Goal: Task Accomplishment & Management: Complete application form

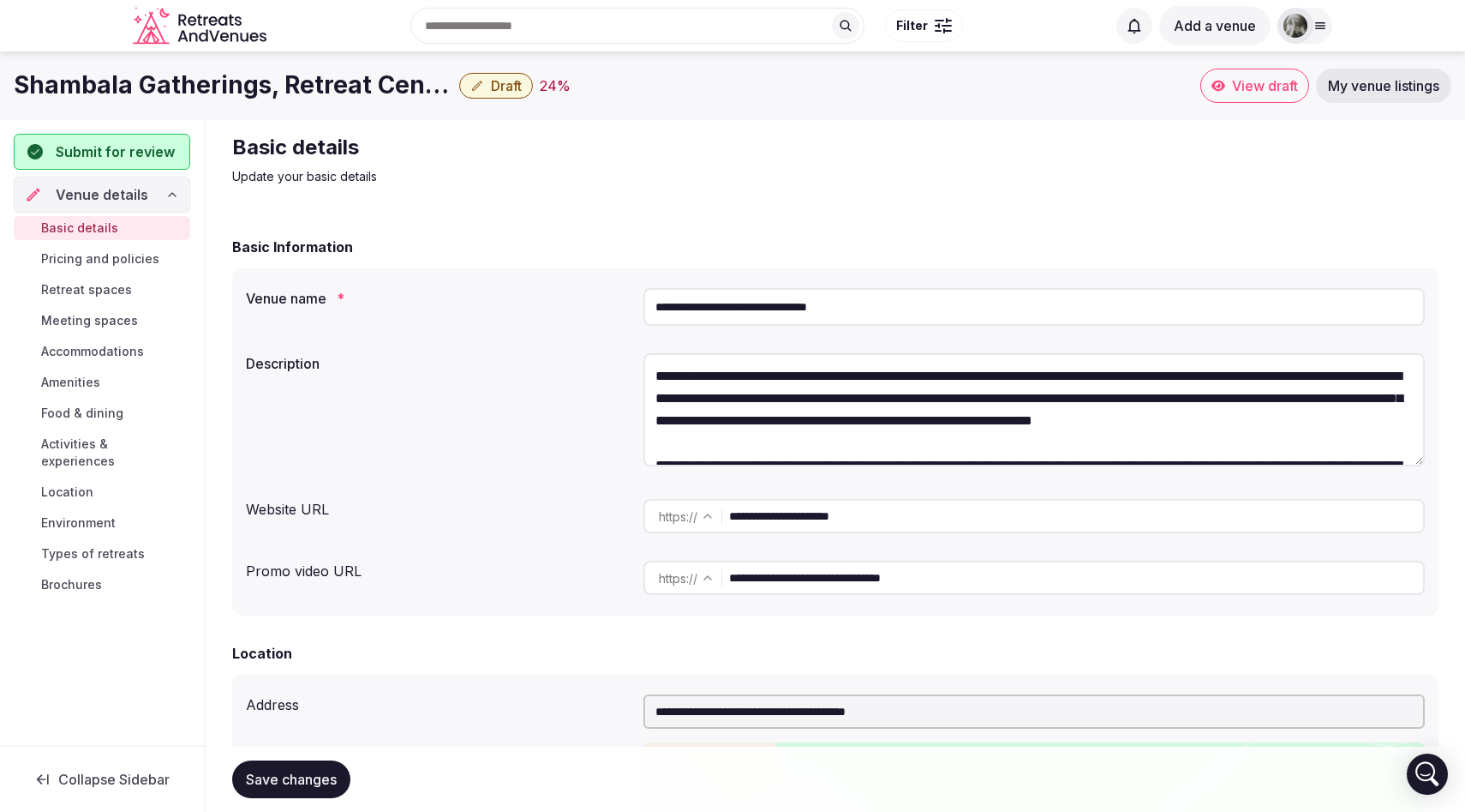
click at [151, 258] on span "Pricing and policies" at bounding box center [101, 259] width 119 height 17
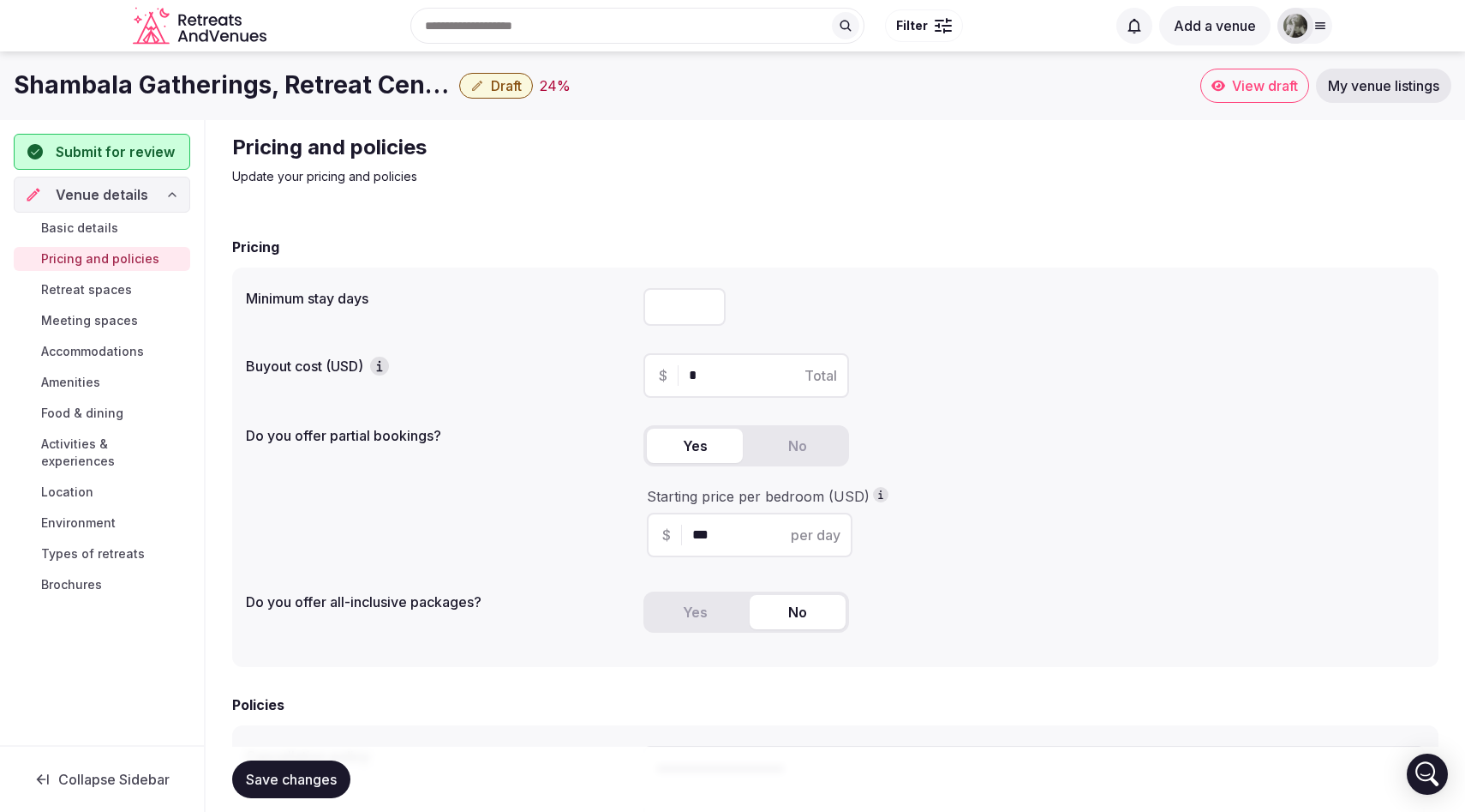
click at [709, 370] on input "*" at bounding box center [761, 375] width 145 height 21
click at [386, 366] on icon "button" at bounding box center [379, 366] width 17 height 17
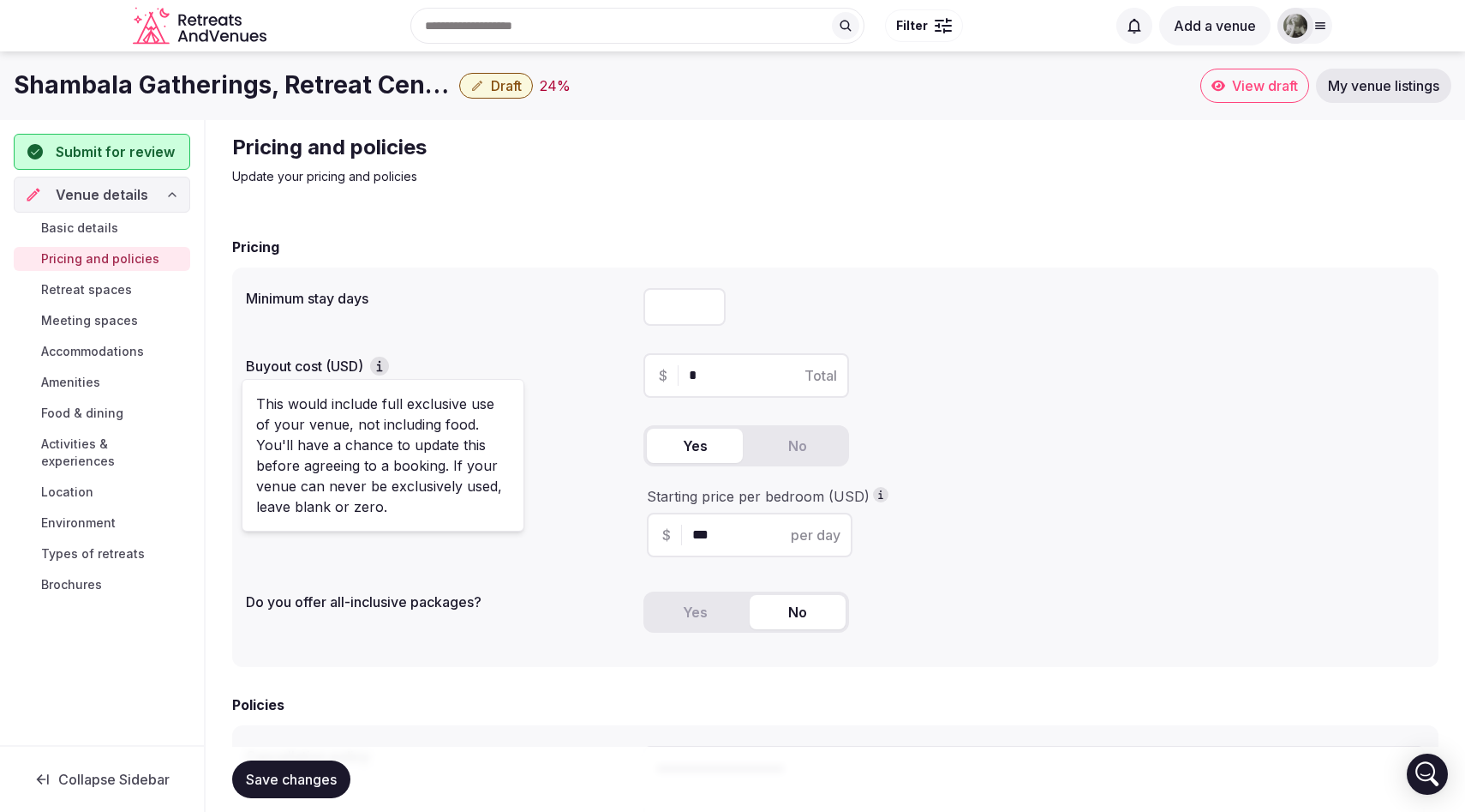
click at [664, 312] on input "number" at bounding box center [684, 307] width 82 height 38
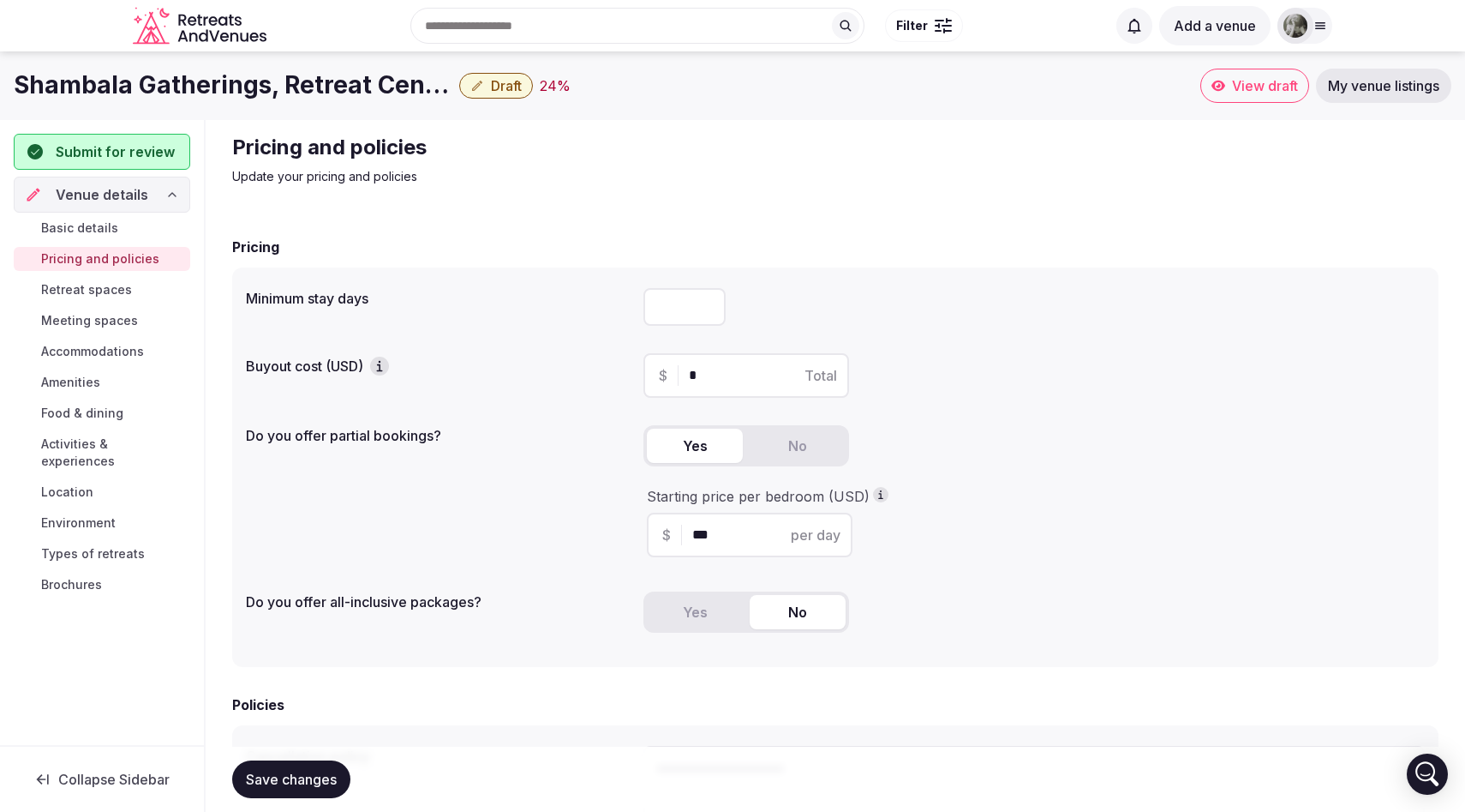
type input "*"
click at [841, 289] on div "*" at bounding box center [1034, 307] width 782 height 38
click at [389, 370] on icon "button" at bounding box center [379, 366] width 17 height 17
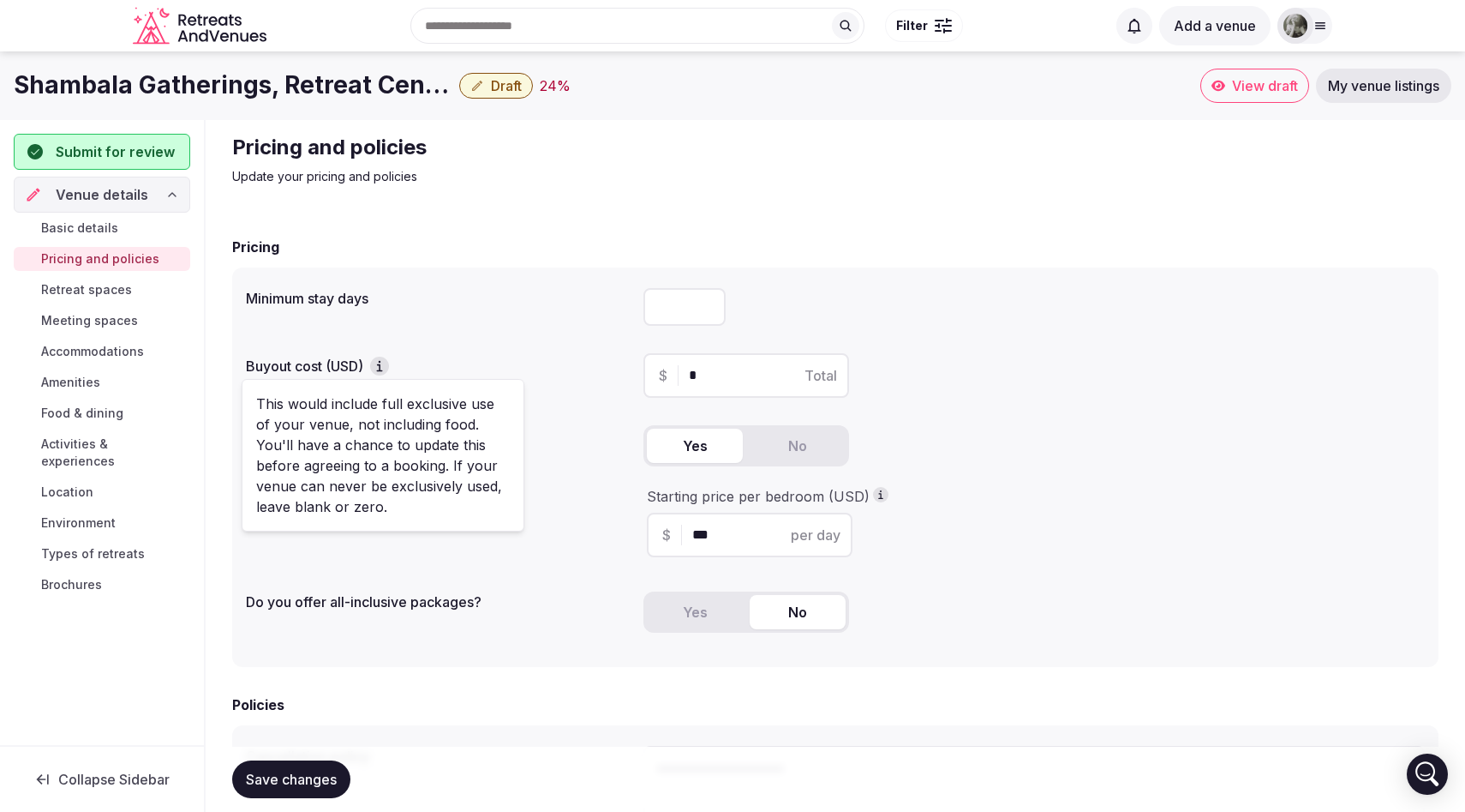
click at [549, 308] on div "Minimum stay days *" at bounding box center [835, 307] width 1179 height 52
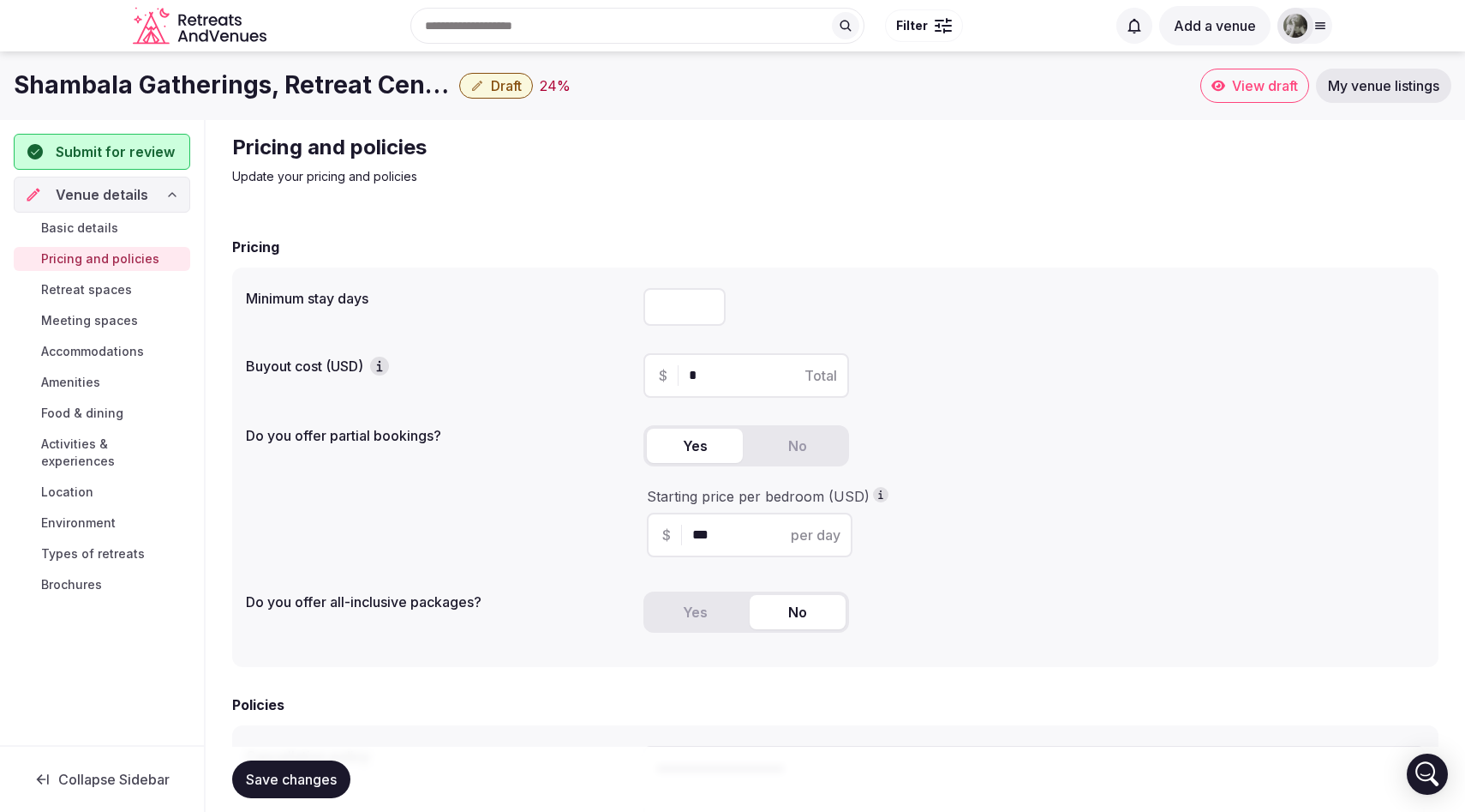
click at [717, 370] on input "*" at bounding box center [761, 375] width 145 height 21
type input "*****"
click at [932, 370] on div "$ ***** Total" at bounding box center [1034, 374] width 782 height 44
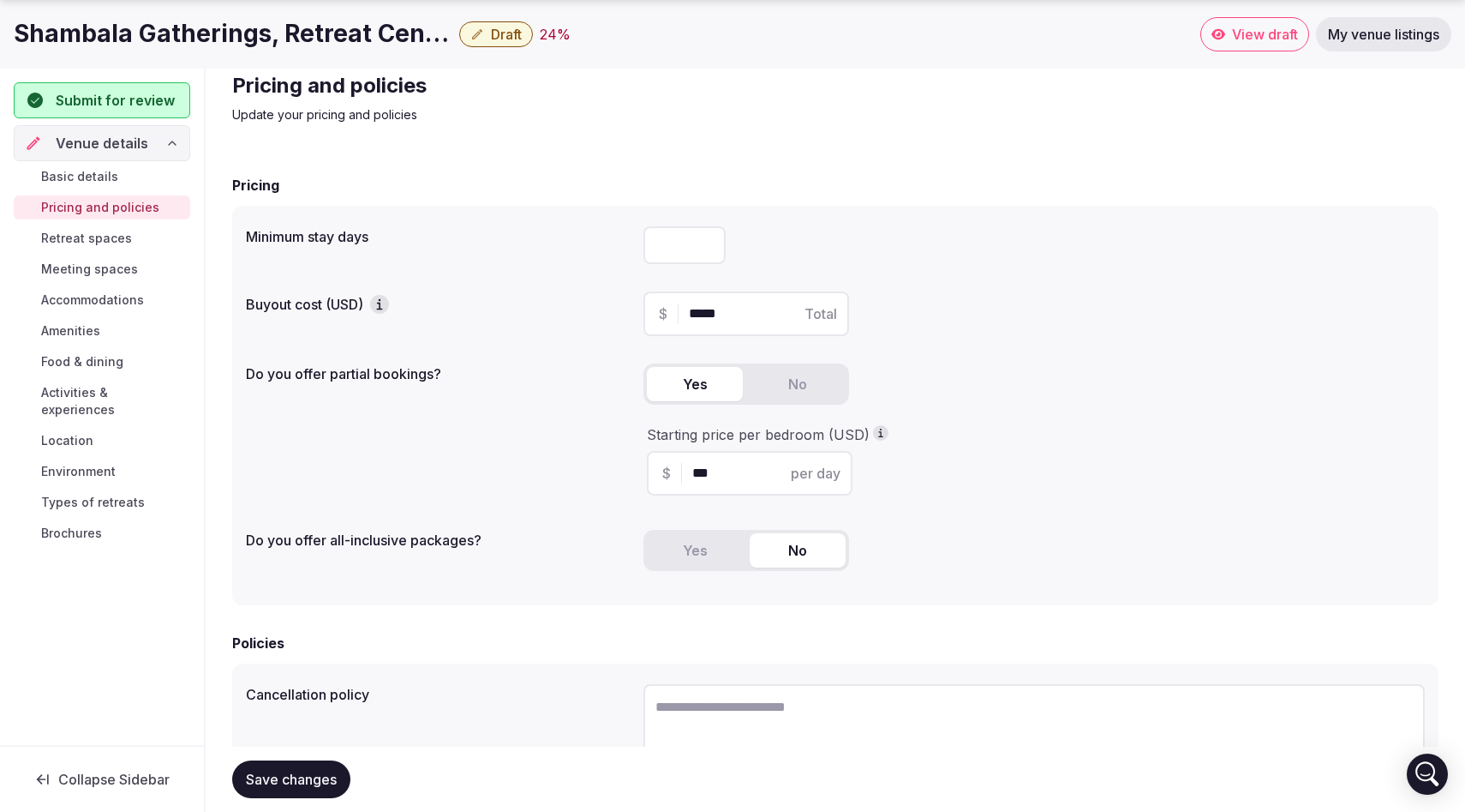
scroll to position [72, 0]
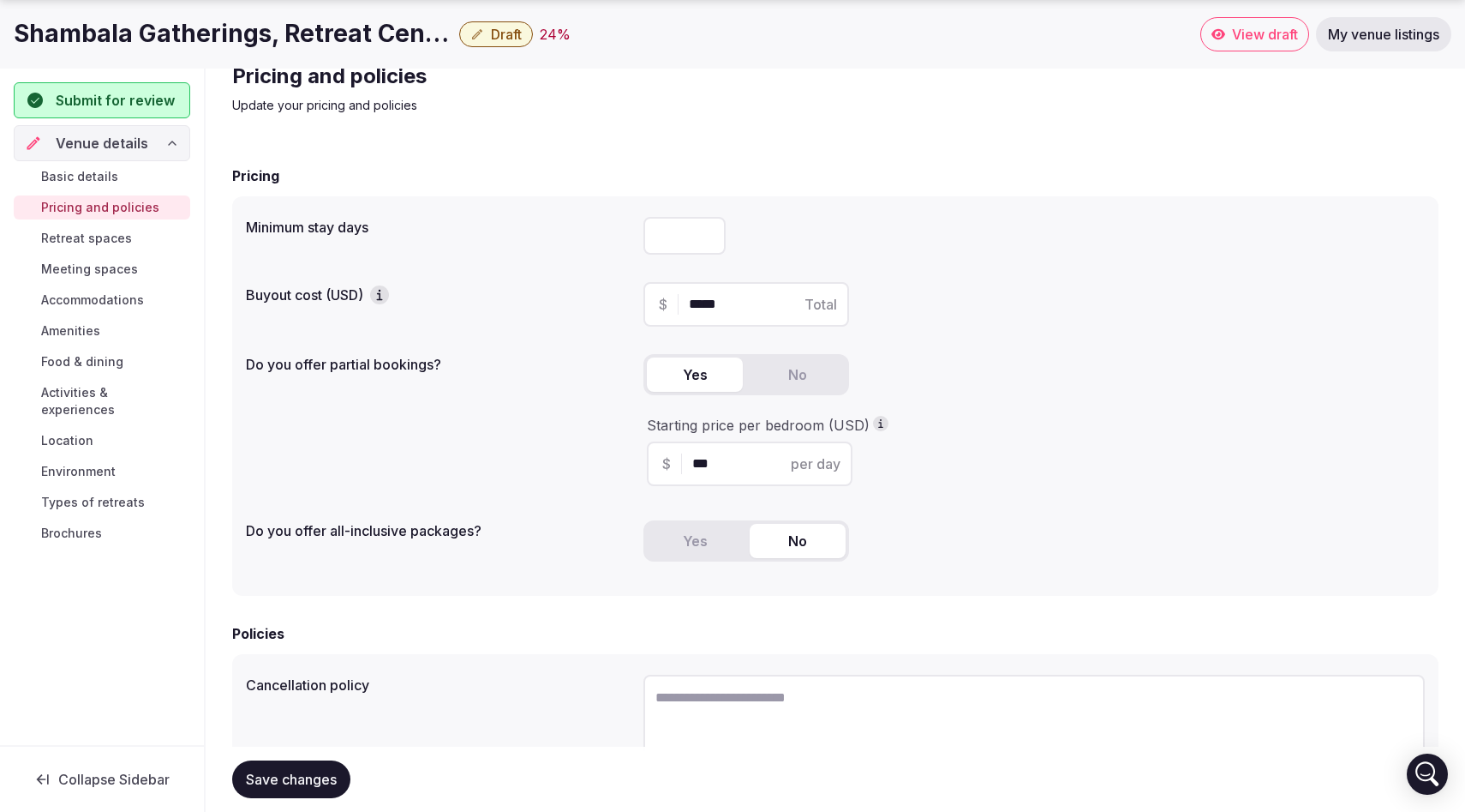
click at [925, 520] on div "Yes No" at bounding box center [1034, 548] width 782 height 55
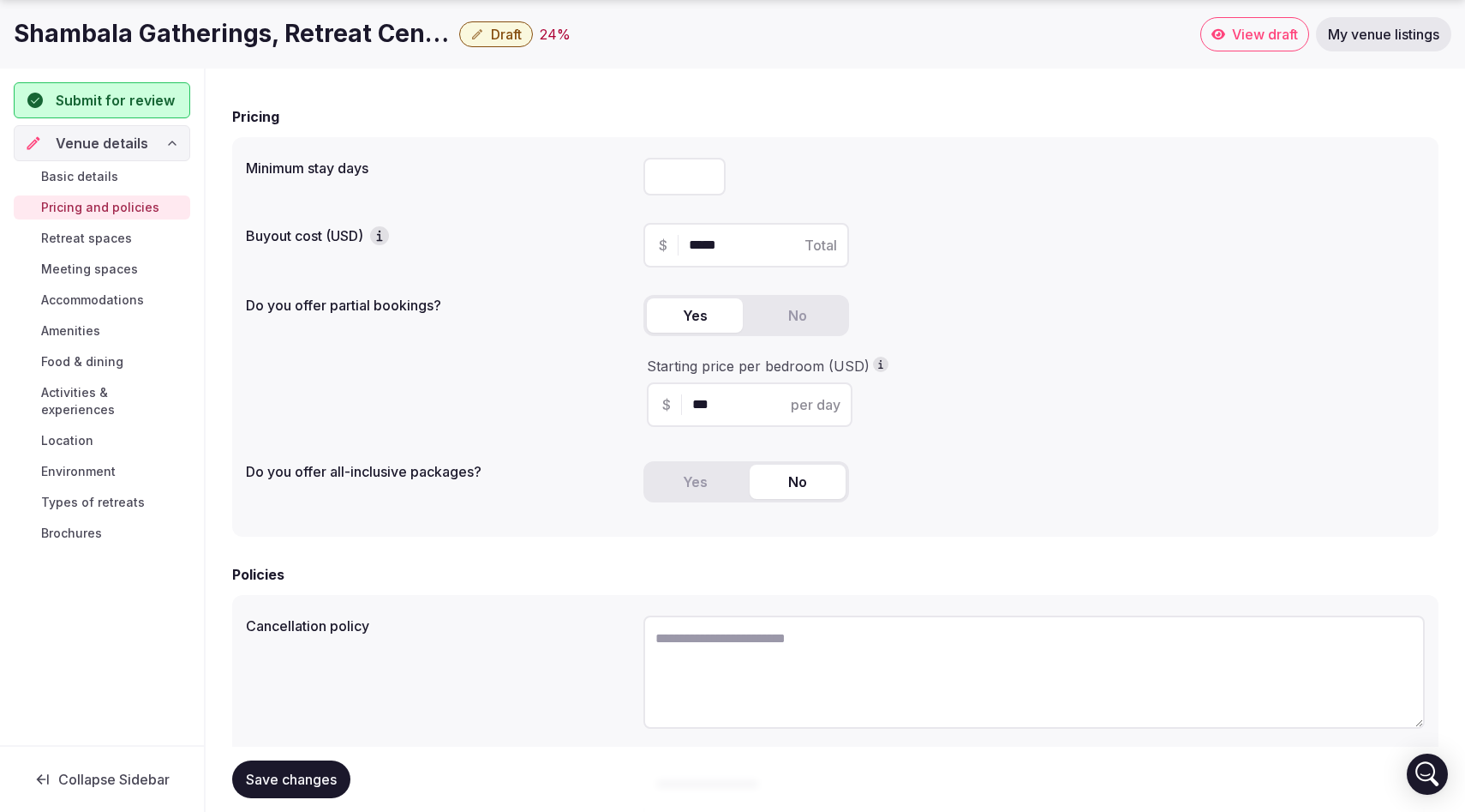
scroll to position [141, 0]
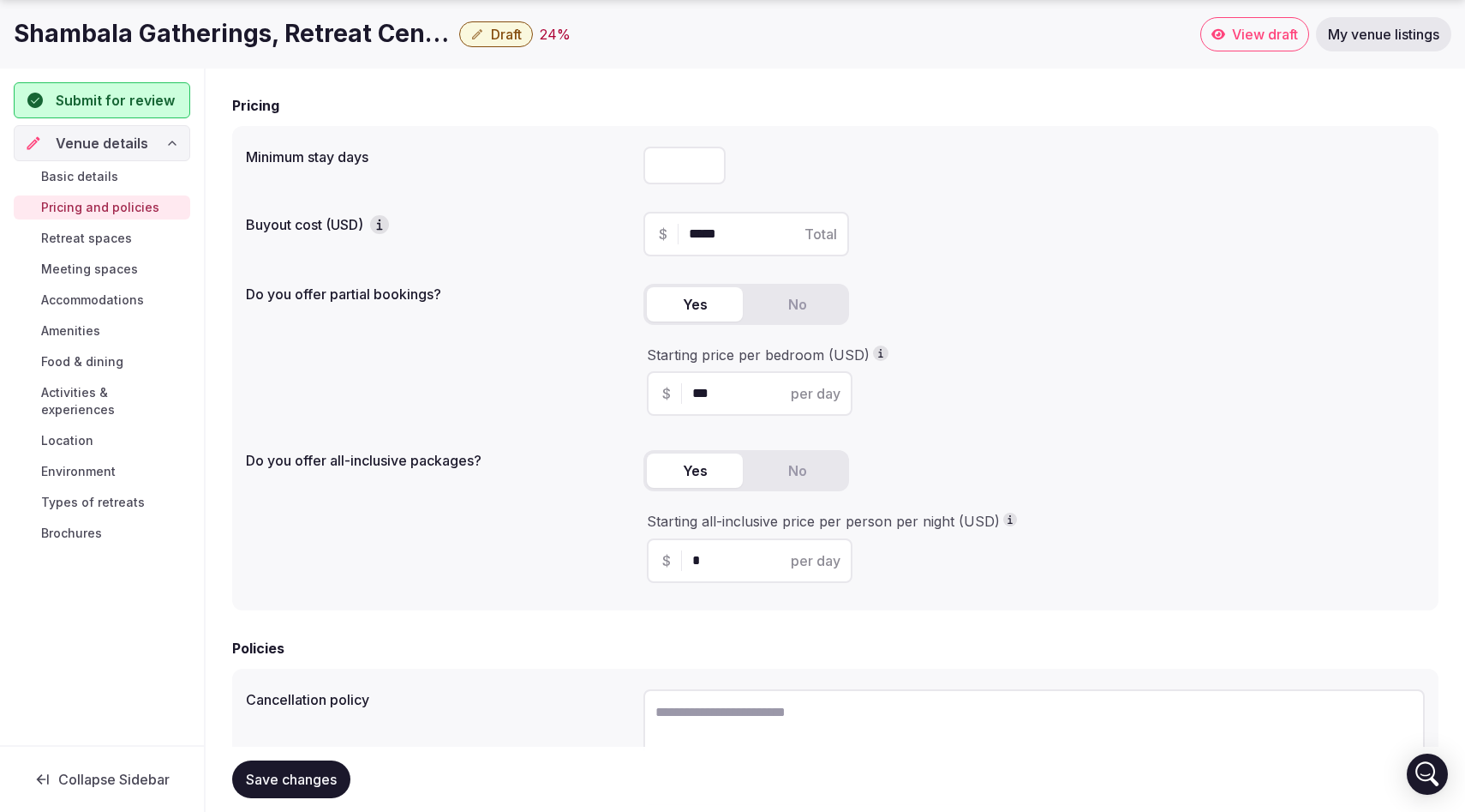
click at [709, 469] on button "Yes" at bounding box center [695, 470] width 96 height 34
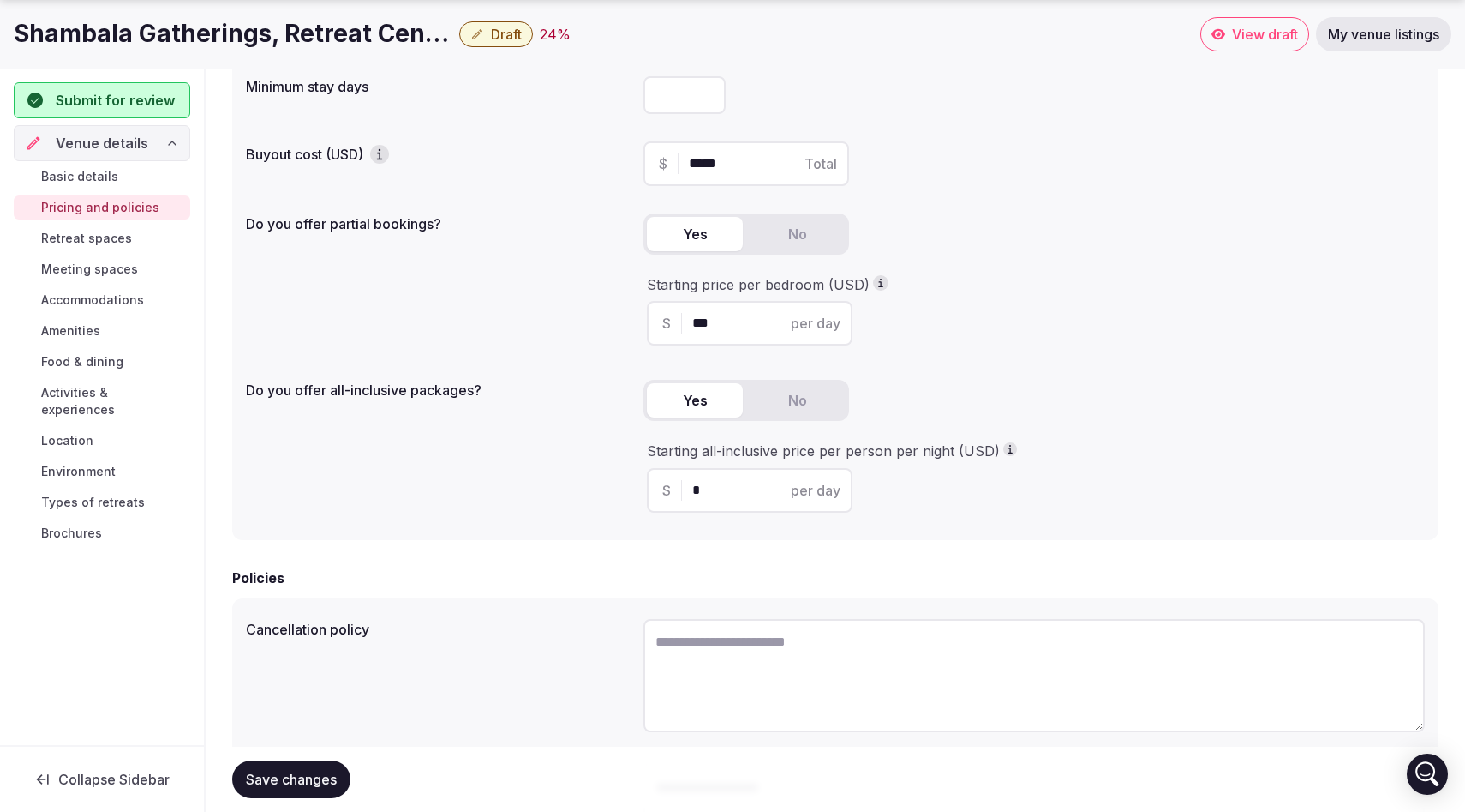
scroll to position [215, 0]
click at [805, 226] on button "No" at bounding box center [798, 231] width 96 height 34
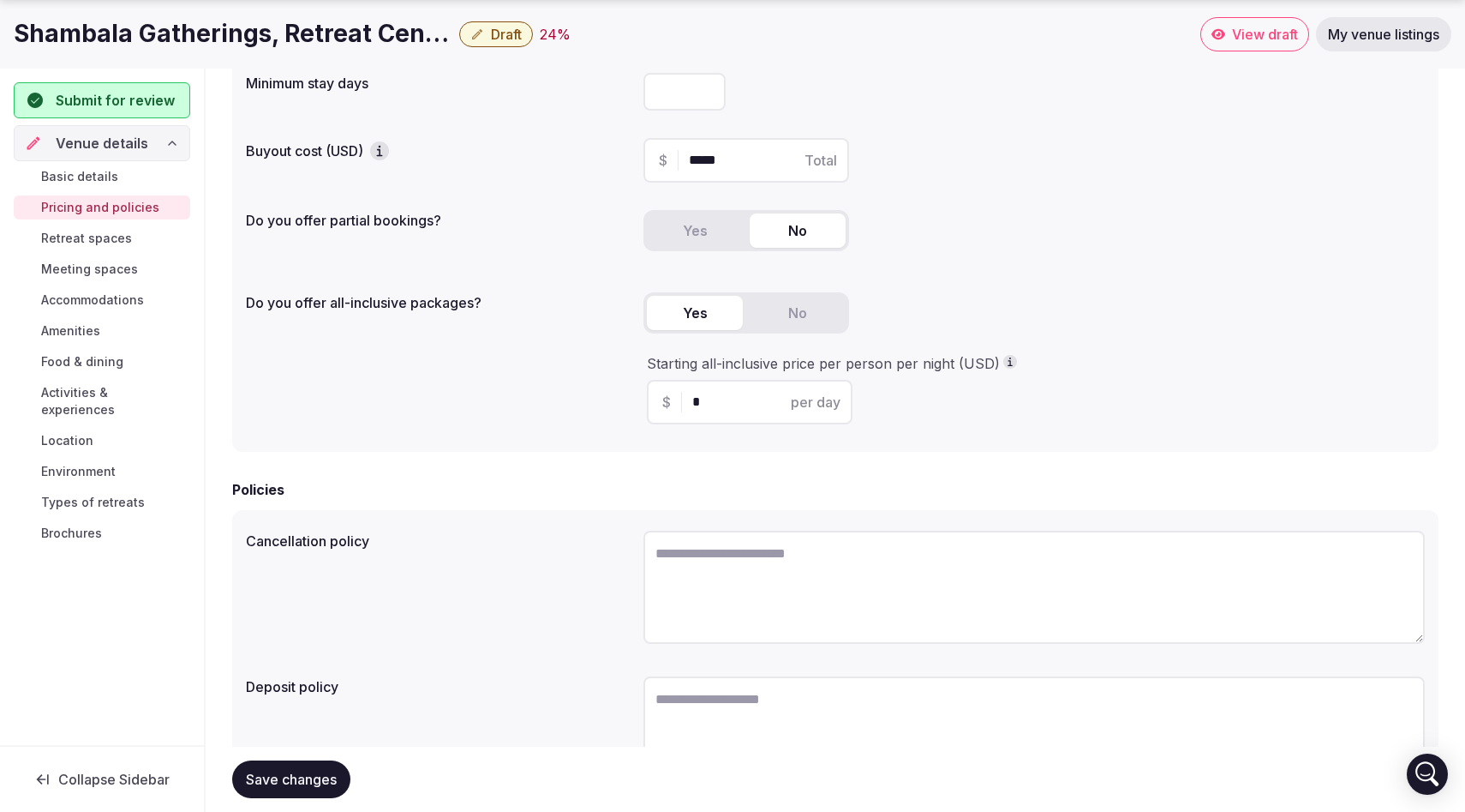
click at [773, 390] on div "$ * per day" at bounding box center [750, 401] width 206 height 44
click at [742, 410] on input "*" at bounding box center [765, 402] width 145 height 21
type input "***"
click at [995, 439] on div "Minimum stay days * Buyout cost (USD) $ ***** Total Do you offer partial bookin…" at bounding box center [836, 252] width 1206 height 399
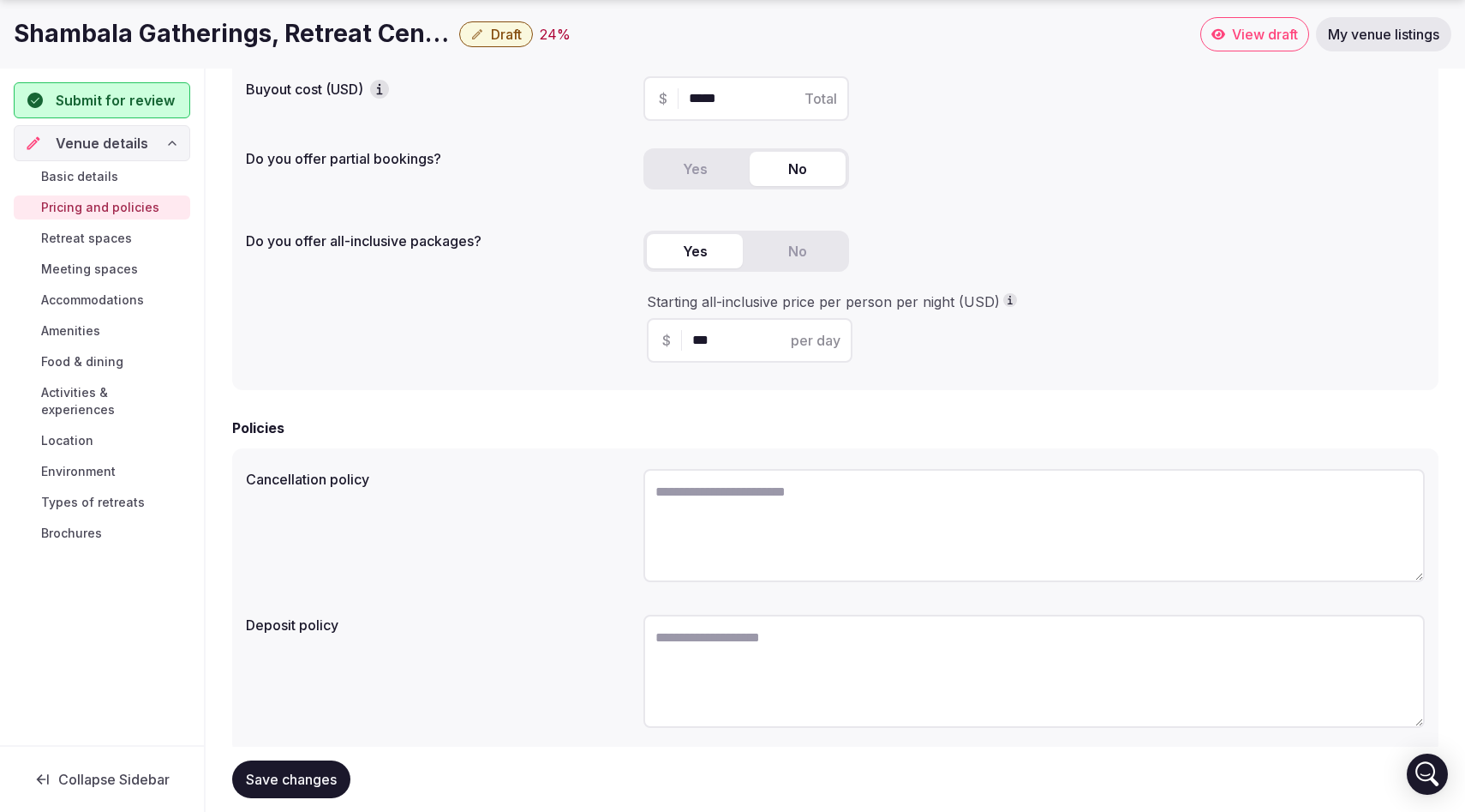
scroll to position [326, 0]
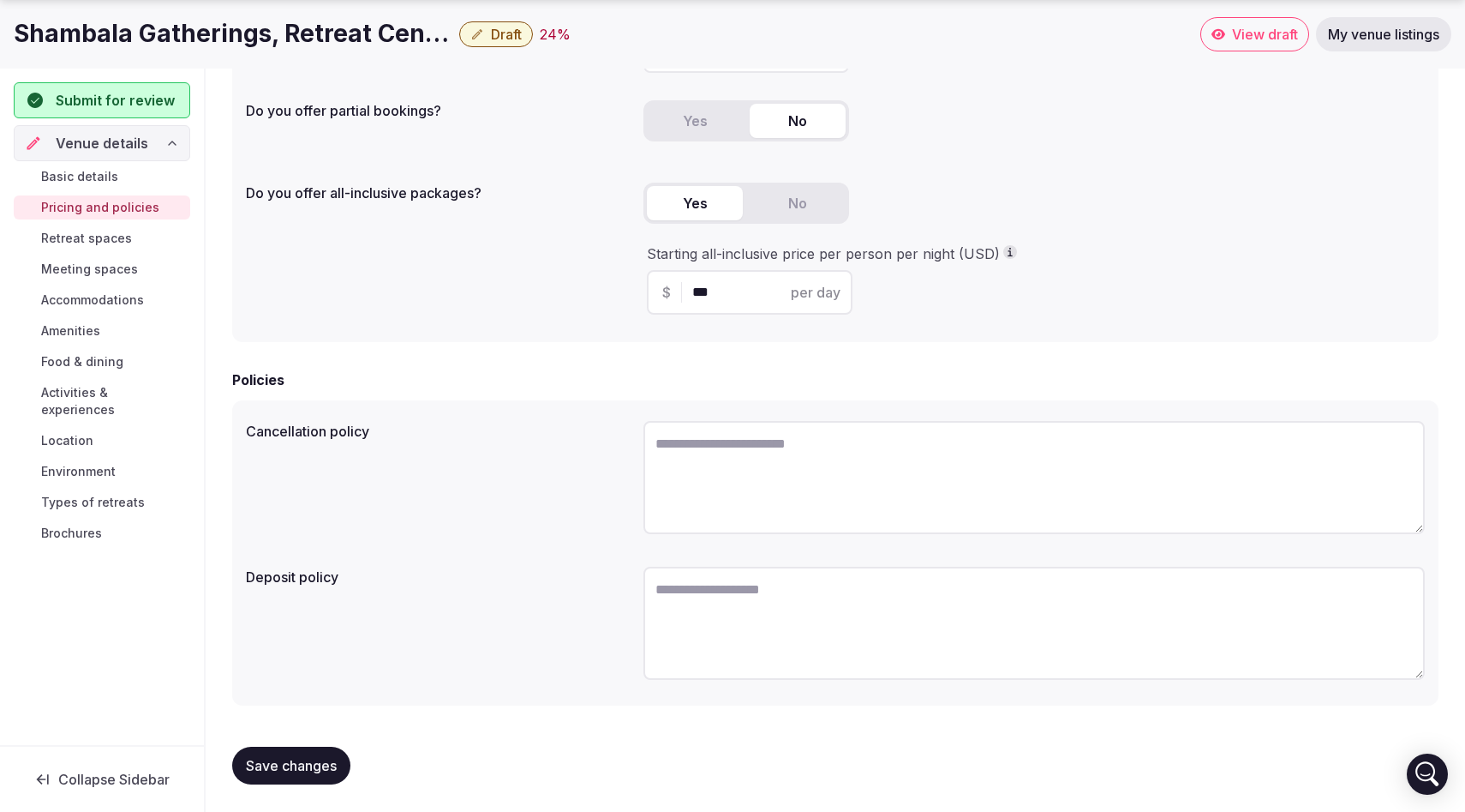
click at [696, 447] on textarea at bounding box center [1034, 477] width 782 height 113
drag, startPoint x: 1192, startPoint y: 443, endPoint x: 653, endPoint y: 438, distance: 539.0
click at [653, 438] on textarea "**********" at bounding box center [1034, 477] width 782 height 113
type textarea "**********"
click at [716, 612] on textarea at bounding box center [1034, 623] width 782 height 113
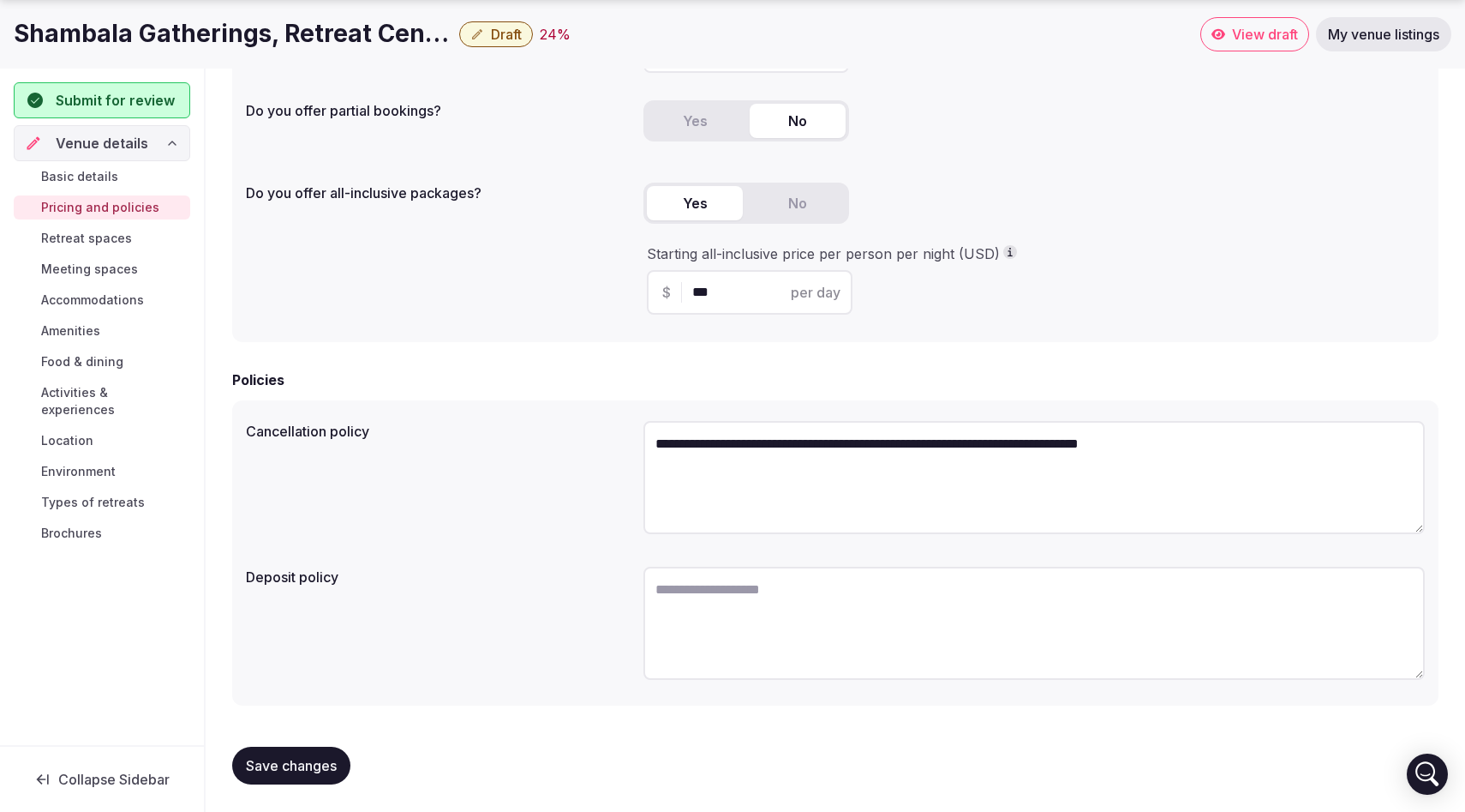
paste textarea "**********"
type textarea "**********"
click at [310, 766] on span "Save changes" at bounding box center [291, 765] width 91 height 17
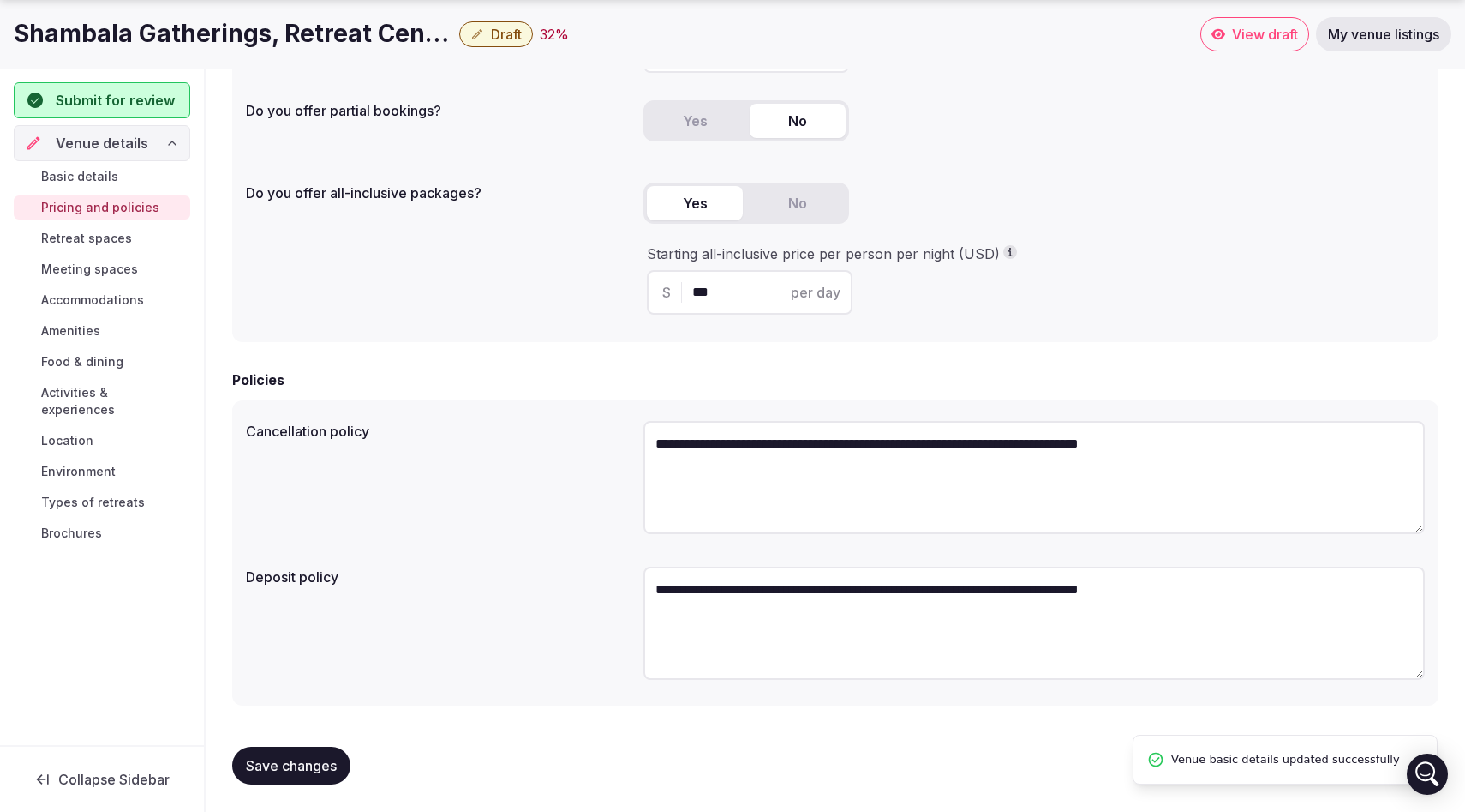
click at [313, 780] on button "Save changes" at bounding box center [292, 765] width 119 height 38
click at [106, 245] on span "Retreat spaces" at bounding box center [87, 238] width 91 height 17
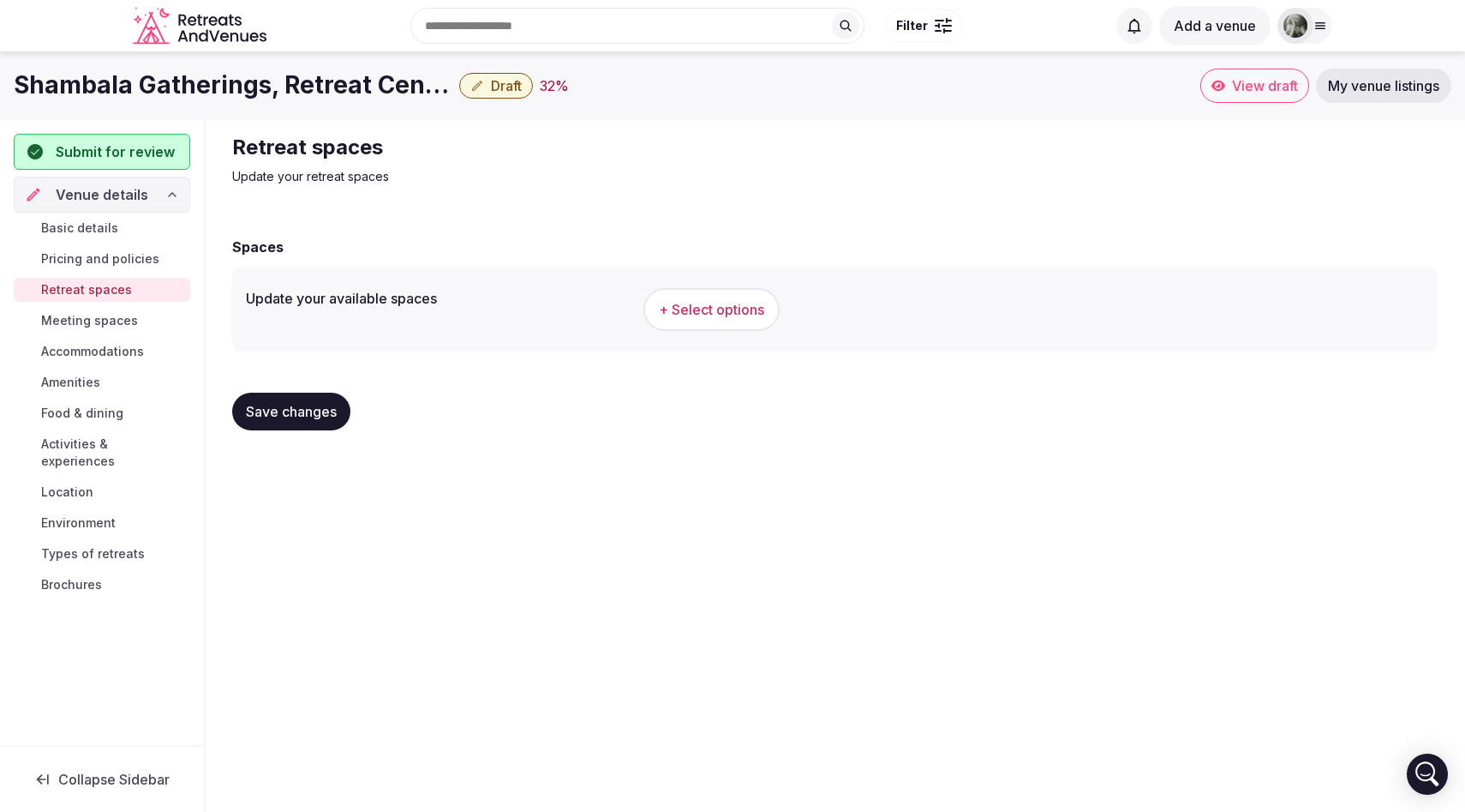
click at [717, 310] on span "+ Select options" at bounding box center [711, 310] width 105 height 19
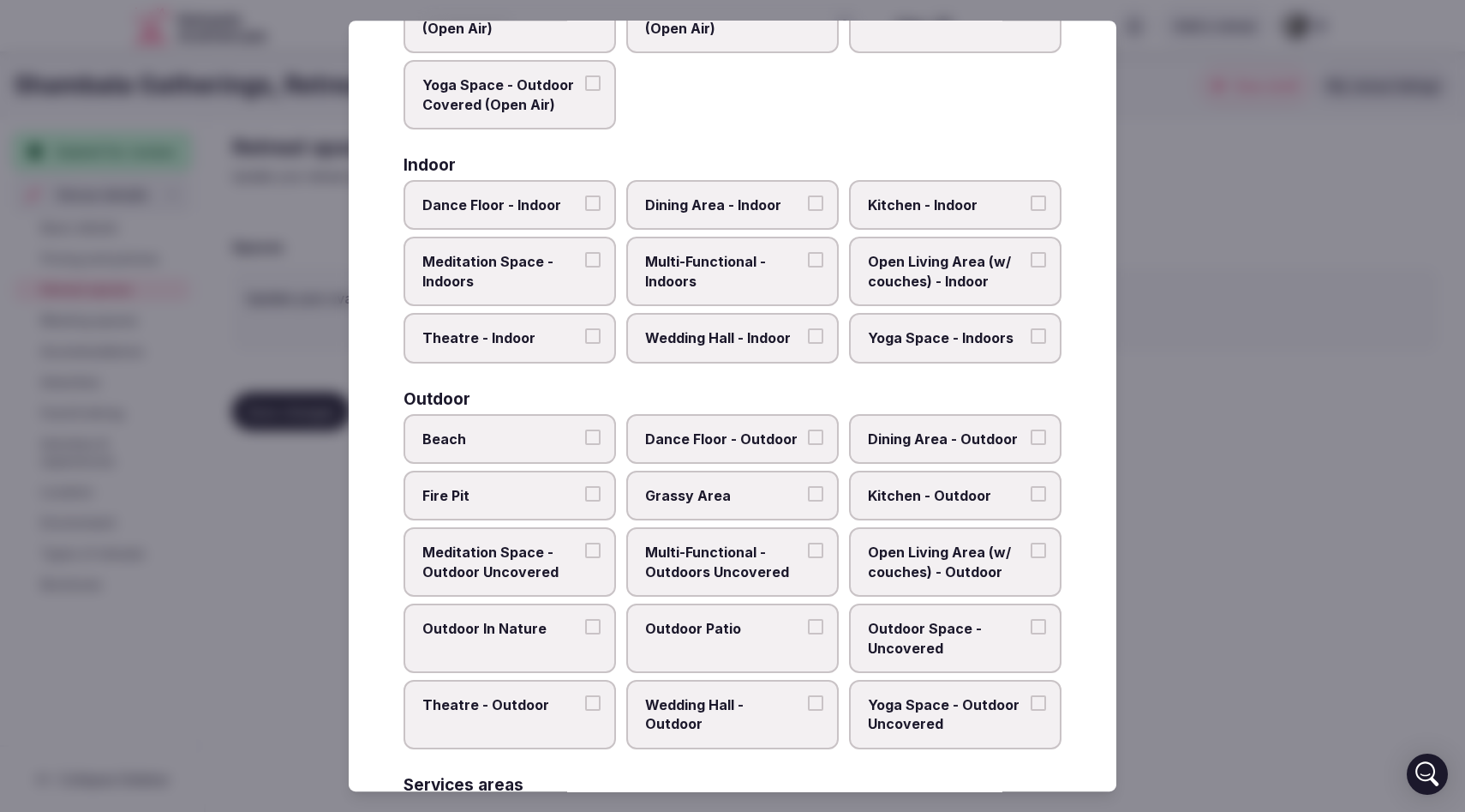
scroll to position [222, 0]
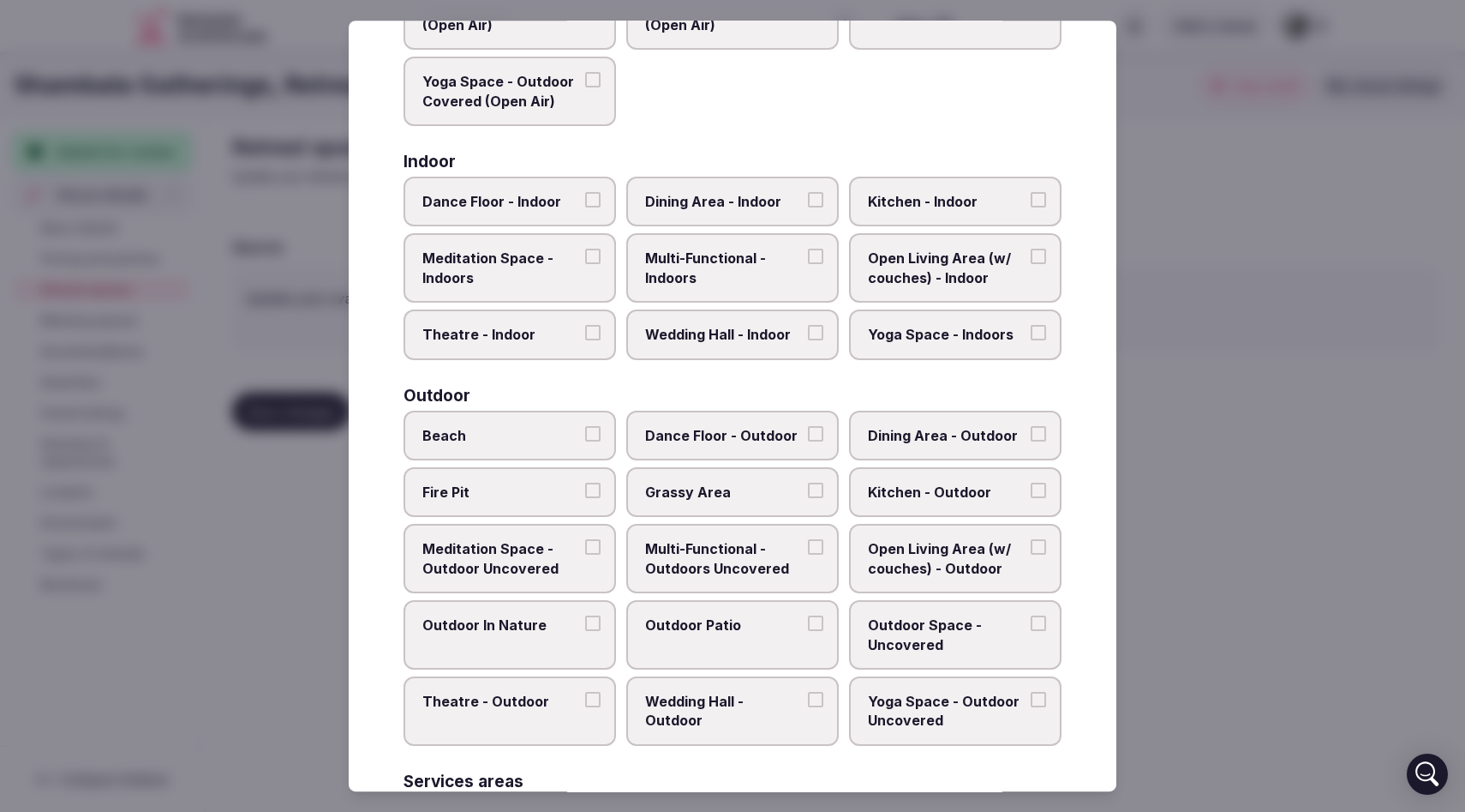
click at [1043, 336] on button "Yoga Space - Indoors" at bounding box center [1039, 332] width 15 height 15
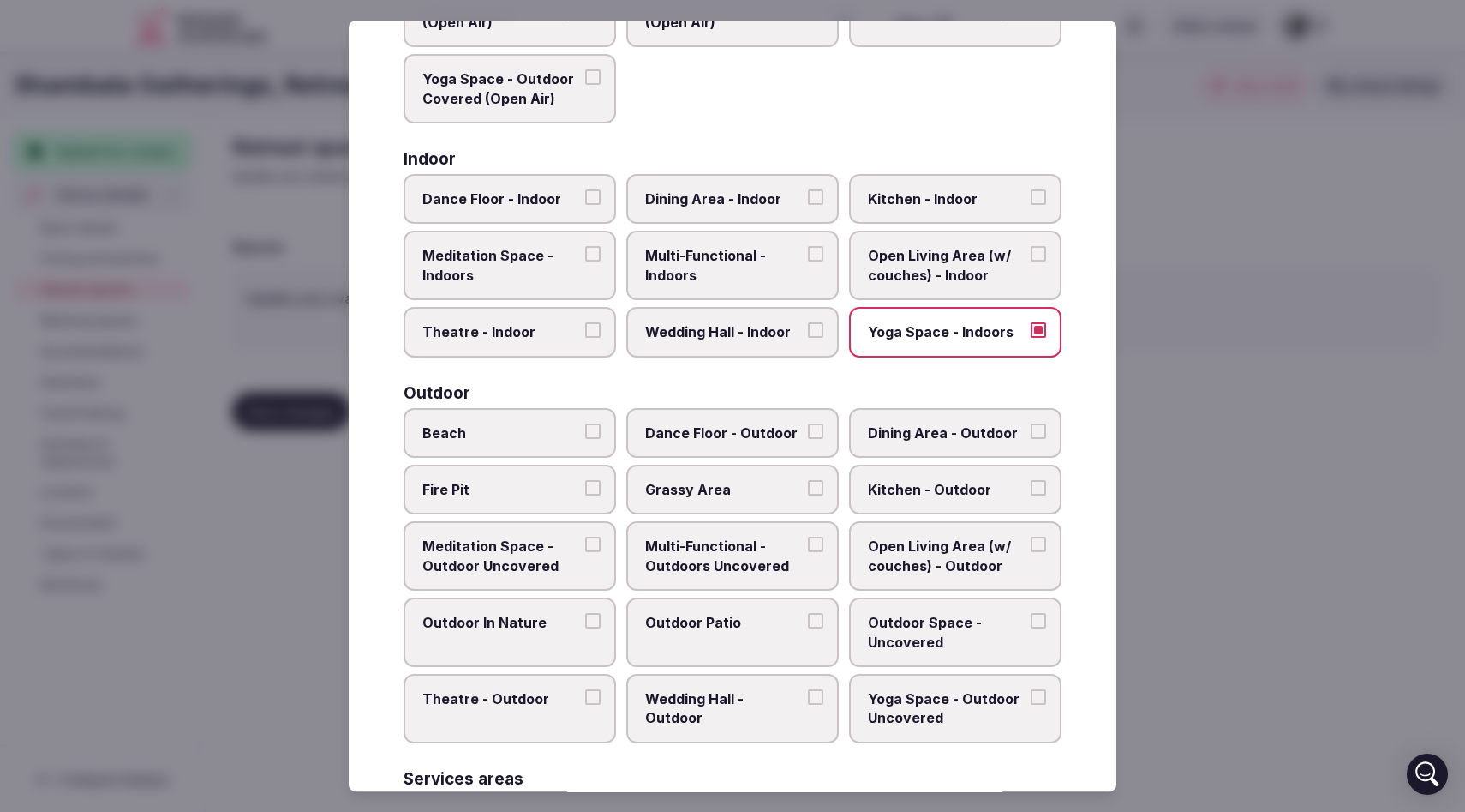
click at [1043, 253] on button "Open Living Area (w/ couches) - Indoor" at bounding box center [1039, 254] width 15 height 15
click at [809, 190] on button "Dining Area - Indoor" at bounding box center [816, 197] width 15 height 15
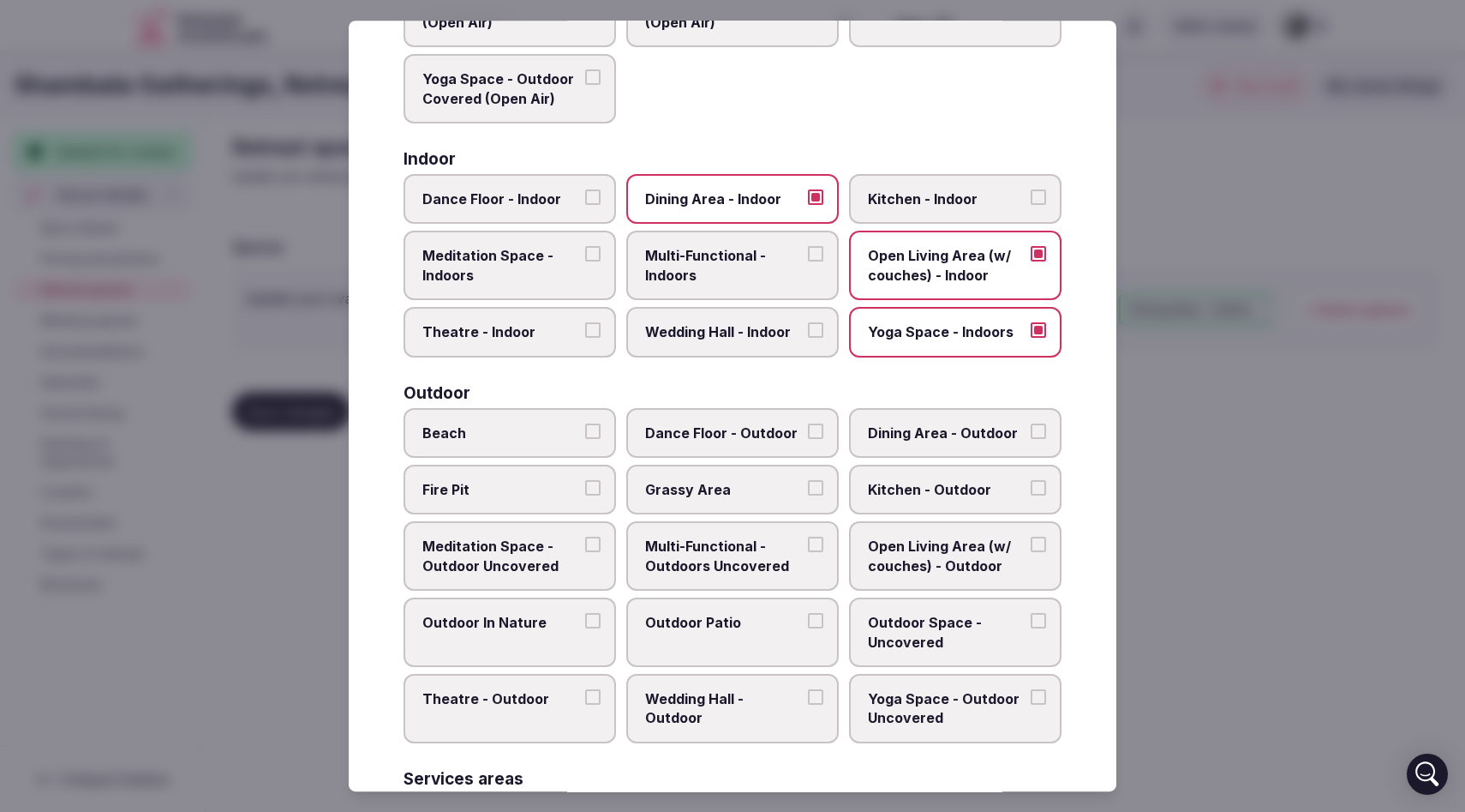
click at [1041, 196] on button "Kitchen - Indoor" at bounding box center [1039, 197] width 15 height 15
click at [593, 257] on button "Meditation Space - Indoors" at bounding box center [593, 254] width 15 height 15
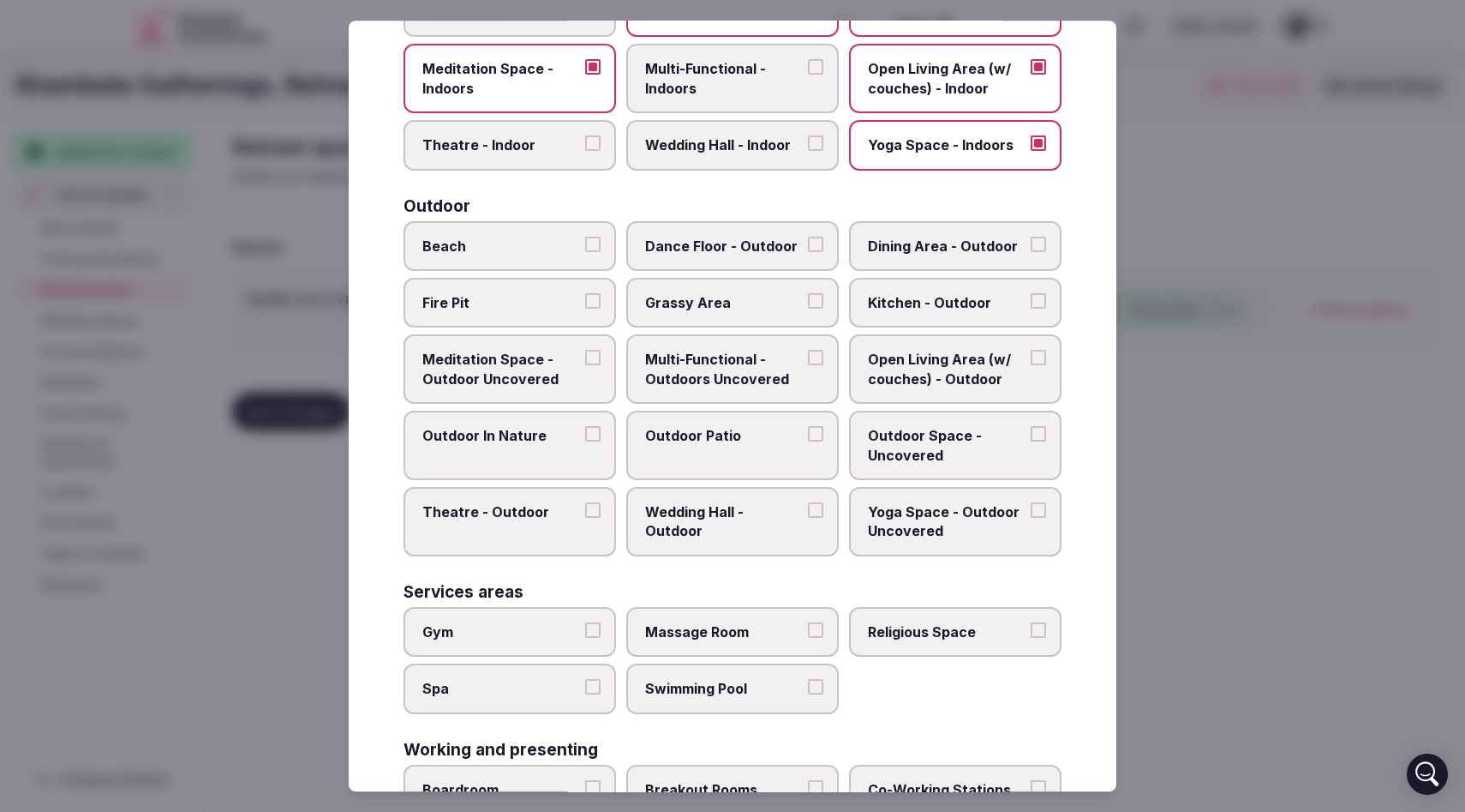
scroll to position [462, 0]
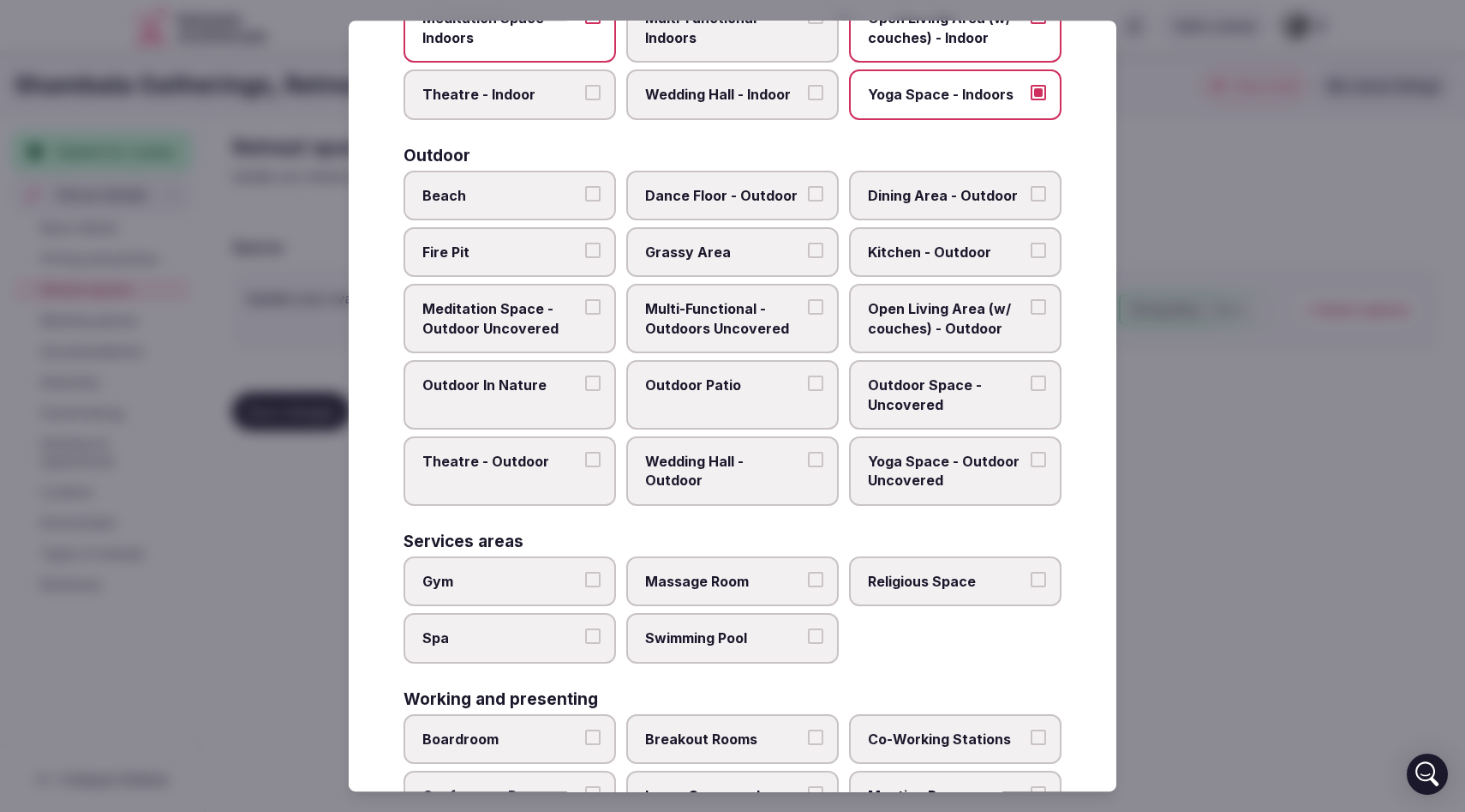
click at [812, 252] on button "Grassy Area" at bounding box center [816, 250] width 15 height 15
click at [592, 250] on button "Fire Pit" at bounding box center [593, 250] width 15 height 15
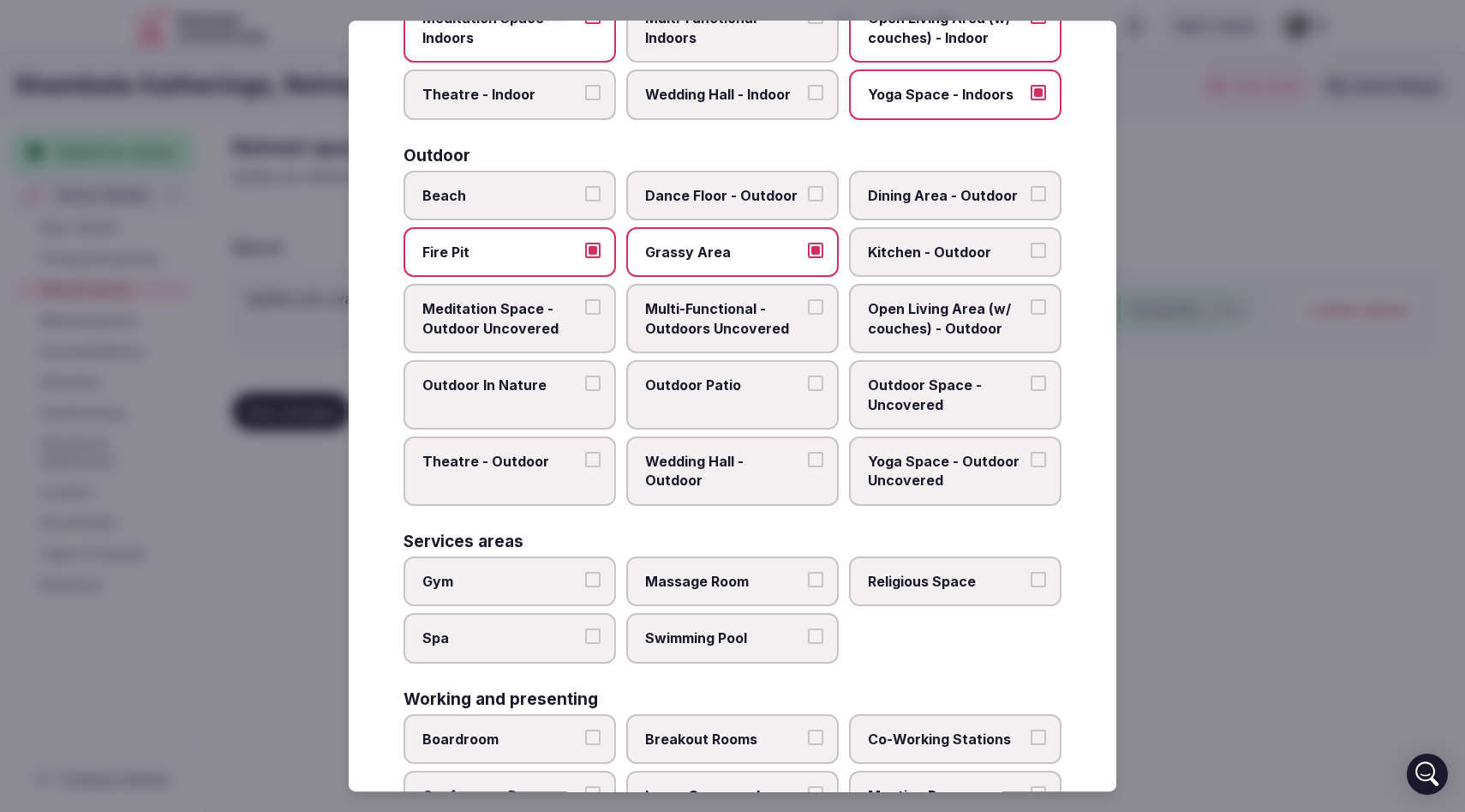
click at [593, 311] on button "Meditation Space - Outdoor Uncovered" at bounding box center [593, 308] width 15 height 15
click at [816, 303] on button "Multi-Functional - Outdoors Uncovered" at bounding box center [816, 308] width 15 height 15
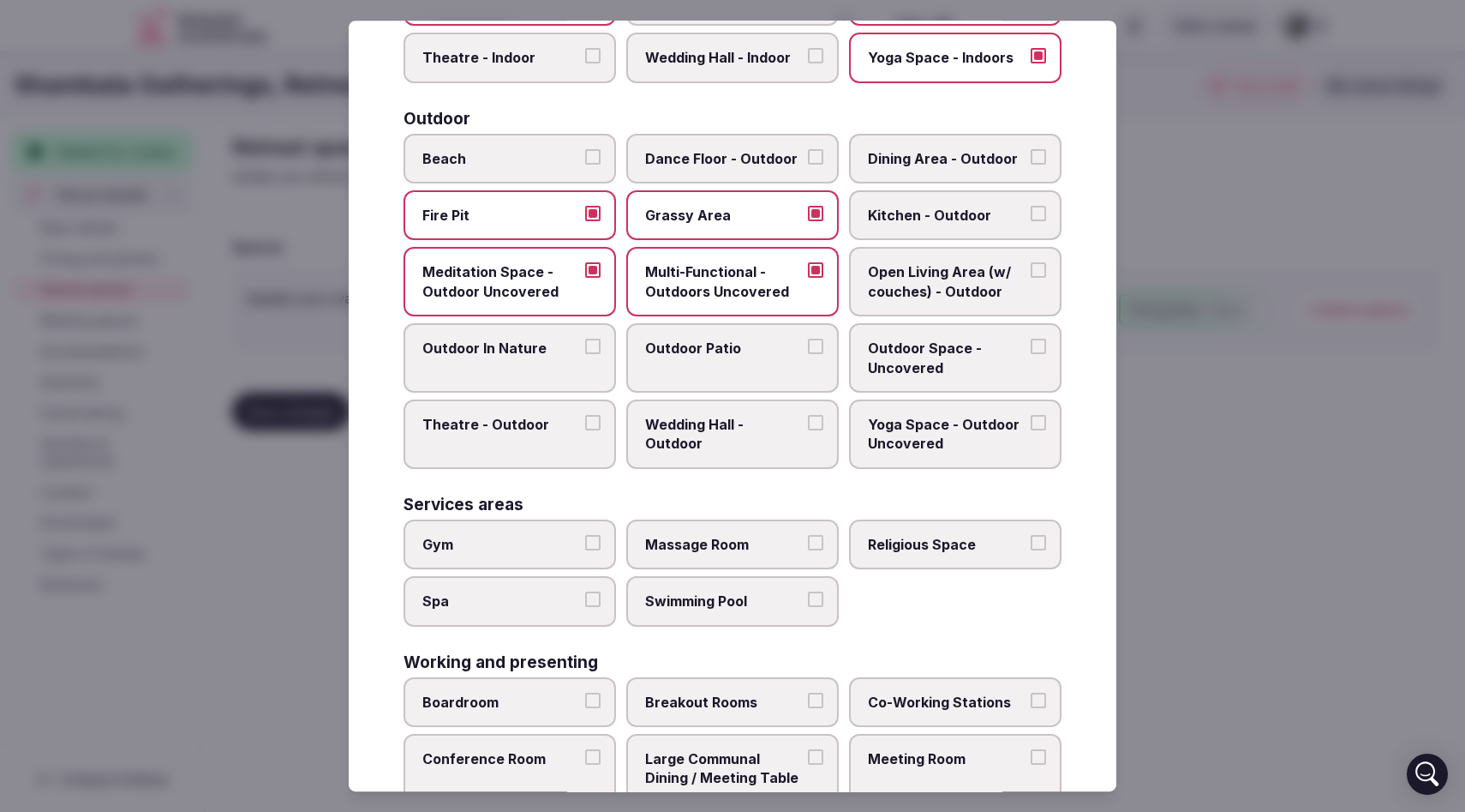
scroll to position [517, 0]
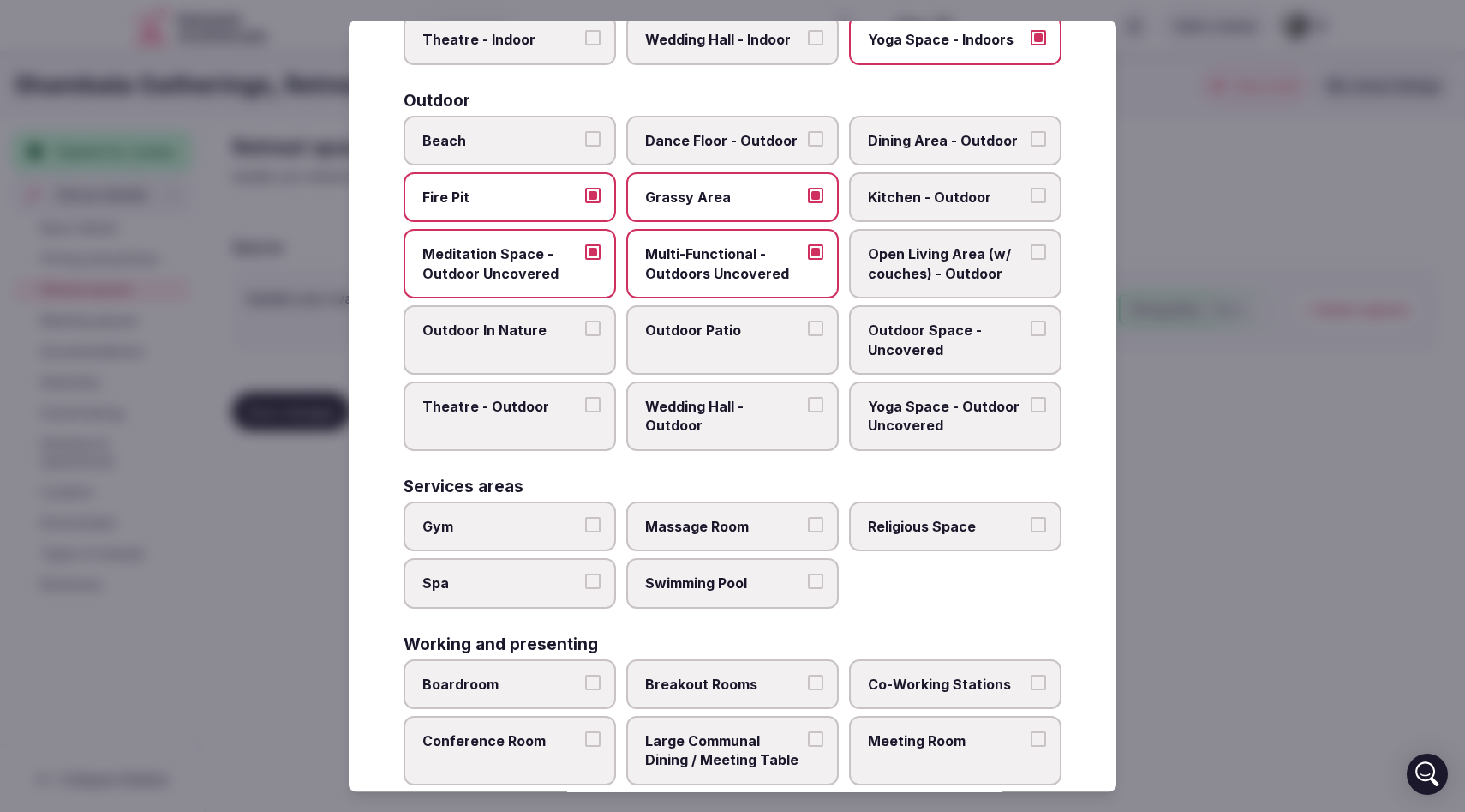
click at [1043, 249] on button "Open Living Area (w/ couches) - Outdoor" at bounding box center [1039, 252] width 15 height 15
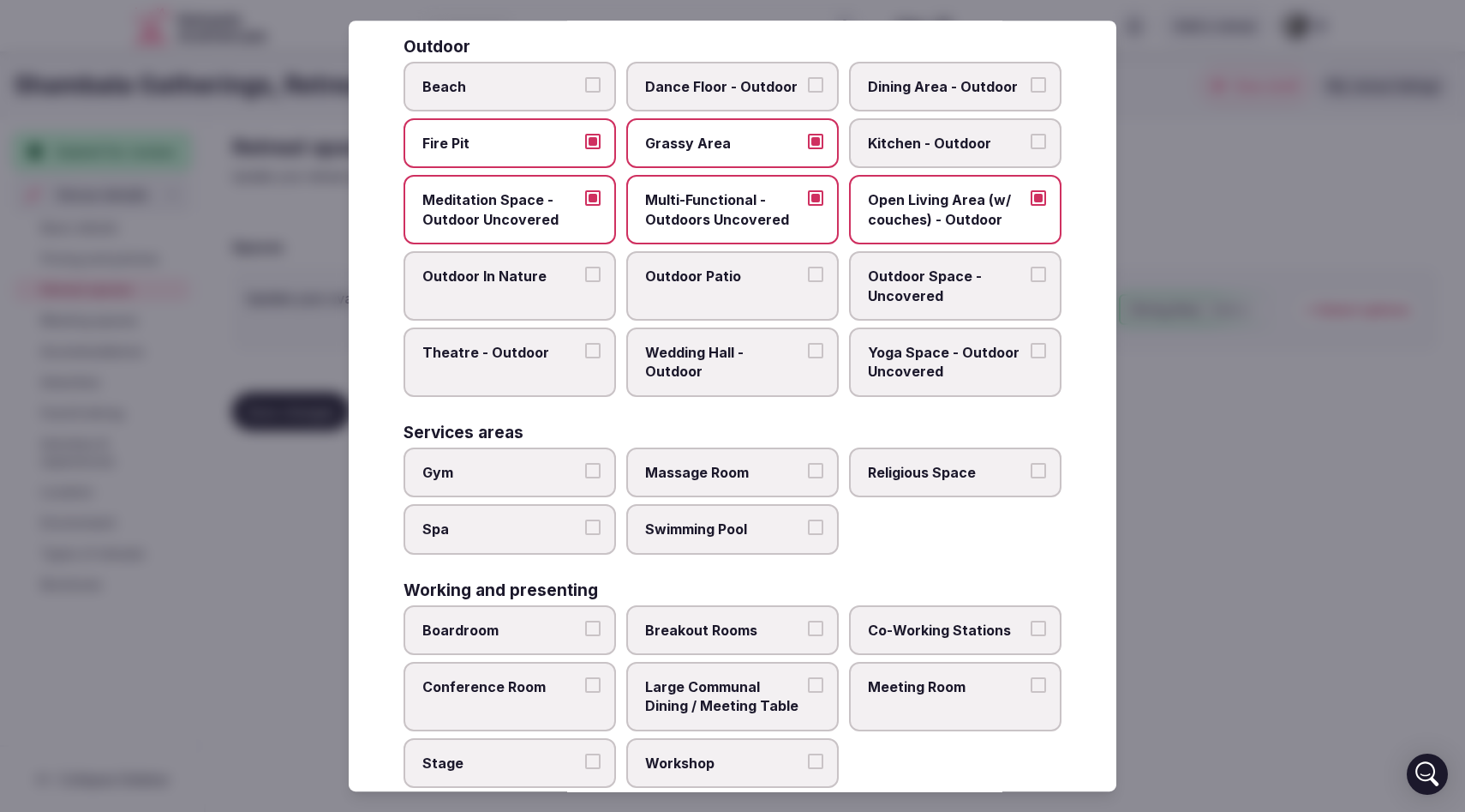
scroll to position [590, 0]
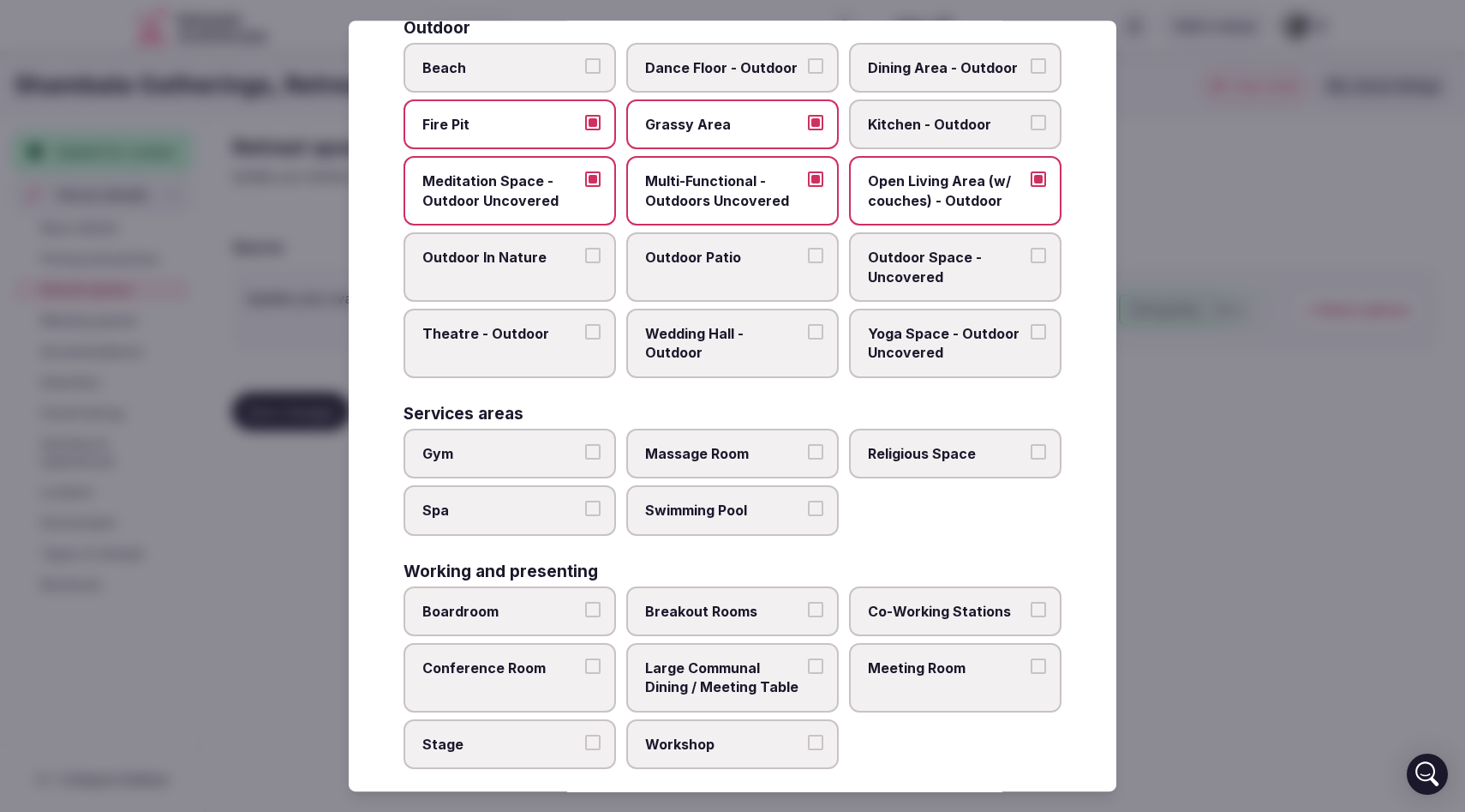
click at [1043, 255] on button "Outdoor Space - Uncovered" at bounding box center [1039, 255] width 15 height 15
click at [820, 255] on button "Outdoor Patio" at bounding box center [816, 255] width 15 height 15
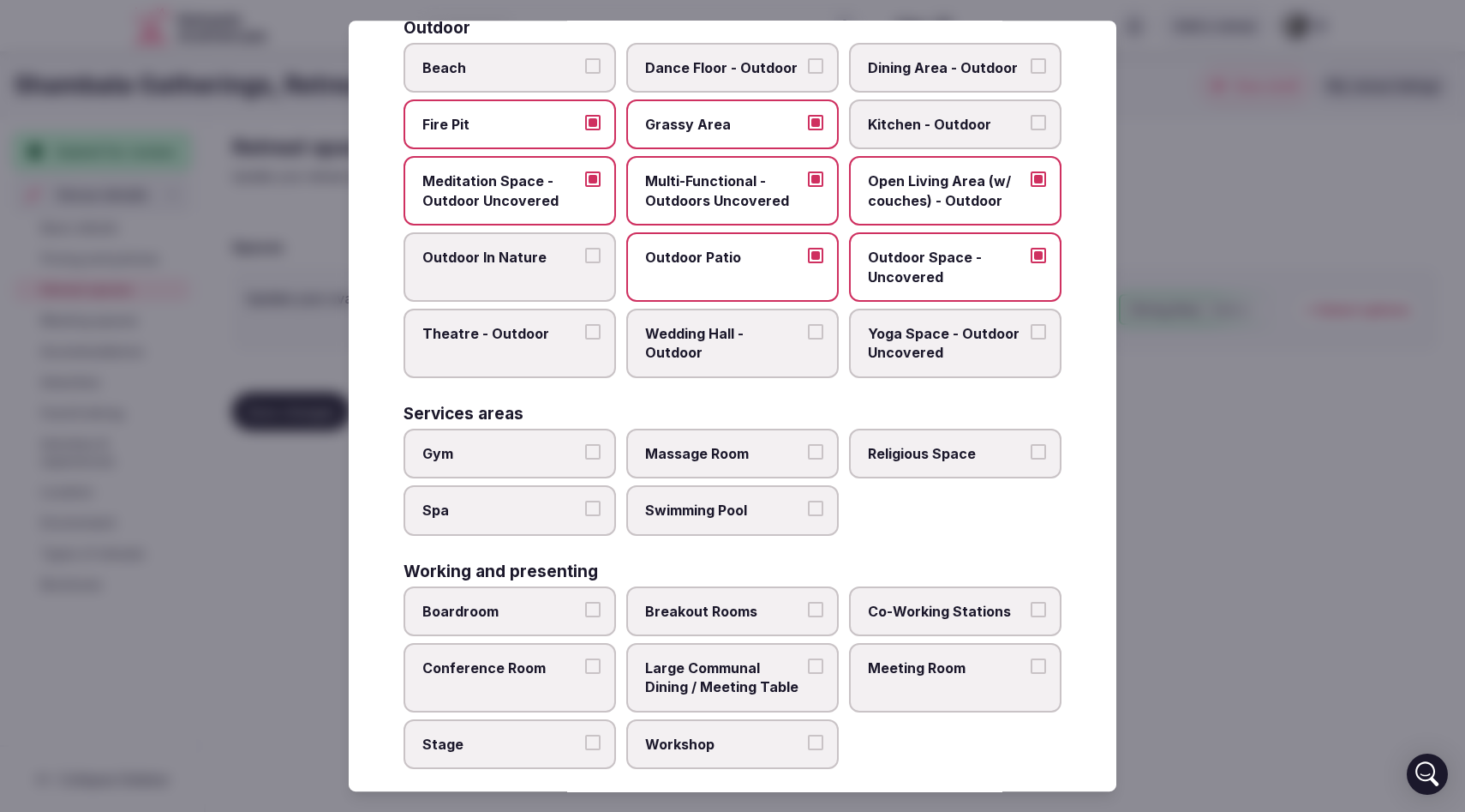
click at [597, 252] on button "Outdoor In Nature" at bounding box center [593, 255] width 15 height 15
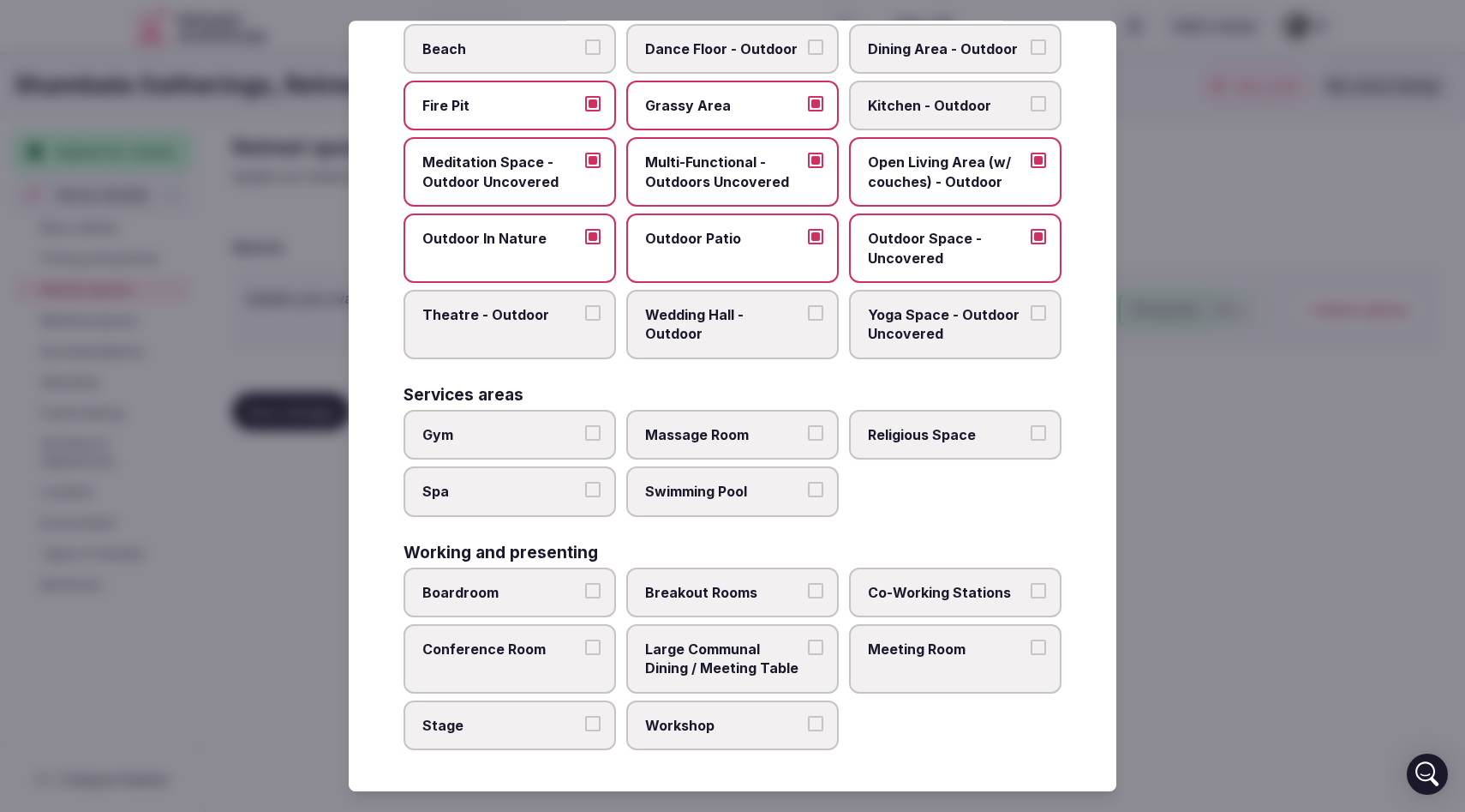
click at [817, 429] on button "Massage Room" at bounding box center [816, 433] width 15 height 15
click at [815, 645] on button "Large Communal Dining / Meeting Table" at bounding box center [816, 646] width 15 height 15
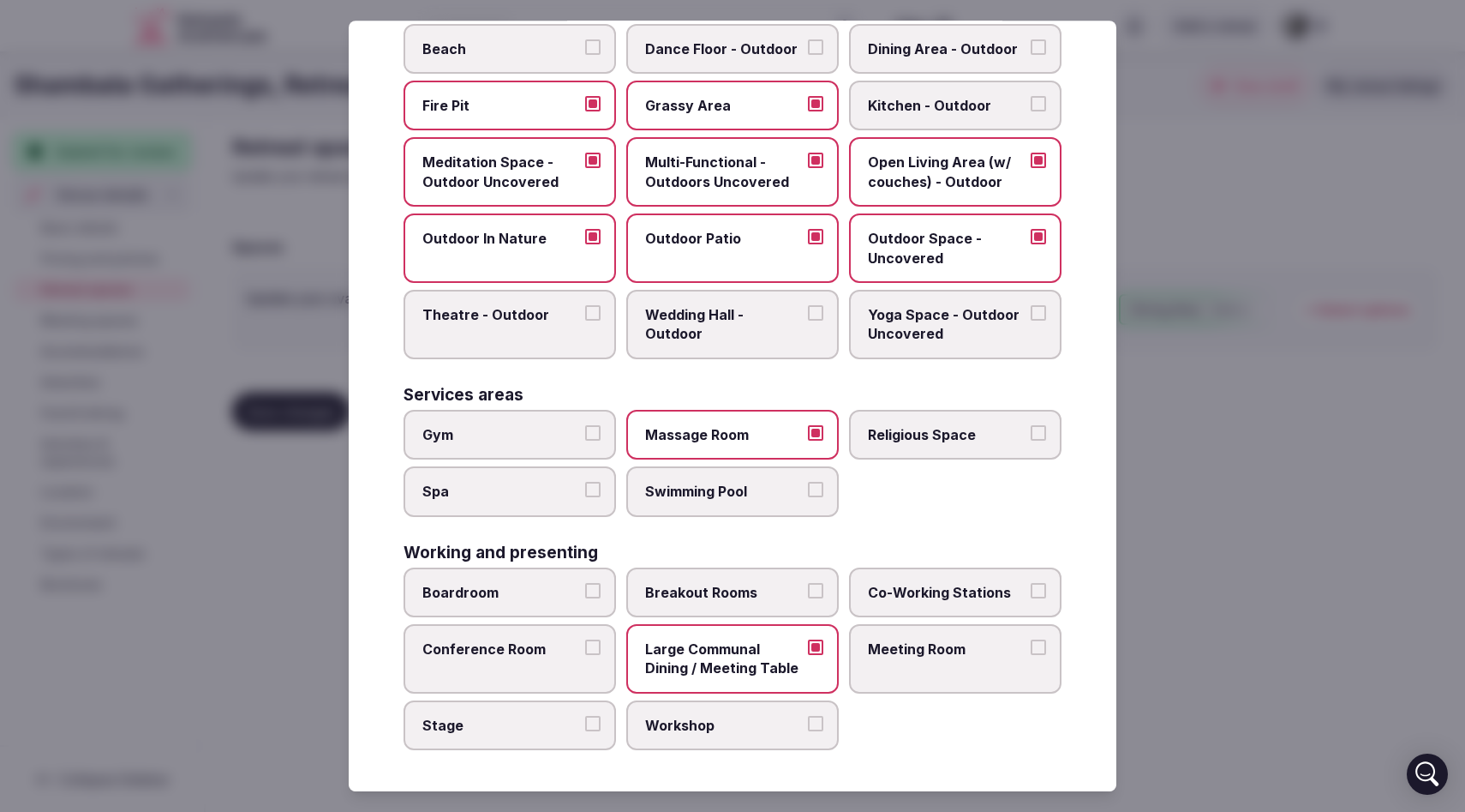
click at [1426, 772] on div at bounding box center [732, 406] width 1465 height 812
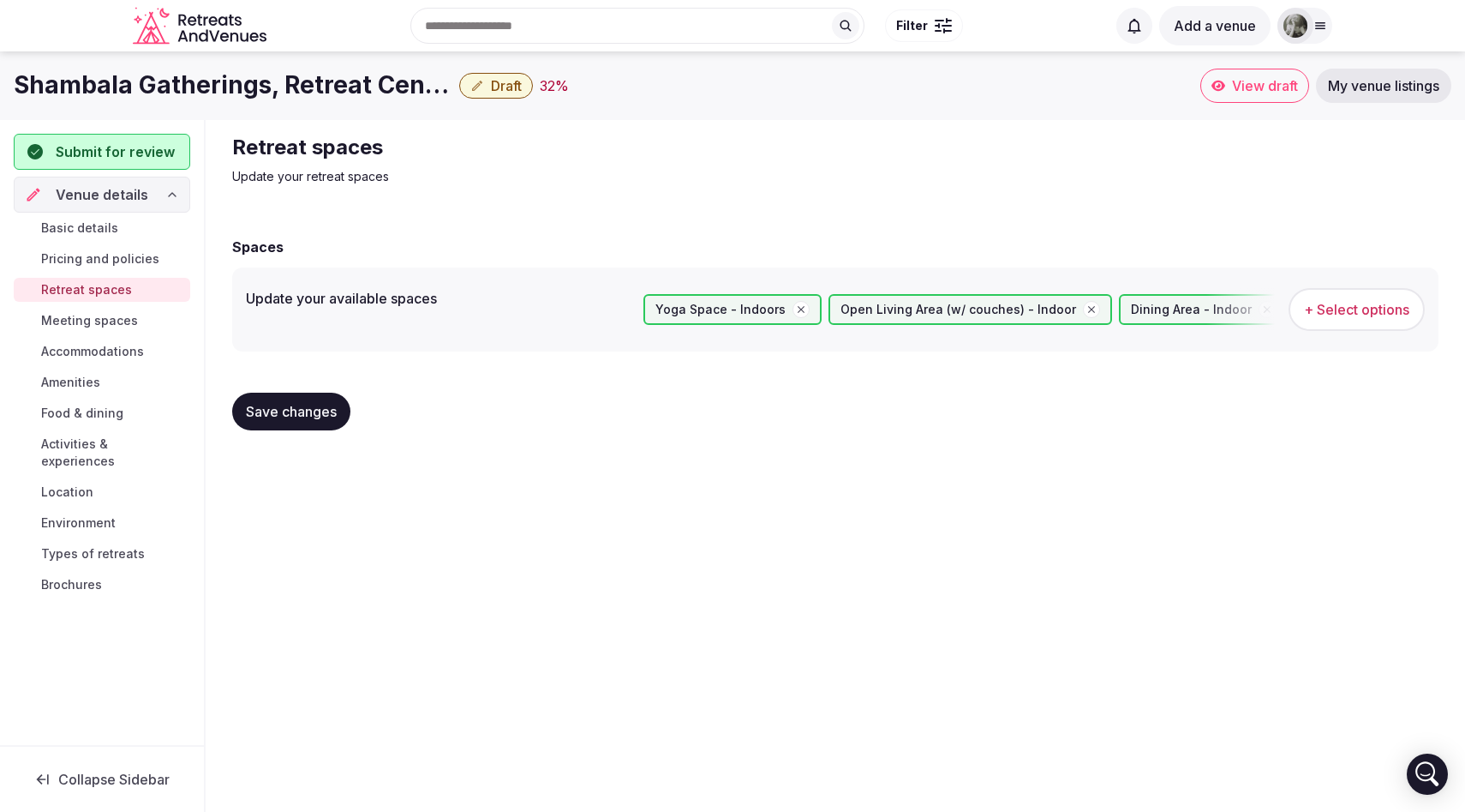
click at [820, 517] on div "Shambala Gatherings, Retreat Center Draft 32 % View draft My venue listings Sub…" at bounding box center [732, 426] width 1465 height 750
click at [1313, 320] on button "+ Select options" at bounding box center [1357, 310] width 136 height 43
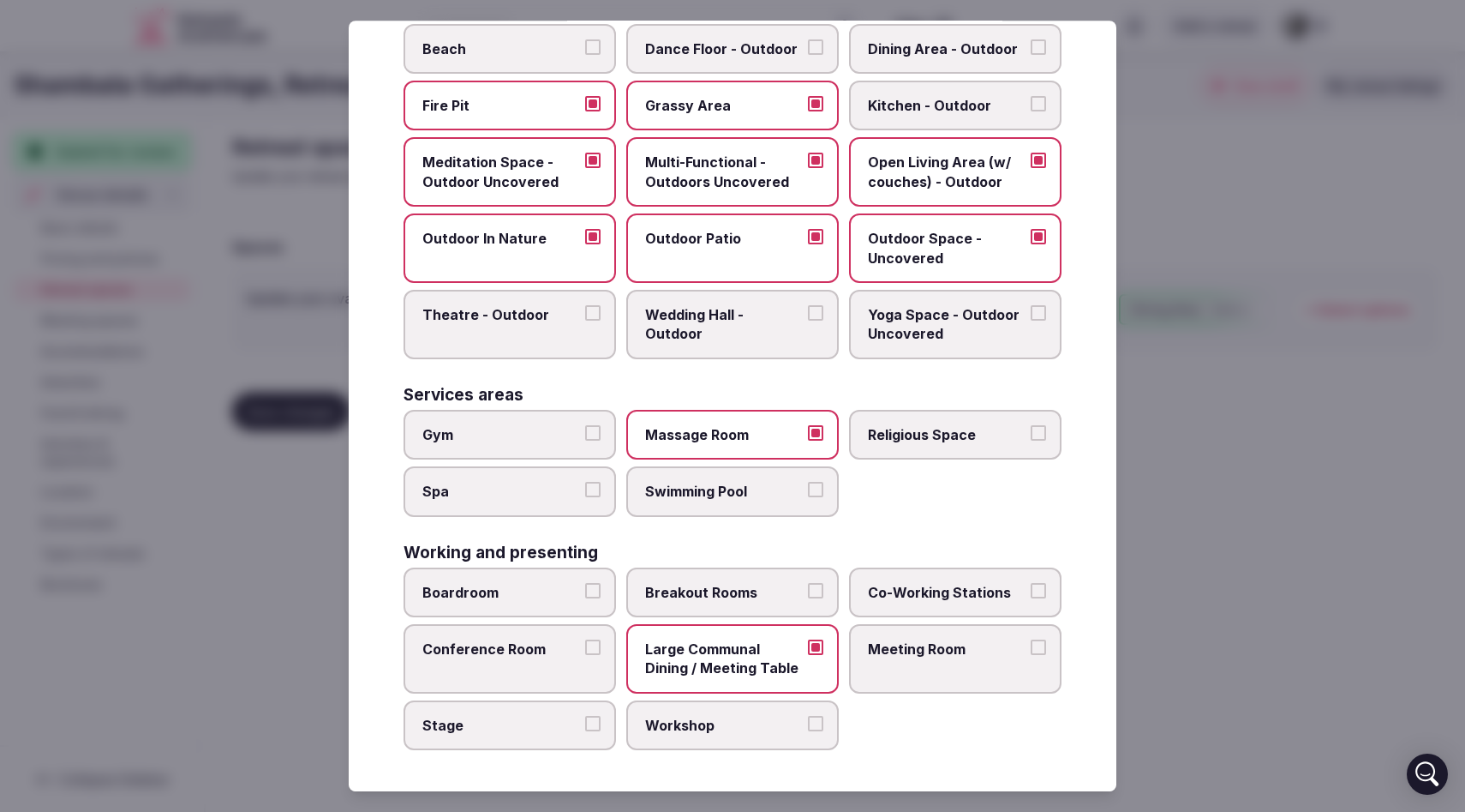
scroll to position [0, 0]
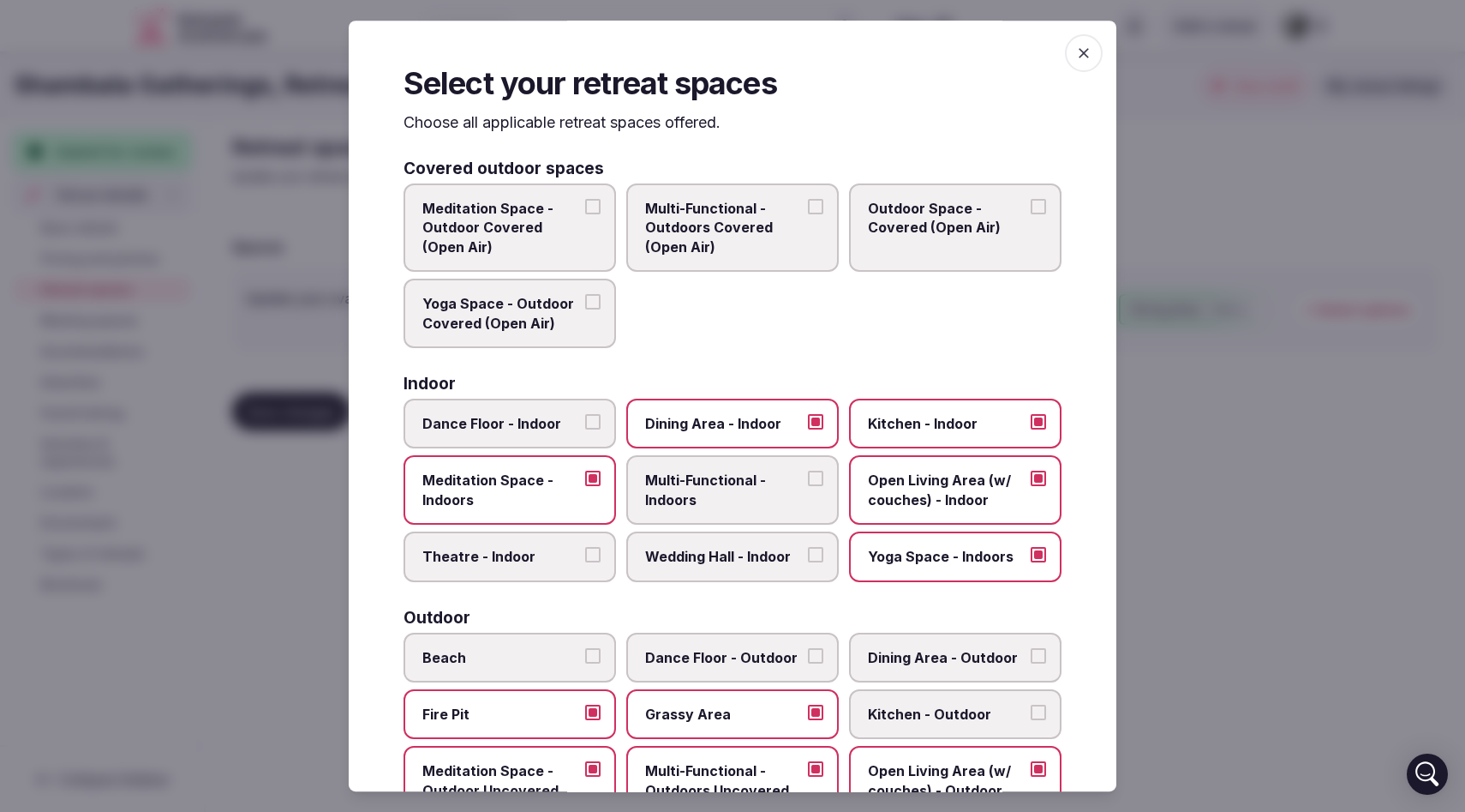
click at [1072, 57] on span "button" at bounding box center [1084, 53] width 38 height 38
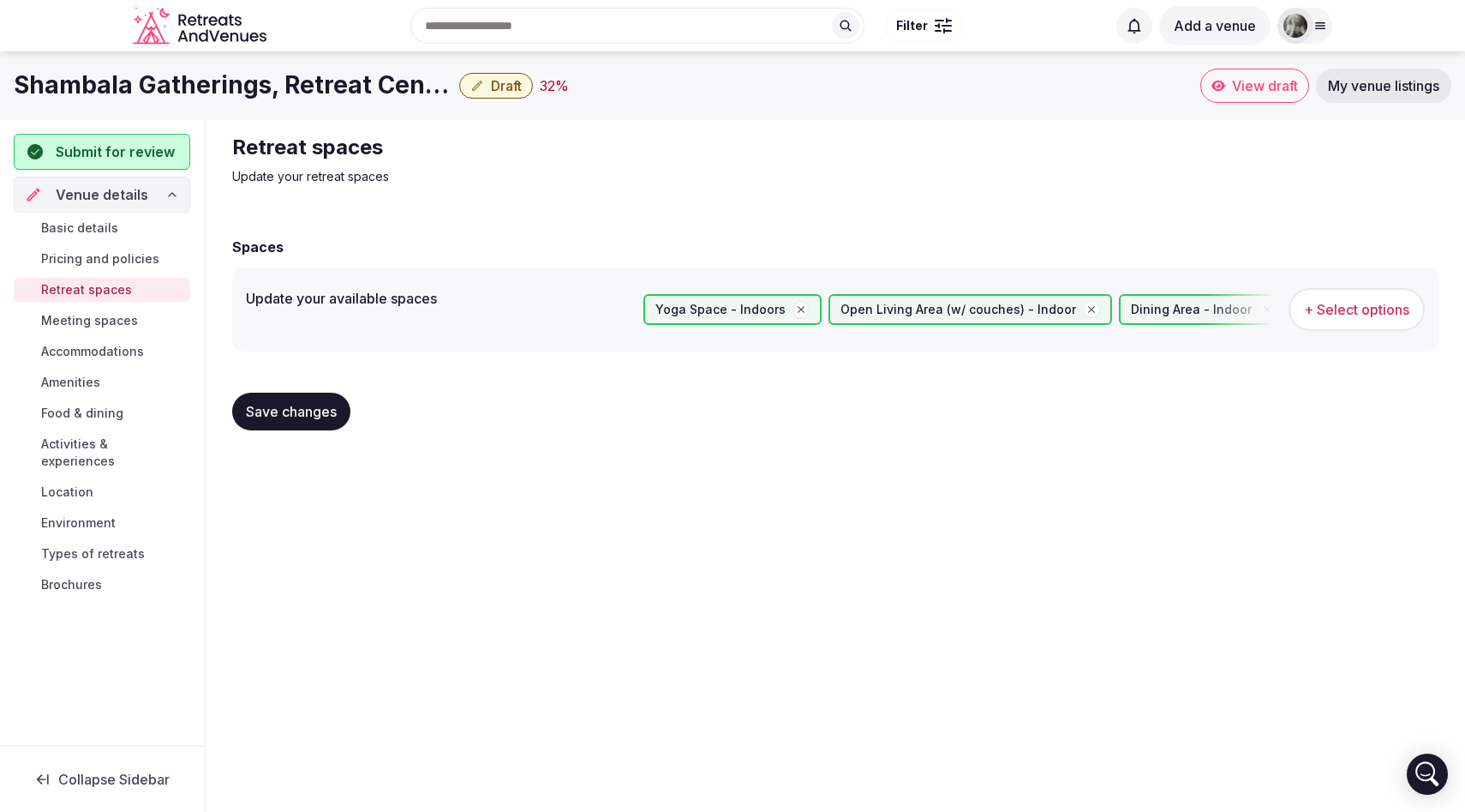
click at [280, 399] on button "Save changes" at bounding box center [292, 411] width 119 height 38
click at [279, 418] on span "Save changes" at bounding box center [291, 411] width 91 height 17
click at [94, 322] on span "Meeting spaces" at bounding box center [89, 321] width 97 height 17
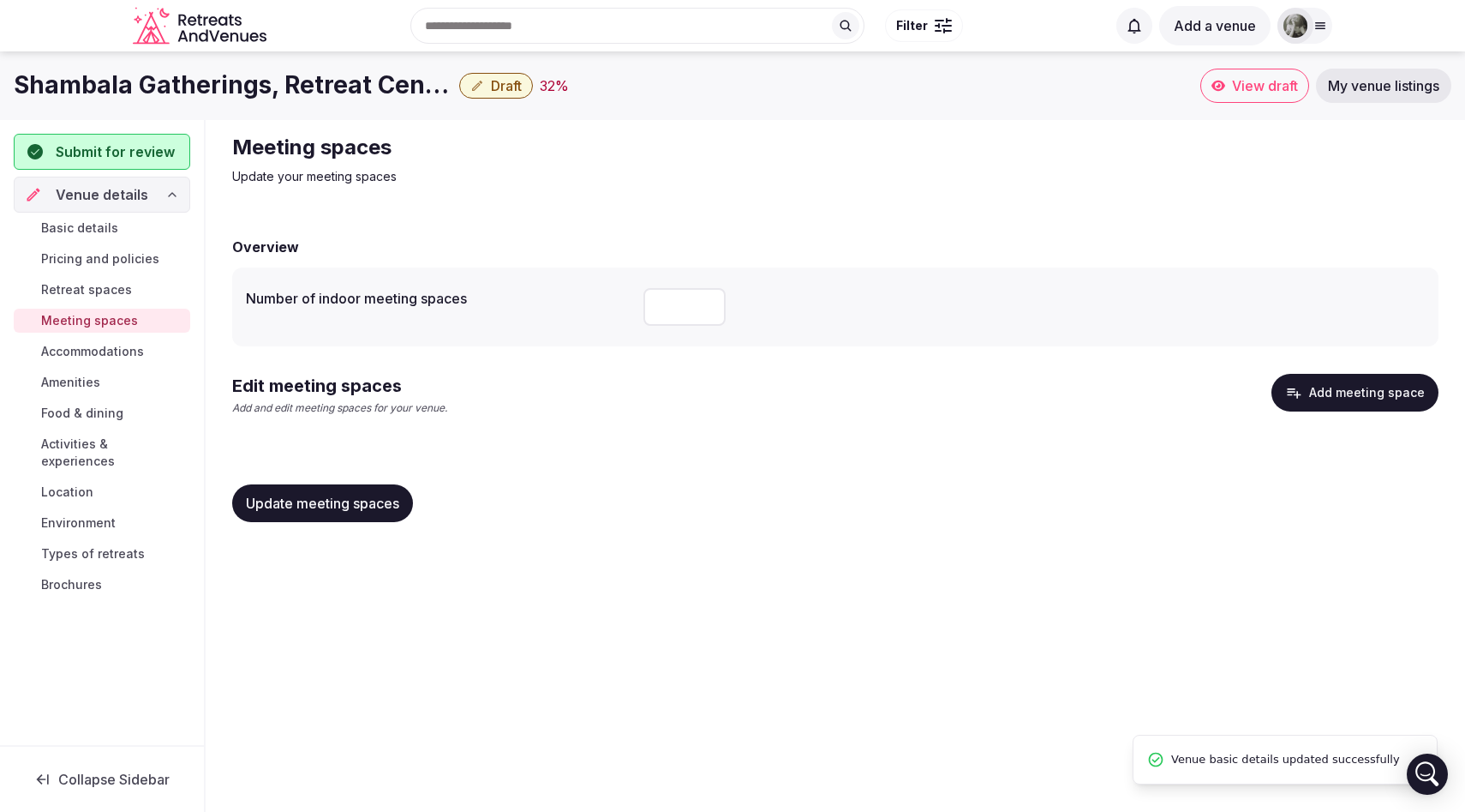
click at [675, 312] on input "number" at bounding box center [684, 307] width 82 height 38
type input "*"
click at [628, 460] on div "Overview Number of indoor meeting spaces * Edit meeting spaces Add and edit mee…" at bounding box center [836, 377] width 1206 height 316
click at [1385, 392] on button "Add meeting space" at bounding box center [1356, 392] width 167 height 38
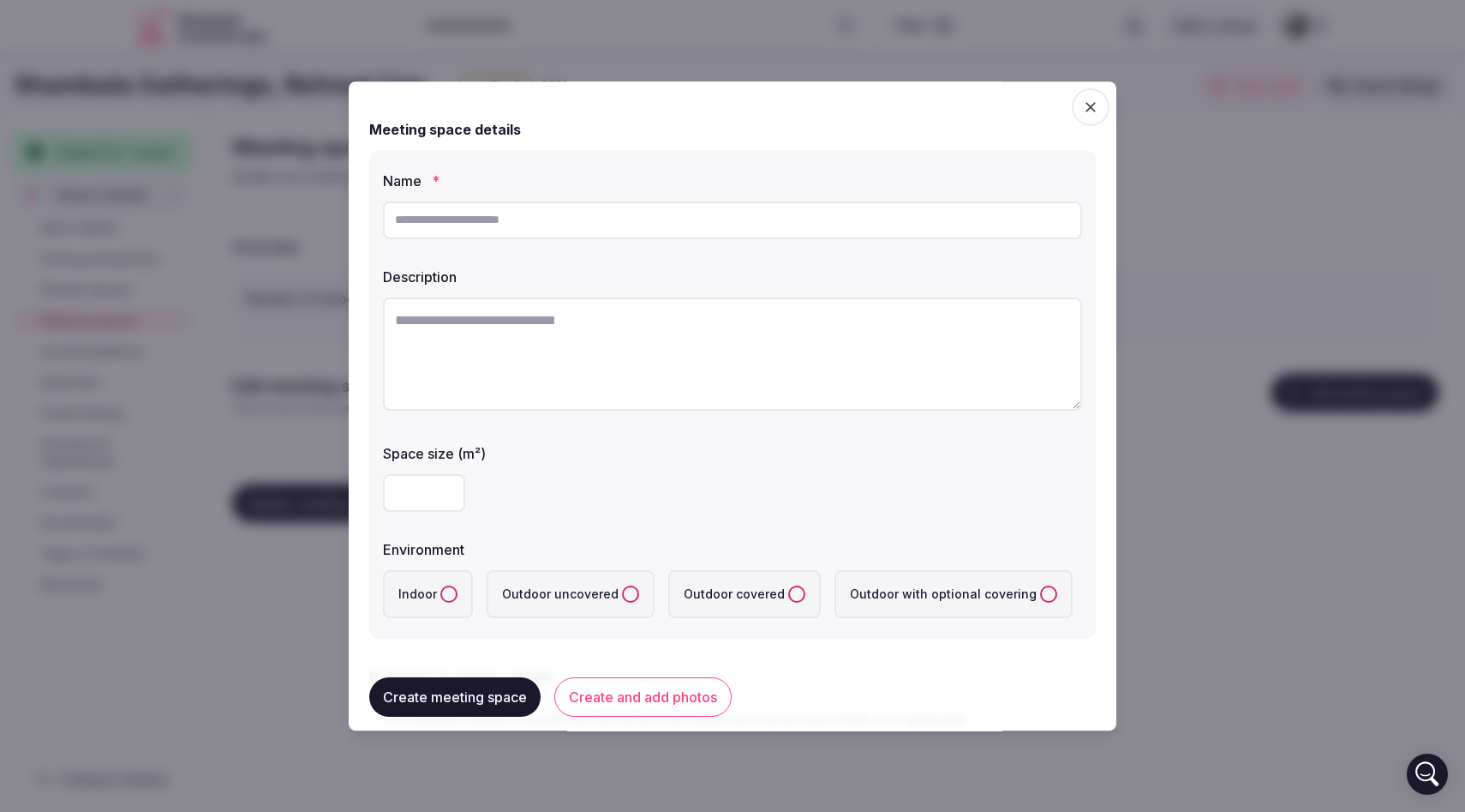
click at [1090, 112] on icon "button" at bounding box center [1091, 107] width 17 height 17
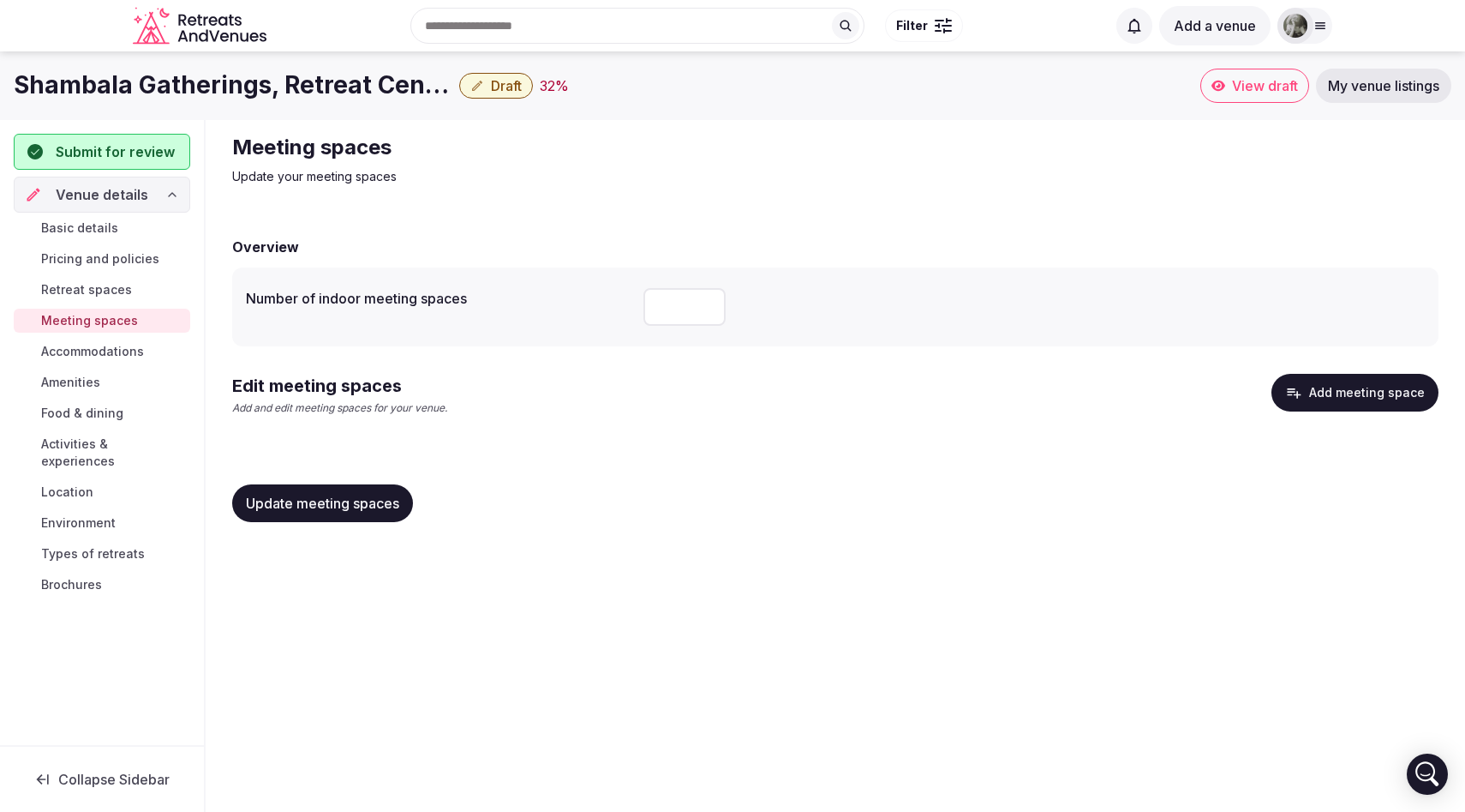
click at [361, 507] on span "Update meeting spaces" at bounding box center [322, 503] width 153 height 17
click at [135, 352] on span "Accommodations" at bounding box center [92, 351] width 103 height 17
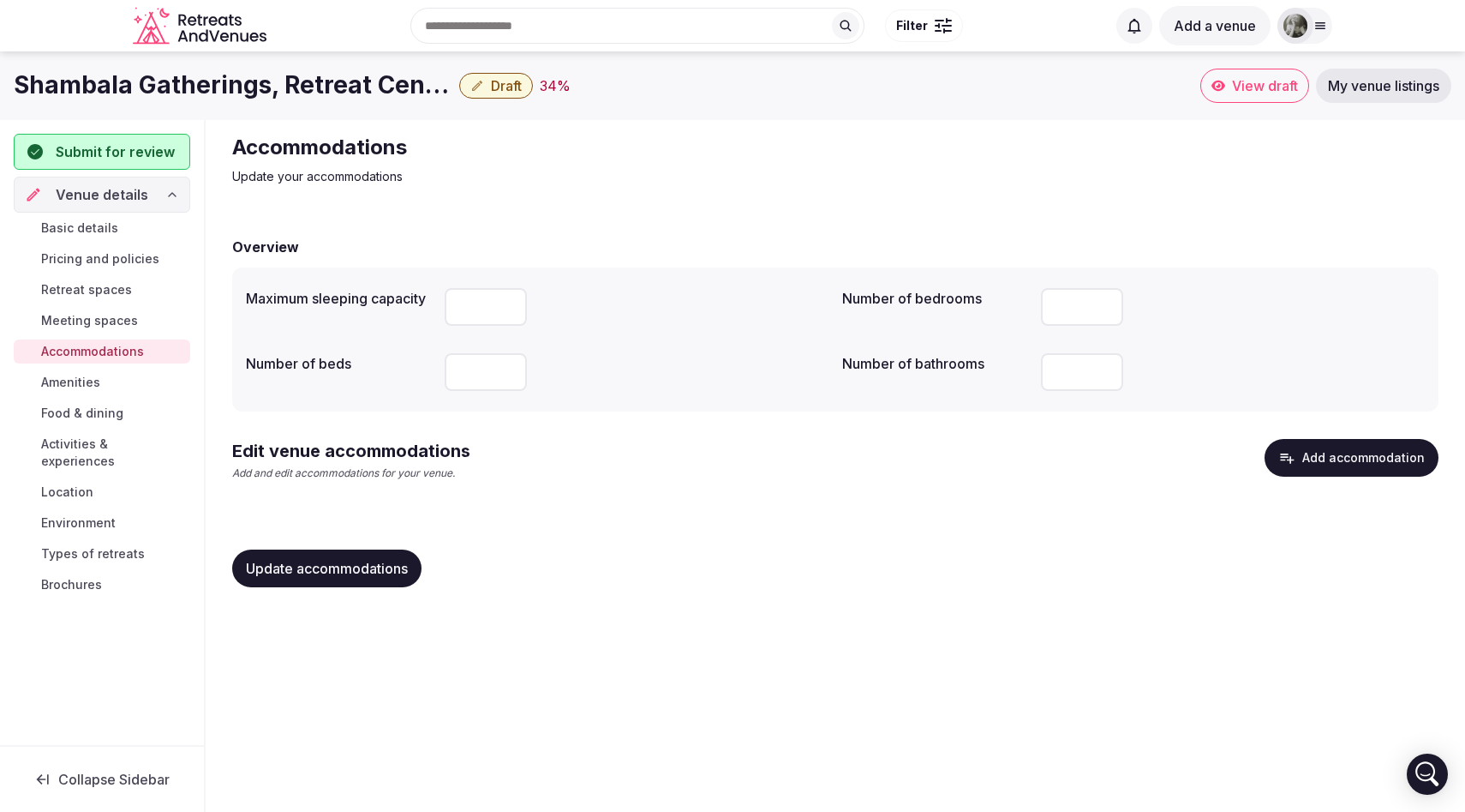
click at [485, 295] on input "number" at bounding box center [486, 307] width 82 height 38
type input "**"
click at [476, 364] on input "number" at bounding box center [486, 372] width 82 height 38
type input "**"
click at [1072, 374] on input "number" at bounding box center [1082, 372] width 82 height 38
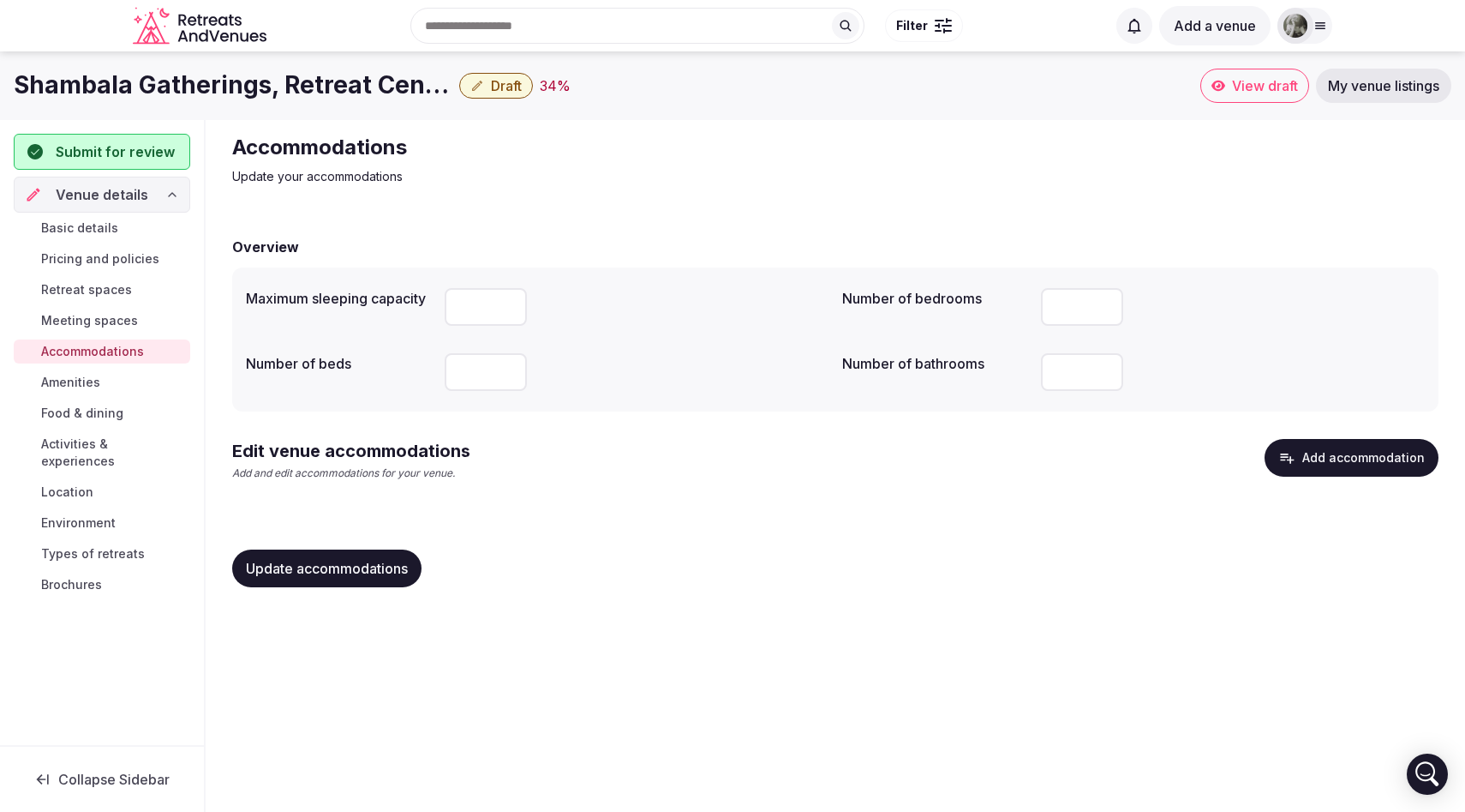
type input "*"
click at [1041, 430] on div "Overview Maximum sleeping capacity ** Number of bedrooms ** Number of beds ** N…" at bounding box center [836, 409] width 1206 height 381
click at [1359, 452] on button "Add accommodation" at bounding box center [1351, 457] width 174 height 38
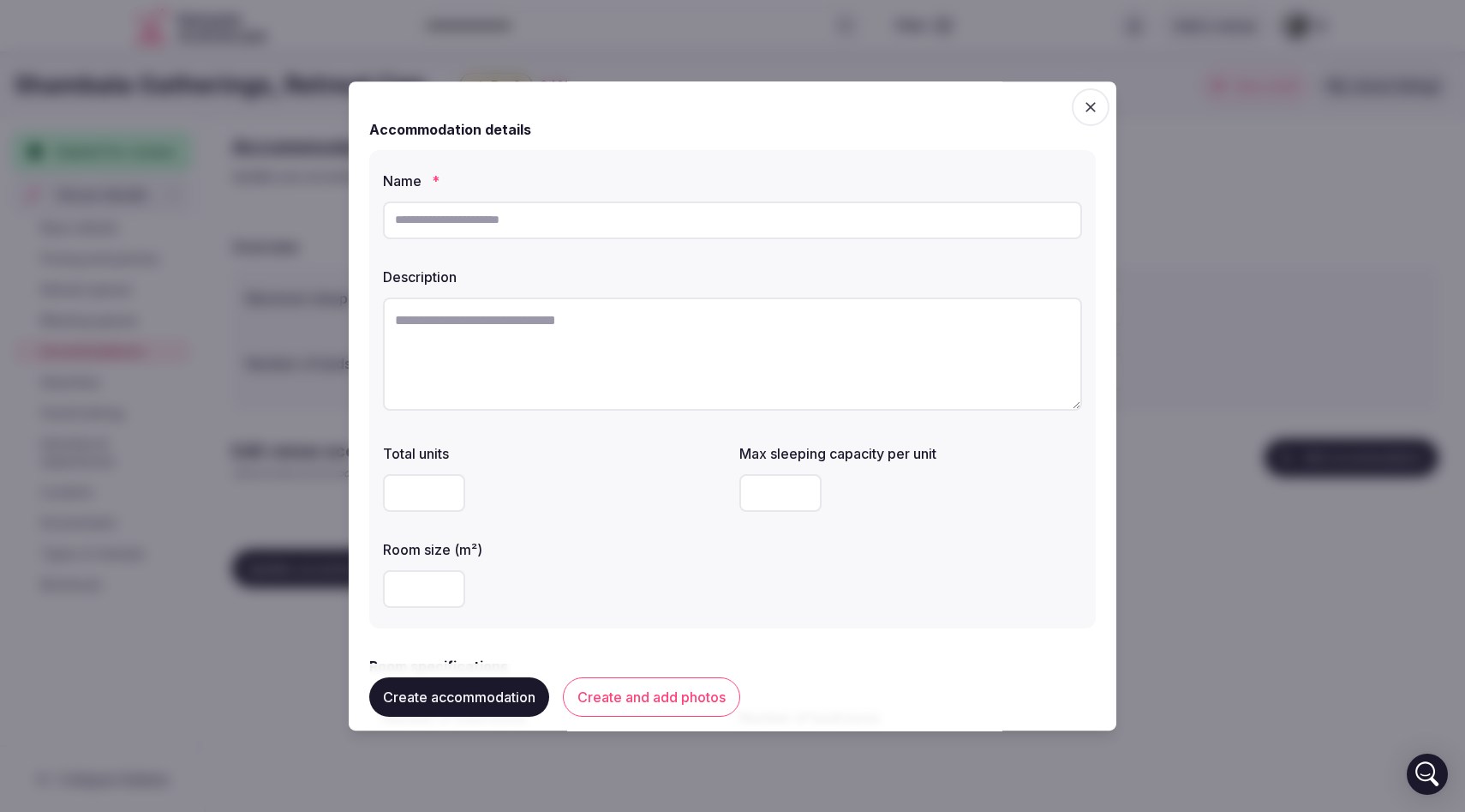
click at [1085, 120] on span "button" at bounding box center [1091, 107] width 38 height 38
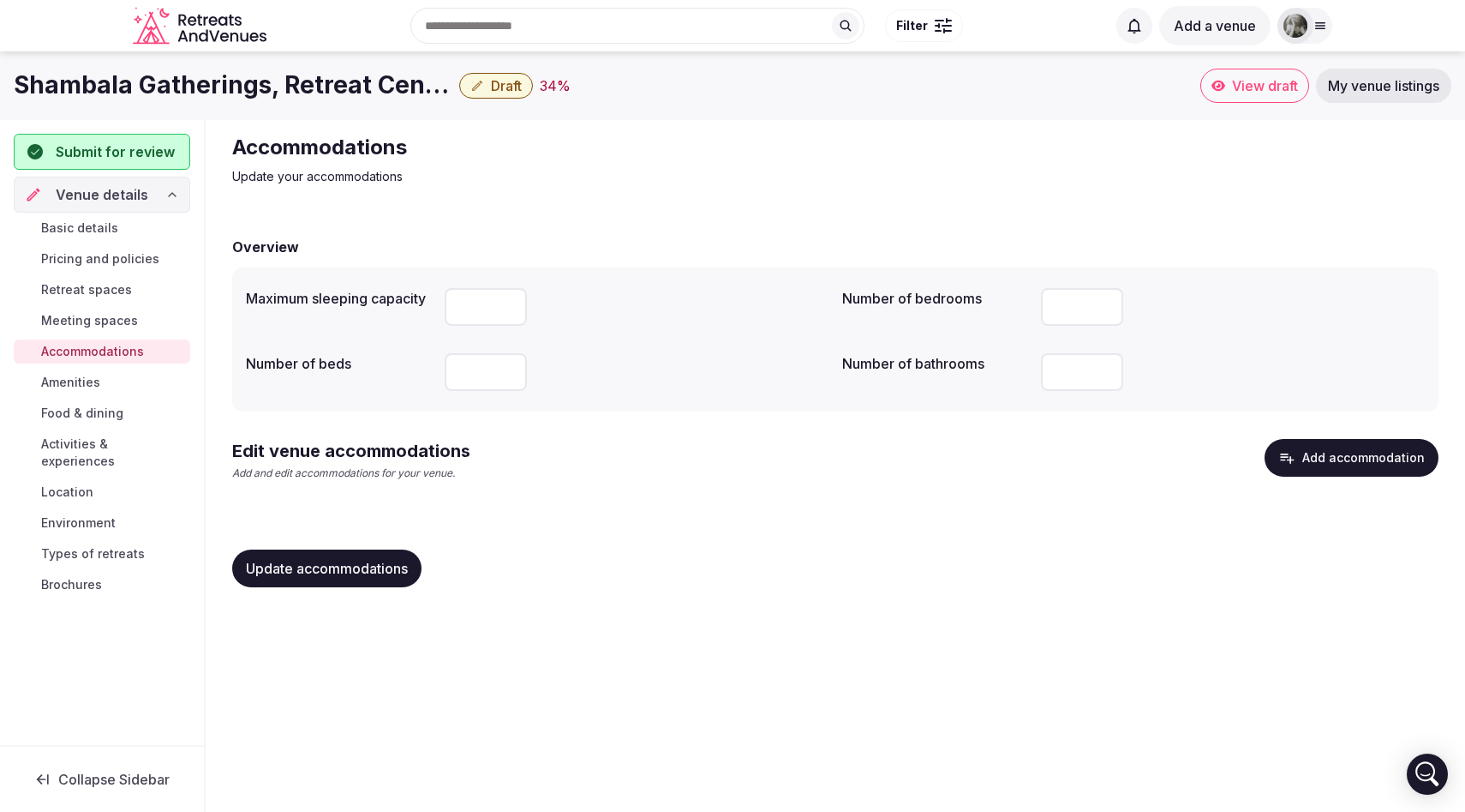
click at [360, 562] on span "Update accommodations" at bounding box center [326, 568] width 162 height 17
click at [84, 384] on span "Amenities" at bounding box center [71, 382] width 59 height 17
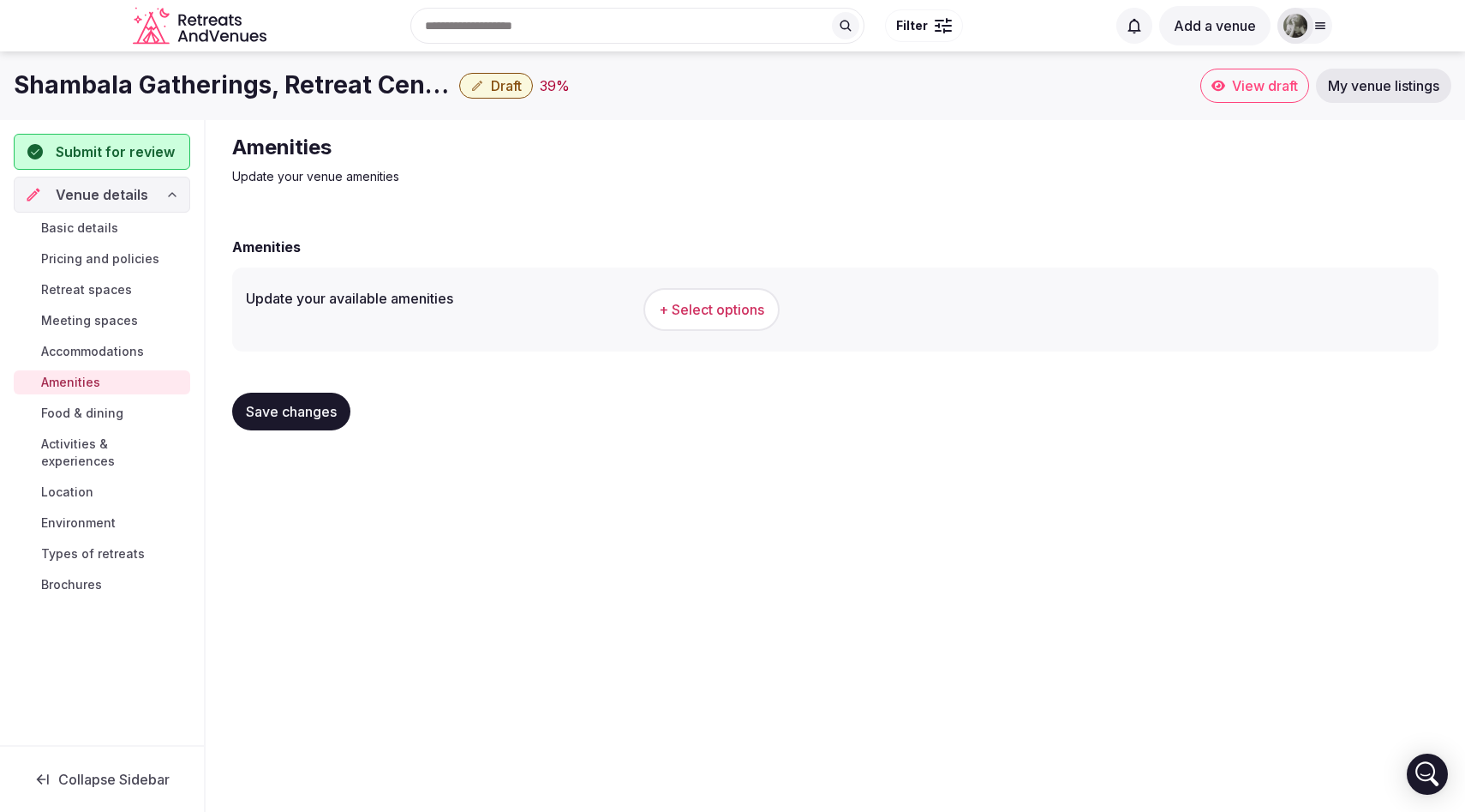
click at [699, 307] on span "+ Select options" at bounding box center [711, 310] width 105 height 19
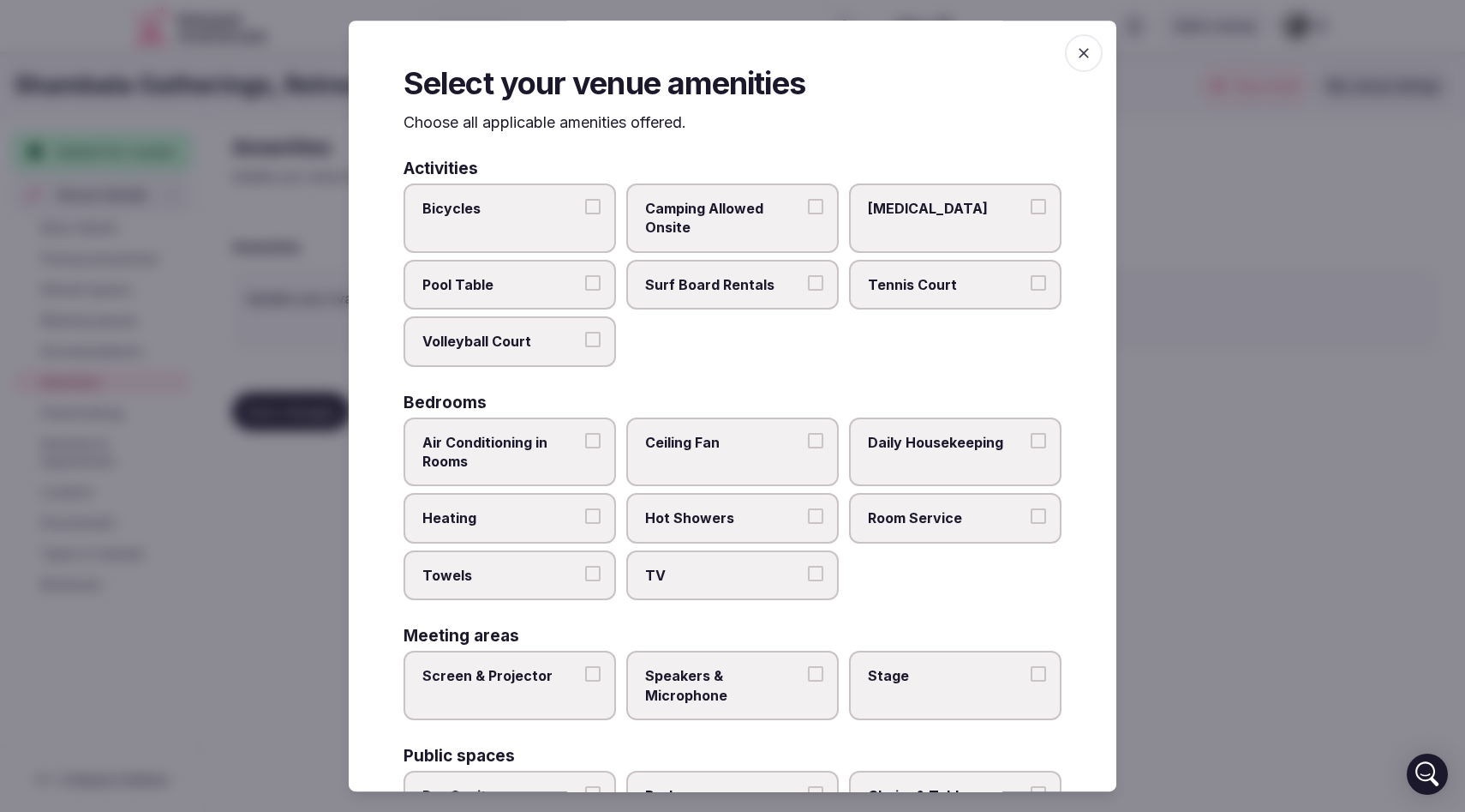
click at [814, 200] on button "Camping Allowed Onsite" at bounding box center [816, 206] width 15 height 15
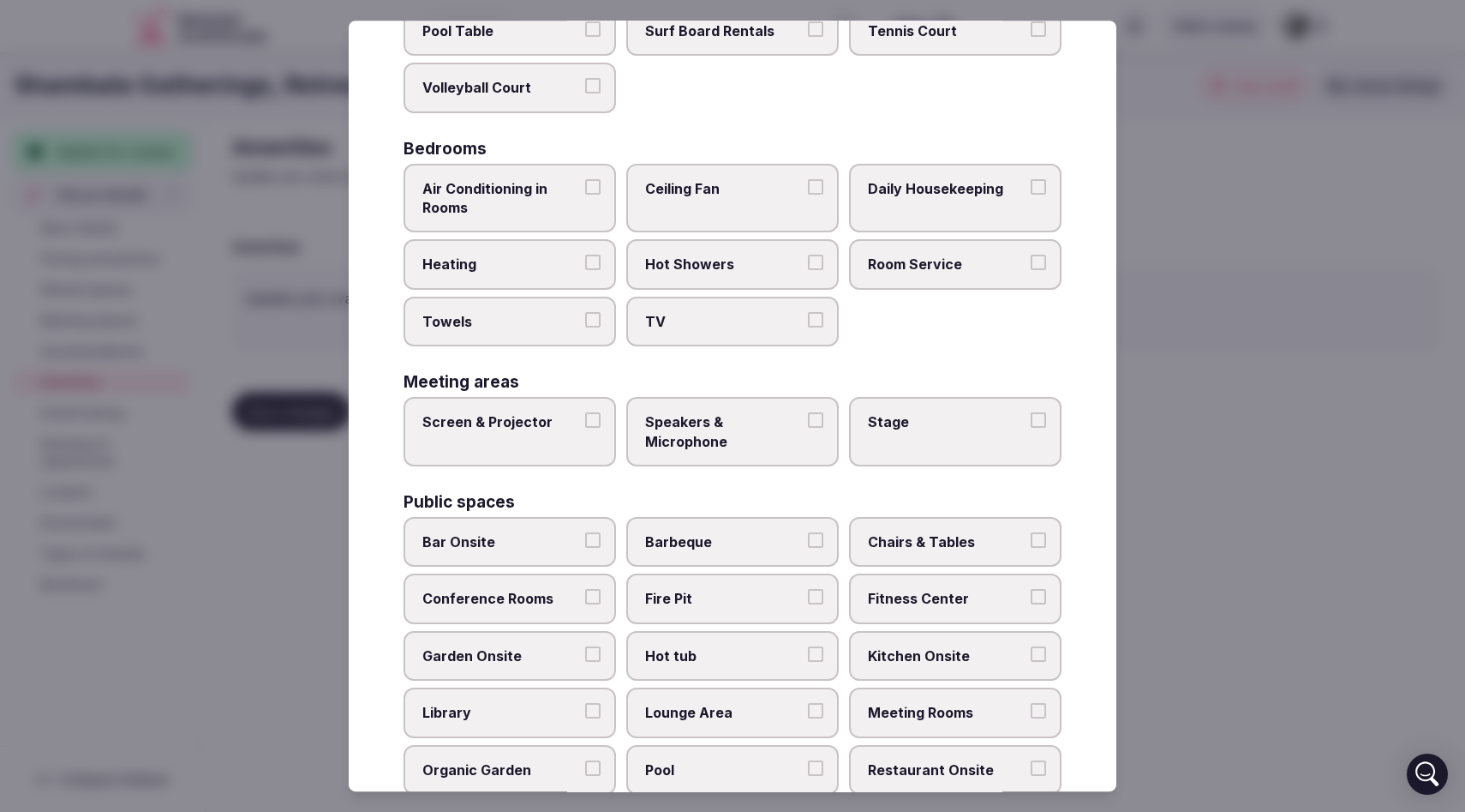
scroll to position [257, 0]
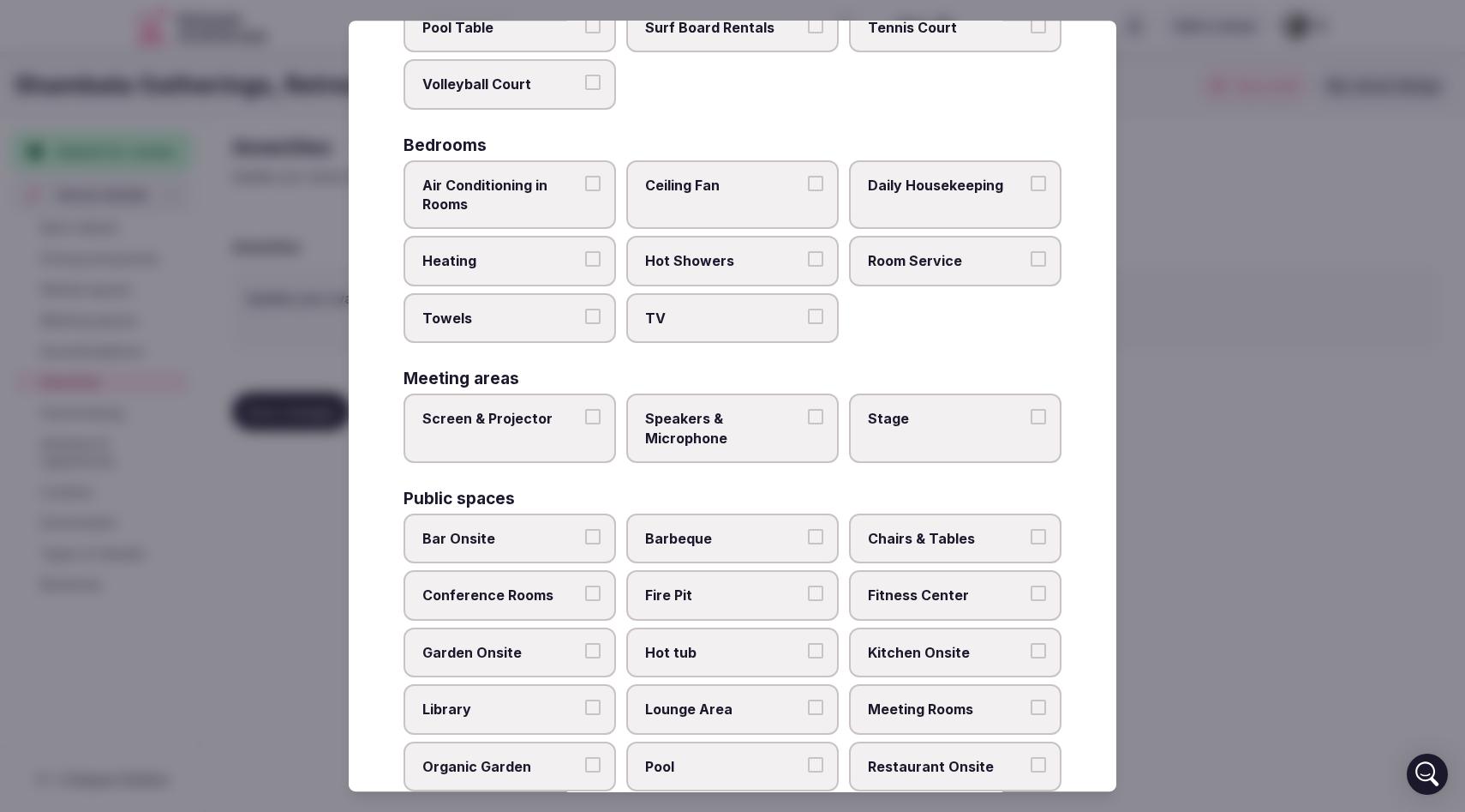
click at [1048, 178] on label "Daily Housekeeping" at bounding box center [956, 195] width 213 height 70
click at [1046, 178] on button "Daily Housekeeping" at bounding box center [1039, 183] width 15 height 15
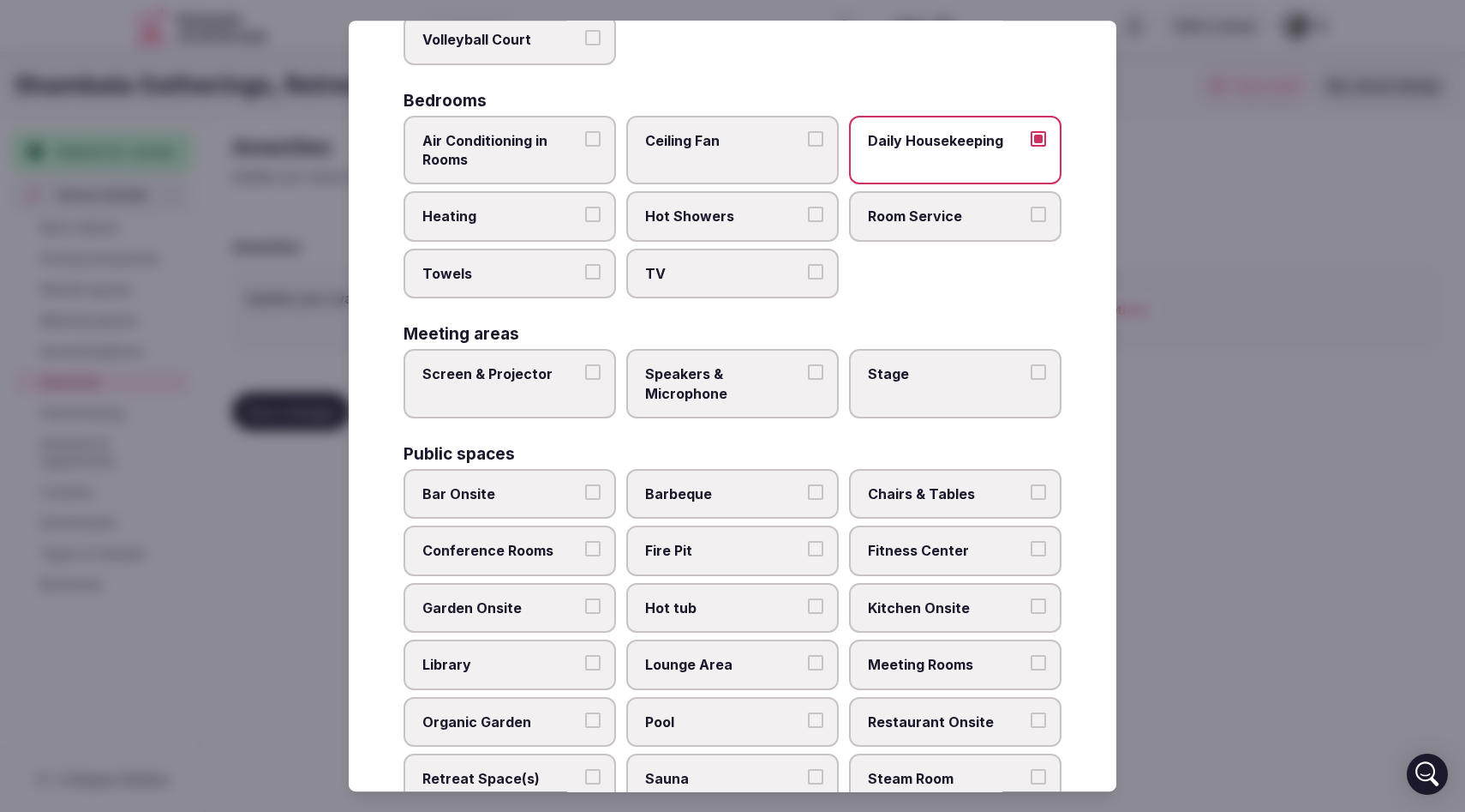
scroll to position [304, 0]
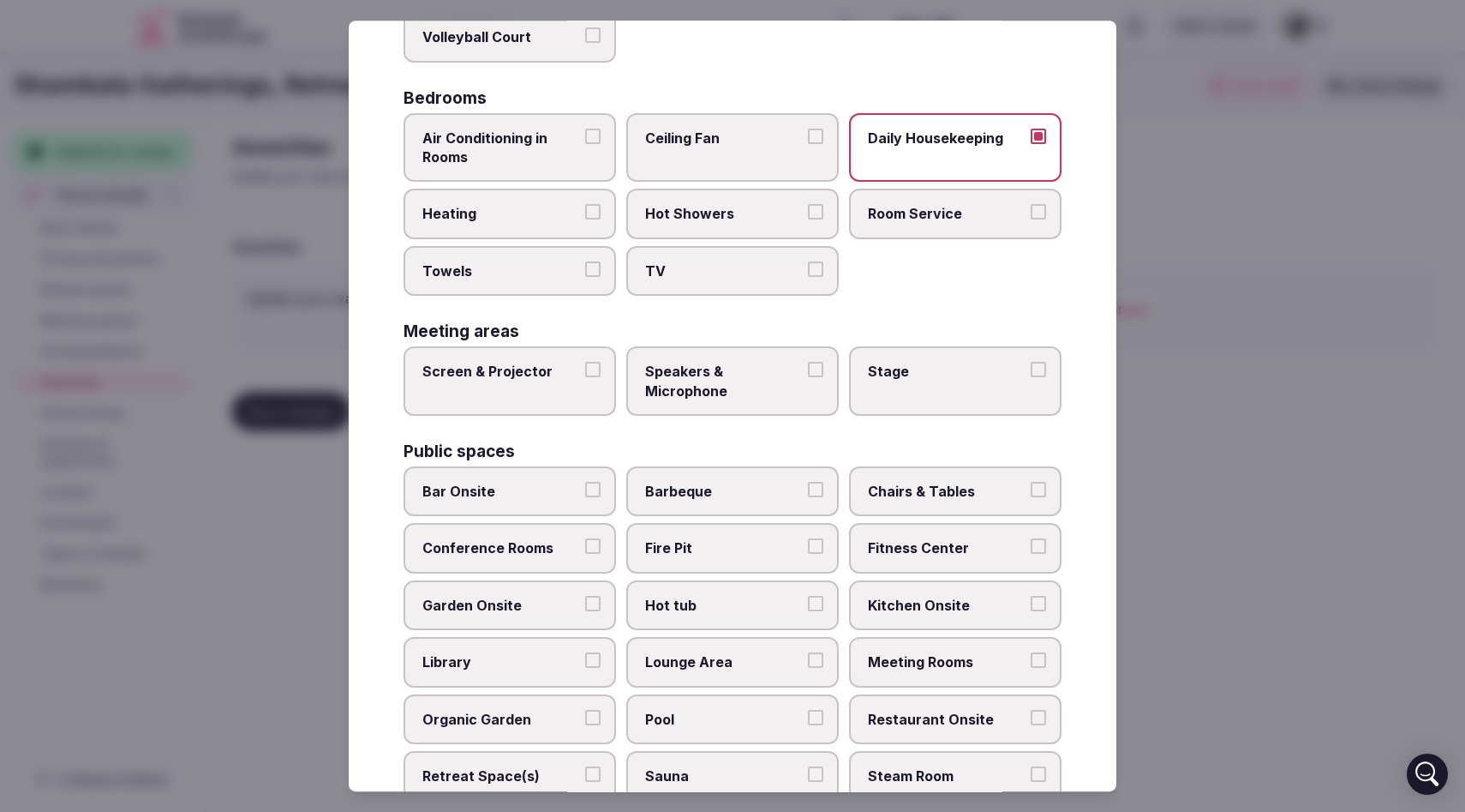
click at [820, 214] on button "Hot Showers" at bounding box center [816, 213] width 15 height 15
click at [590, 213] on button "Heating" at bounding box center [593, 213] width 15 height 15
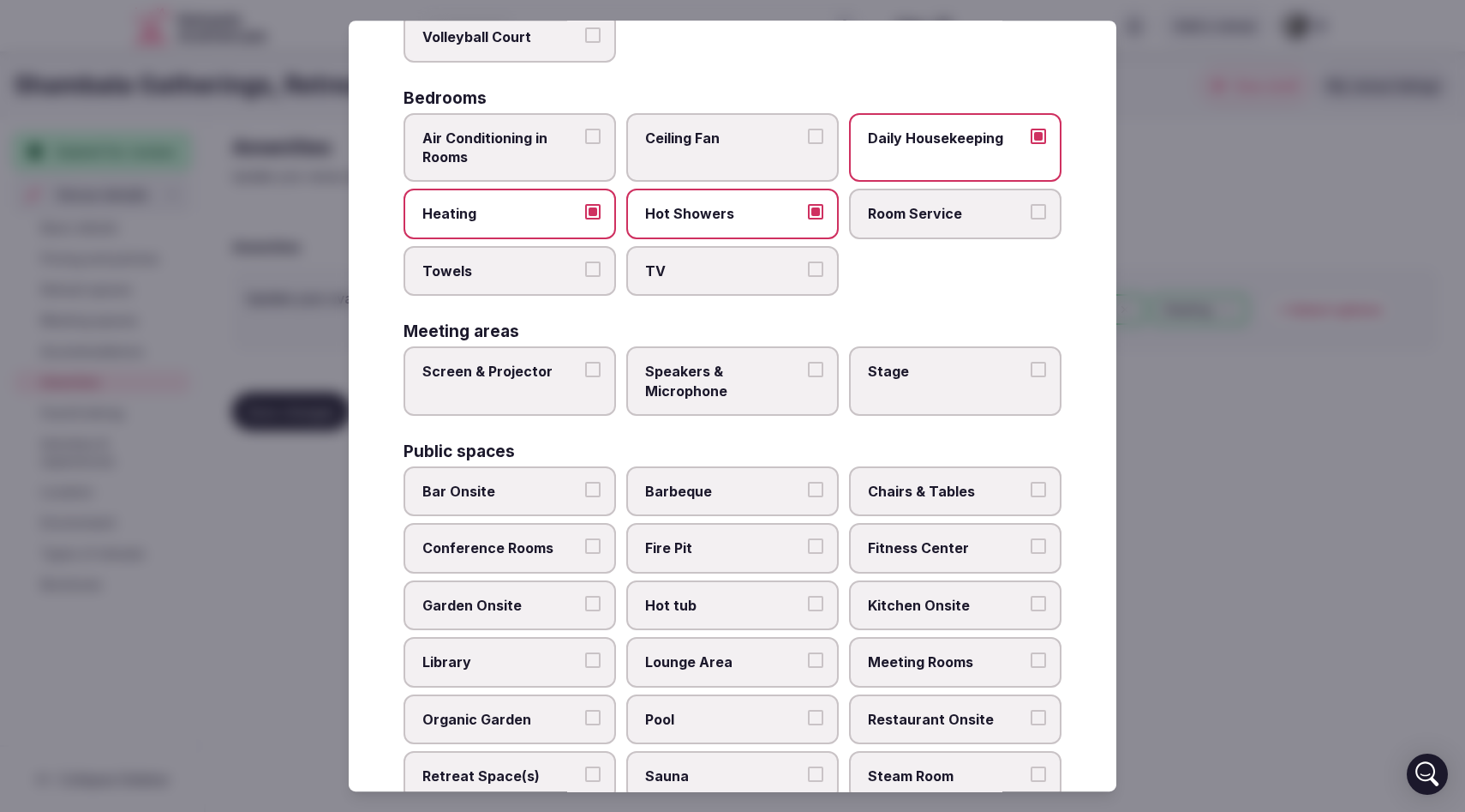
click at [591, 271] on button "Towels" at bounding box center [593, 269] width 15 height 15
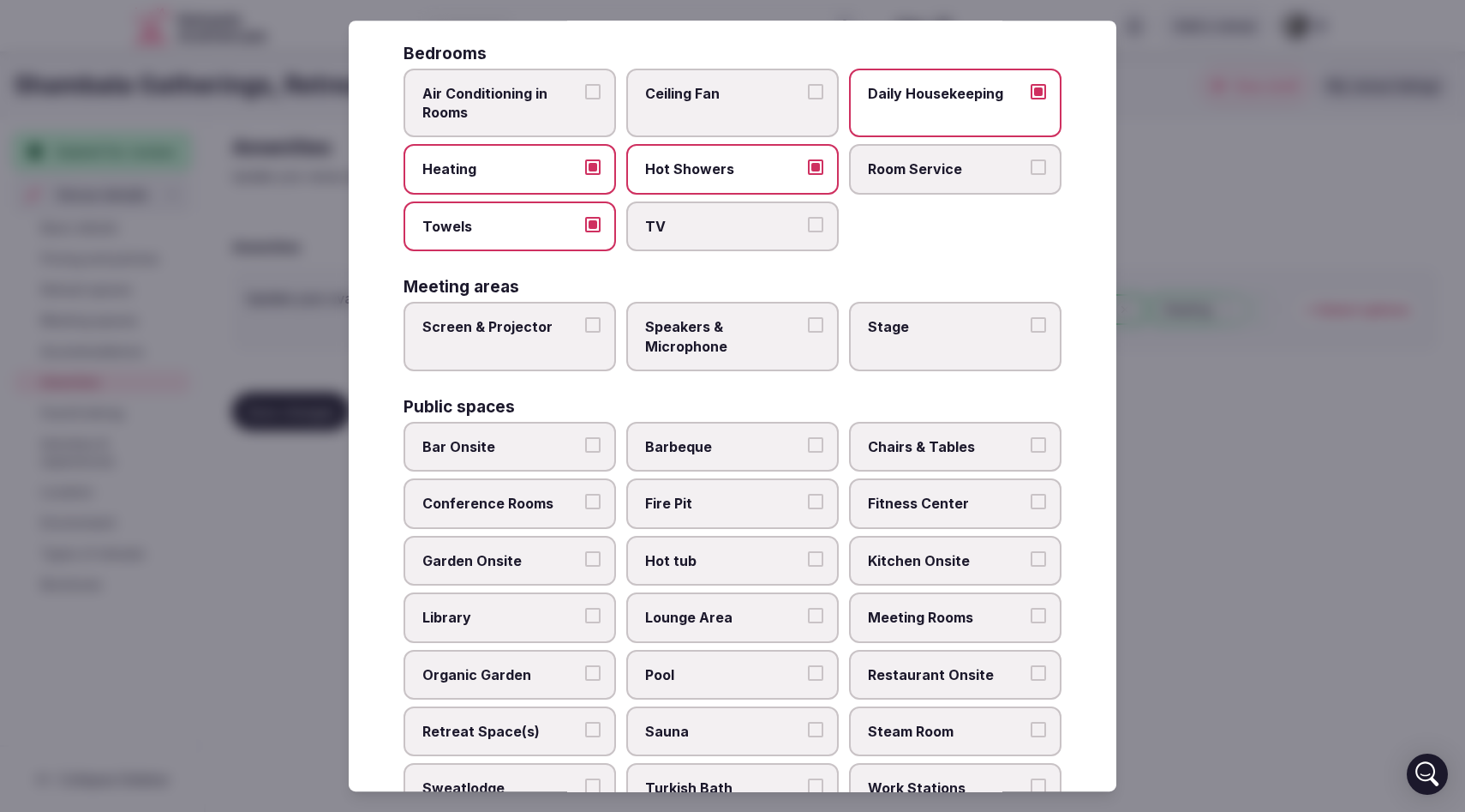
scroll to position [378, 0]
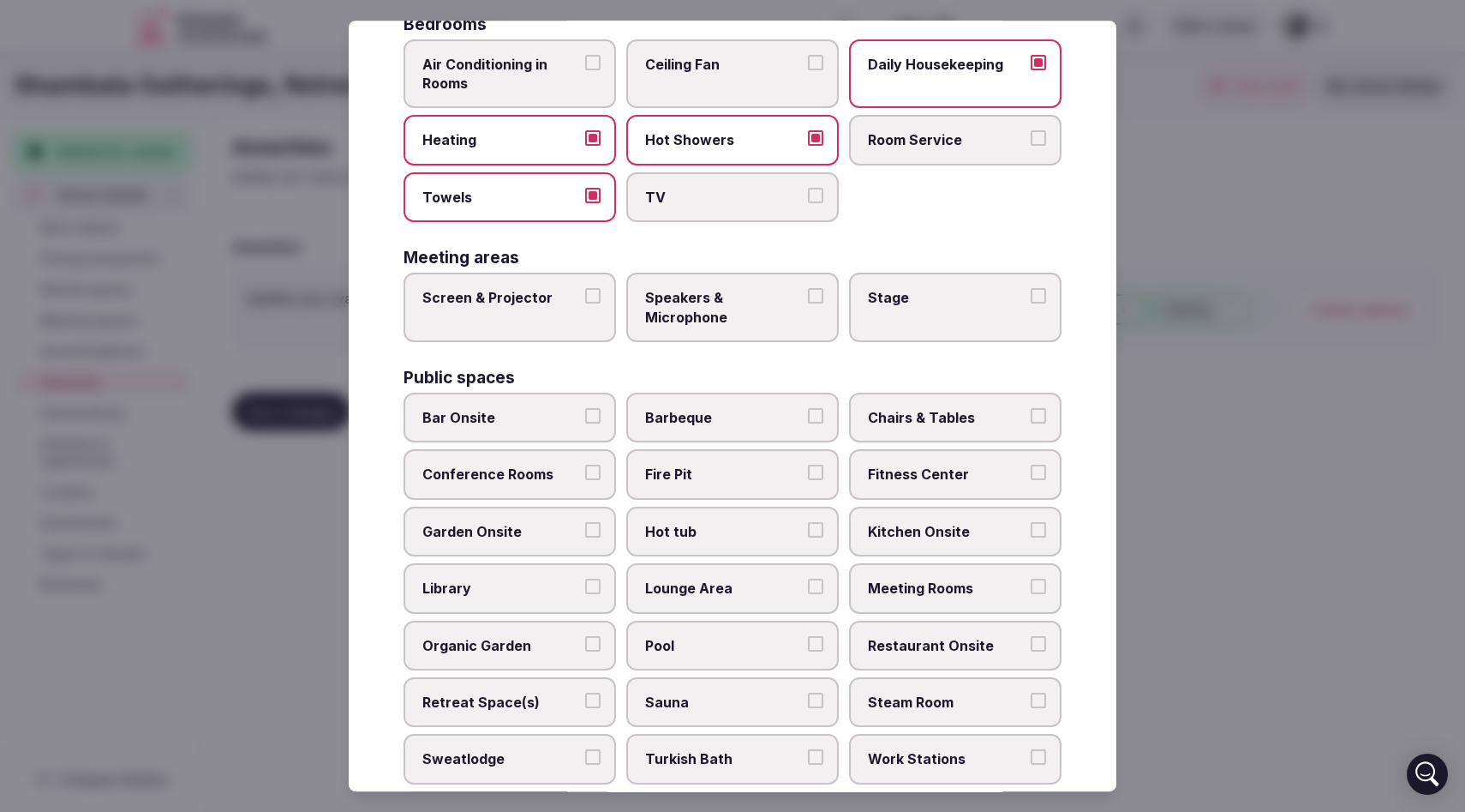
click at [821, 197] on button "TV" at bounding box center [816, 195] width 15 height 15
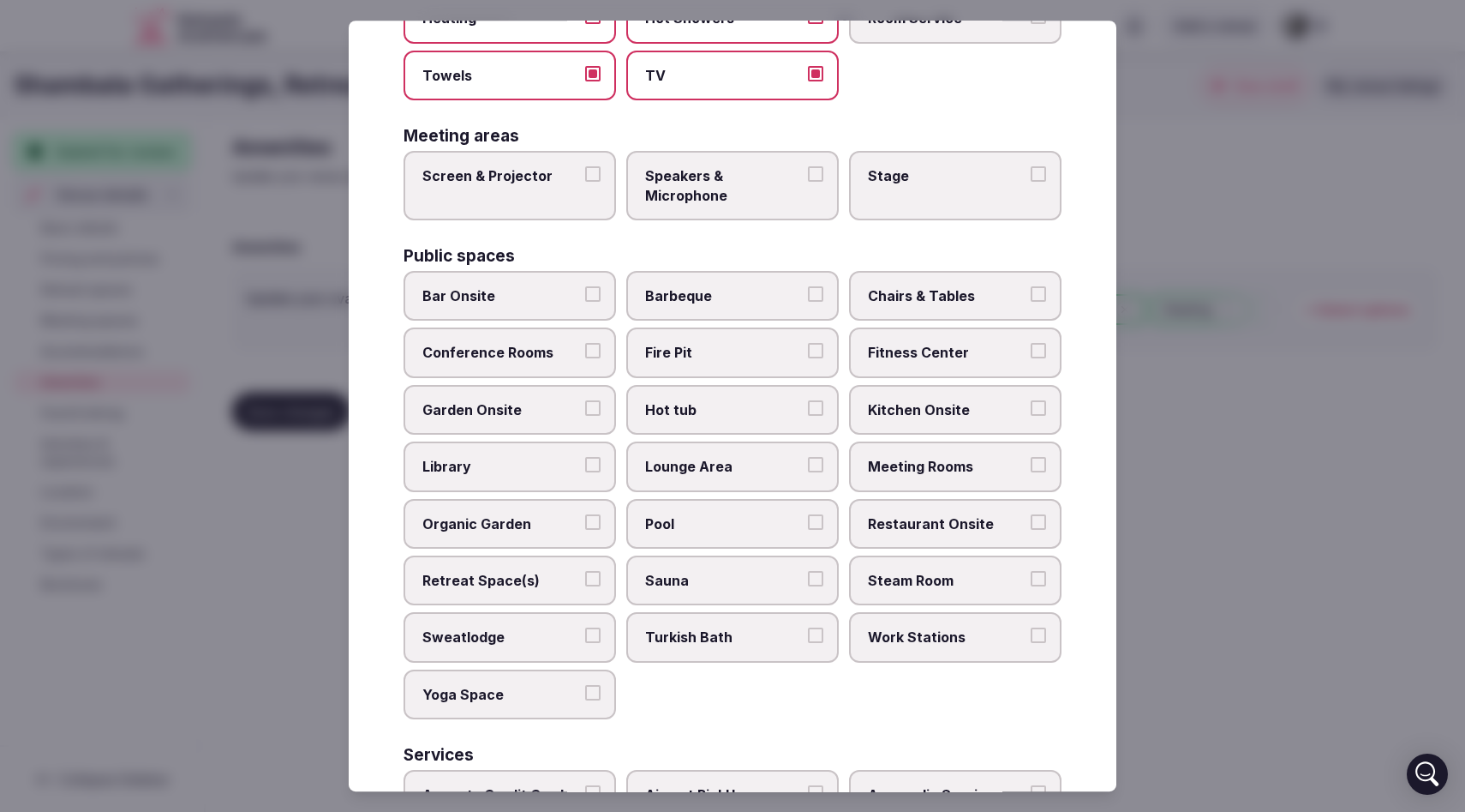
scroll to position [506, 0]
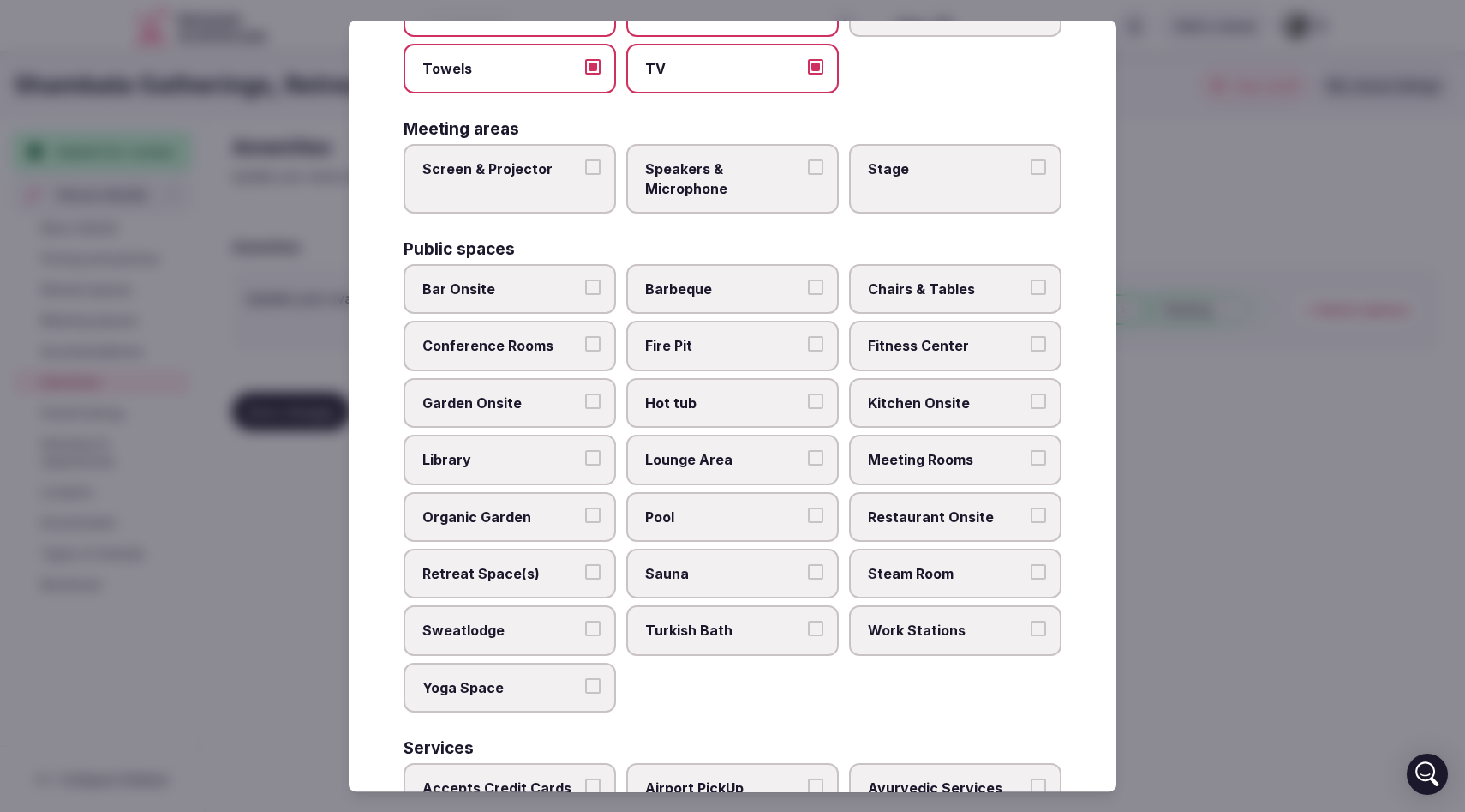
click at [596, 167] on button "Screen & Projector" at bounding box center [593, 167] width 15 height 15
click at [816, 164] on button "Speakers & Microphone" at bounding box center [816, 167] width 15 height 15
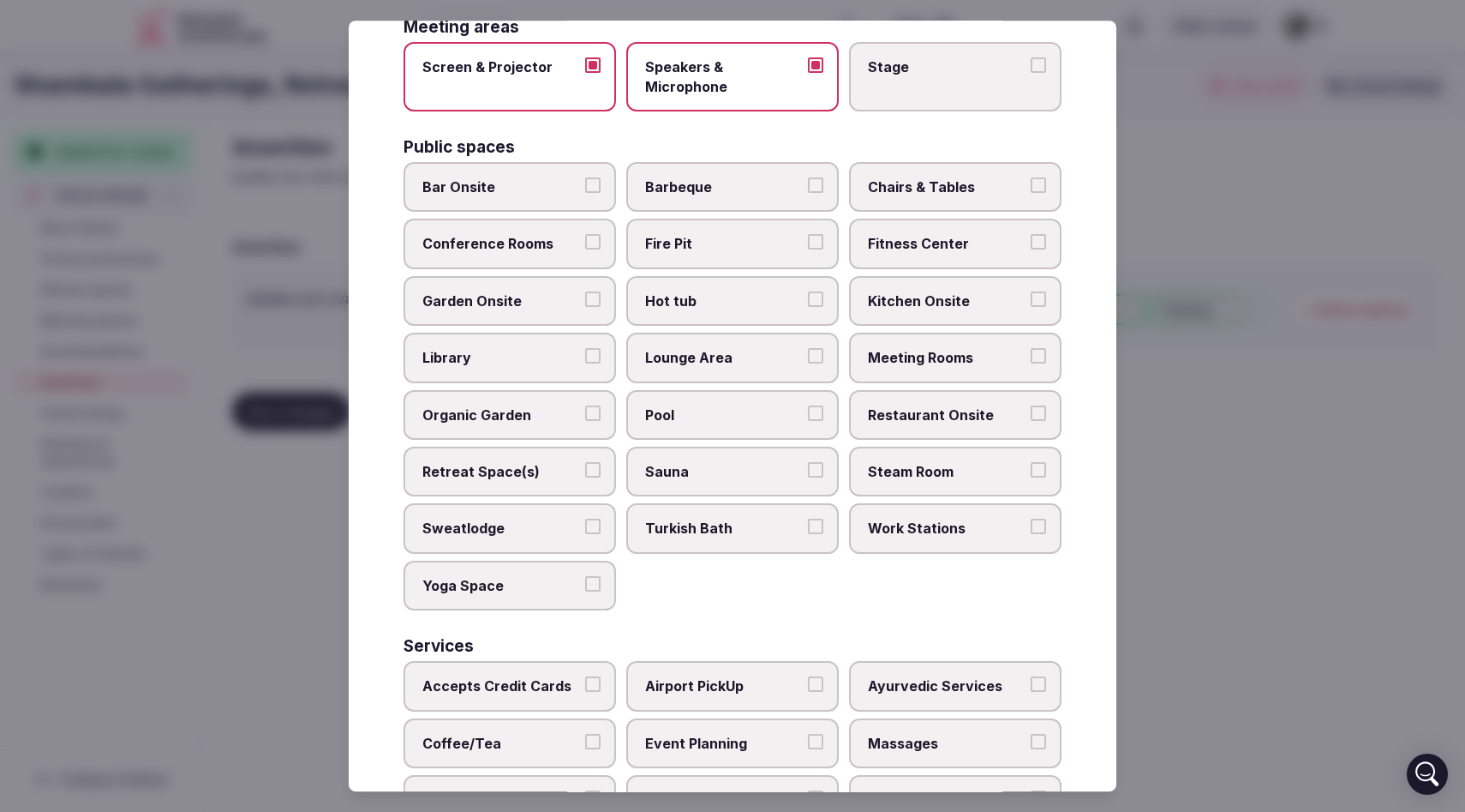
scroll to position [613, 0]
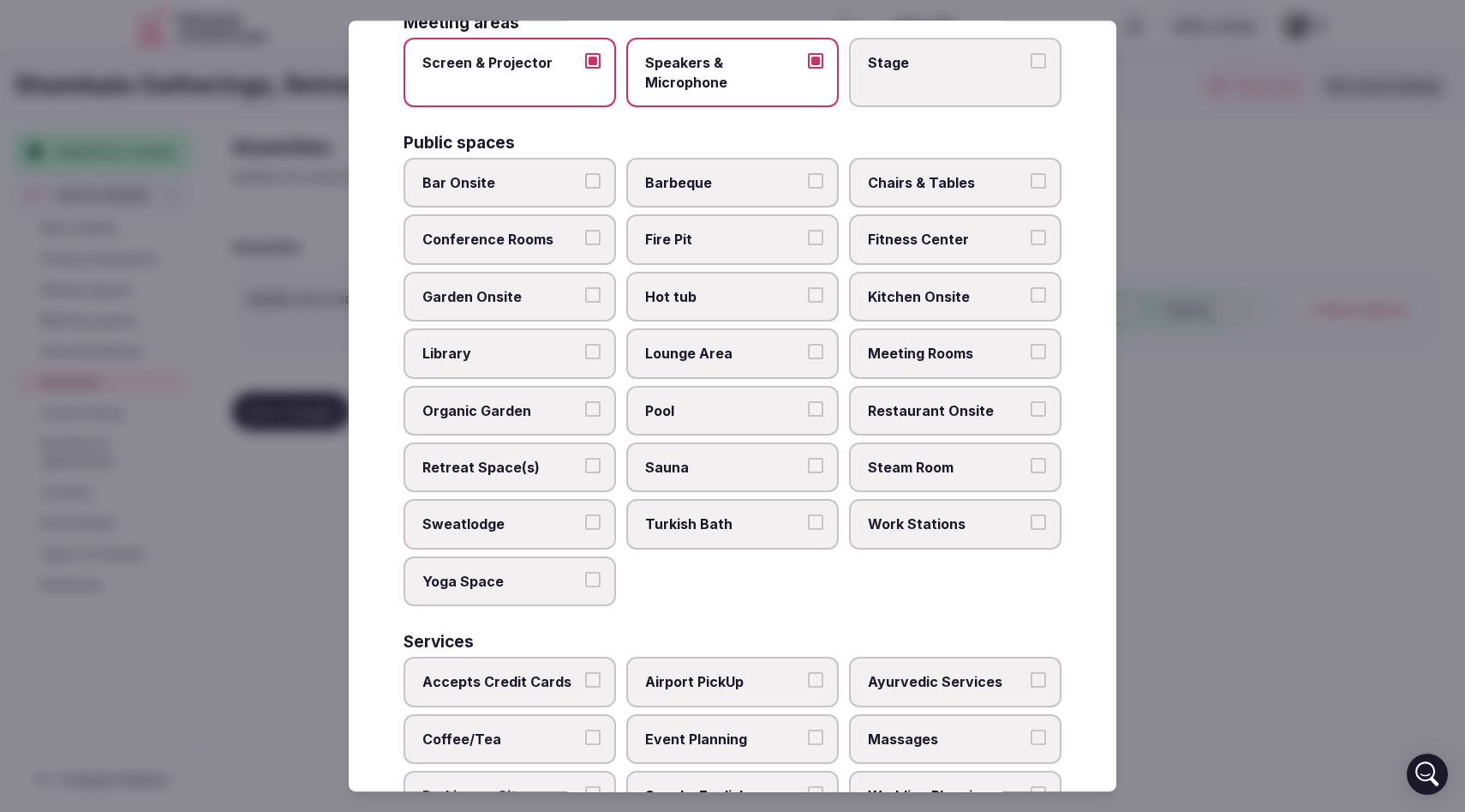
click at [1037, 182] on button "Chairs & Tables" at bounding box center [1039, 181] width 15 height 15
click at [817, 235] on button "Fire Pit" at bounding box center [816, 238] width 15 height 15
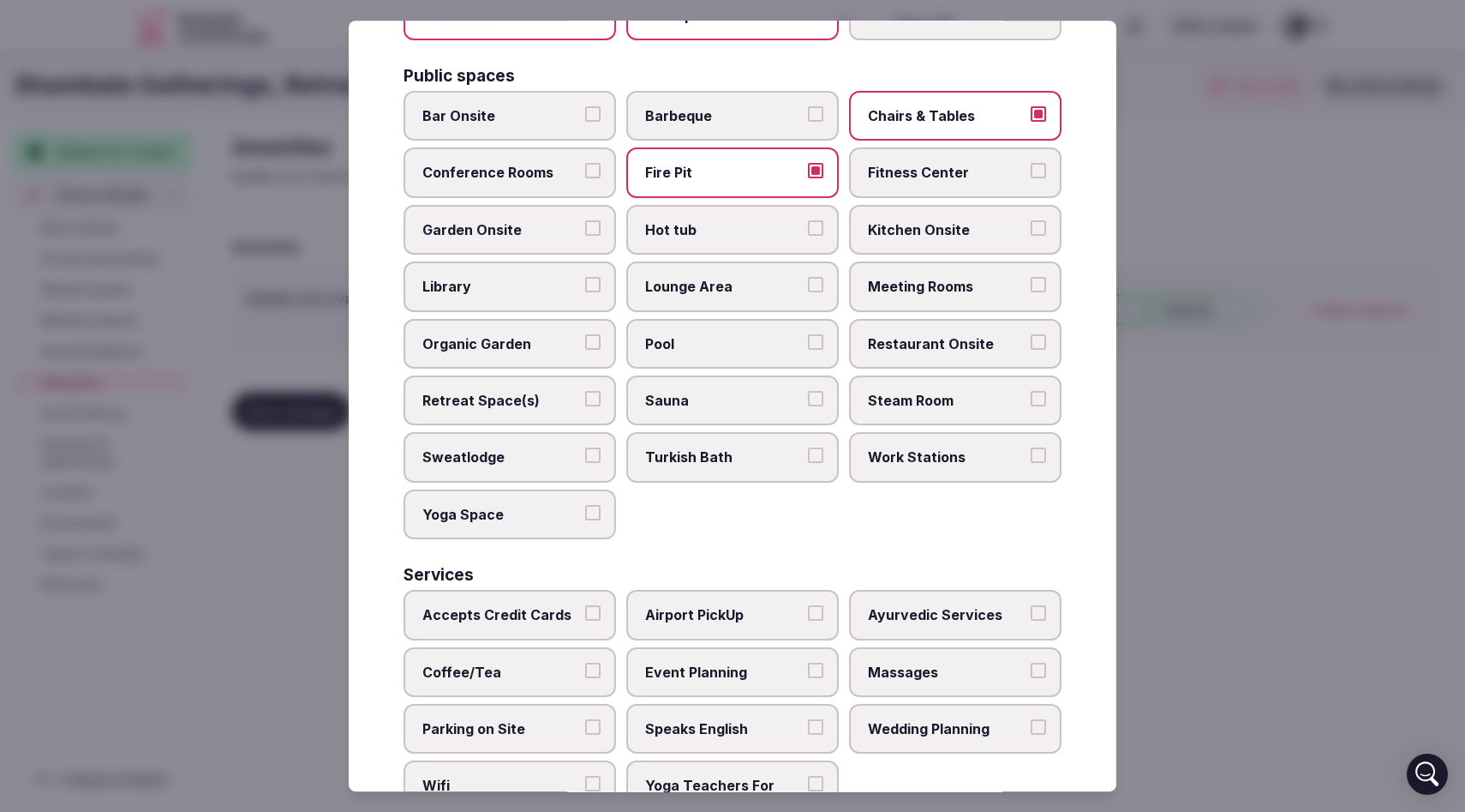
scroll to position [686, 0]
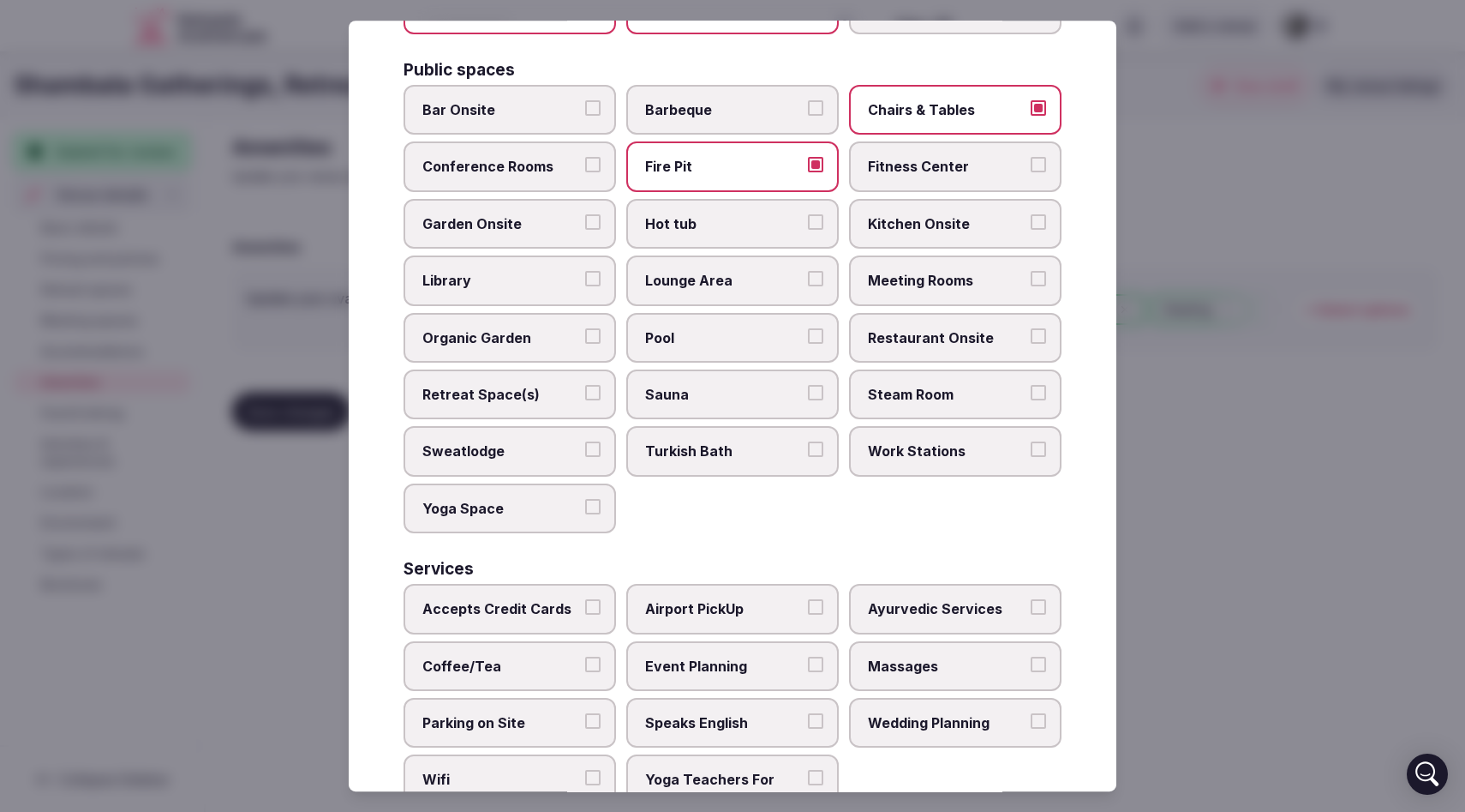
click at [596, 216] on button "Garden Onsite" at bounding box center [593, 222] width 15 height 15
click at [1041, 223] on button "Kitchen Onsite" at bounding box center [1039, 222] width 15 height 15
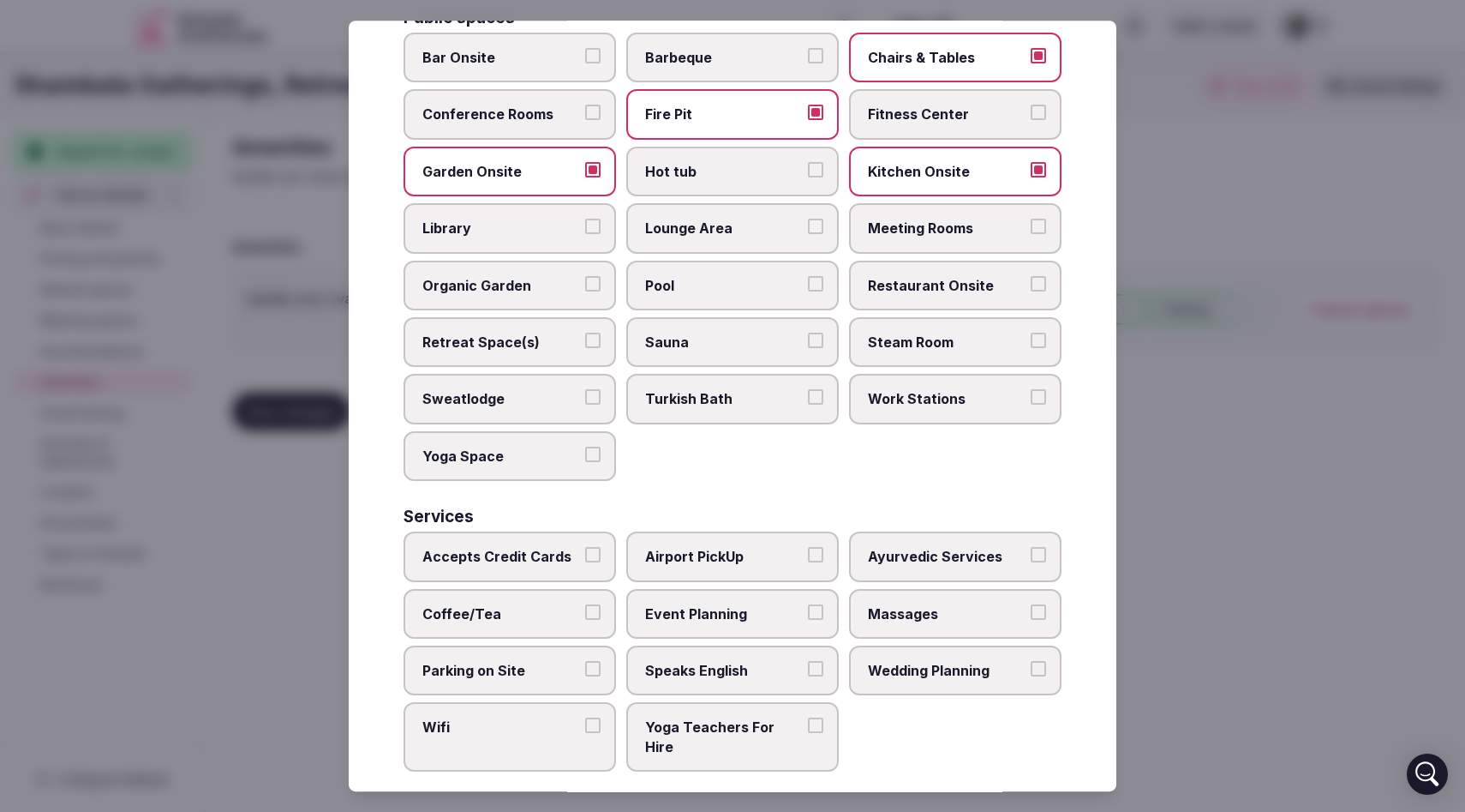
scroll to position [740, 0]
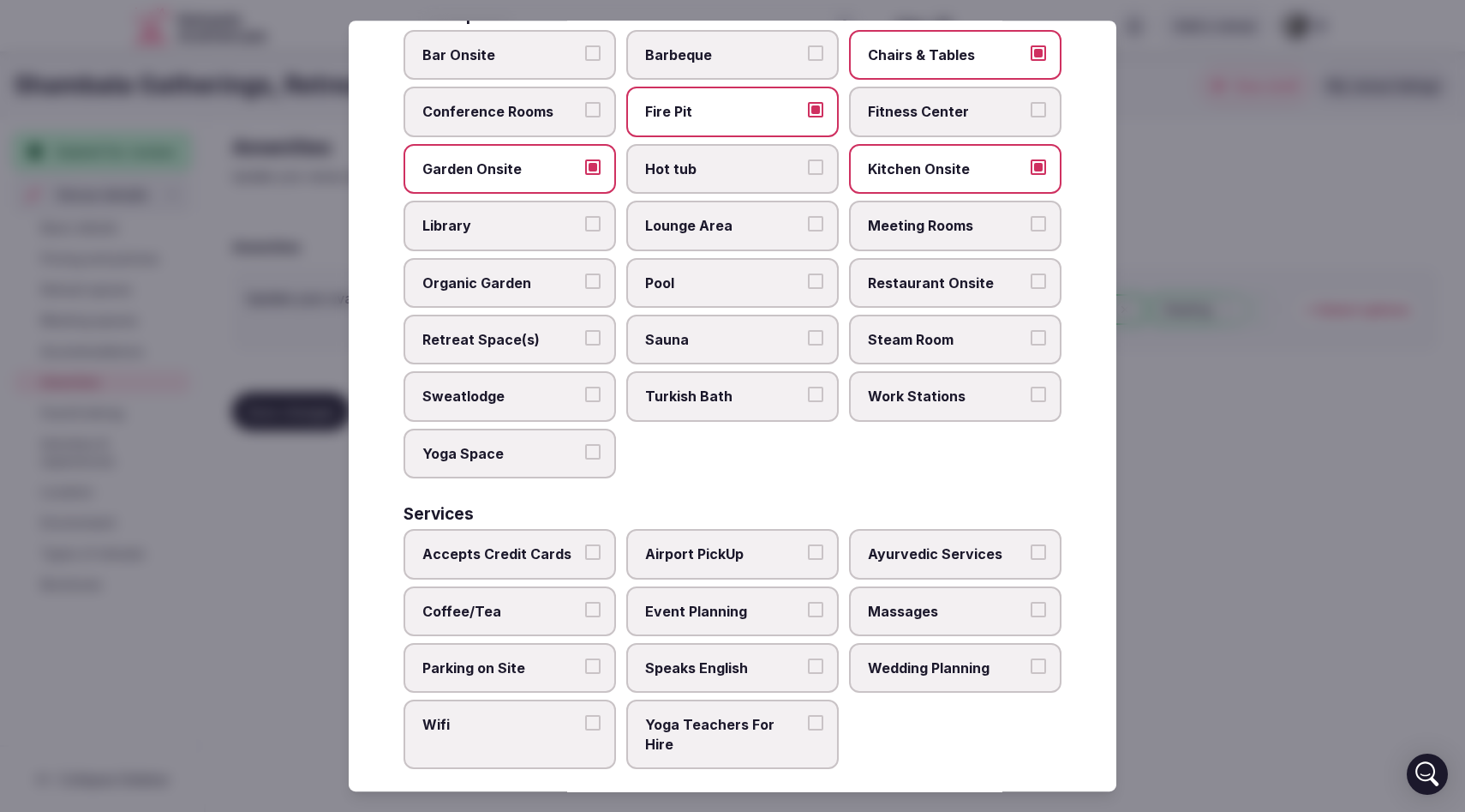
click at [821, 216] on button "Lounge Area" at bounding box center [816, 224] width 15 height 15
click at [600, 224] on button "Library" at bounding box center [593, 224] width 15 height 15
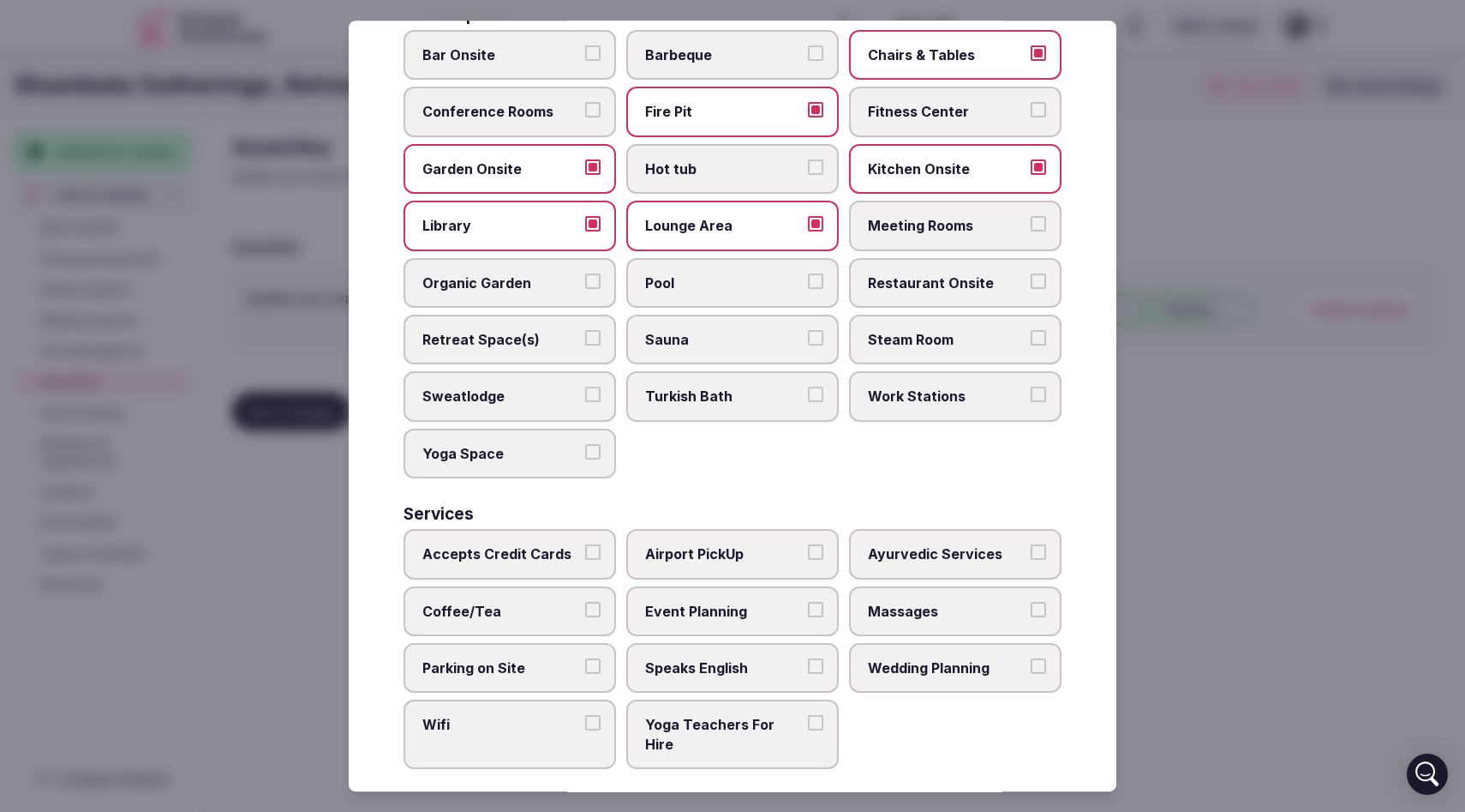
click at [592, 283] on button "Organic Garden" at bounding box center [593, 281] width 15 height 15
click at [1039, 279] on button "Restaurant Onsite" at bounding box center [1039, 281] width 15 height 15
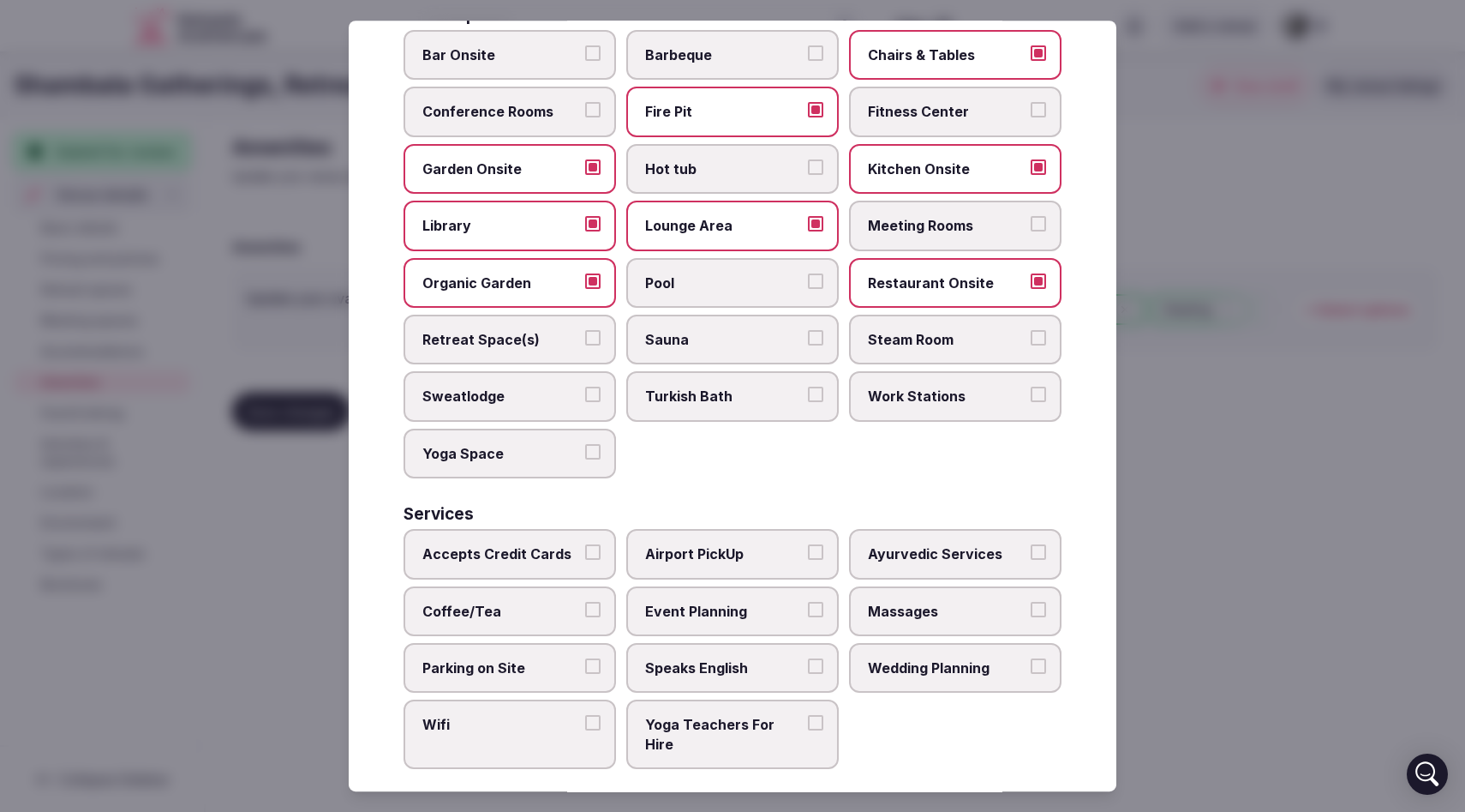
click at [820, 339] on button "Sauna" at bounding box center [816, 338] width 15 height 15
click at [596, 335] on button "Retreat Space(s)" at bounding box center [593, 338] width 15 height 15
click at [590, 396] on button "Sweatlodge" at bounding box center [593, 395] width 15 height 15
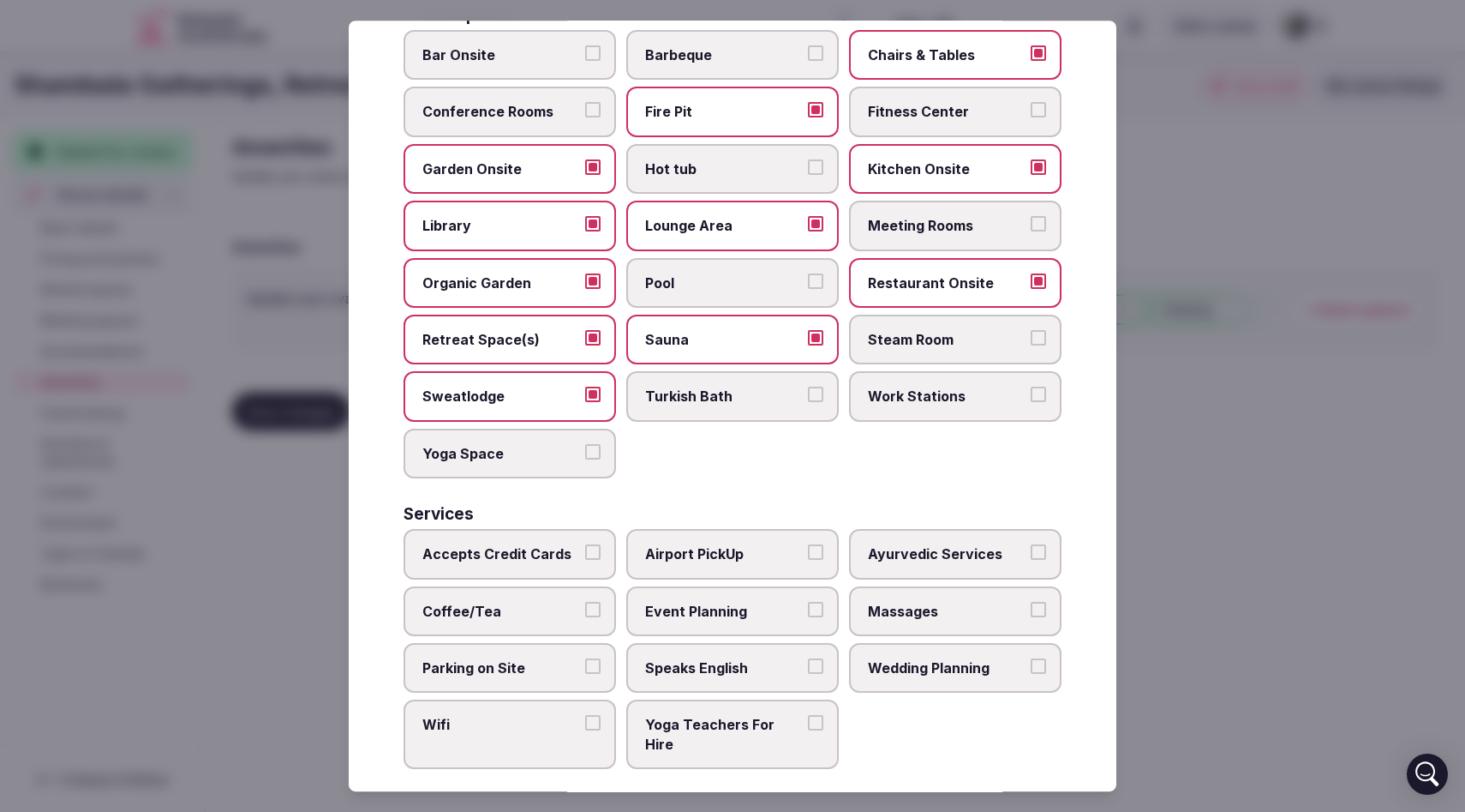
click at [593, 456] on button "Yoga Space" at bounding box center [593, 452] width 15 height 15
click at [591, 553] on button "Accepts Credit Cards" at bounding box center [593, 551] width 15 height 15
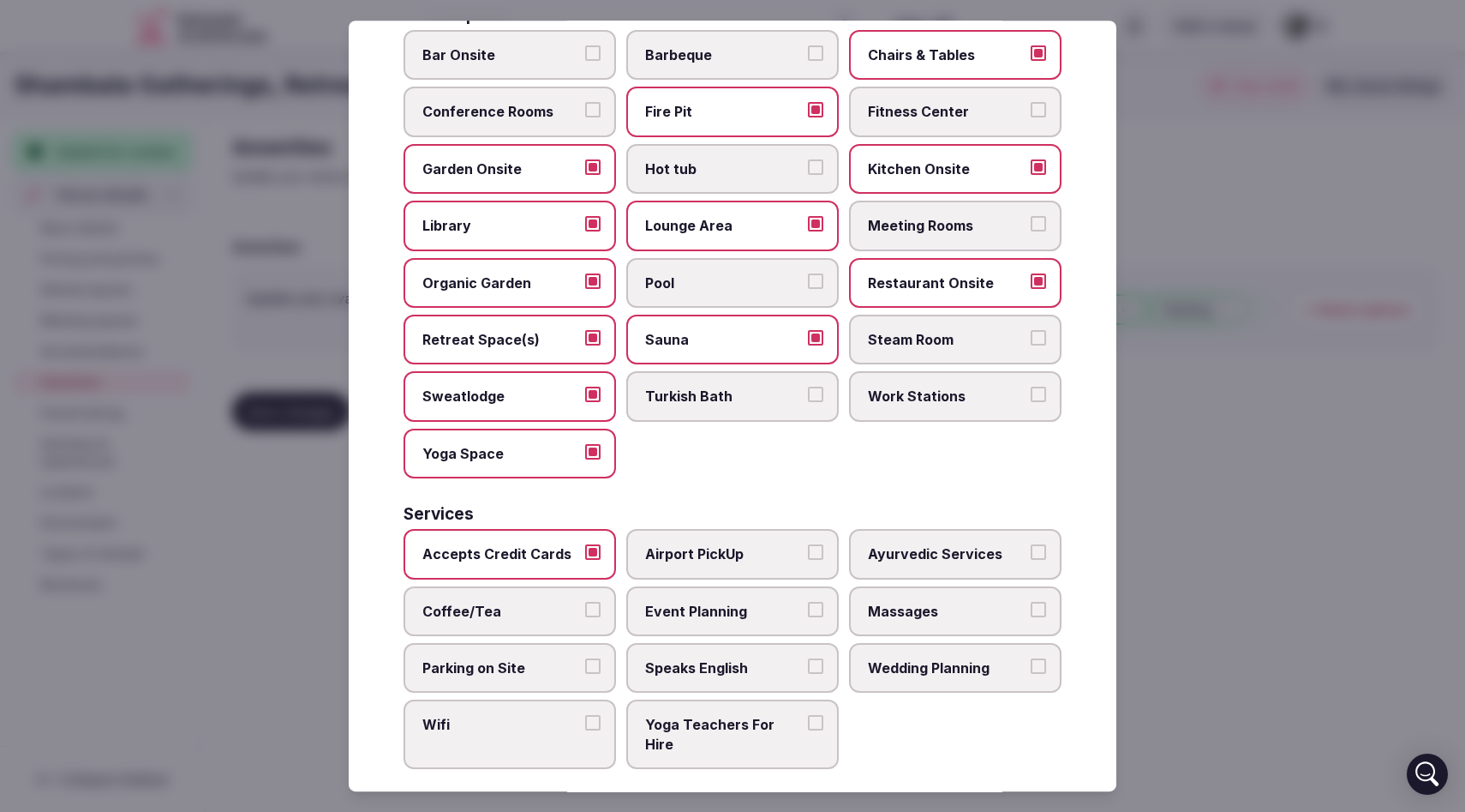
click at [816, 551] on button "Airport PickUp" at bounding box center [816, 551] width 15 height 15
click at [1038, 609] on button "Massages" at bounding box center [1039, 609] width 15 height 15
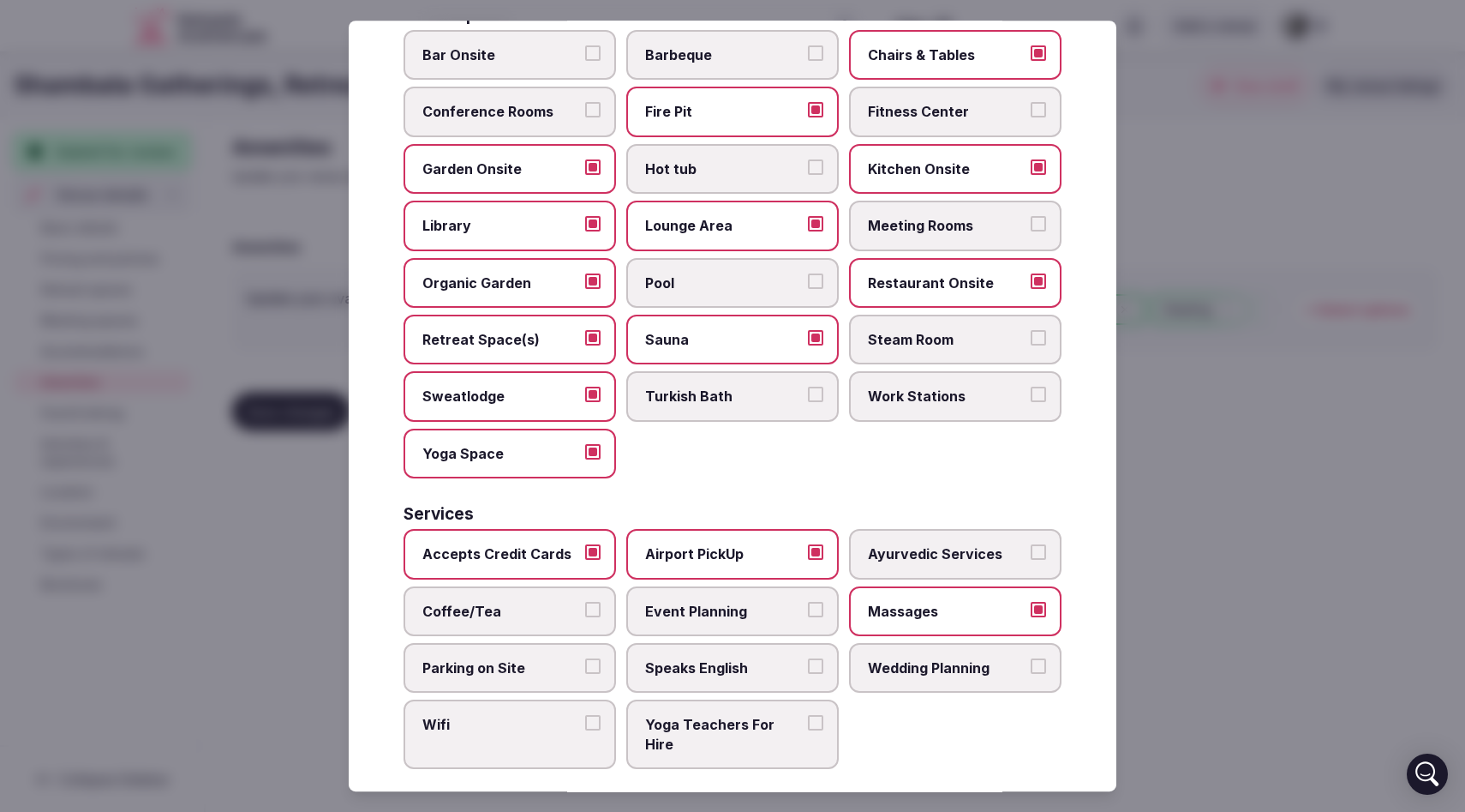
click at [819, 613] on button "Event Planning" at bounding box center [816, 609] width 15 height 15
click at [591, 610] on button "Coffee/Tea" at bounding box center [593, 609] width 15 height 15
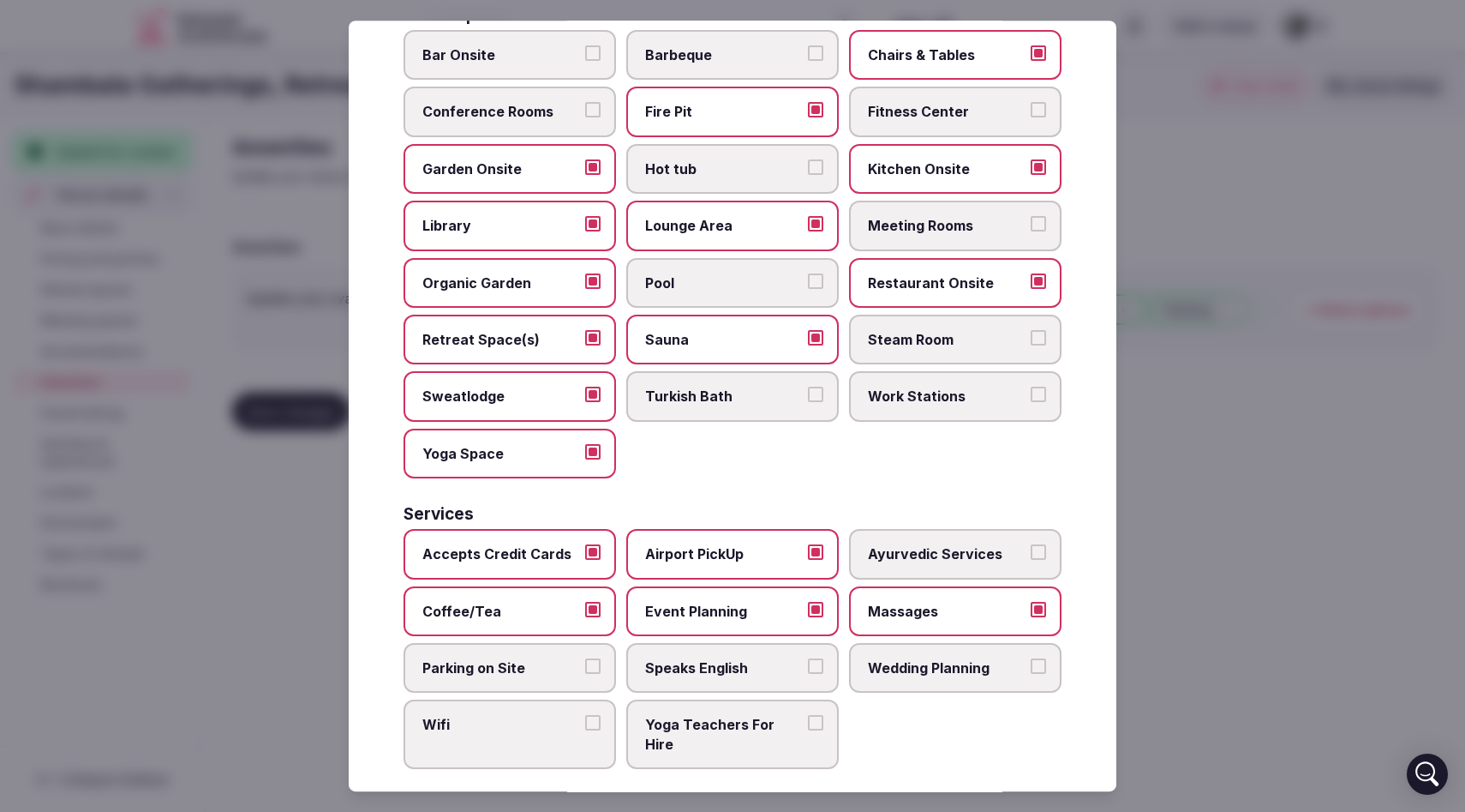
click at [598, 665] on button "Parking on Site" at bounding box center [593, 665] width 15 height 15
click at [820, 668] on button "Speaks English" at bounding box center [816, 665] width 15 height 15
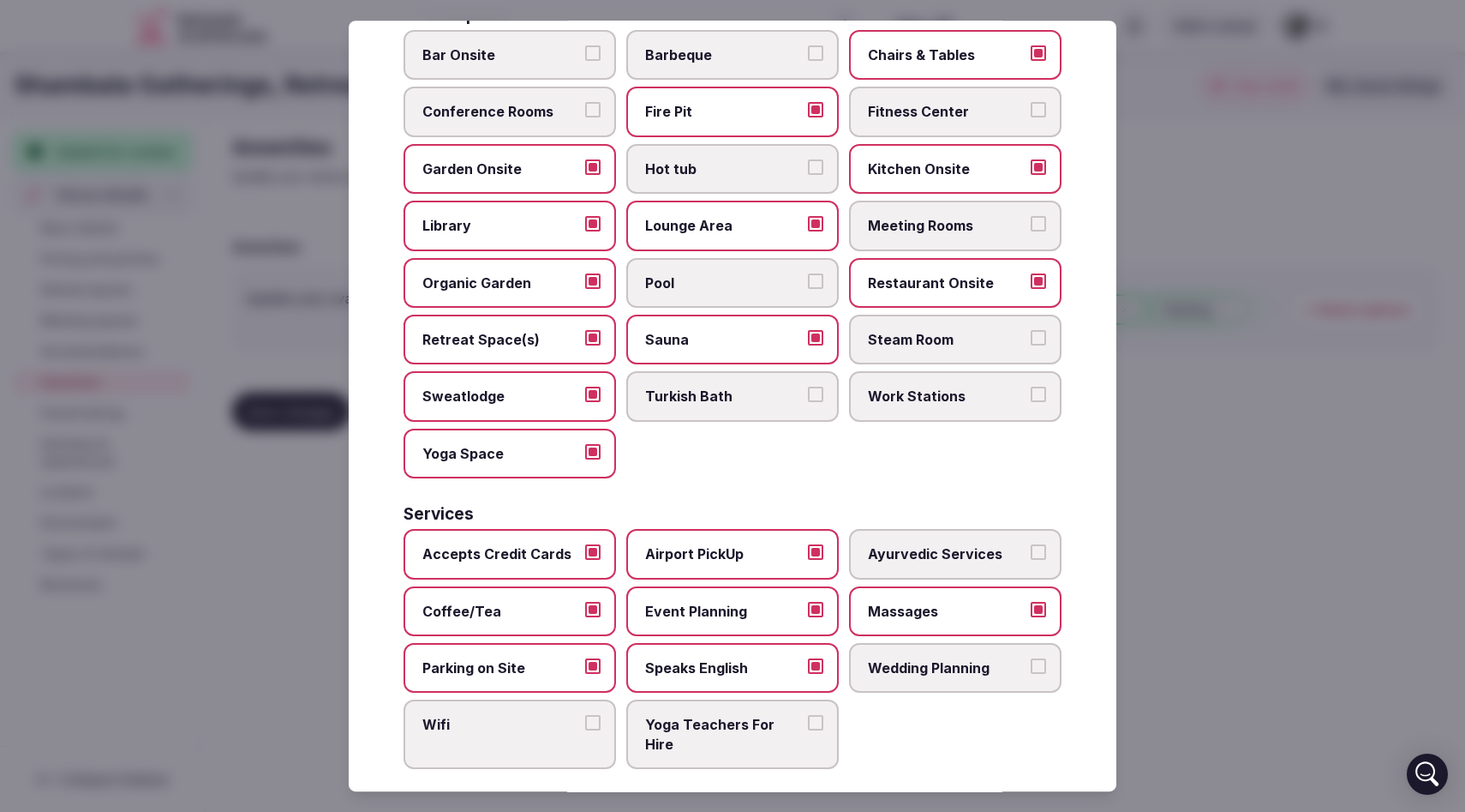
click at [596, 725] on button "Wifi" at bounding box center [593, 723] width 15 height 15
click at [813, 724] on button "Yoga Teachers For Hire" at bounding box center [816, 723] width 15 height 15
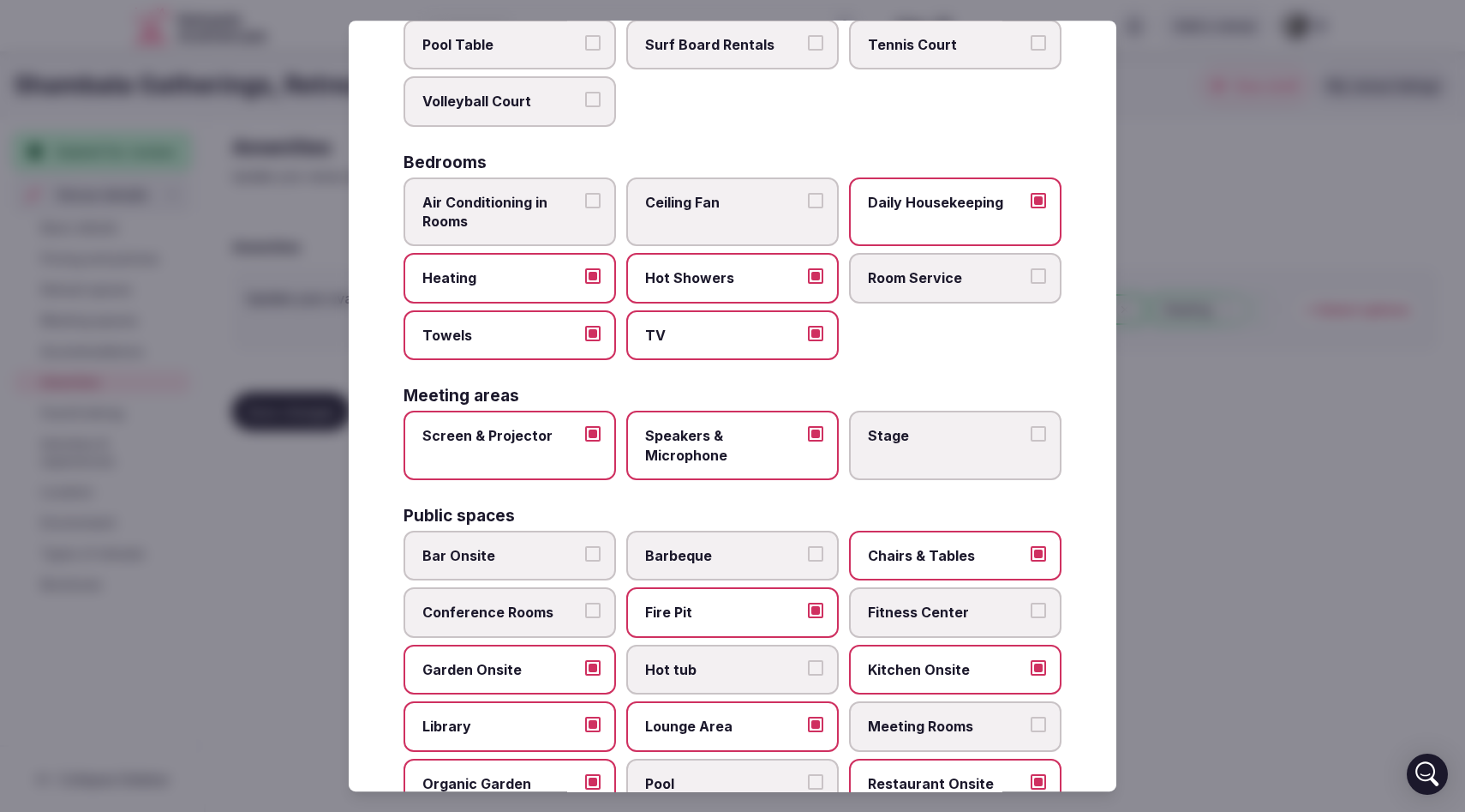
scroll to position [0, 0]
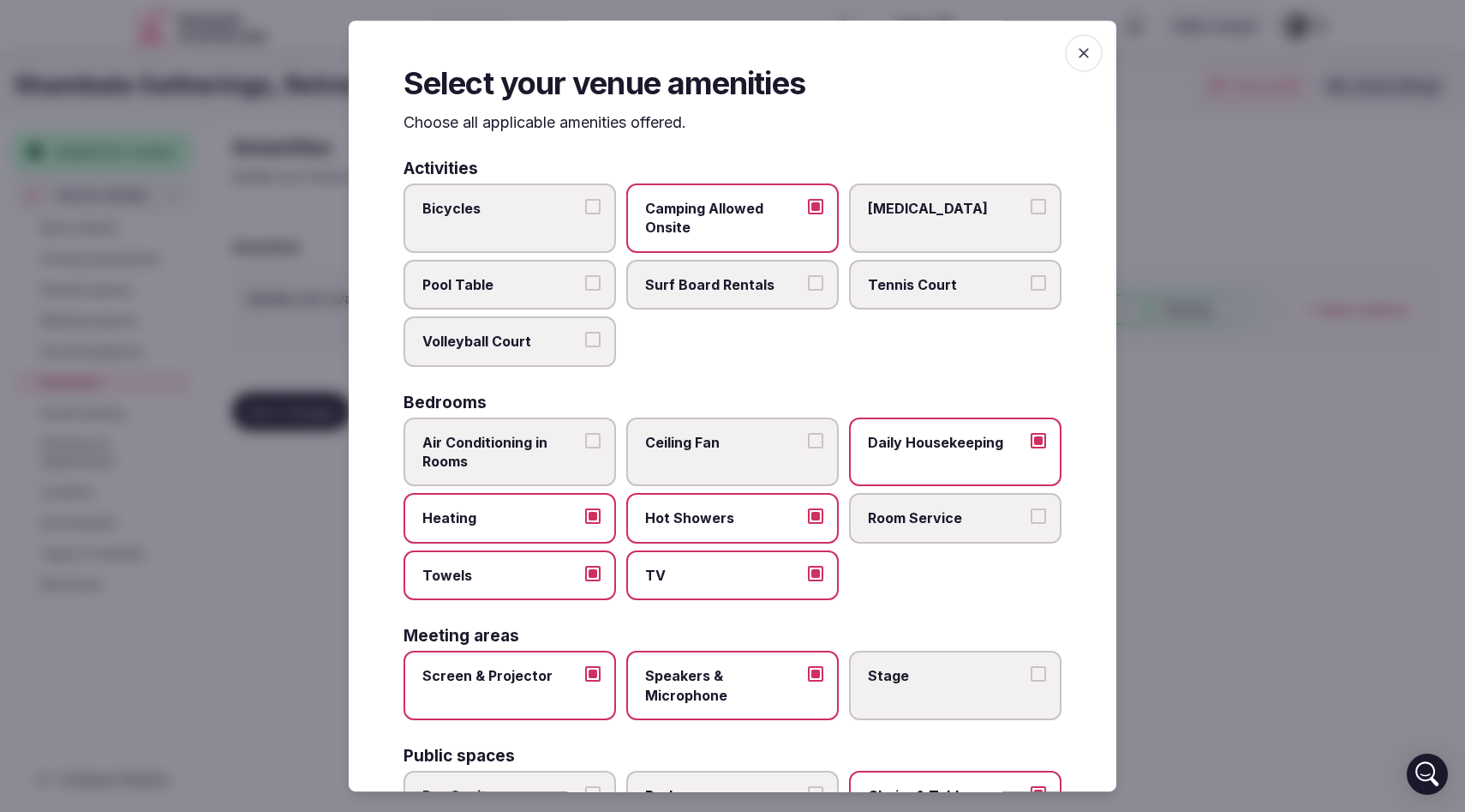
click at [1091, 56] on icon "button" at bounding box center [1084, 53] width 17 height 17
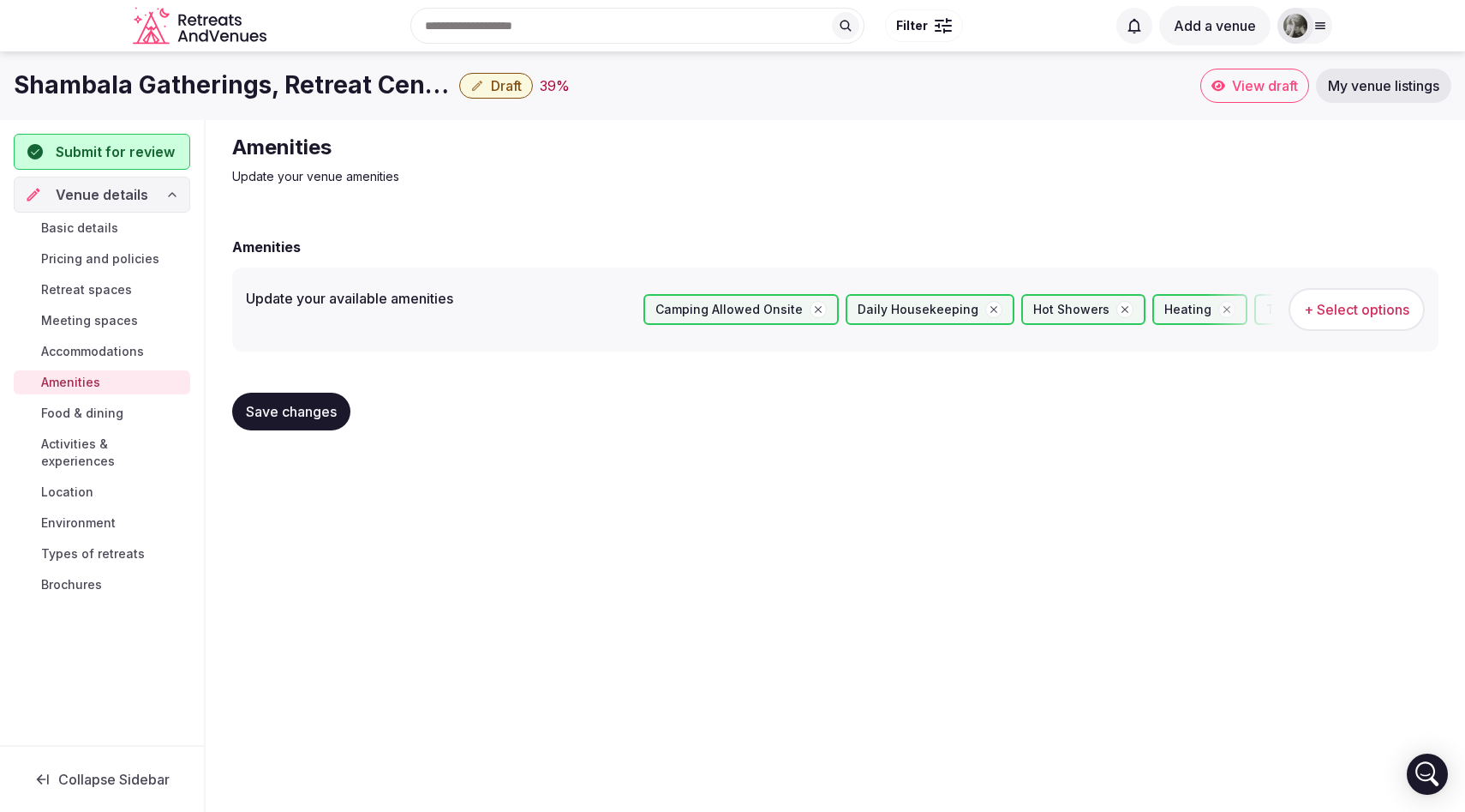
click at [332, 415] on span "Save changes" at bounding box center [291, 411] width 91 height 17
click at [112, 416] on span "Food & dining" at bounding box center [82, 413] width 82 height 17
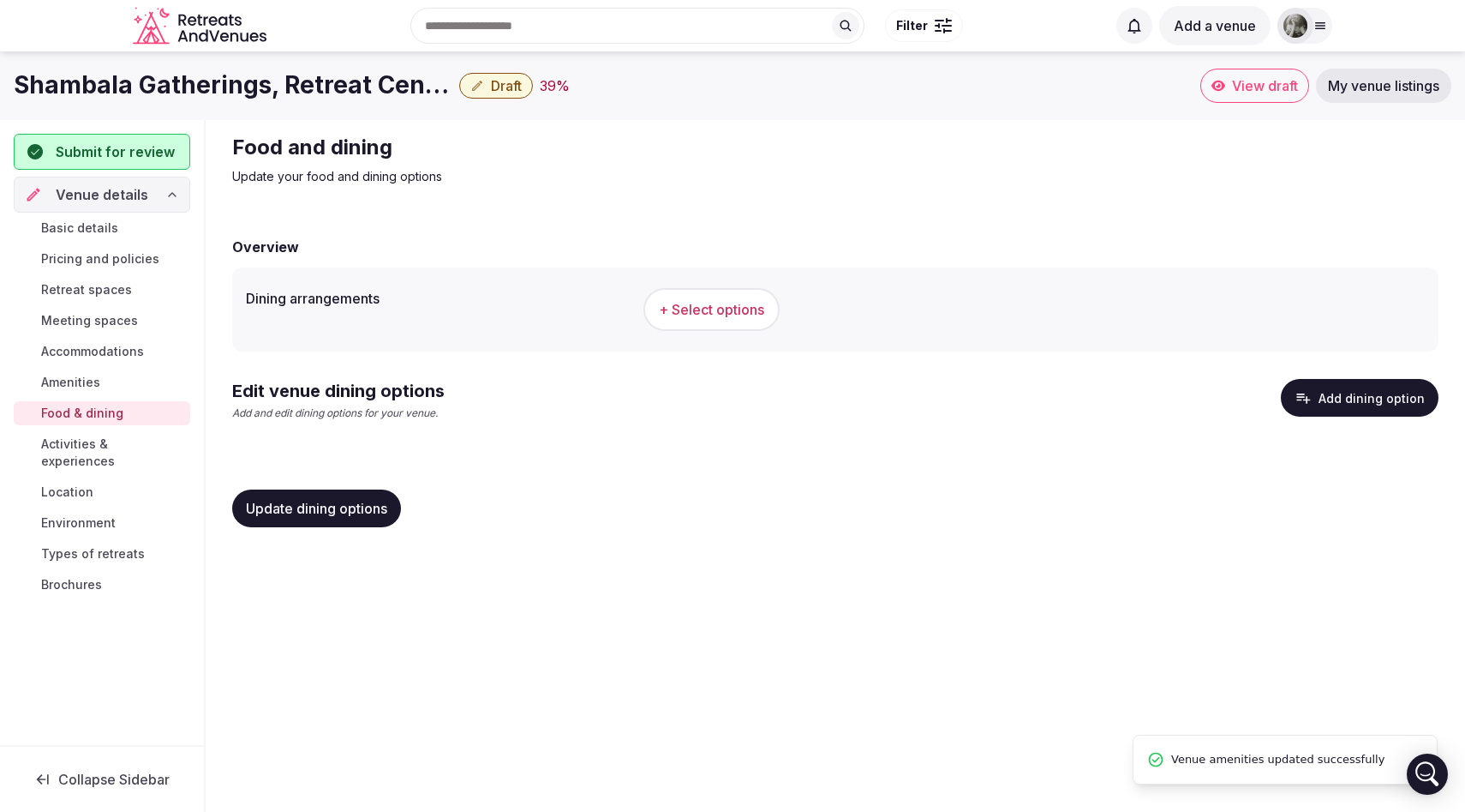
click at [687, 309] on span "+ Select options" at bounding box center [711, 310] width 105 height 19
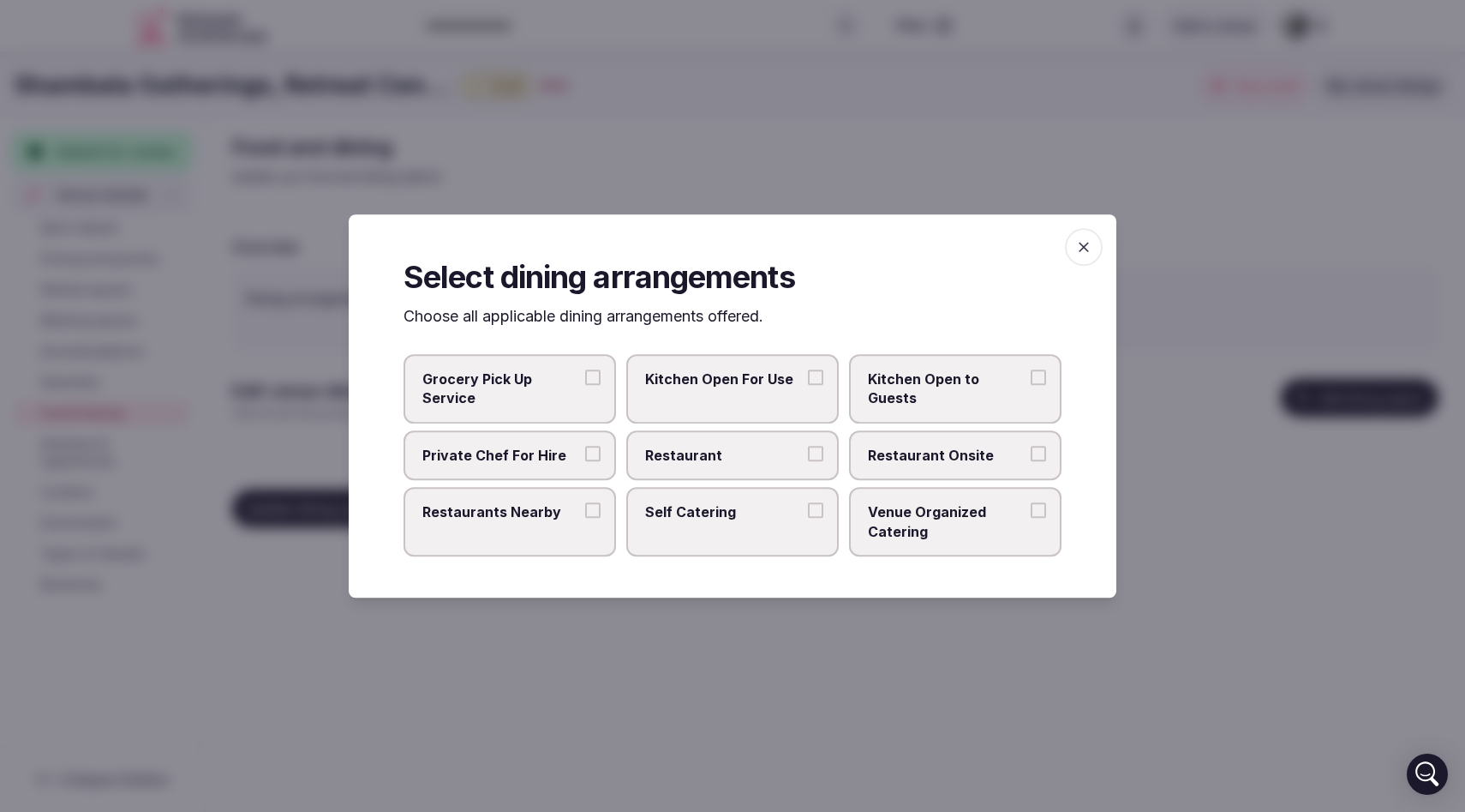
click at [815, 379] on button "Kitchen Open For Use" at bounding box center [816, 377] width 15 height 15
click at [1033, 447] on button "Restaurant Onsite" at bounding box center [1039, 454] width 15 height 15
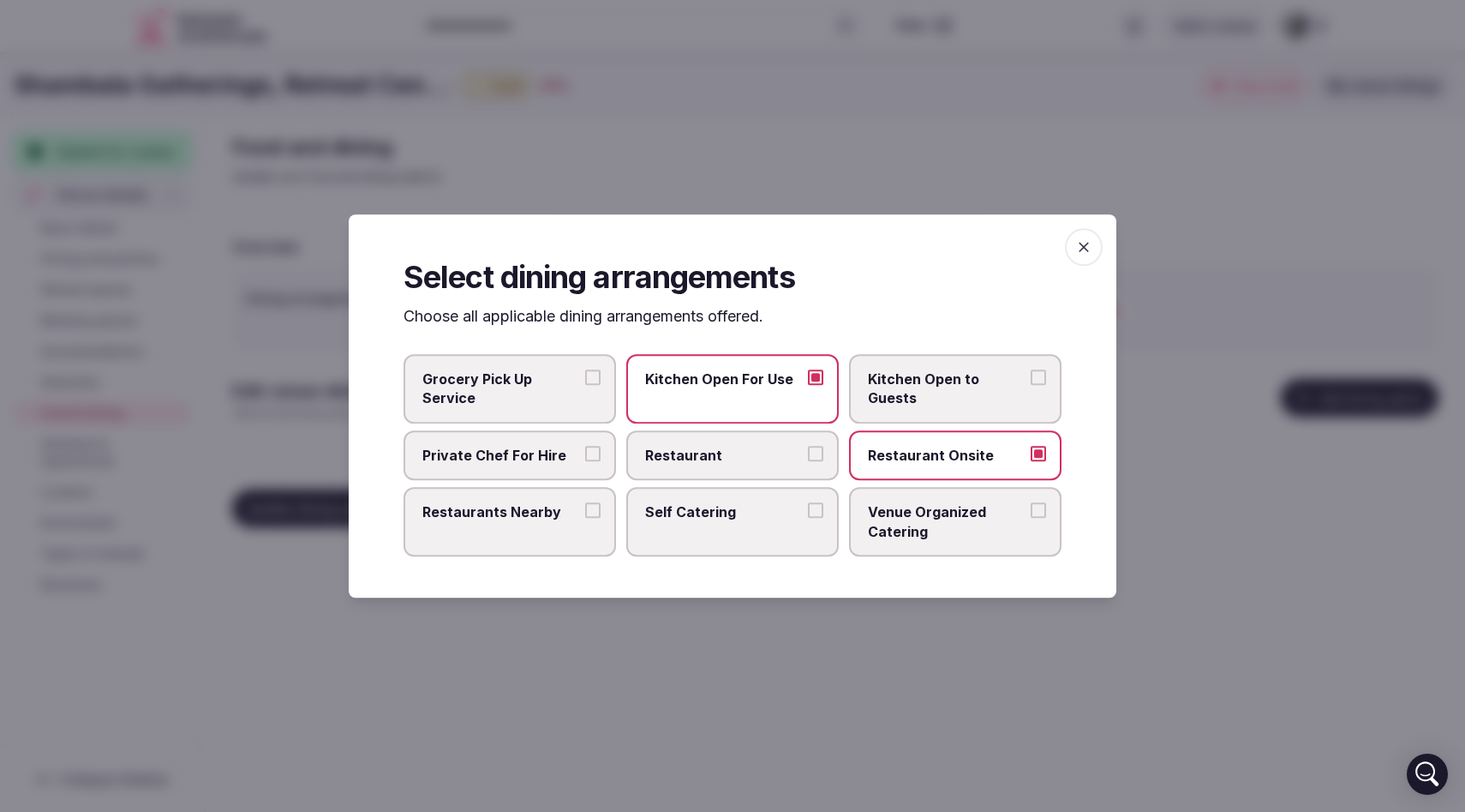
click at [818, 449] on button "Restaurant" at bounding box center [816, 454] width 15 height 15
click at [593, 454] on button "Private Chef For Hire" at bounding box center [593, 454] width 15 height 15
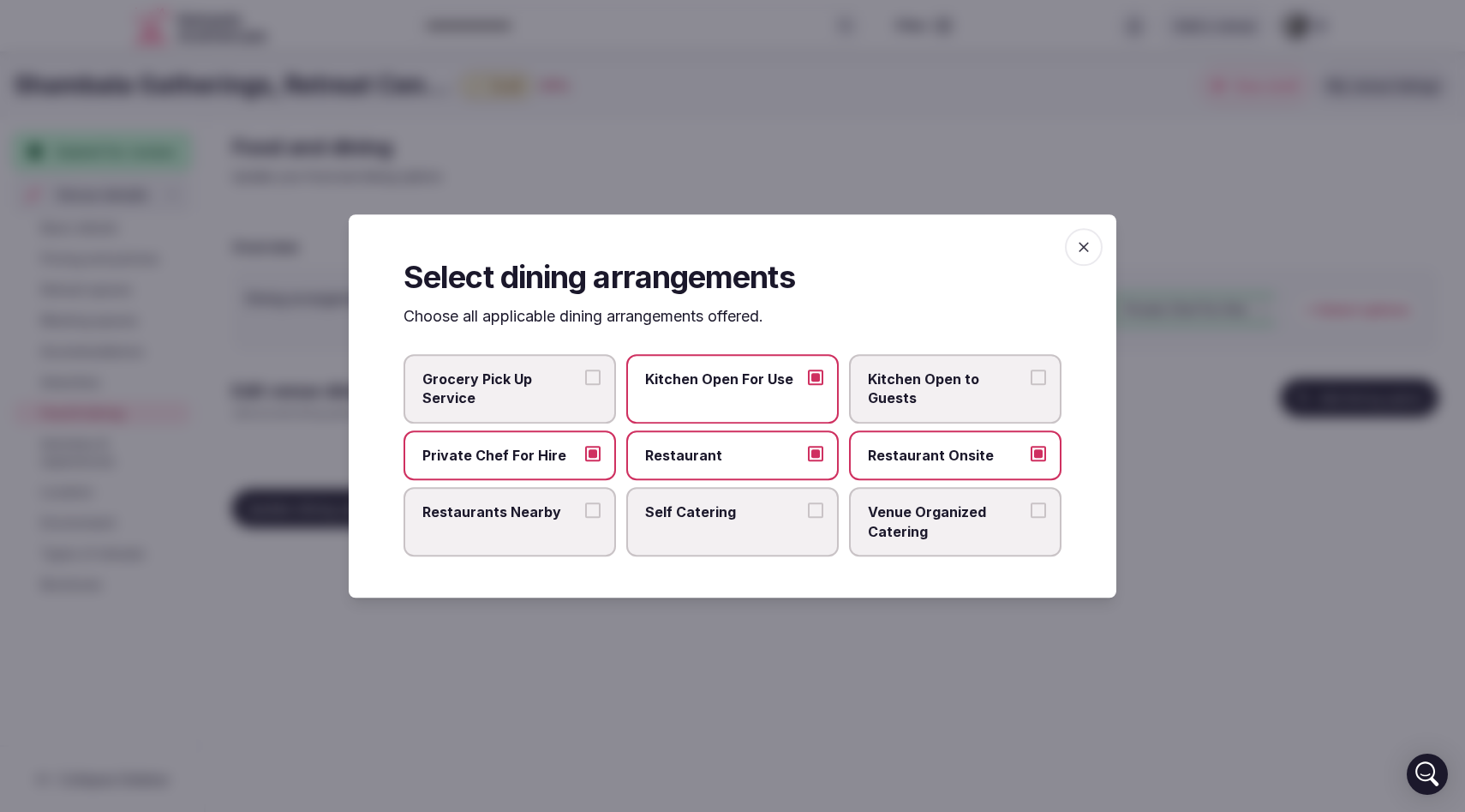
click at [592, 507] on button "Restaurants Nearby" at bounding box center [593, 510] width 15 height 15
click at [812, 505] on button "Self Catering" at bounding box center [816, 510] width 15 height 15
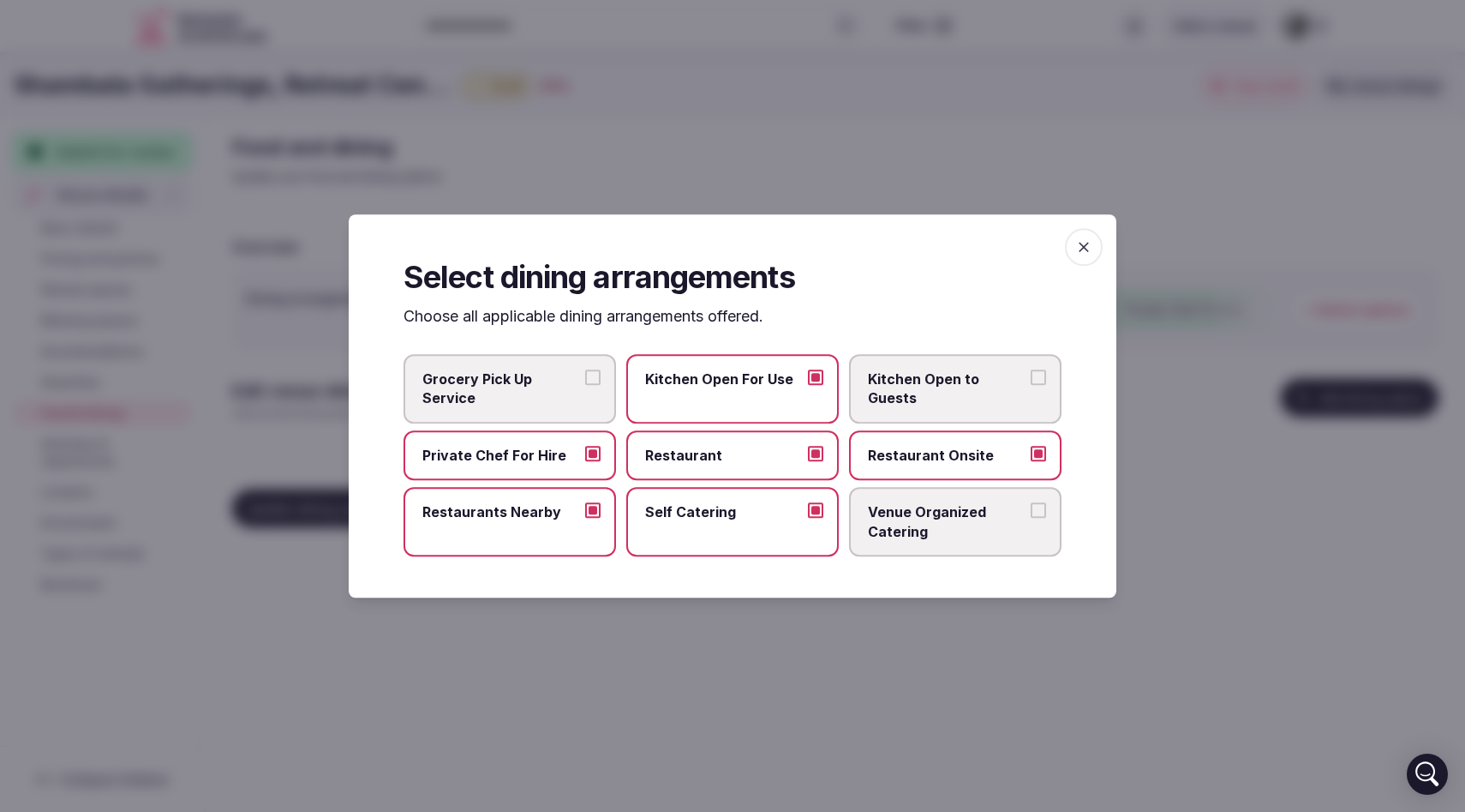
click at [1043, 510] on button "Venue Organized Catering" at bounding box center [1039, 510] width 15 height 15
click at [1093, 246] on span "button" at bounding box center [1084, 247] width 38 height 38
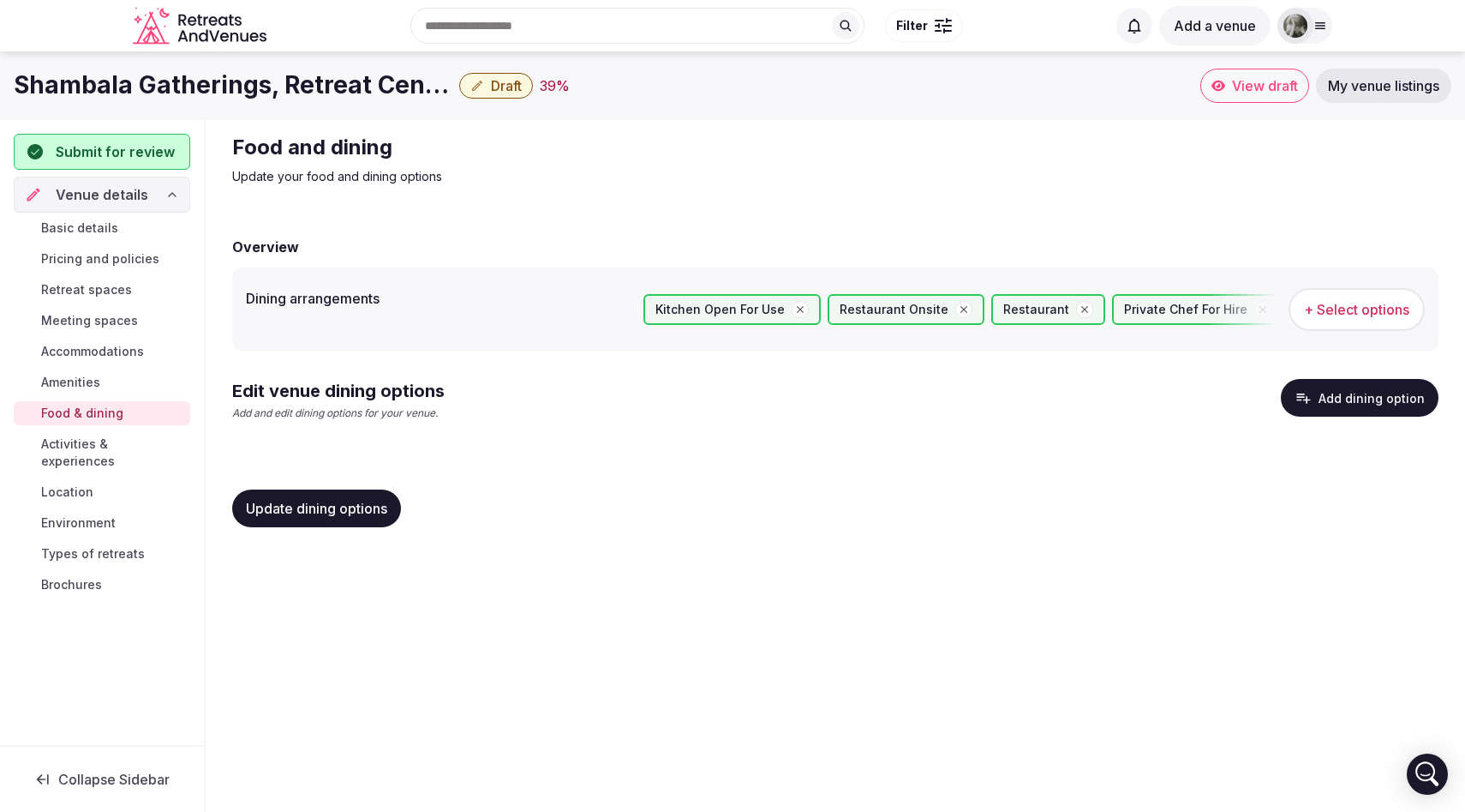
click at [330, 494] on button "Update dining options" at bounding box center [316, 508] width 168 height 38
click at [141, 447] on span "Activities & experiences" at bounding box center [112, 453] width 142 height 34
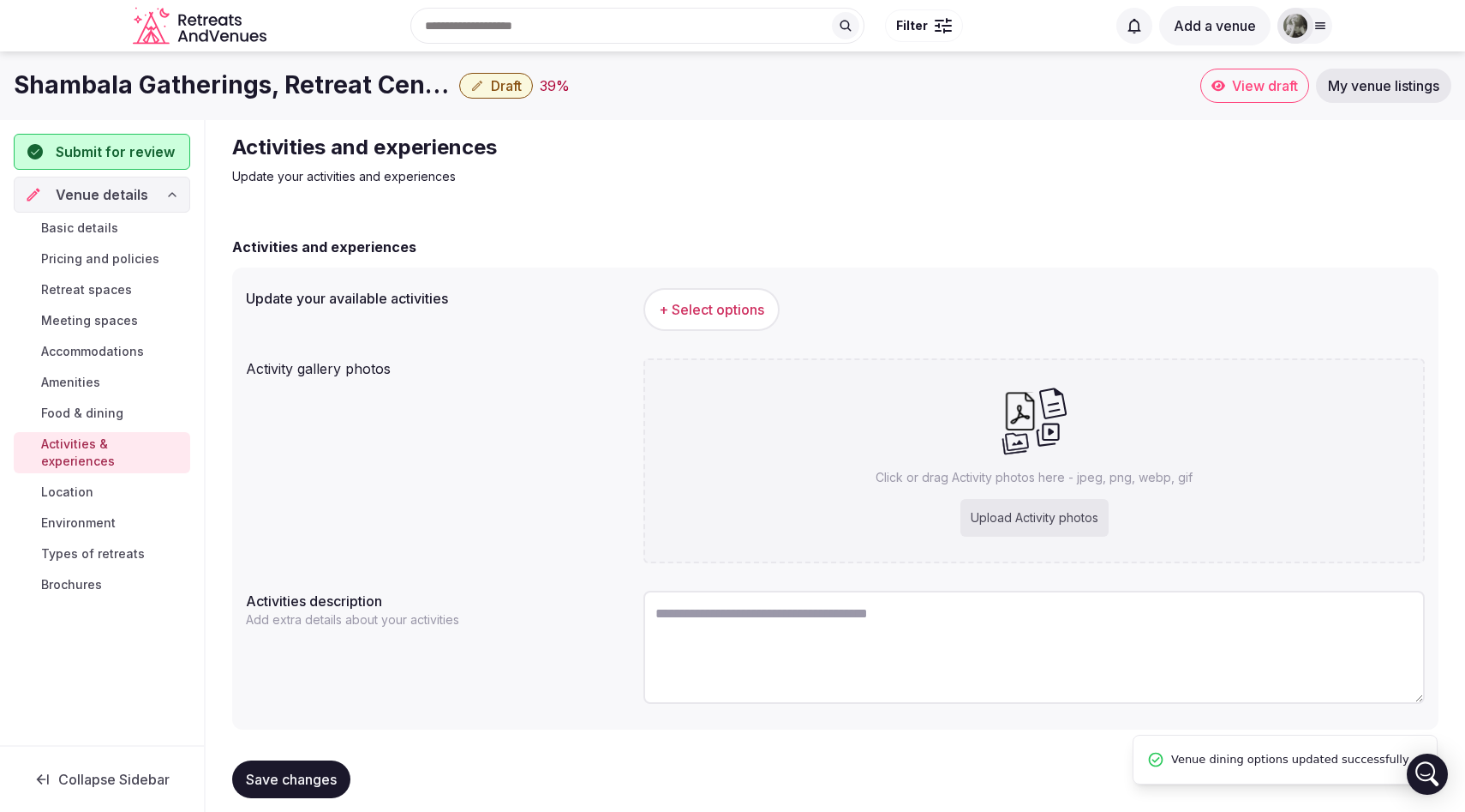
scroll to position [24, 0]
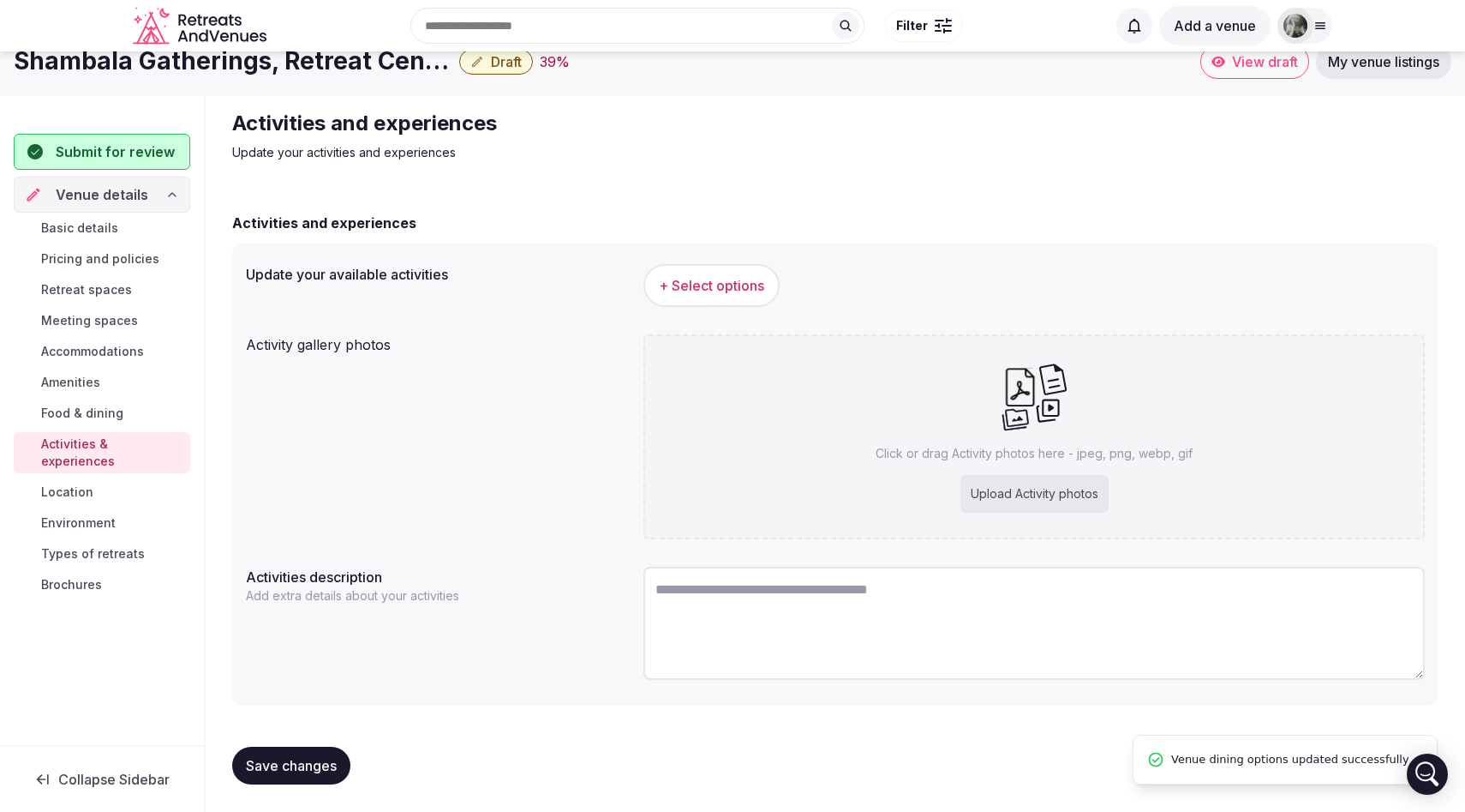
click at [694, 283] on span "+ Select options" at bounding box center [711, 285] width 105 height 19
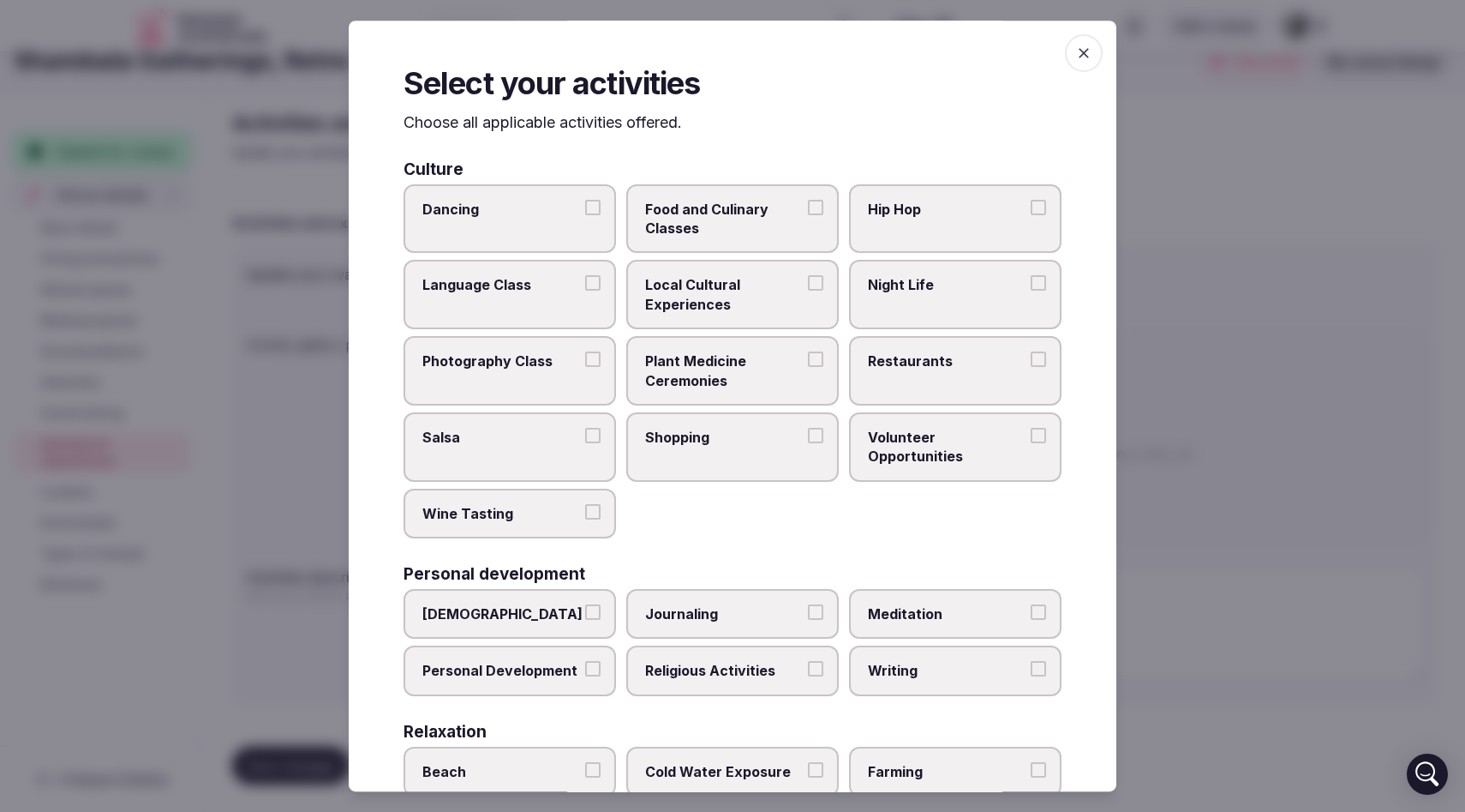
click at [596, 210] on button "Dancing" at bounding box center [593, 206] width 15 height 15
click at [820, 205] on button "Food and Culinary Classes" at bounding box center [816, 206] width 15 height 15
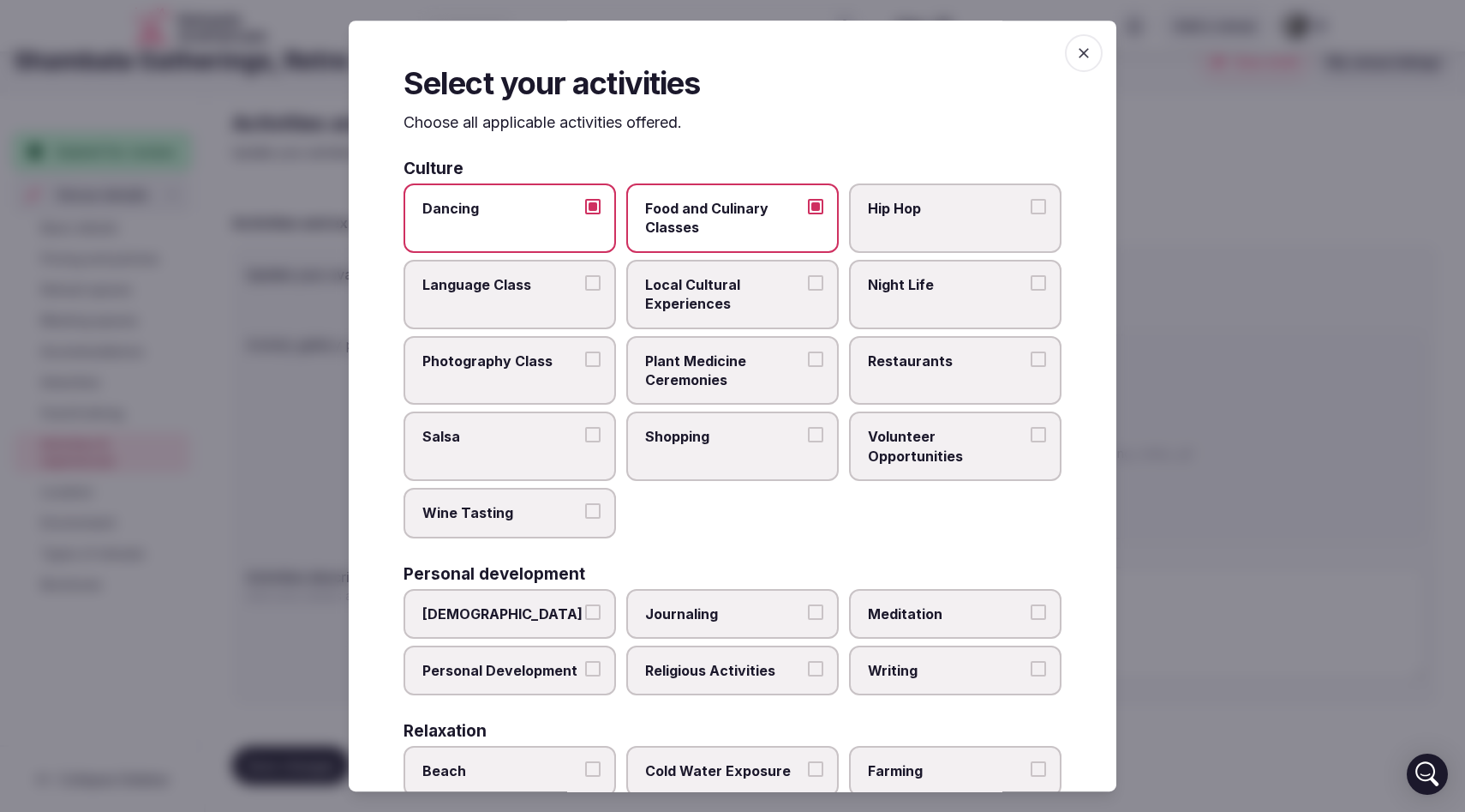
click at [817, 286] on button "Local Cultural Experiences" at bounding box center [816, 282] width 15 height 15
click at [818, 359] on button "Plant Medicine Ceremonies" at bounding box center [816, 358] width 15 height 15
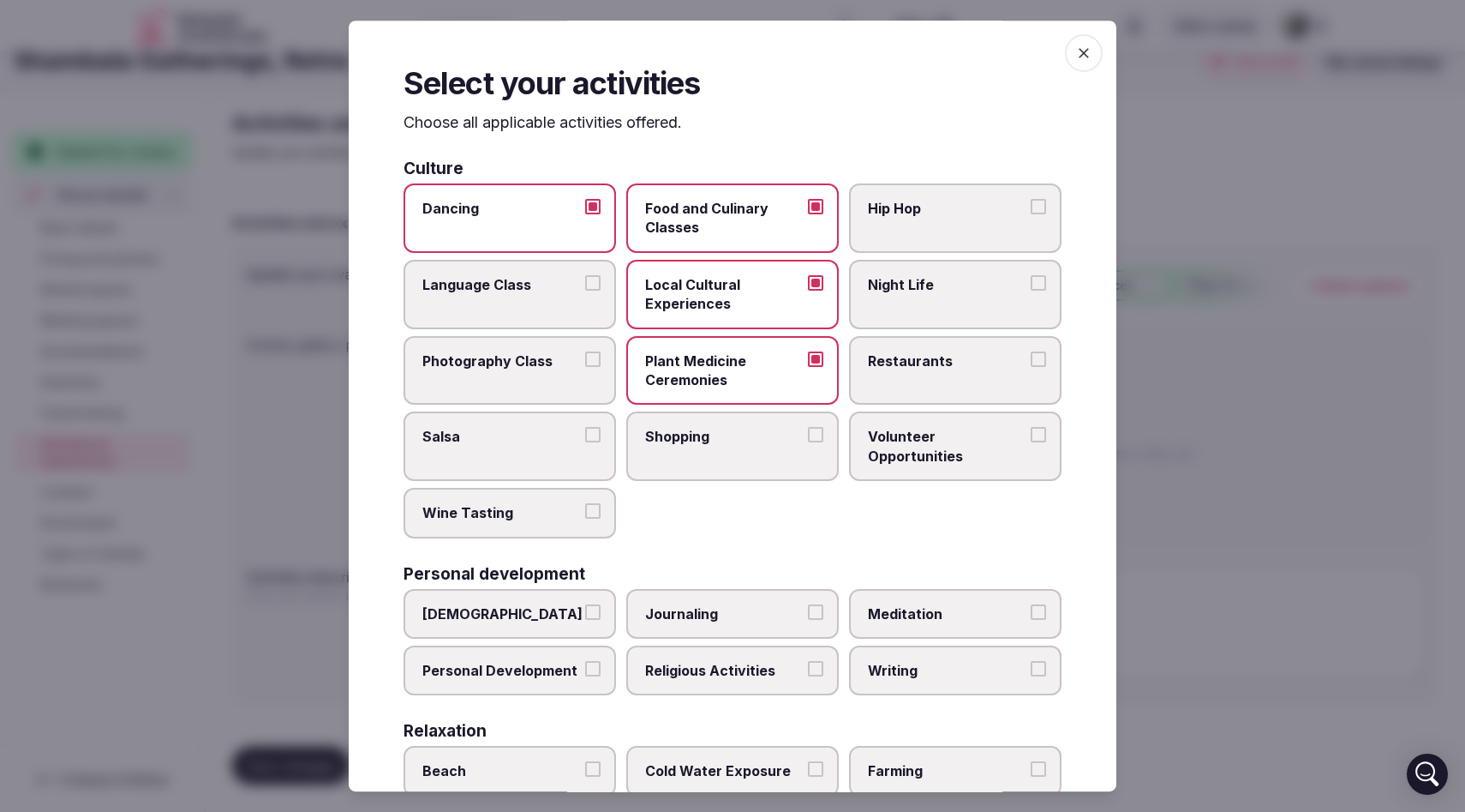
click at [1039, 358] on button "Restaurants" at bounding box center [1039, 358] width 15 height 15
click at [1038, 439] on button "Volunteer Opportunities" at bounding box center [1039, 435] width 15 height 15
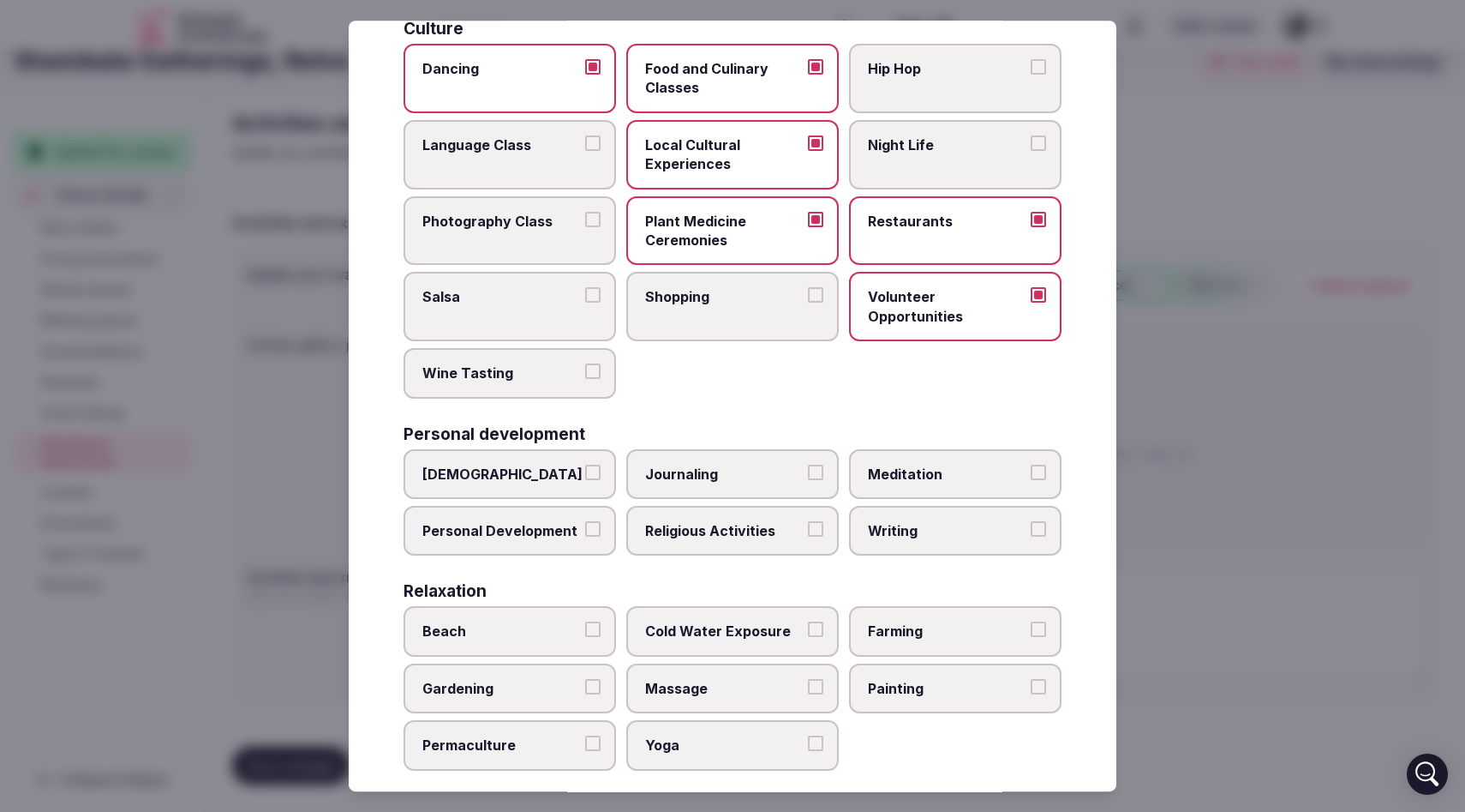
scroll to position [150, 0]
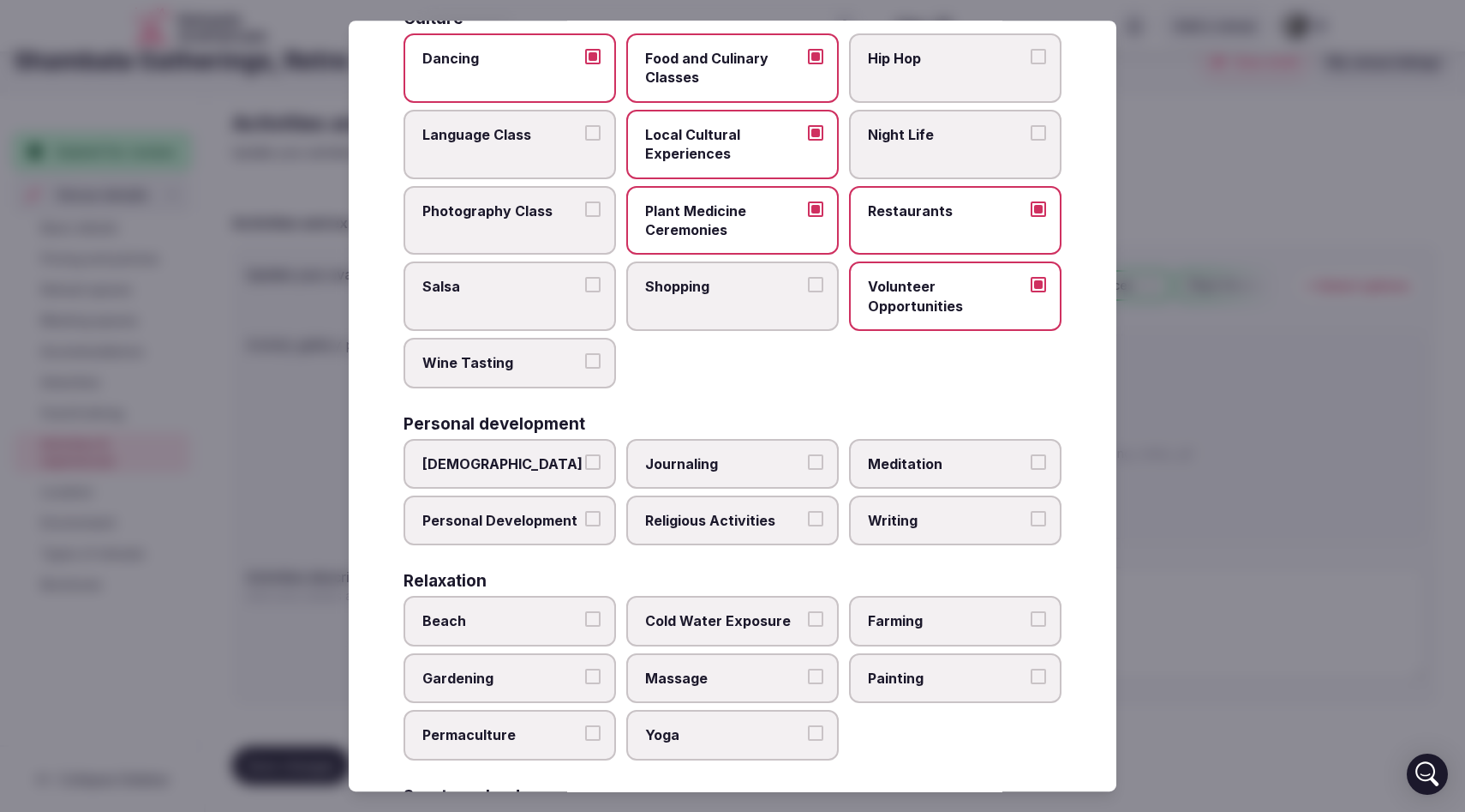
click at [591, 462] on button "[DEMOGRAPHIC_DATA]" at bounding box center [593, 462] width 15 height 15
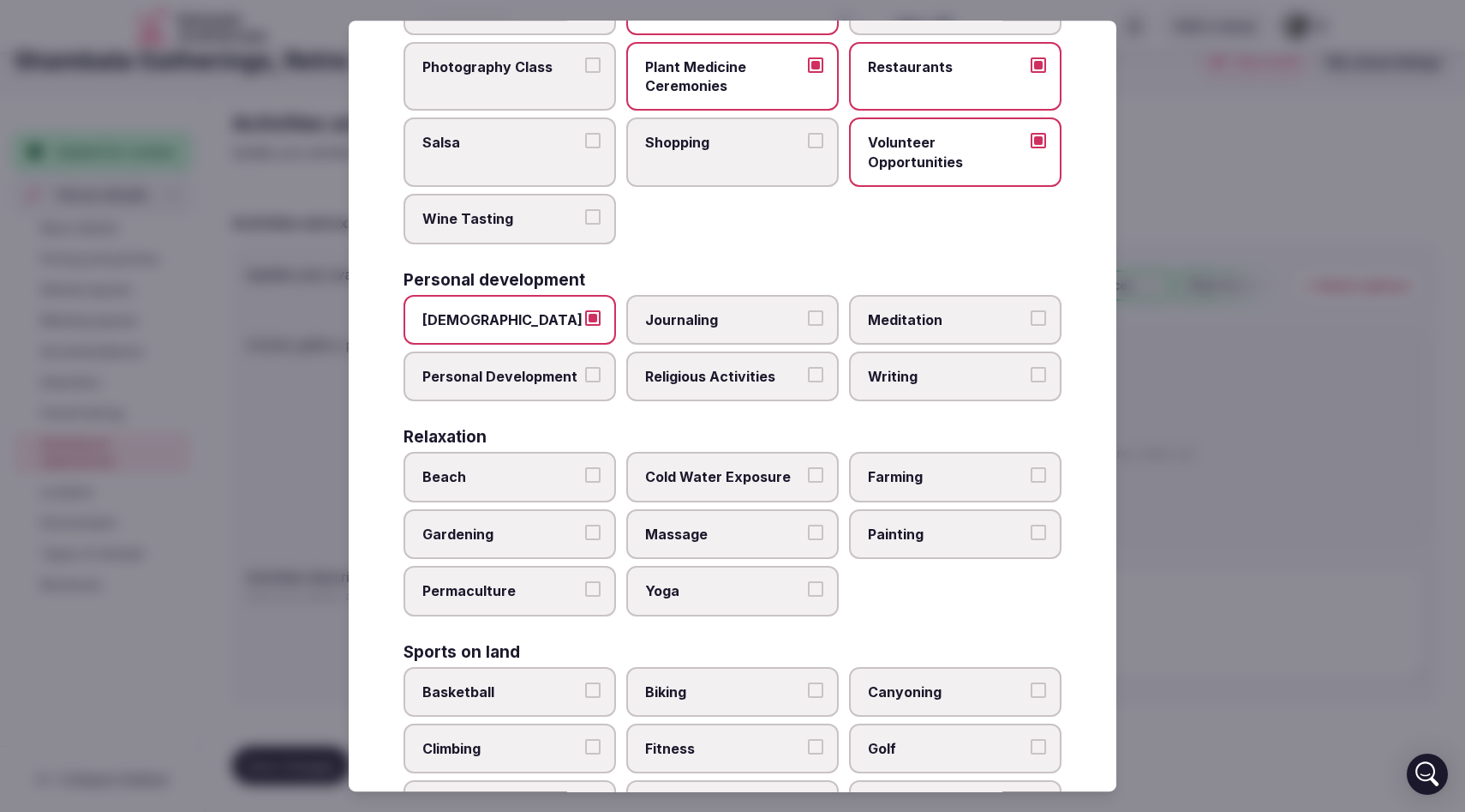
scroll to position [299, 0]
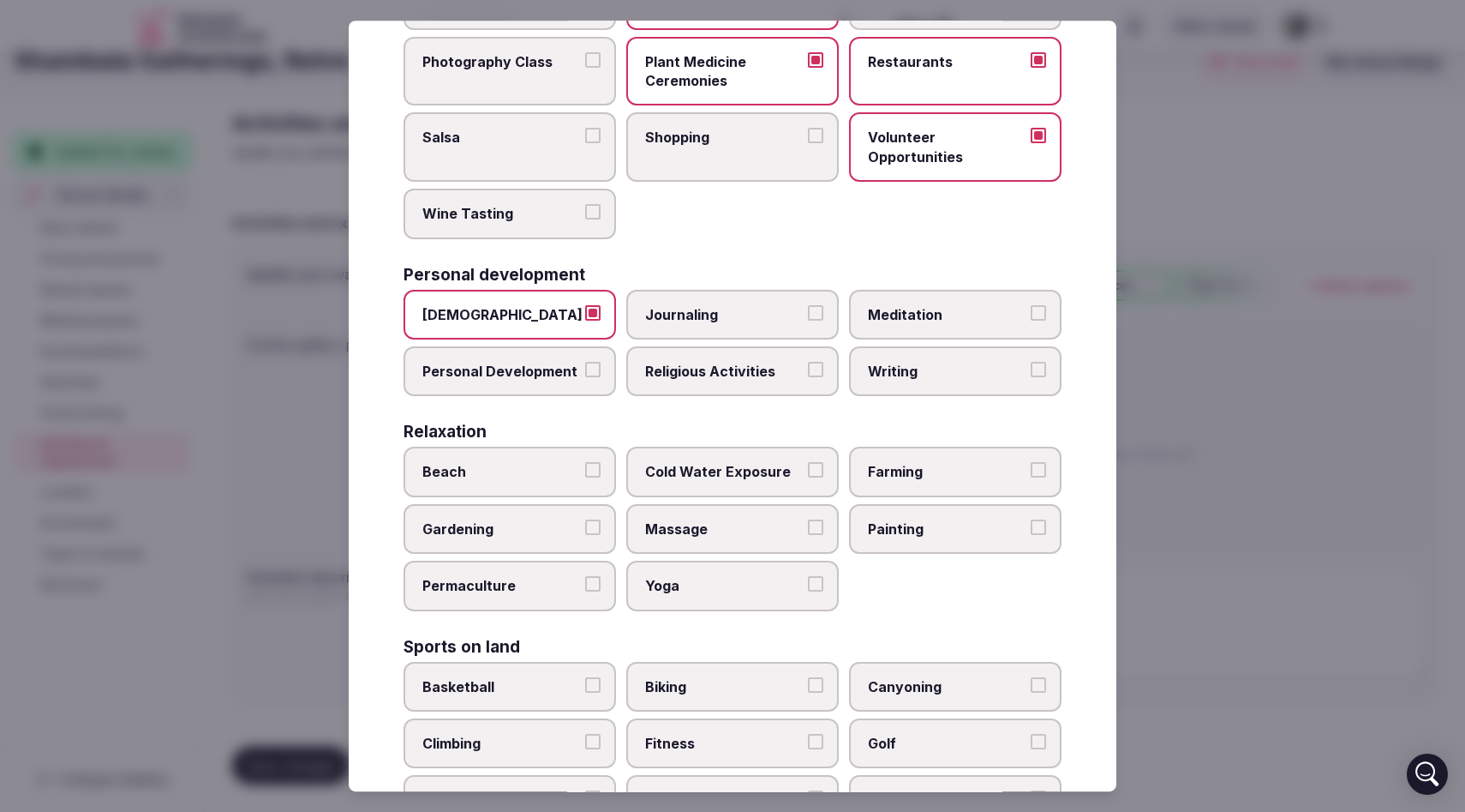
click at [818, 314] on button "Journaling" at bounding box center [816, 312] width 15 height 15
click at [1040, 307] on button "Meditation" at bounding box center [1039, 312] width 15 height 15
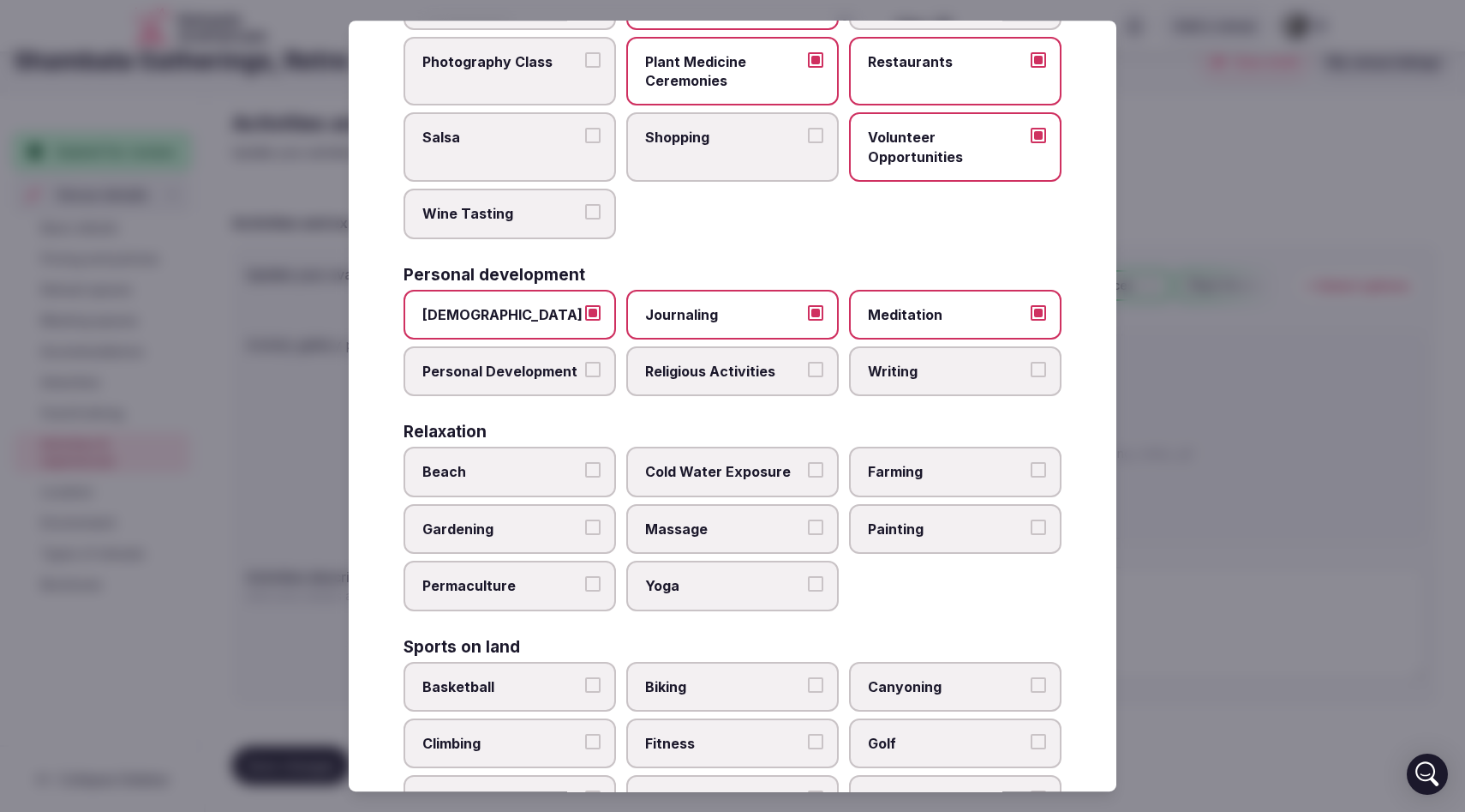
click at [1043, 371] on button "Writing" at bounding box center [1039, 369] width 15 height 15
click at [815, 373] on button "Religious Activities" at bounding box center [816, 369] width 15 height 15
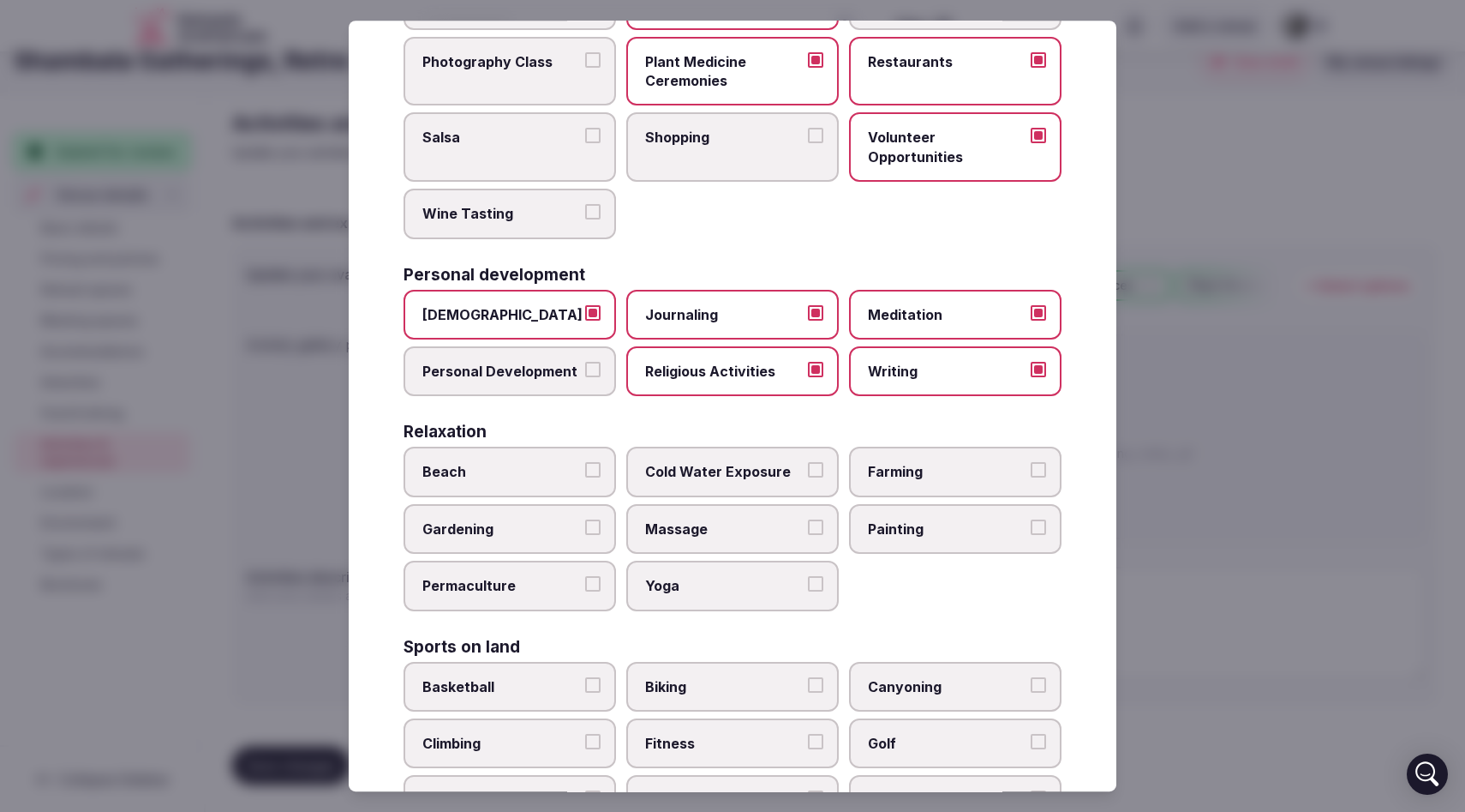
click at [591, 363] on button "Personal Development" at bounding box center [593, 369] width 15 height 15
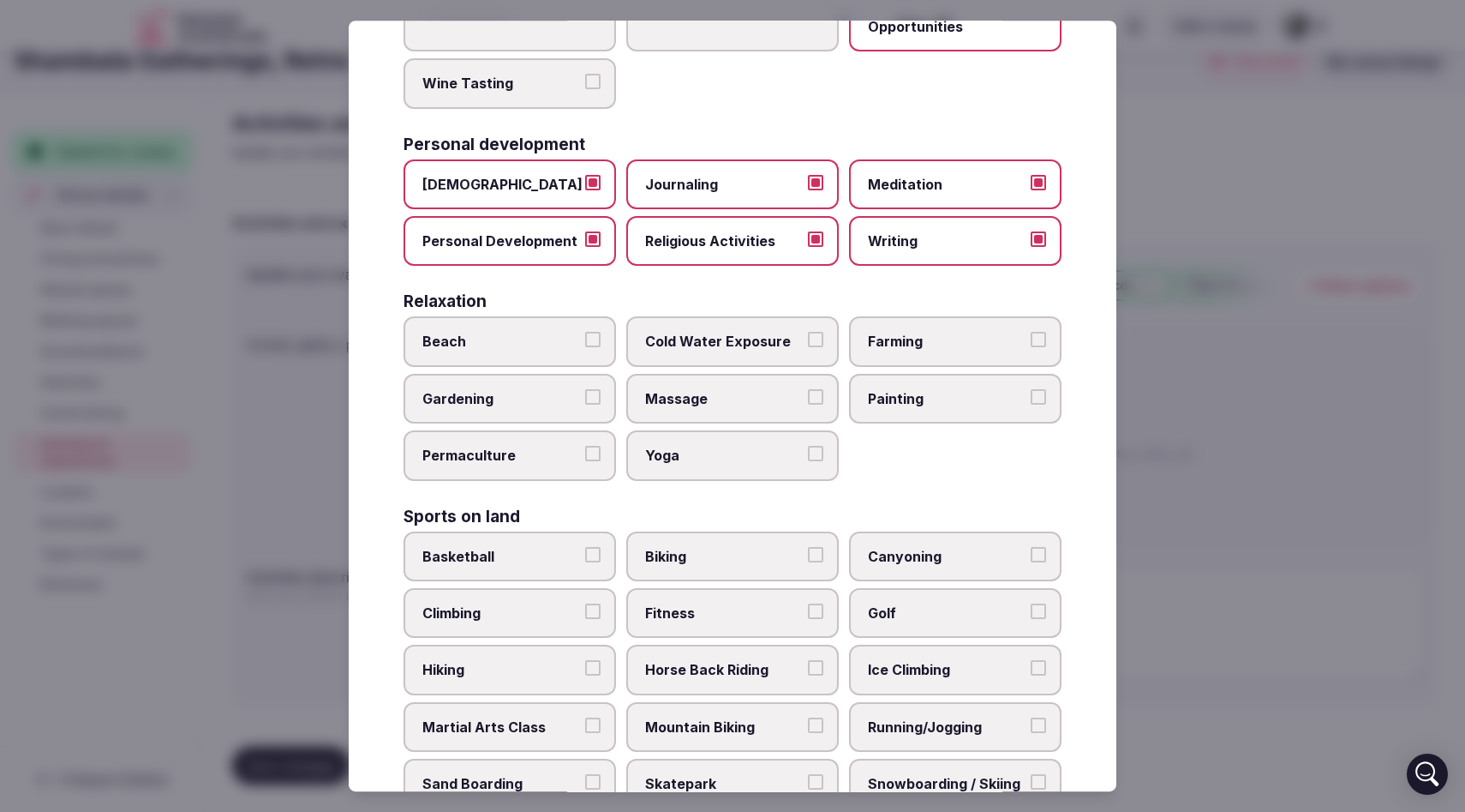
scroll to position [431, 0]
click at [591, 390] on button "Gardening" at bounding box center [593, 395] width 15 height 15
click at [819, 458] on button "Yoga" at bounding box center [816, 452] width 15 height 15
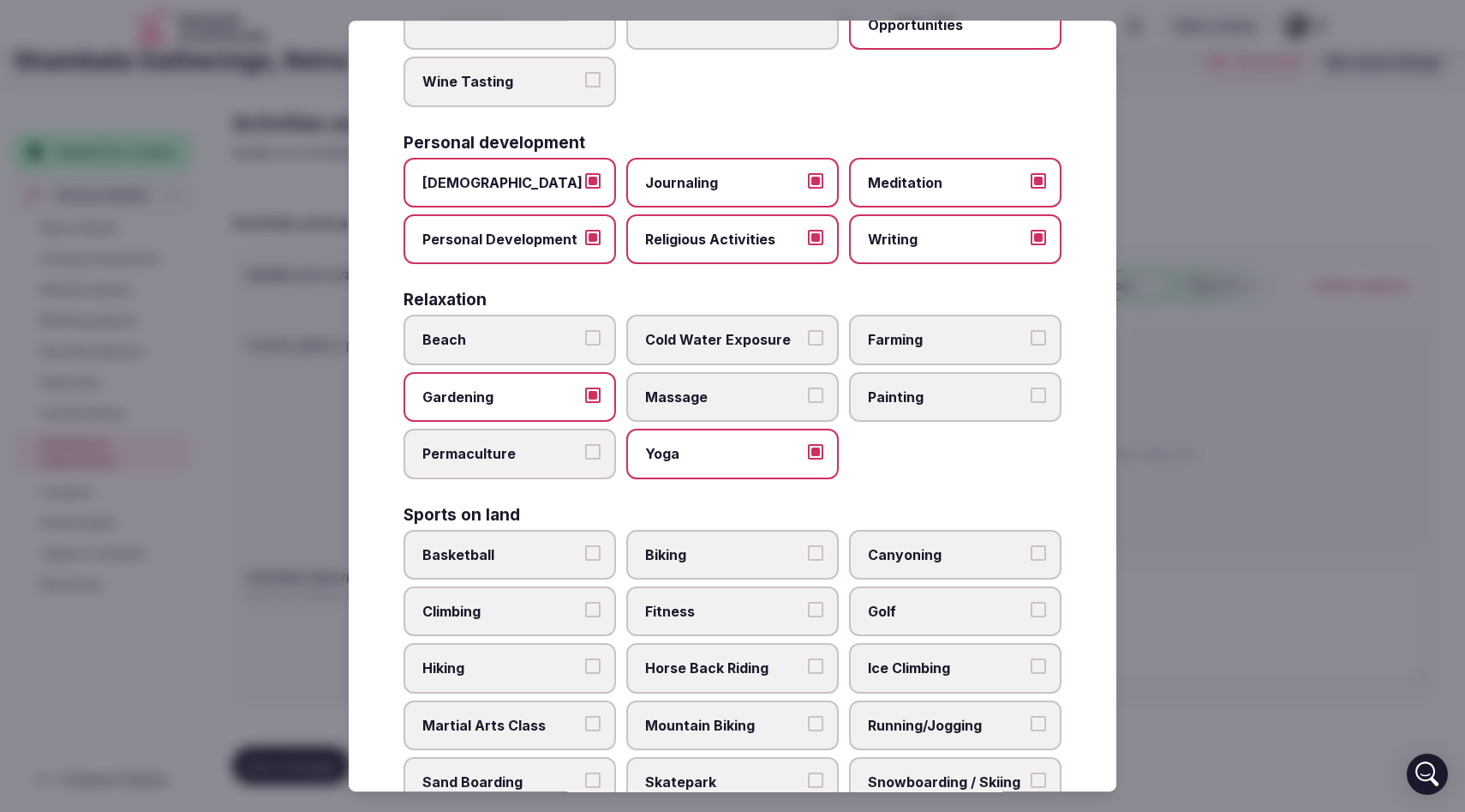
click at [822, 396] on button "Massage" at bounding box center [816, 395] width 15 height 15
click at [1044, 393] on button "Painting" at bounding box center [1039, 395] width 15 height 15
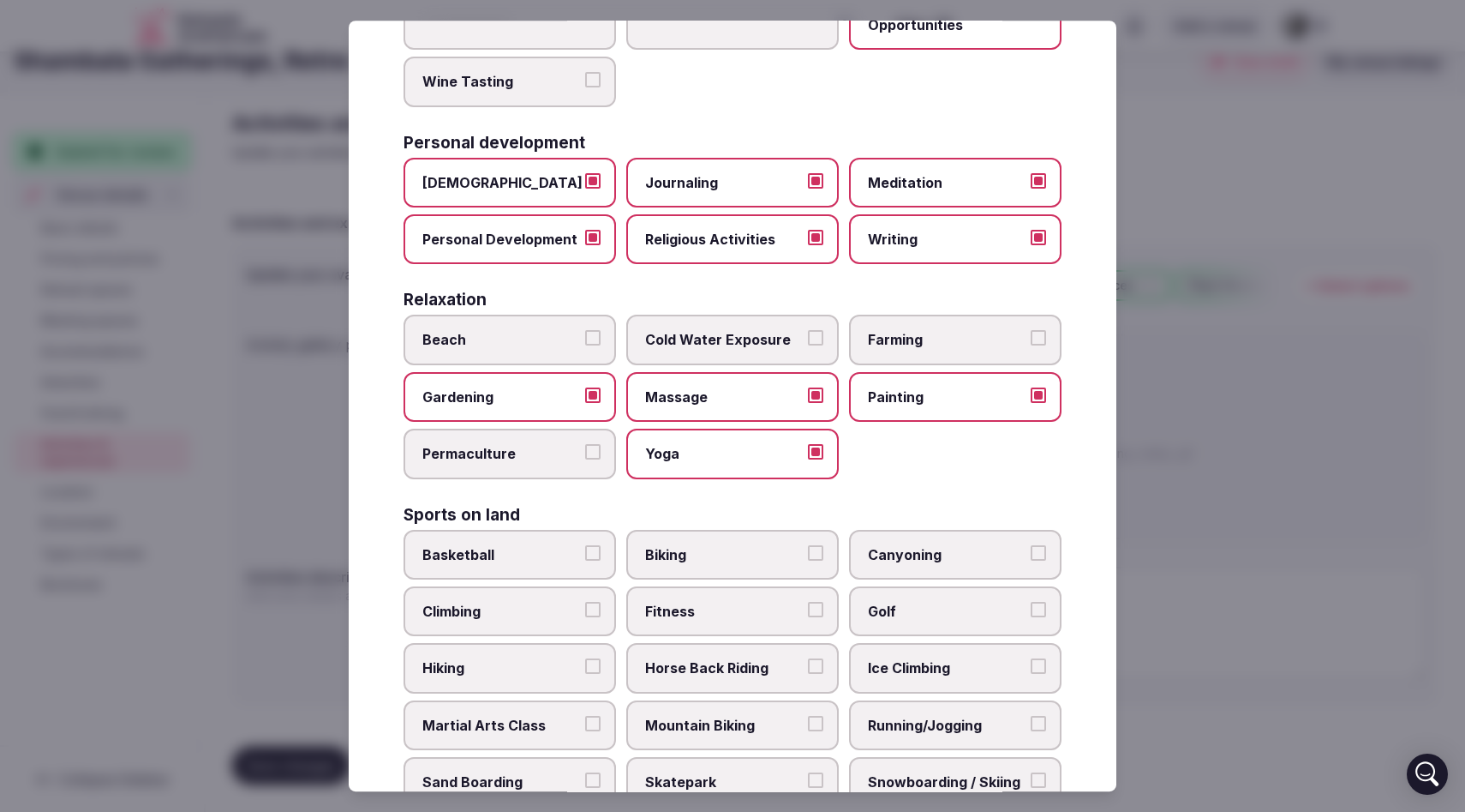
click at [818, 333] on button "Cold Water Exposure" at bounding box center [816, 339] width 15 height 15
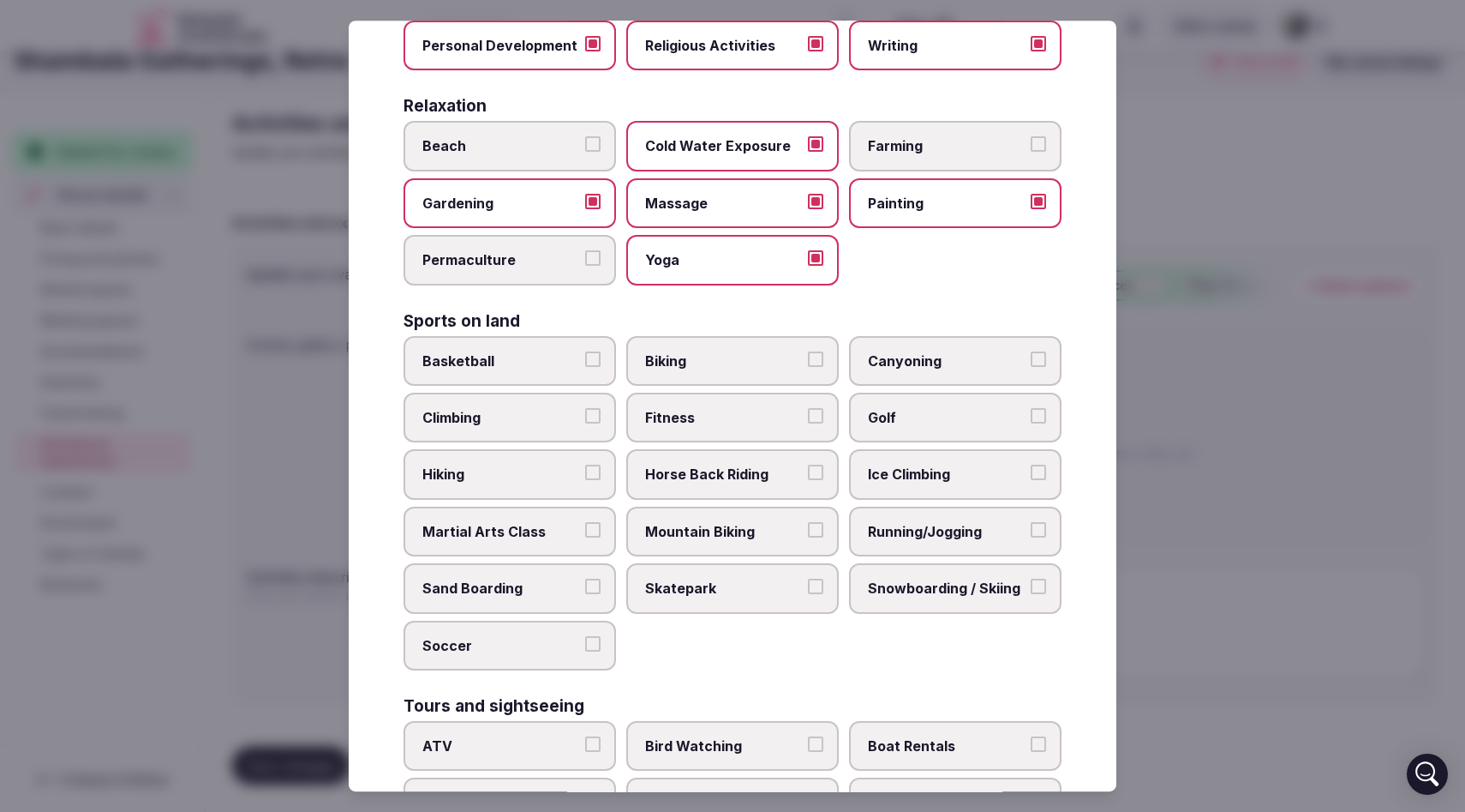
scroll to position [670, 0]
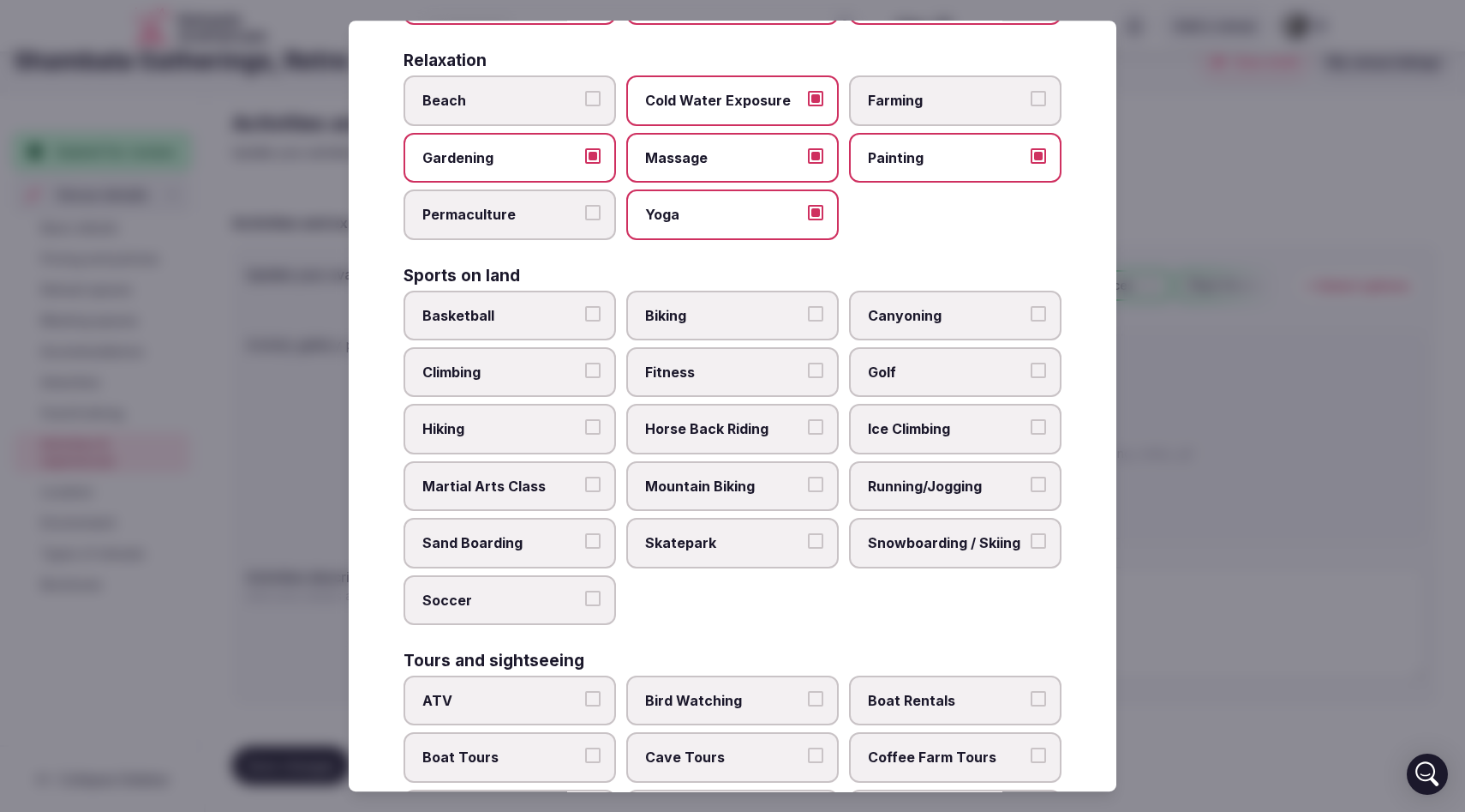
click at [822, 314] on button "Biking" at bounding box center [816, 313] width 15 height 15
click at [1037, 316] on button "Canyoning" at bounding box center [1039, 313] width 15 height 15
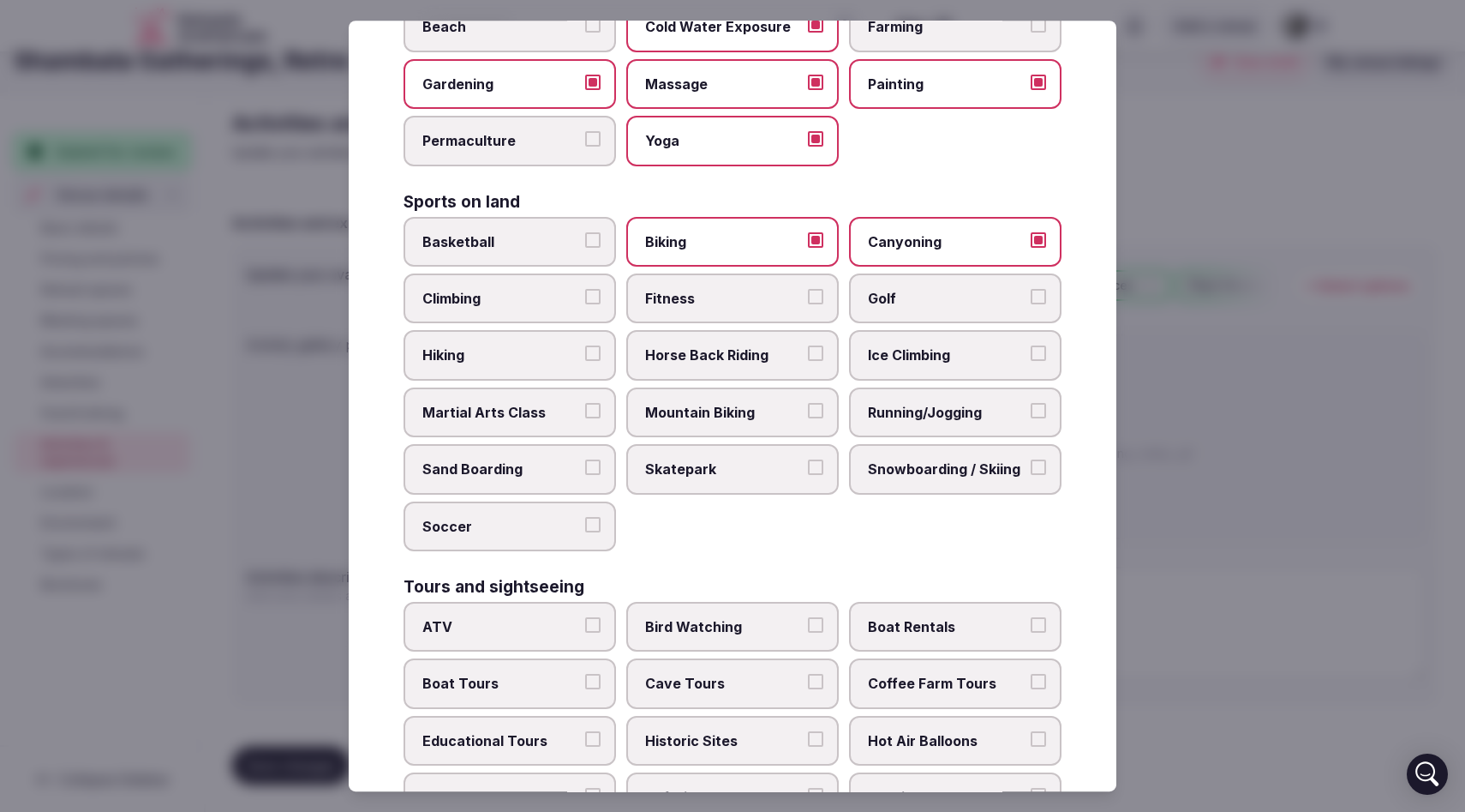
scroll to position [766, 0]
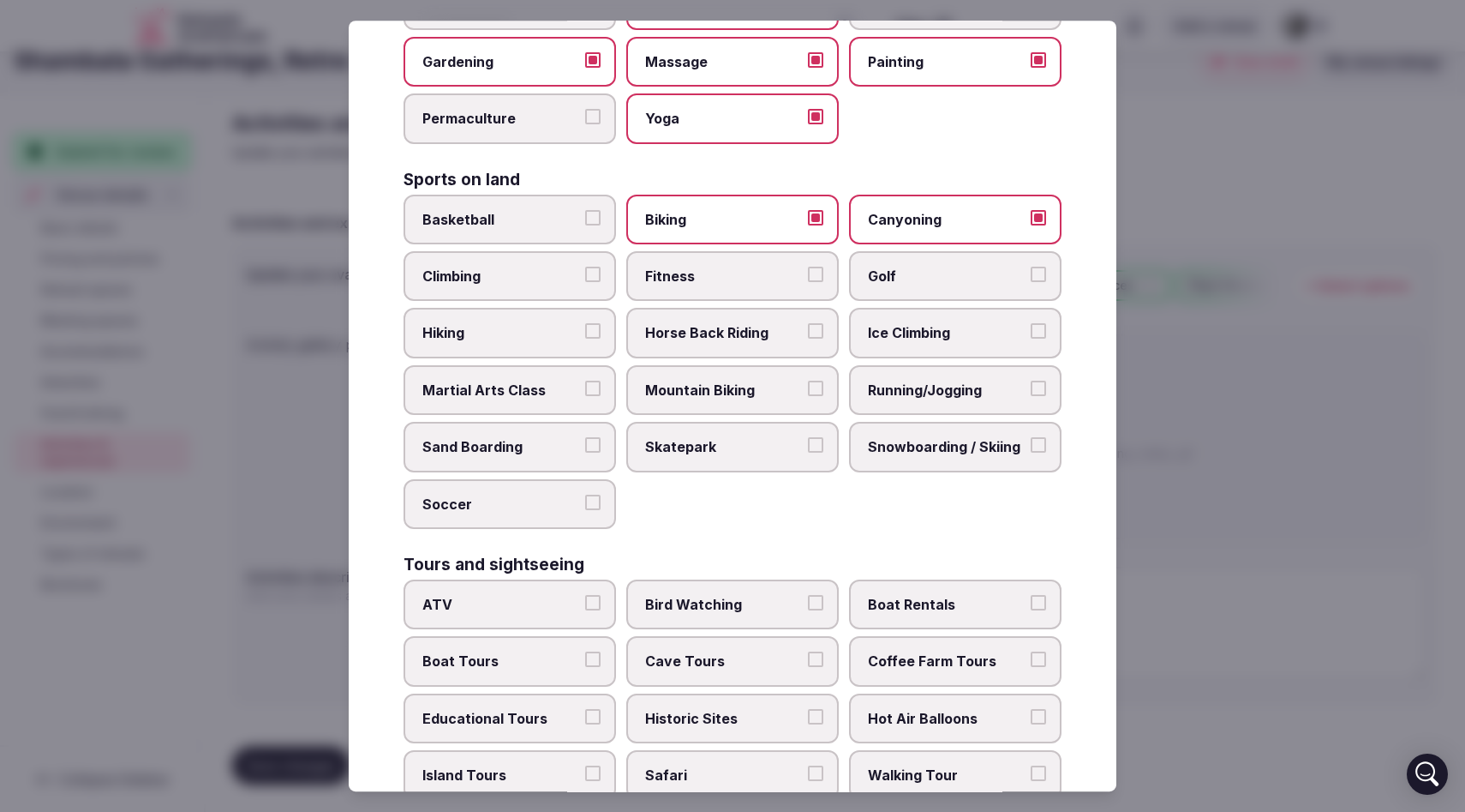
click at [600, 335] on button "Hiking" at bounding box center [593, 331] width 15 height 15
click at [813, 336] on button "Horse Back Riding" at bounding box center [816, 331] width 15 height 15
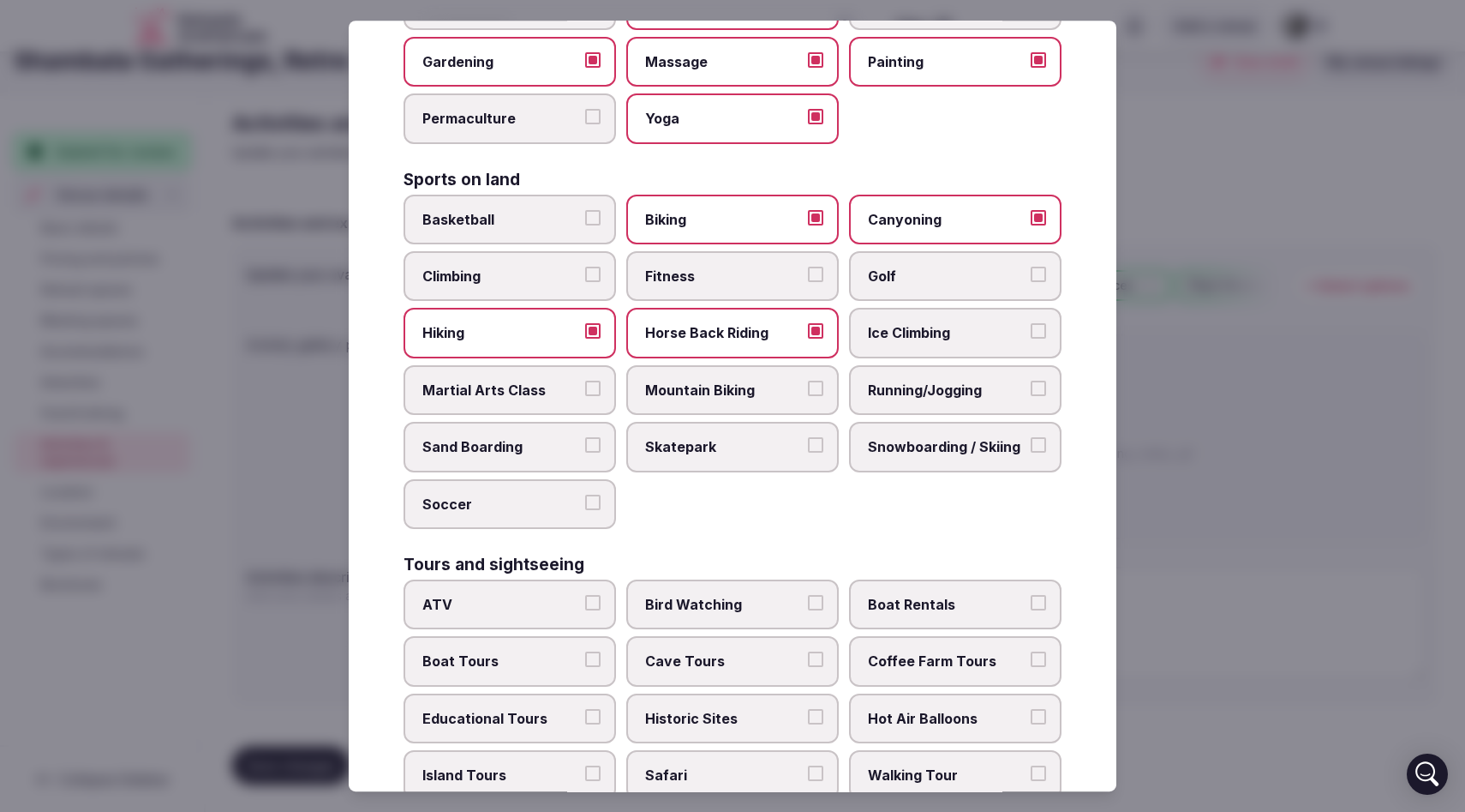
click at [1043, 395] on button "Running/Jogging" at bounding box center [1039, 388] width 15 height 15
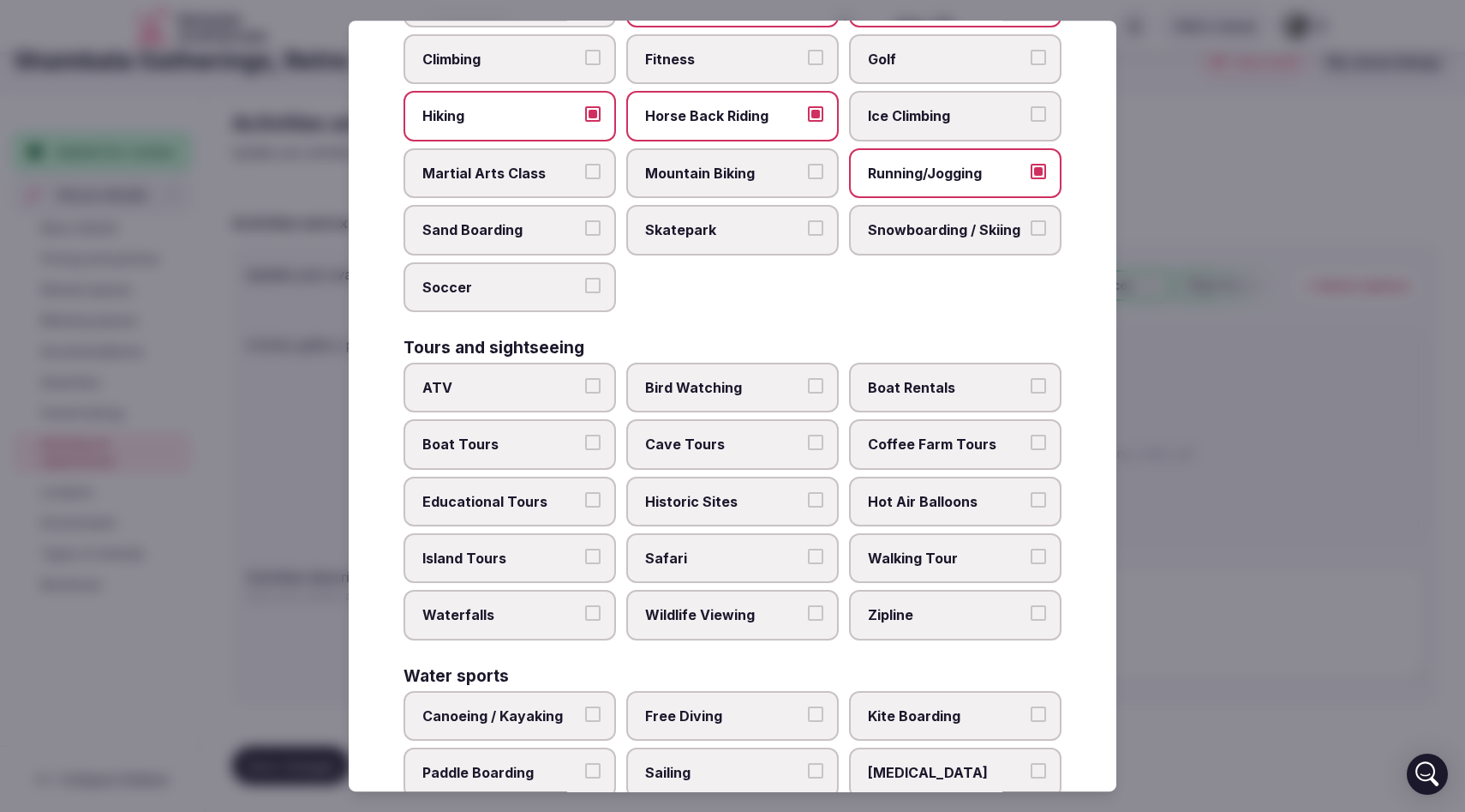
scroll to position [1047, 0]
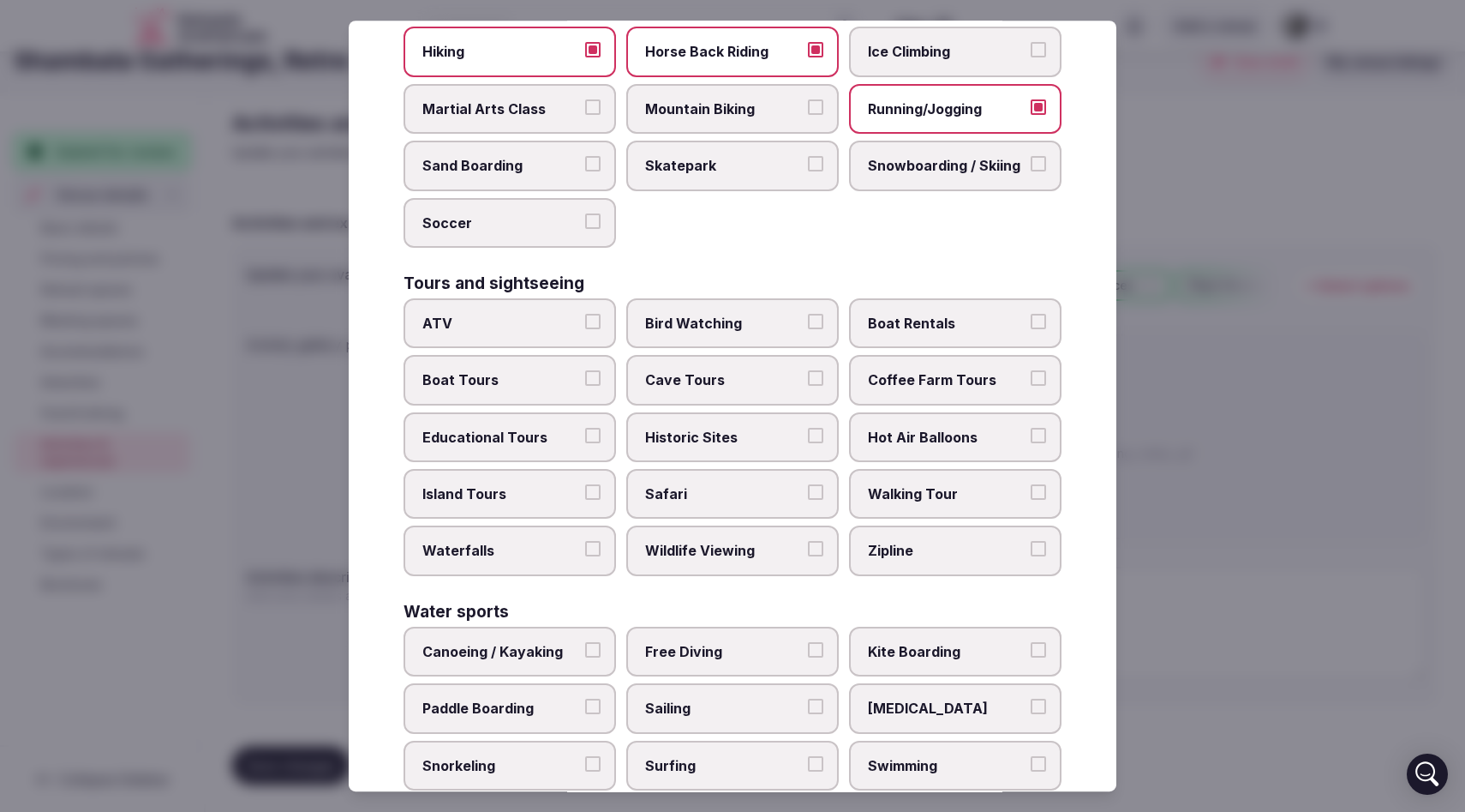
click at [821, 322] on button "Bird Watching" at bounding box center [816, 321] width 15 height 15
click at [1041, 322] on button "Boat Rentals" at bounding box center [1039, 321] width 15 height 15
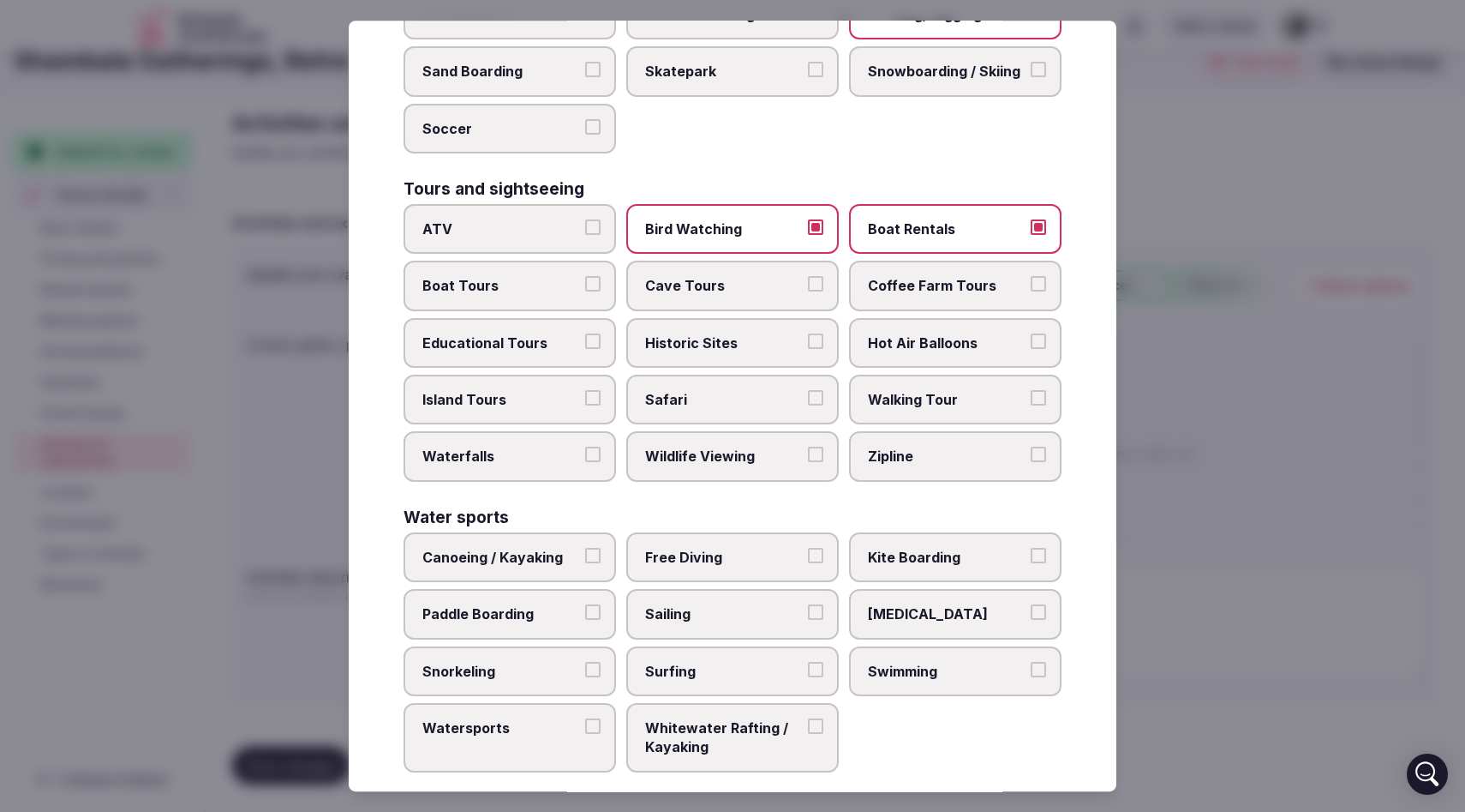
scroll to position [1143, 0]
click at [595, 341] on button "Educational Tours" at bounding box center [593, 339] width 15 height 15
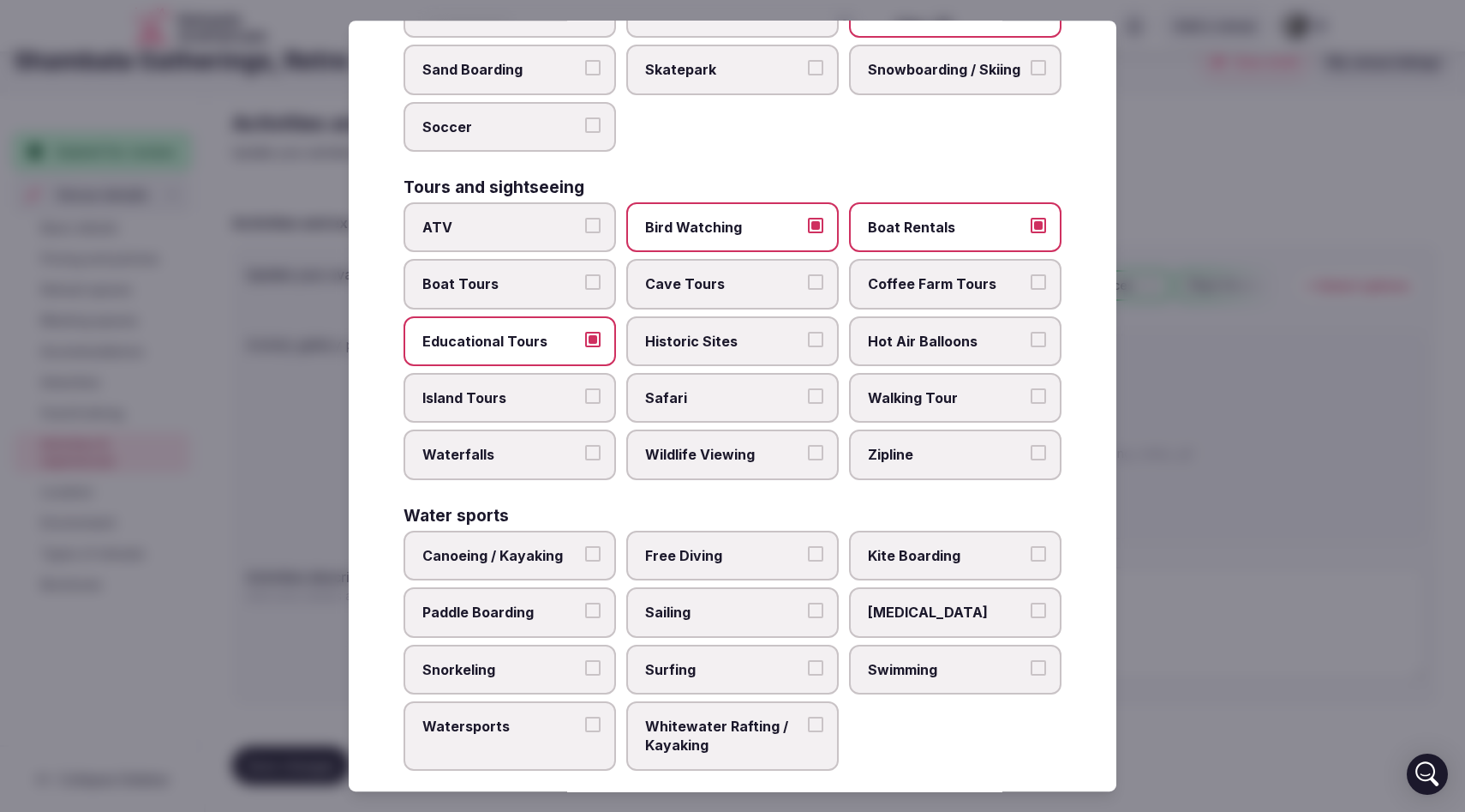
scroll to position [1164, 0]
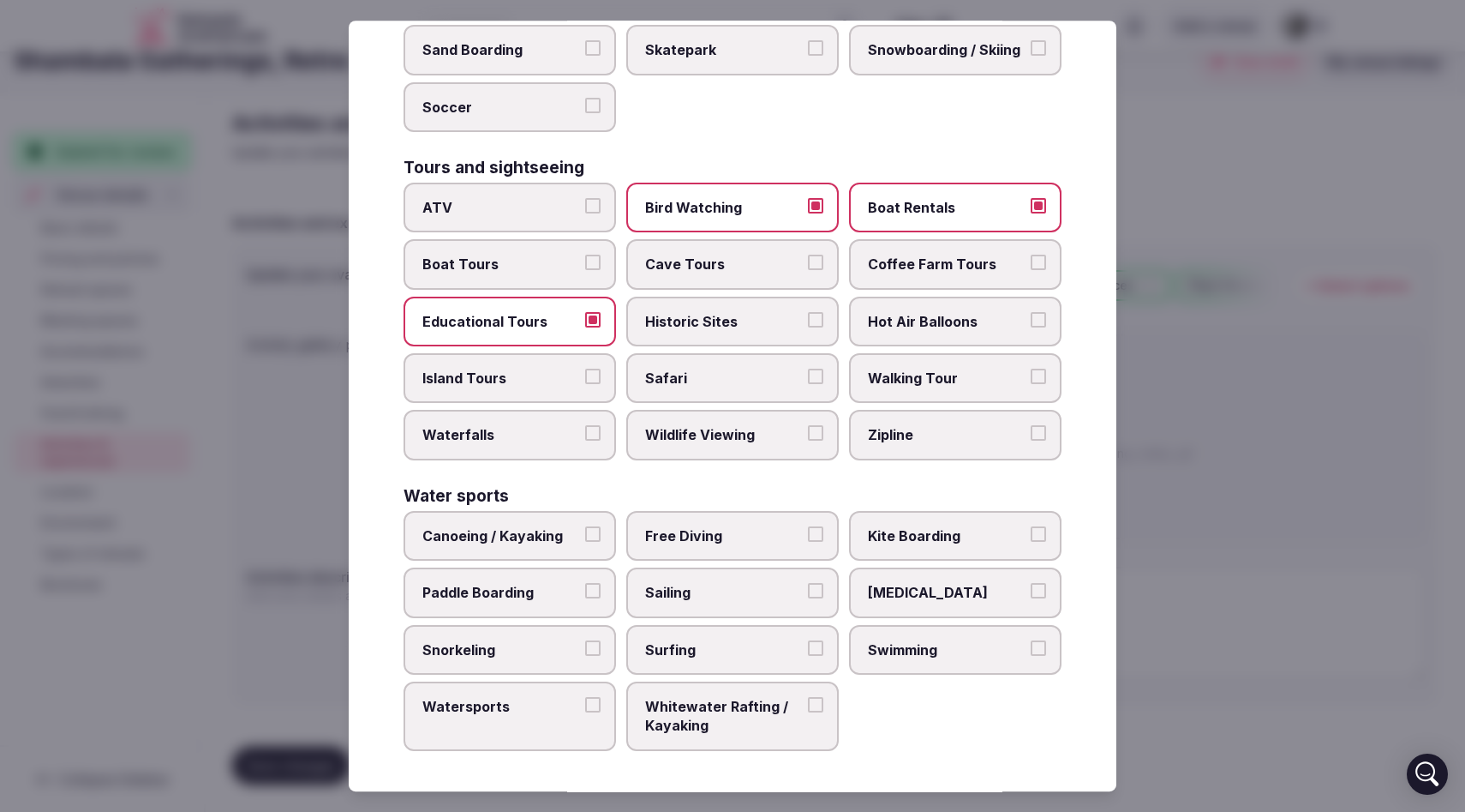
click at [1042, 376] on button "Walking Tour" at bounding box center [1039, 376] width 15 height 15
click at [812, 433] on button "Wildlife Viewing" at bounding box center [816, 434] width 15 height 15
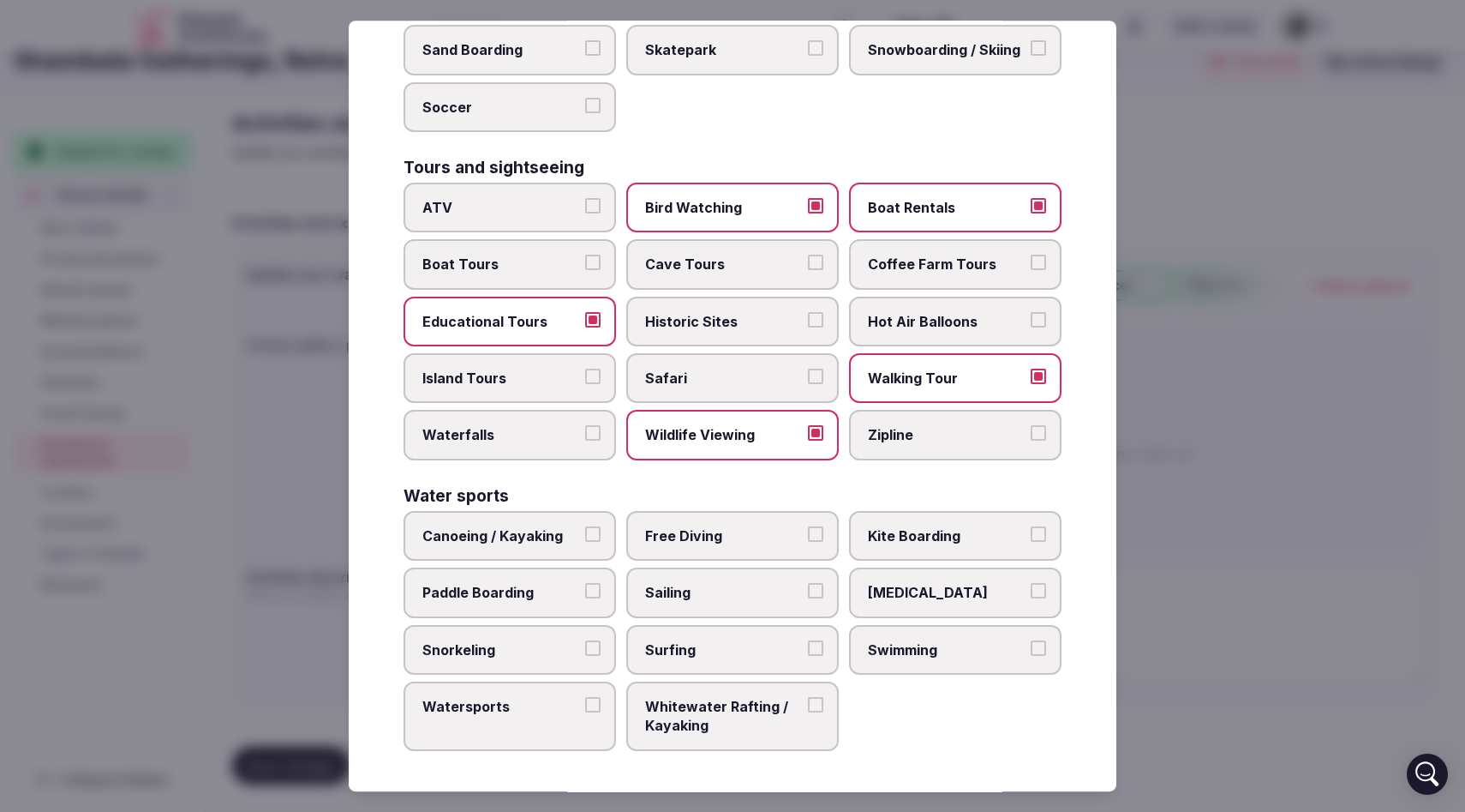
click at [590, 534] on button "Canoeing / Kayaking" at bounding box center [593, 533] width 15 height 15
click at [1043, 645] on button "Swimming" at bounding box center [1039, 647] width 15 height 15
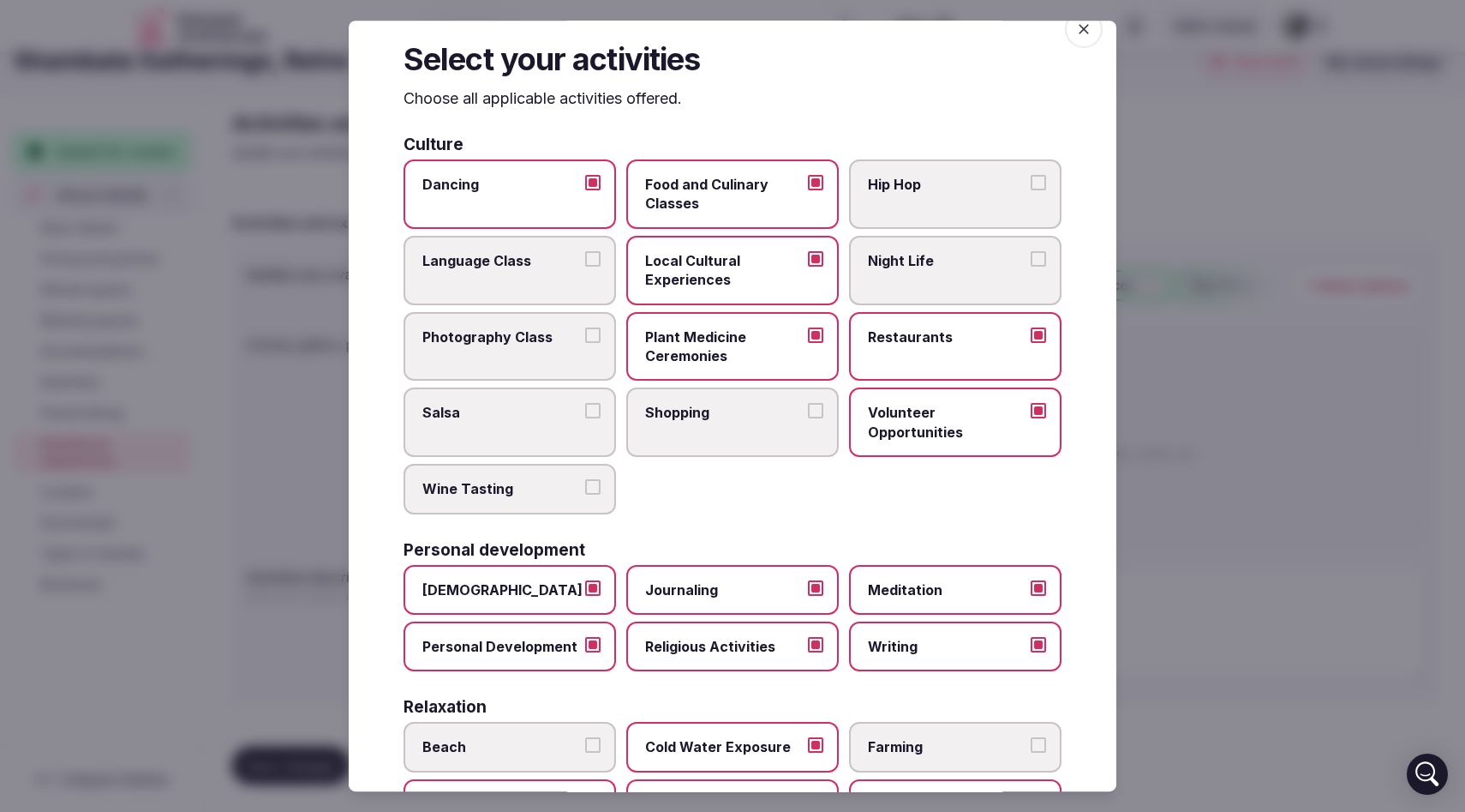
scroll to position [0, 0]
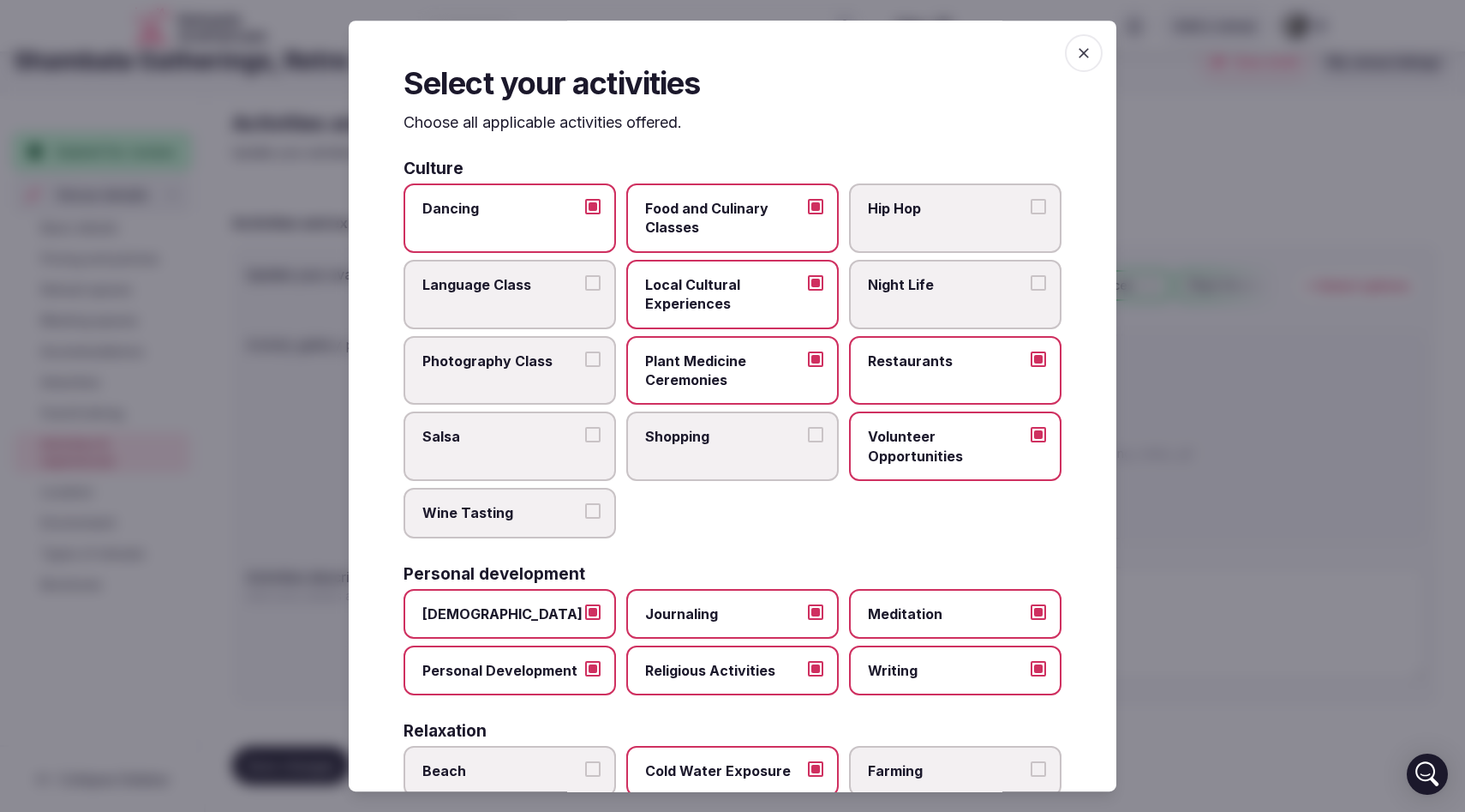
click at [1083, 54] on icon "button" at bounding box center [1084, 53] width 17 height 17
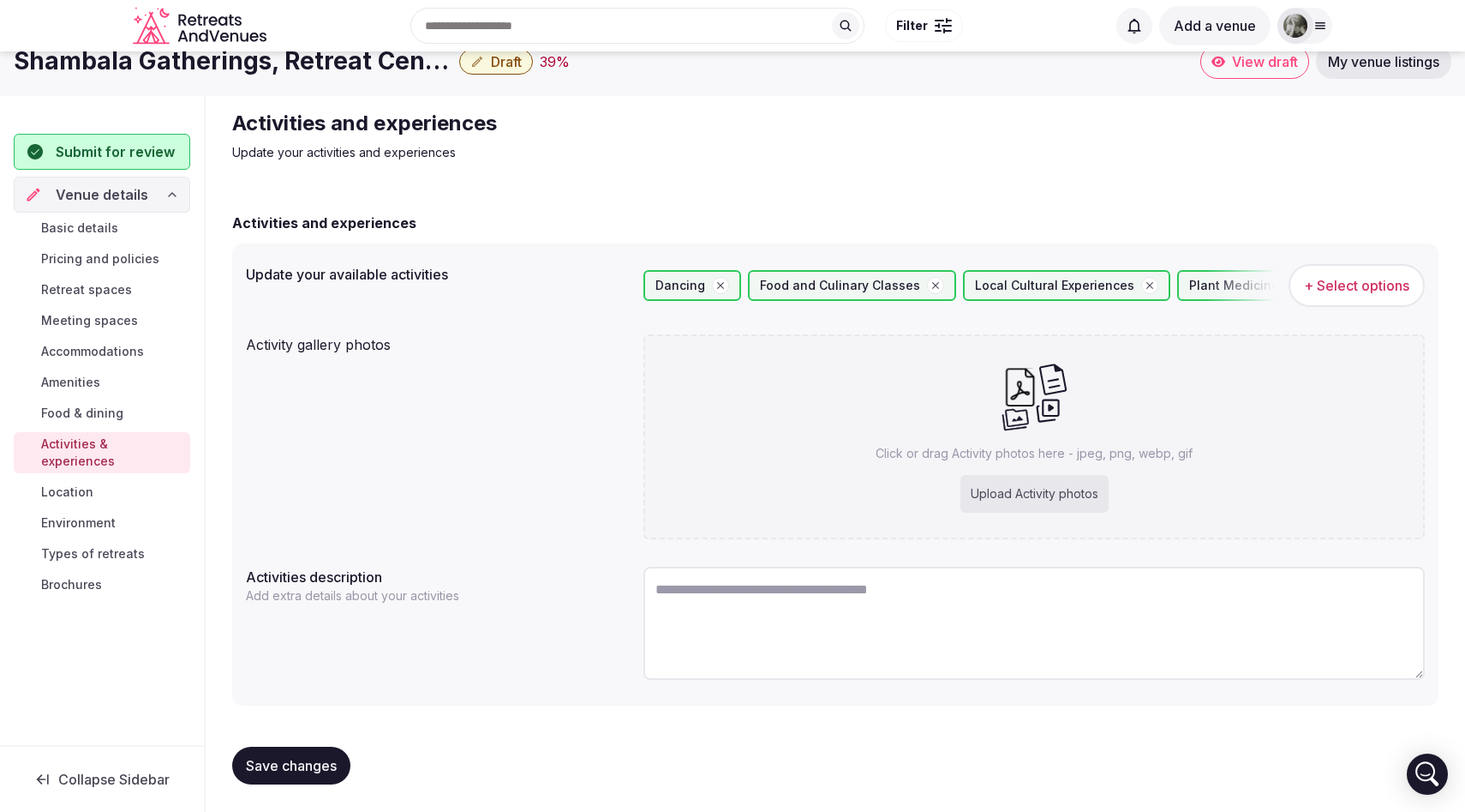
click at [310, 767] on span "Save changes" at bounding box center [291, 765] width 91 height 17
click at [84, 484] on span "Location" at bounding box center [68, 492] width 53 height 17
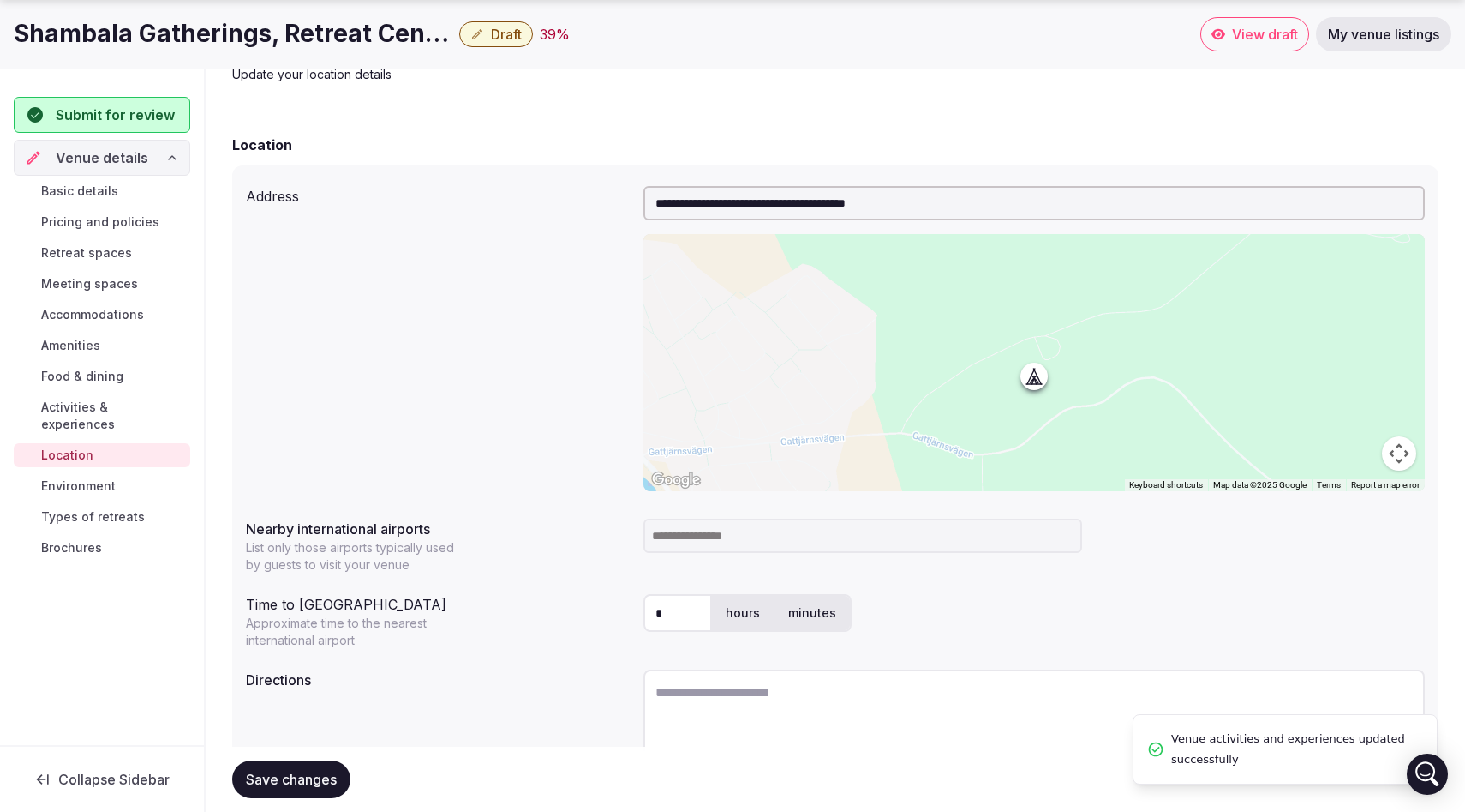
scroll to position [205, 0]
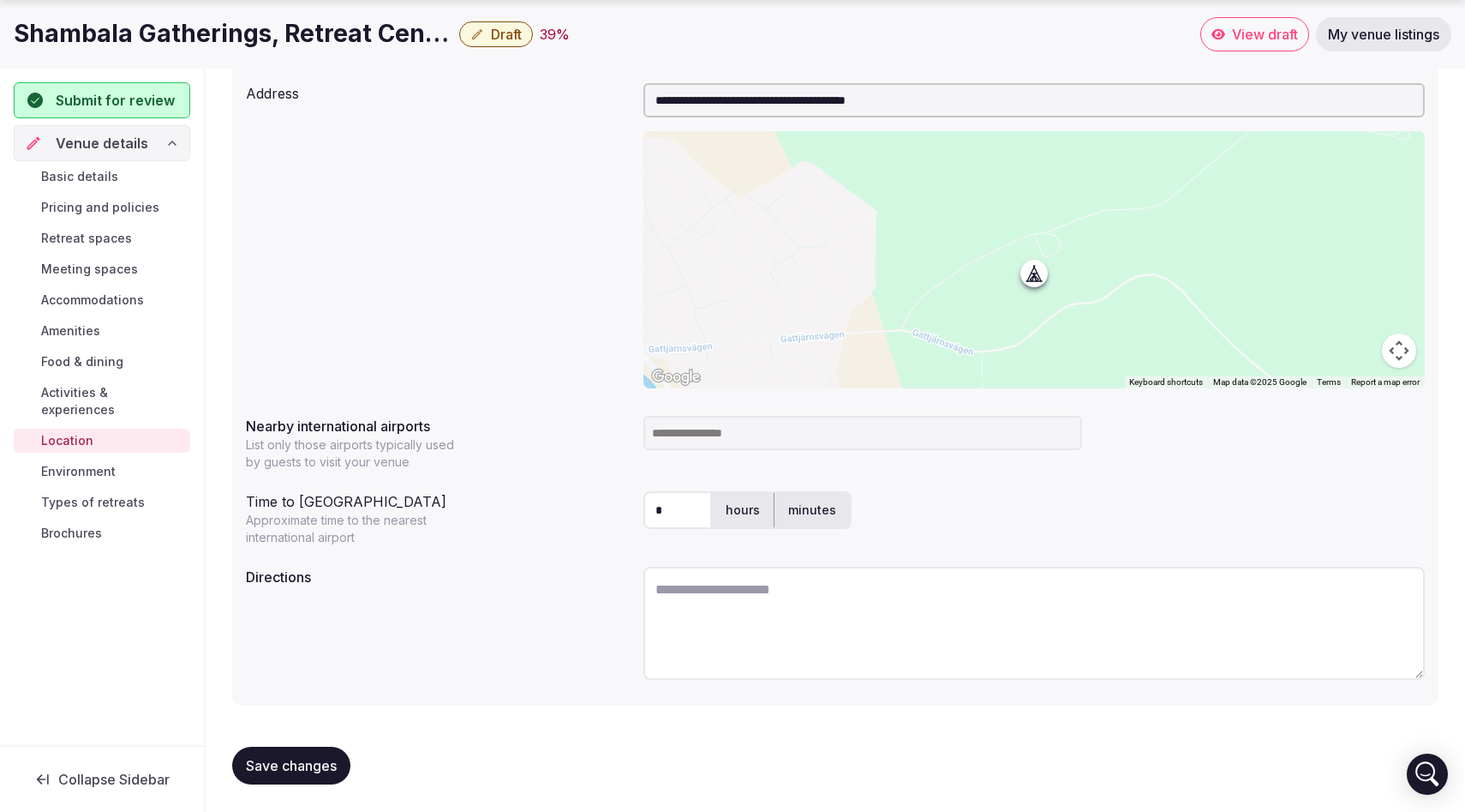
click at [673, 425] on input at bounding box center [863, 433] width 438 height 34
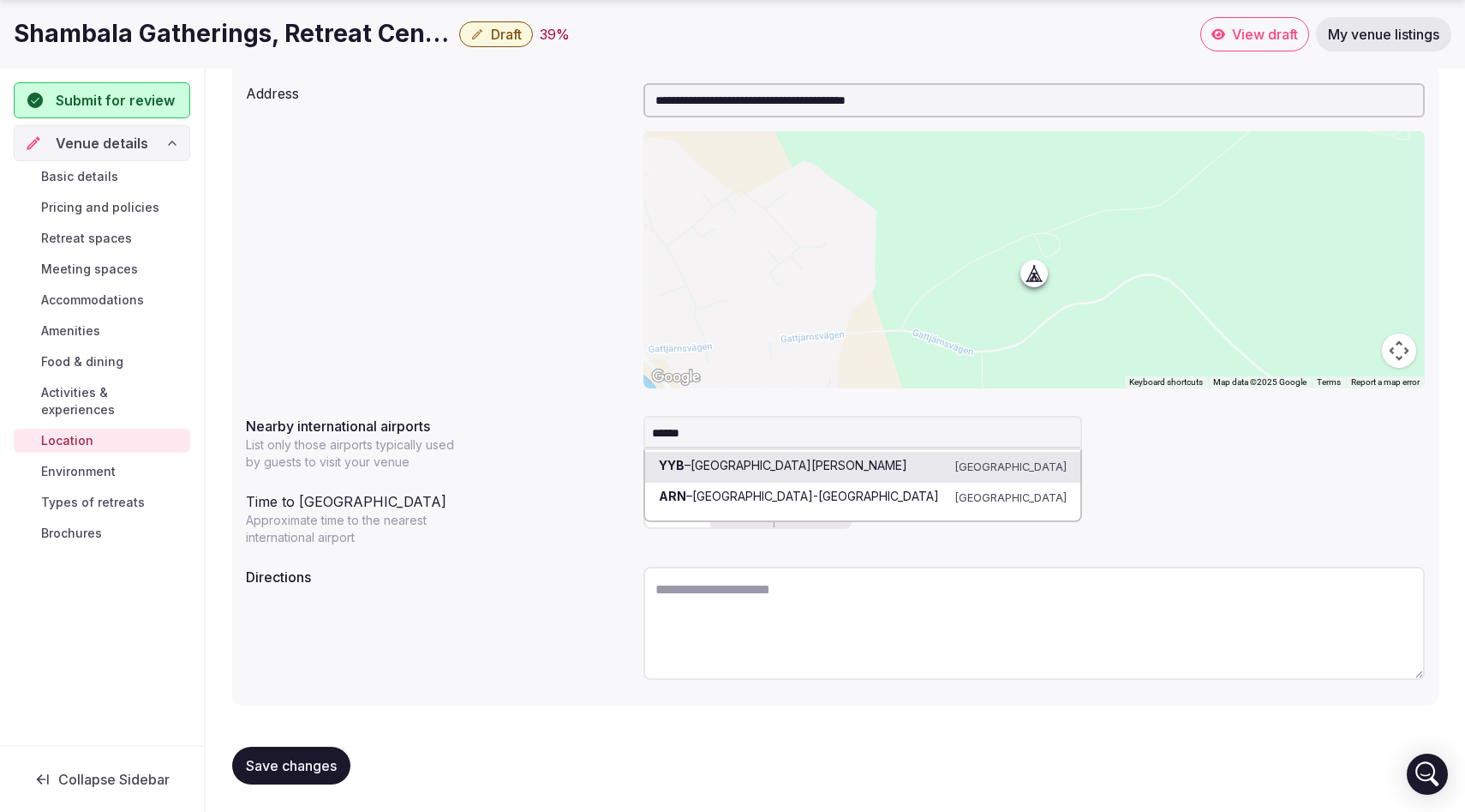
type input "*******"
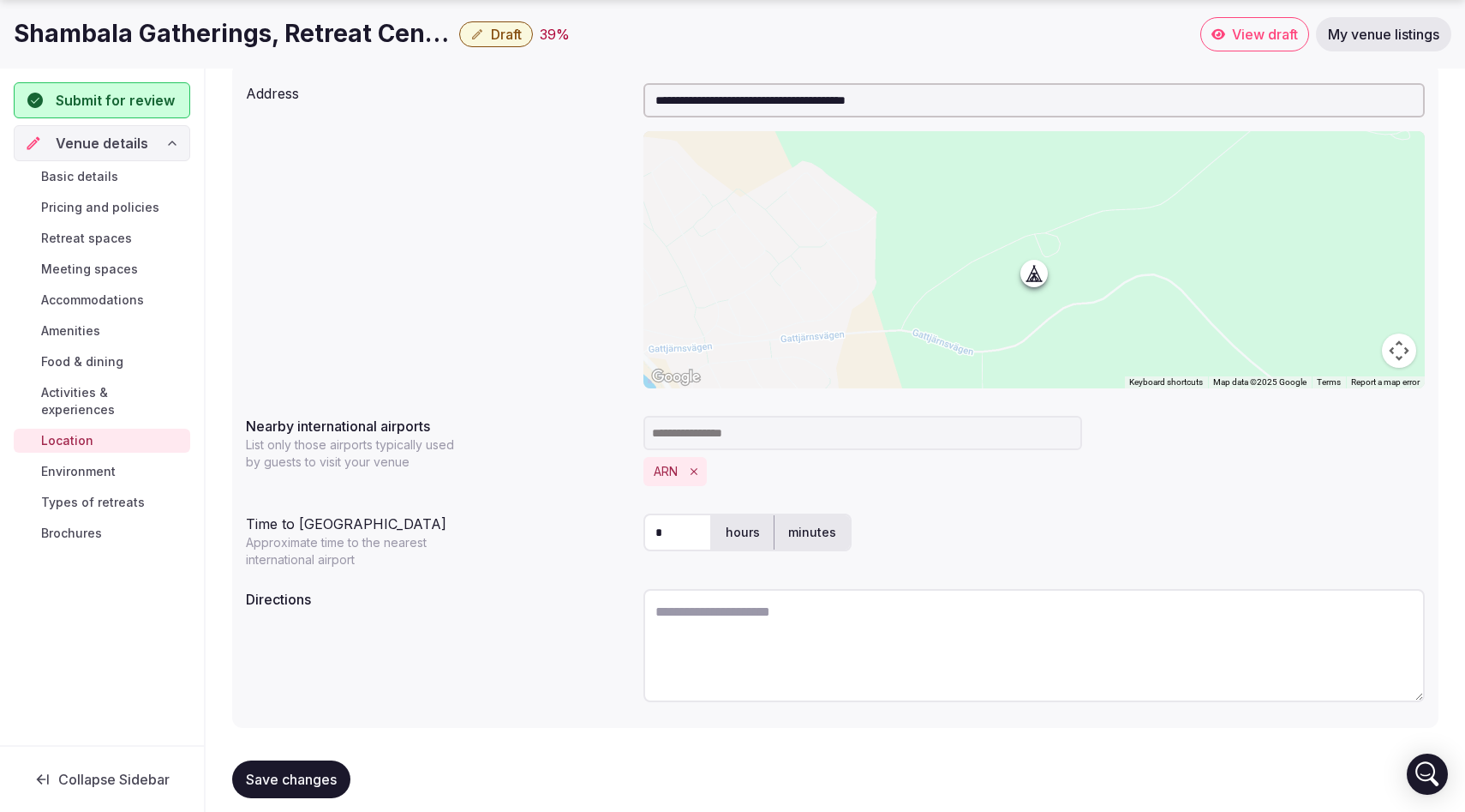
click at [726, 432] on input at bounding box center [863, 433] width 438 height 34
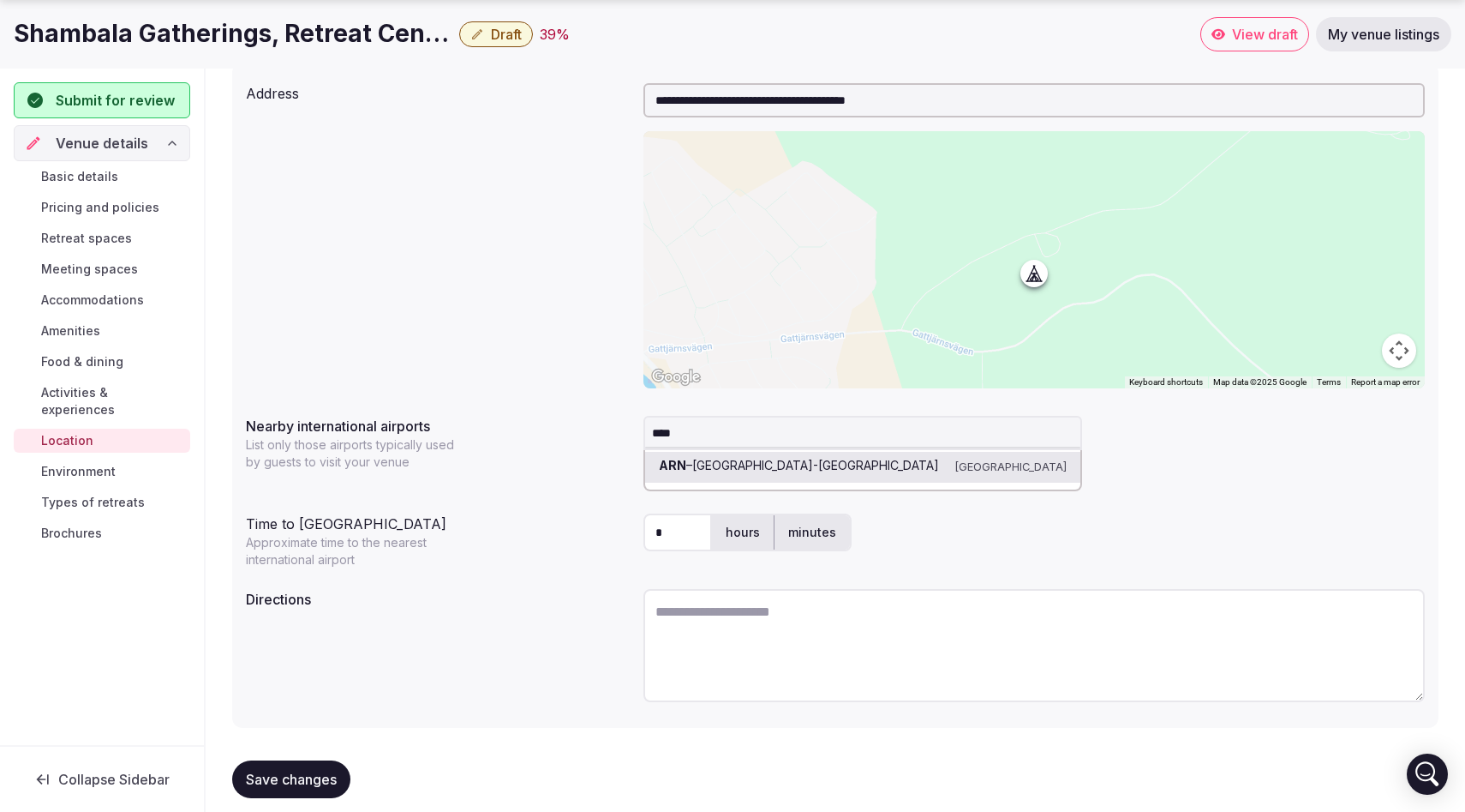
type input "*****"
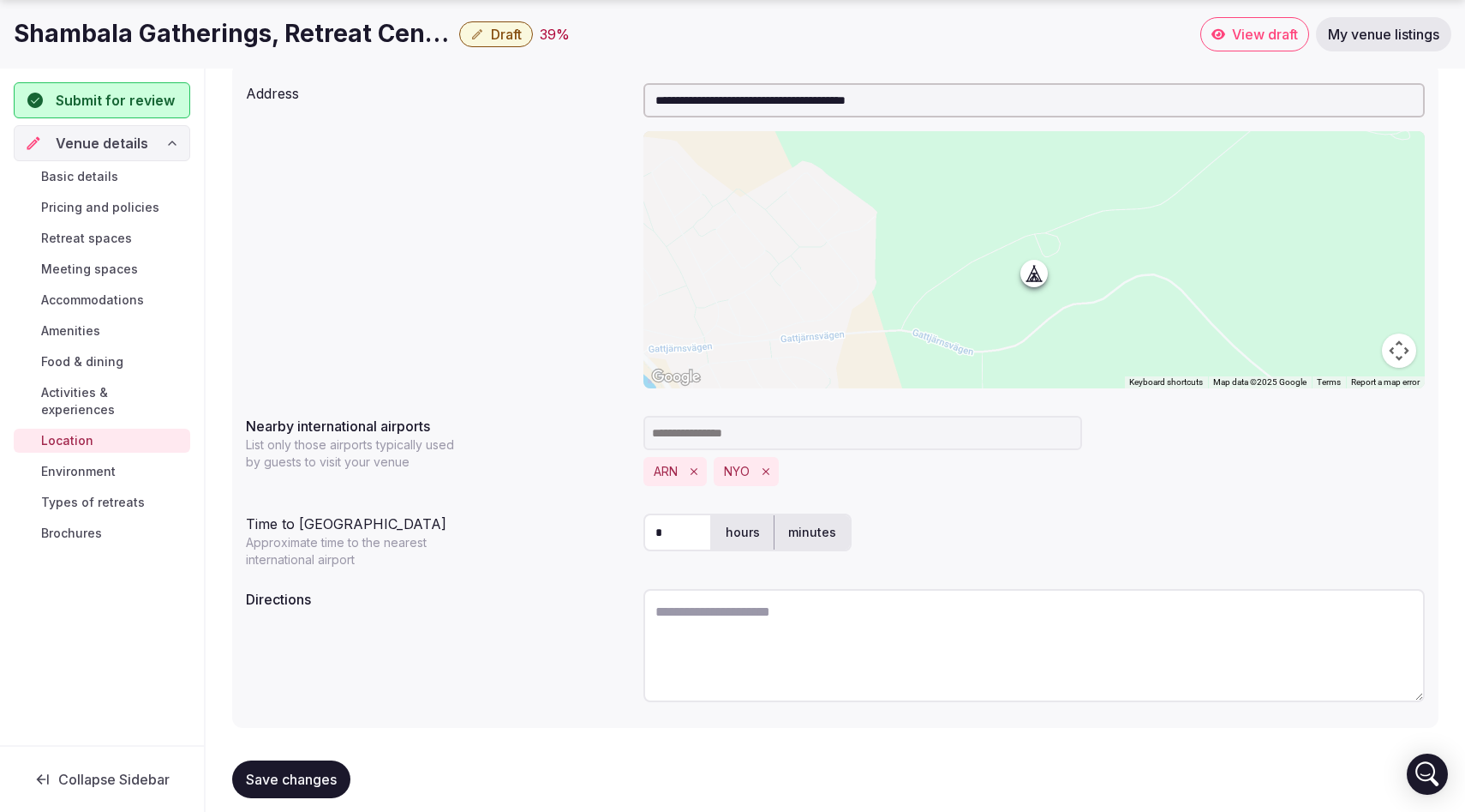
click at [874, 428] on input at bounding box center [863, 433] width 438 height 34
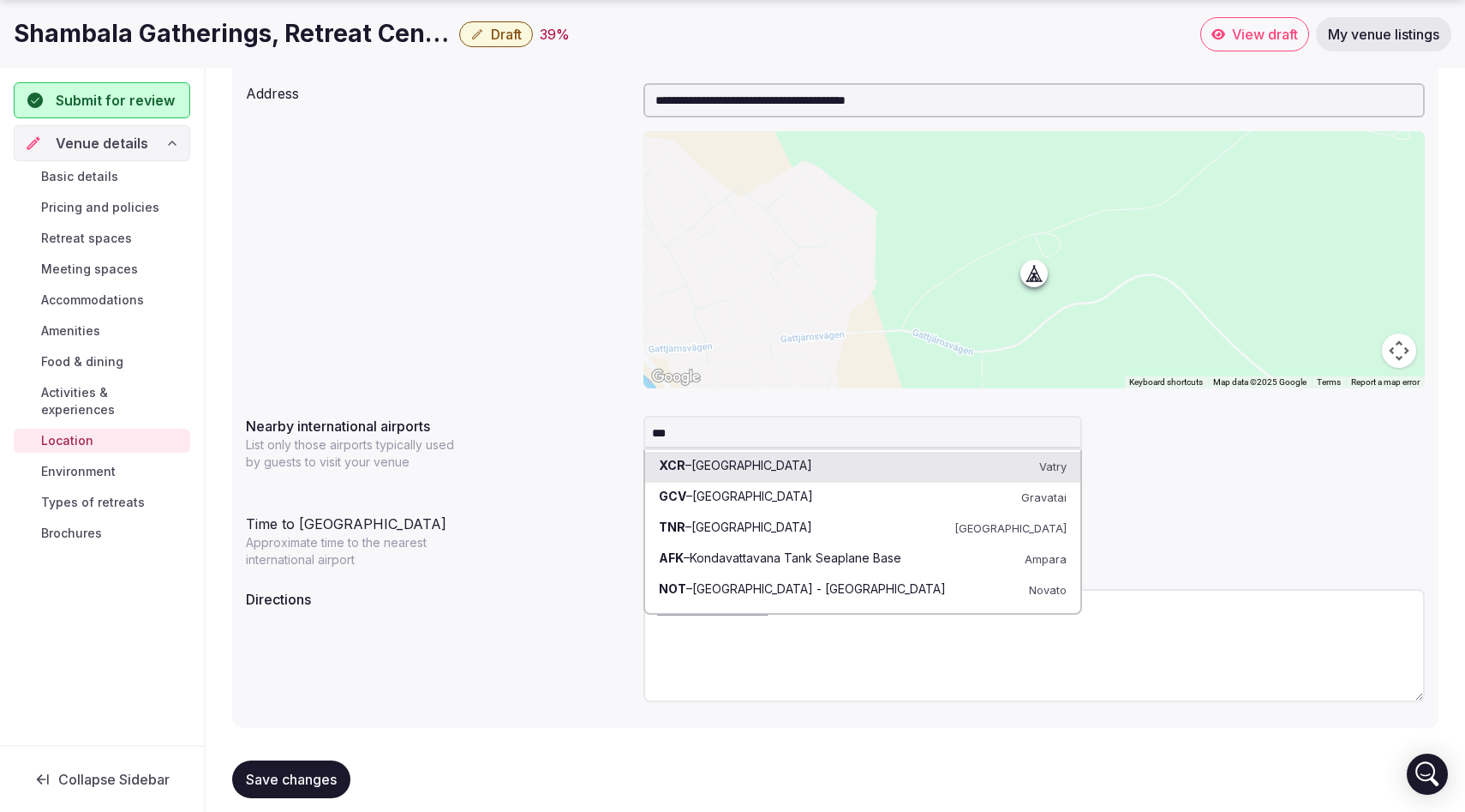
type input "****"
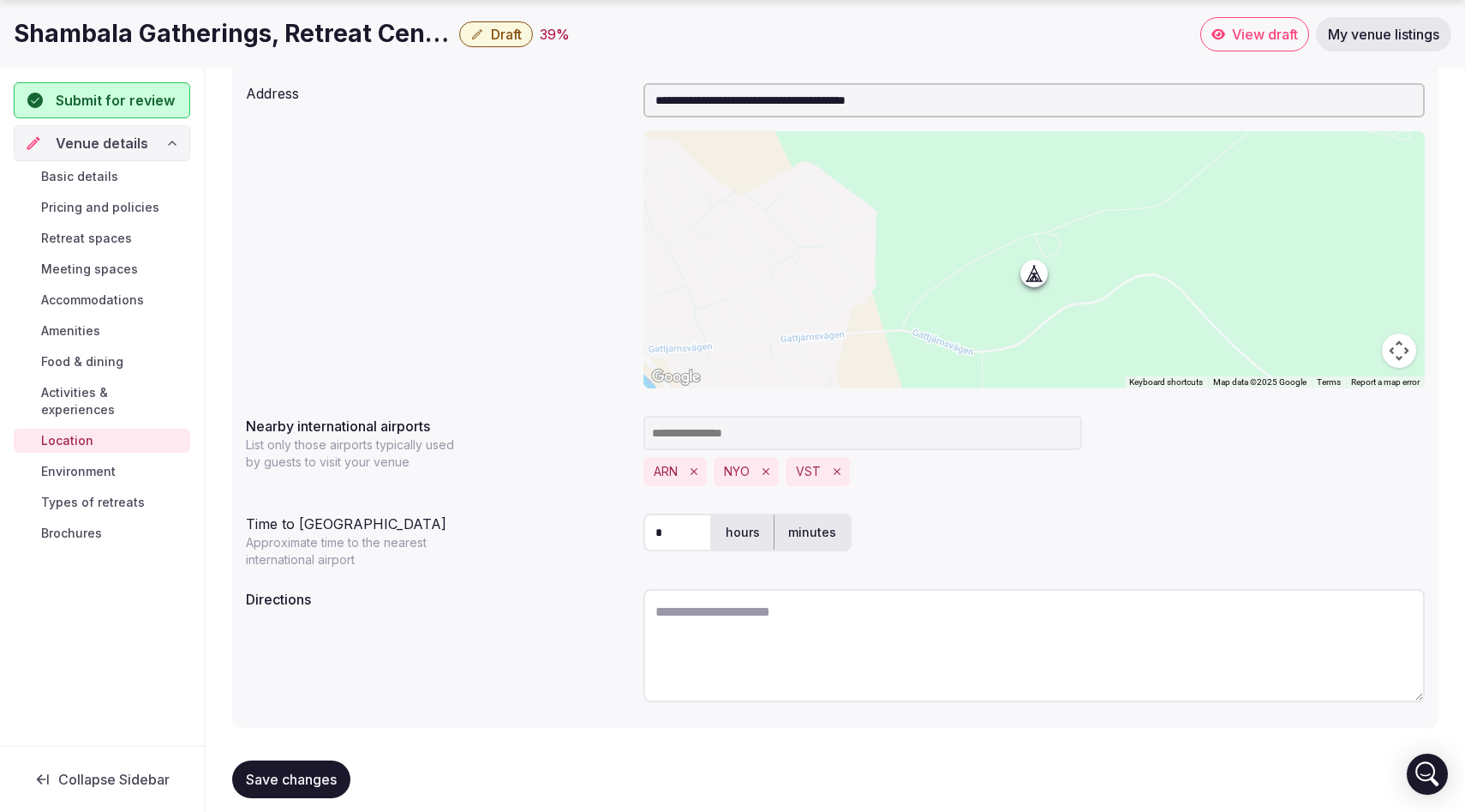
click at [318, 773] on span "Save changes" at bounding box center [291, 779] width 91 height 17
click at [733, 625] on textarea at bounding box center [1034, 645] width 782 height 113
paste textarea "**********"
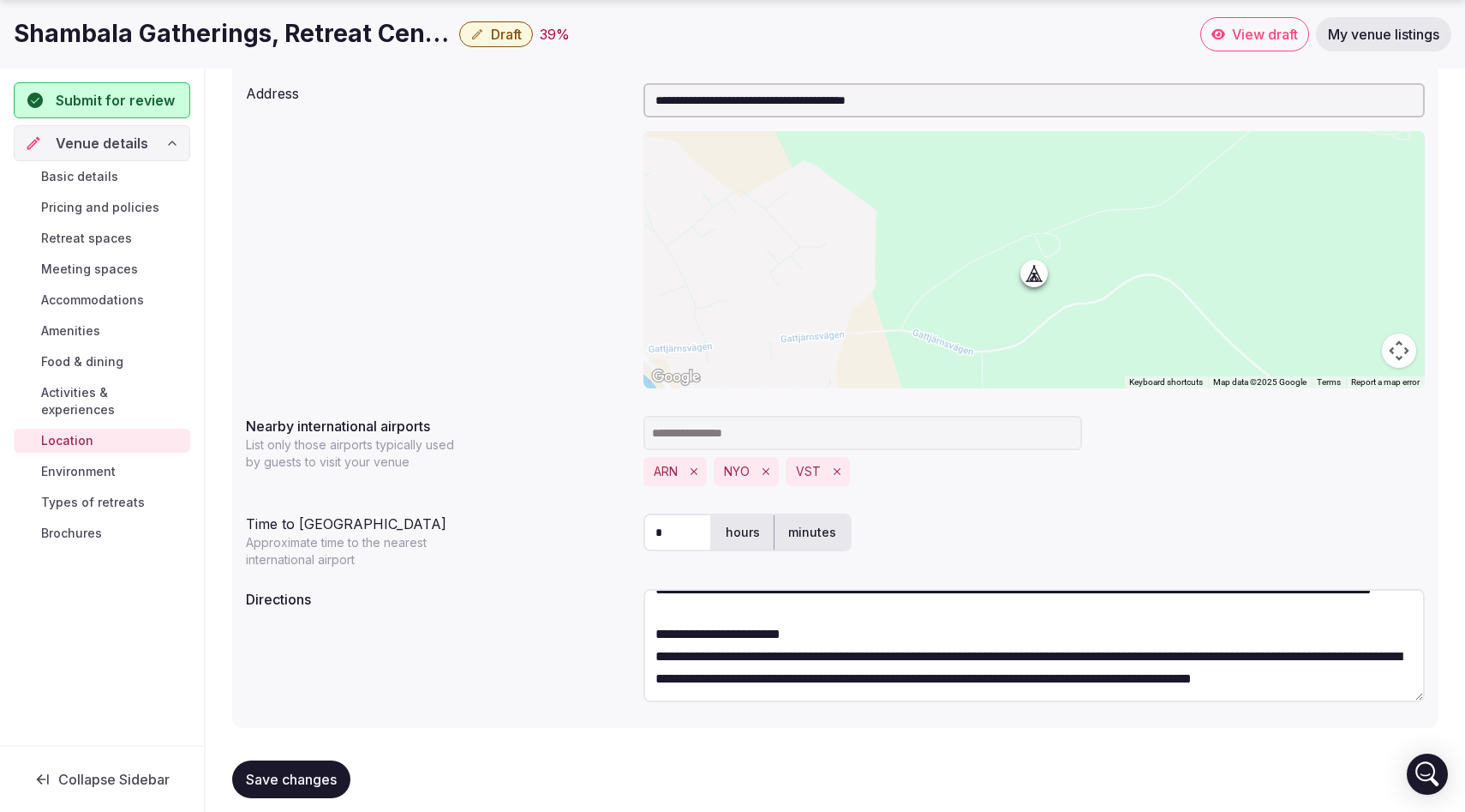
scroll to position [134, 0]
type textarea "**********"
click at [321, 779] on span "Save changes" at bounding box center [291, 779] width 91 height 17
click at [114, 463] on span "Environment" at bounding box center [78, 471] width 74 height 17
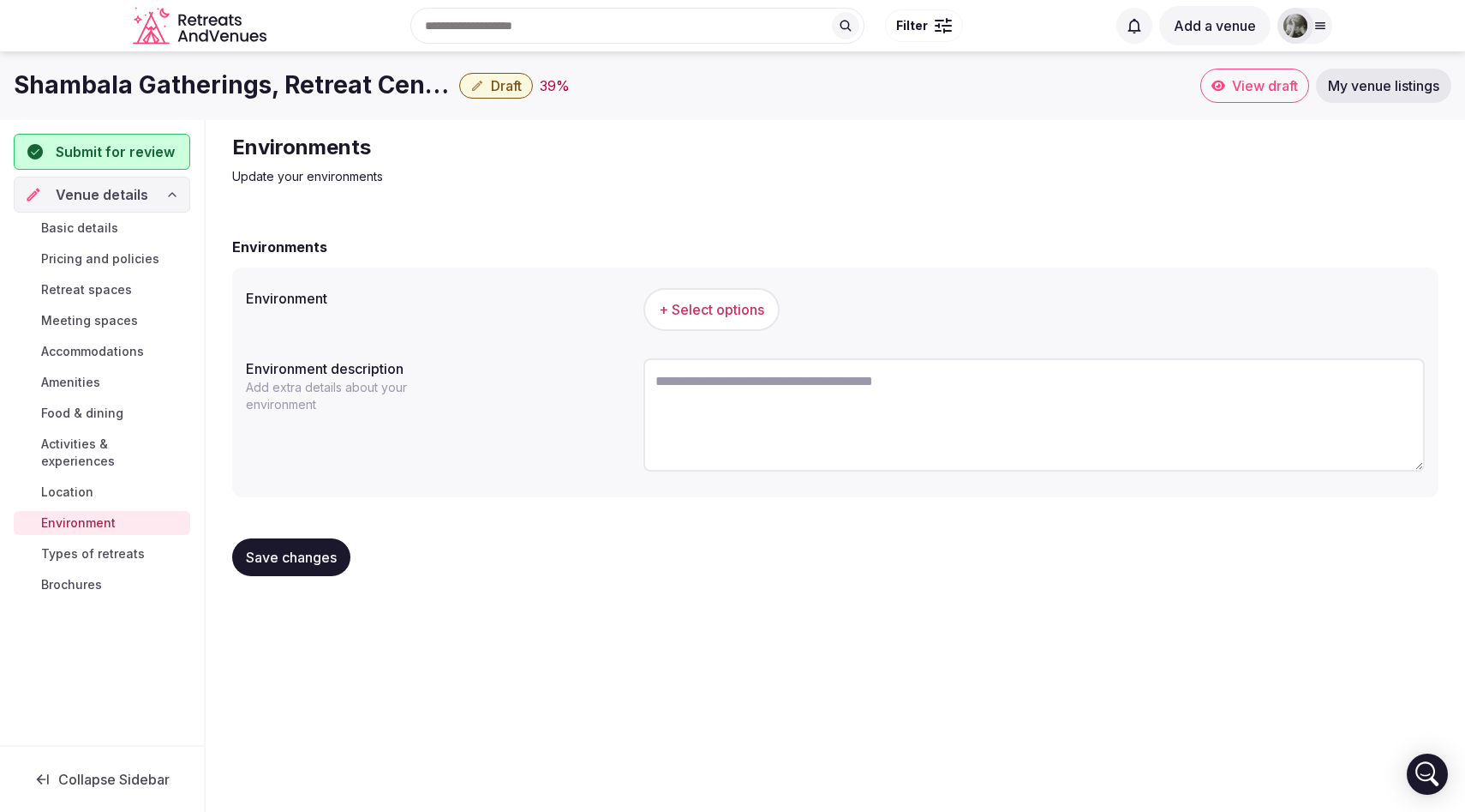
click at [743, 394] on textarea at bounding box center [1034, 415] width 782 height 113
paste textarea "**********"
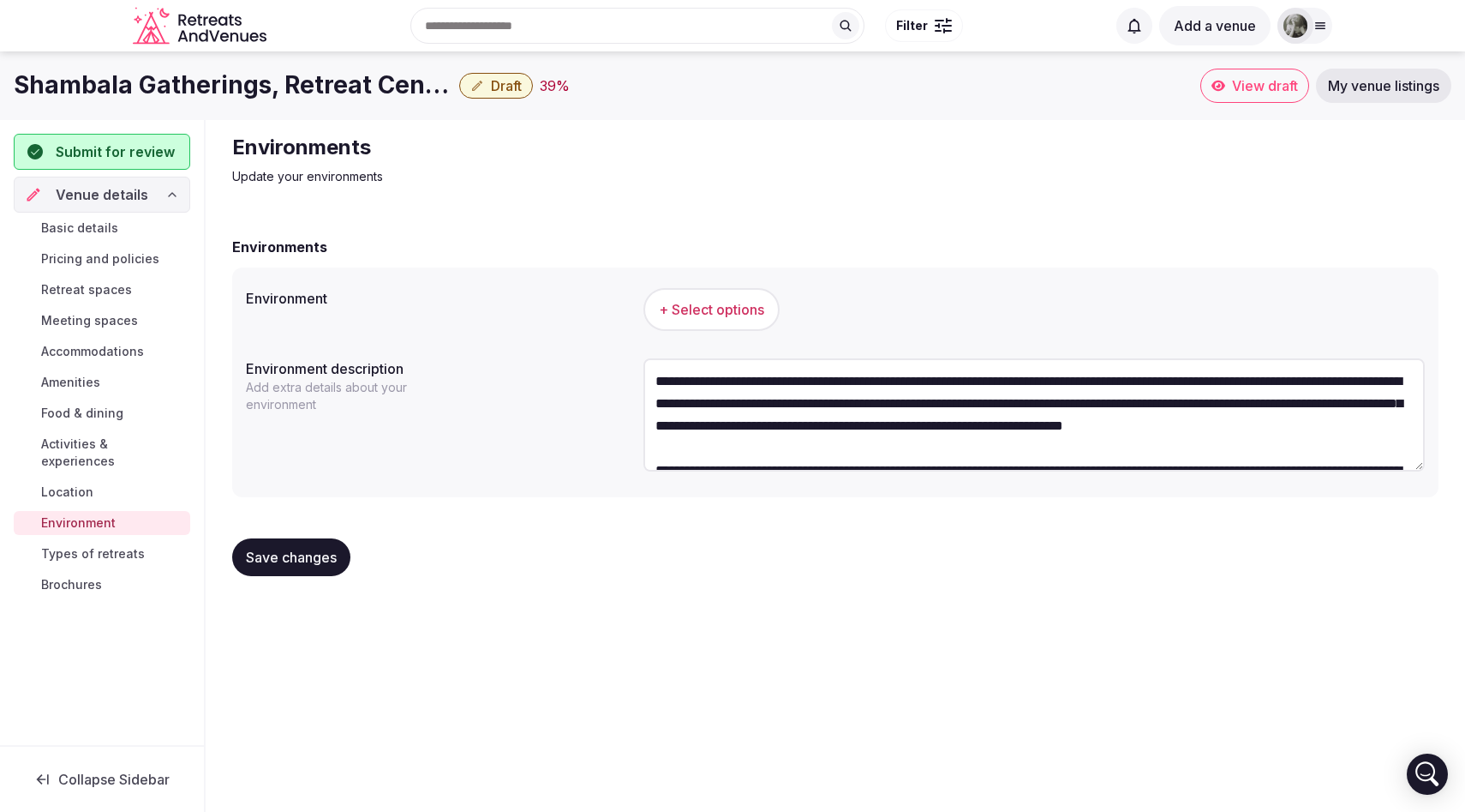
scroll to position [120, 0]
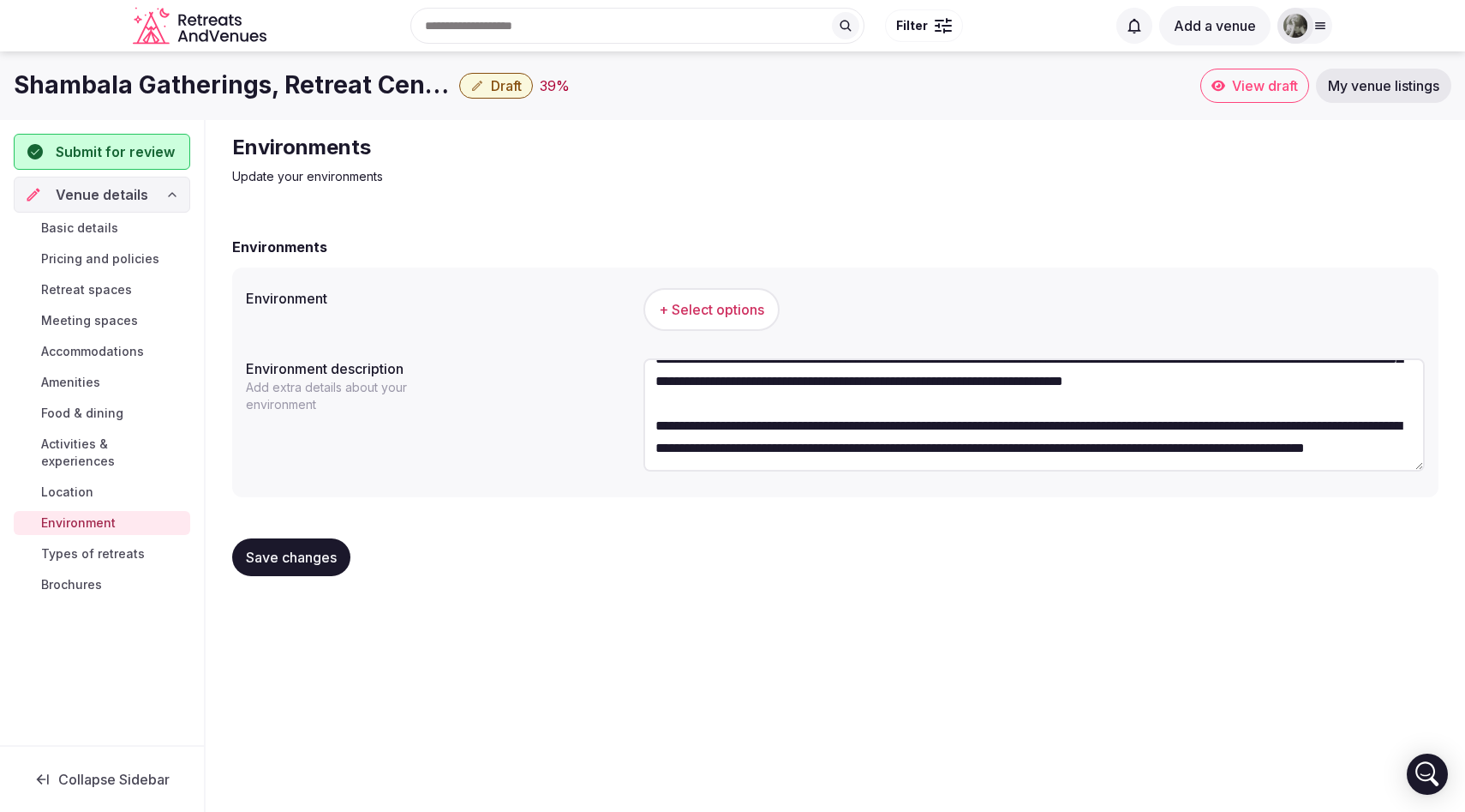
type textarea "**********"
click at [707, 300] on span "+ Select options" at bounding box center [711, 310] width 105 height 19
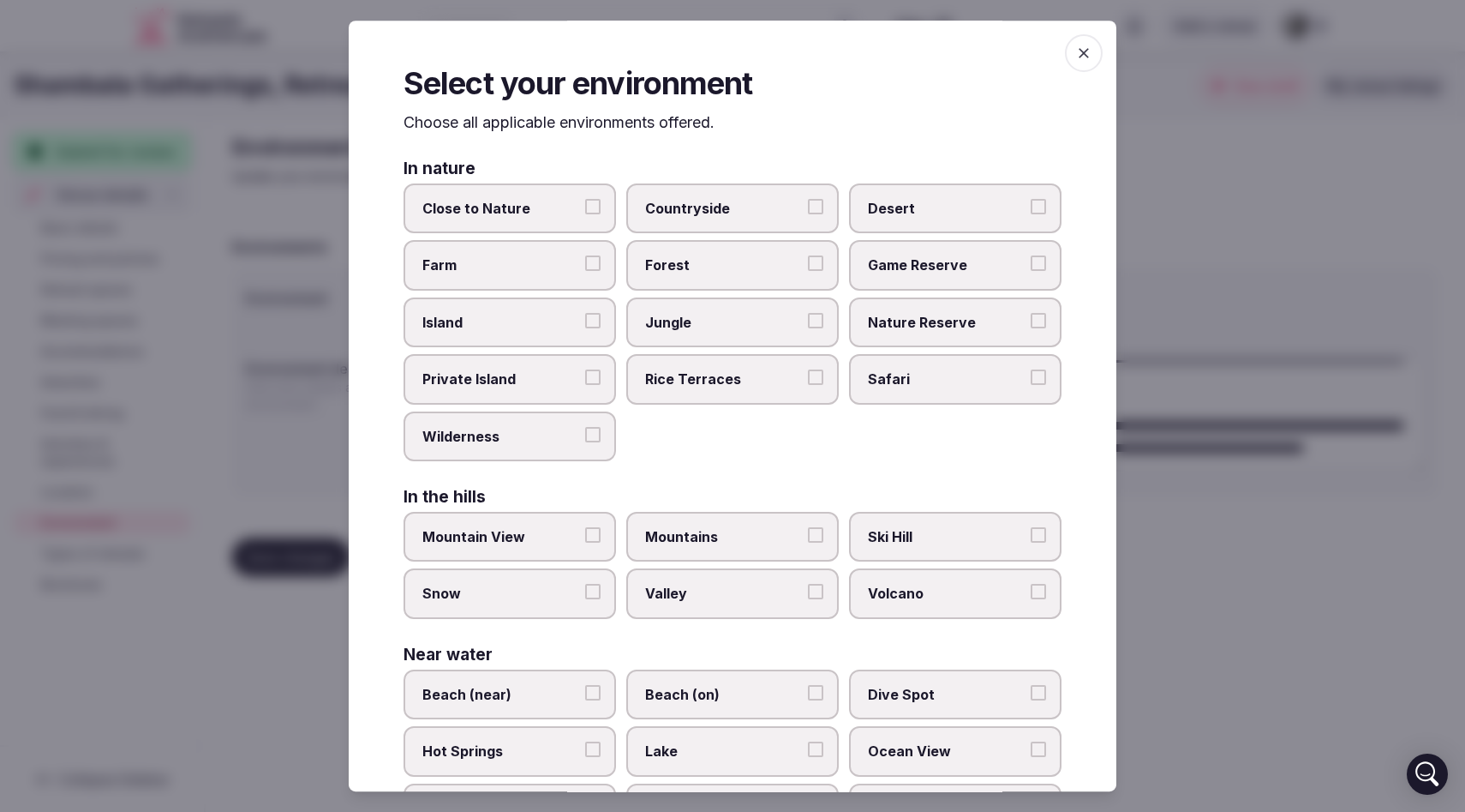
click at [595, 207] on button "Close to Nature" at bounding box center [593, 206] width 15 height 15
click at [816, 203] on button "Countryside" at bounding box center [816, 206] width 15 height 15
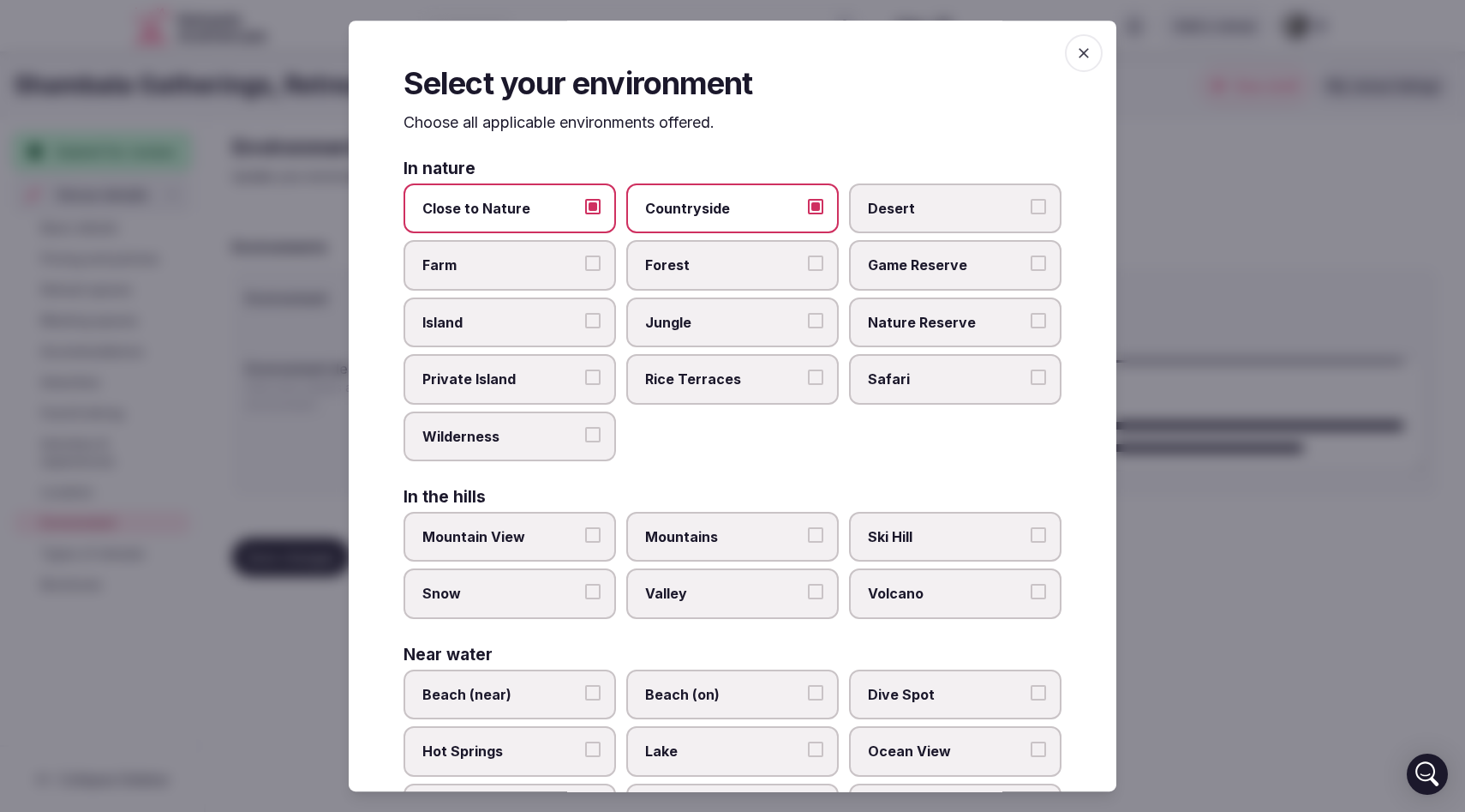
click at [820, 264] on button "Forest" at bounding box center [816, 263] width 15 height 15
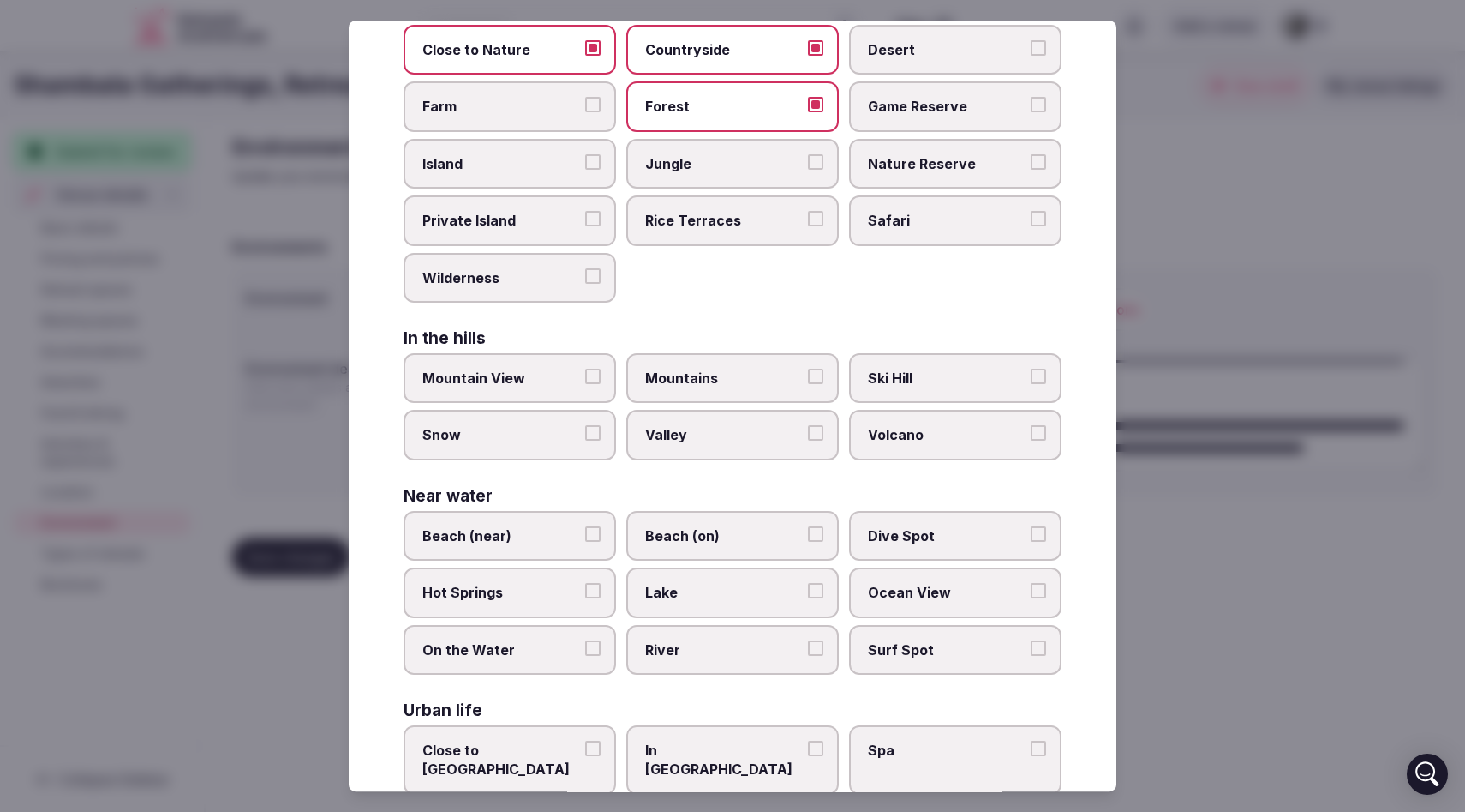
scroll to position [209, 0]
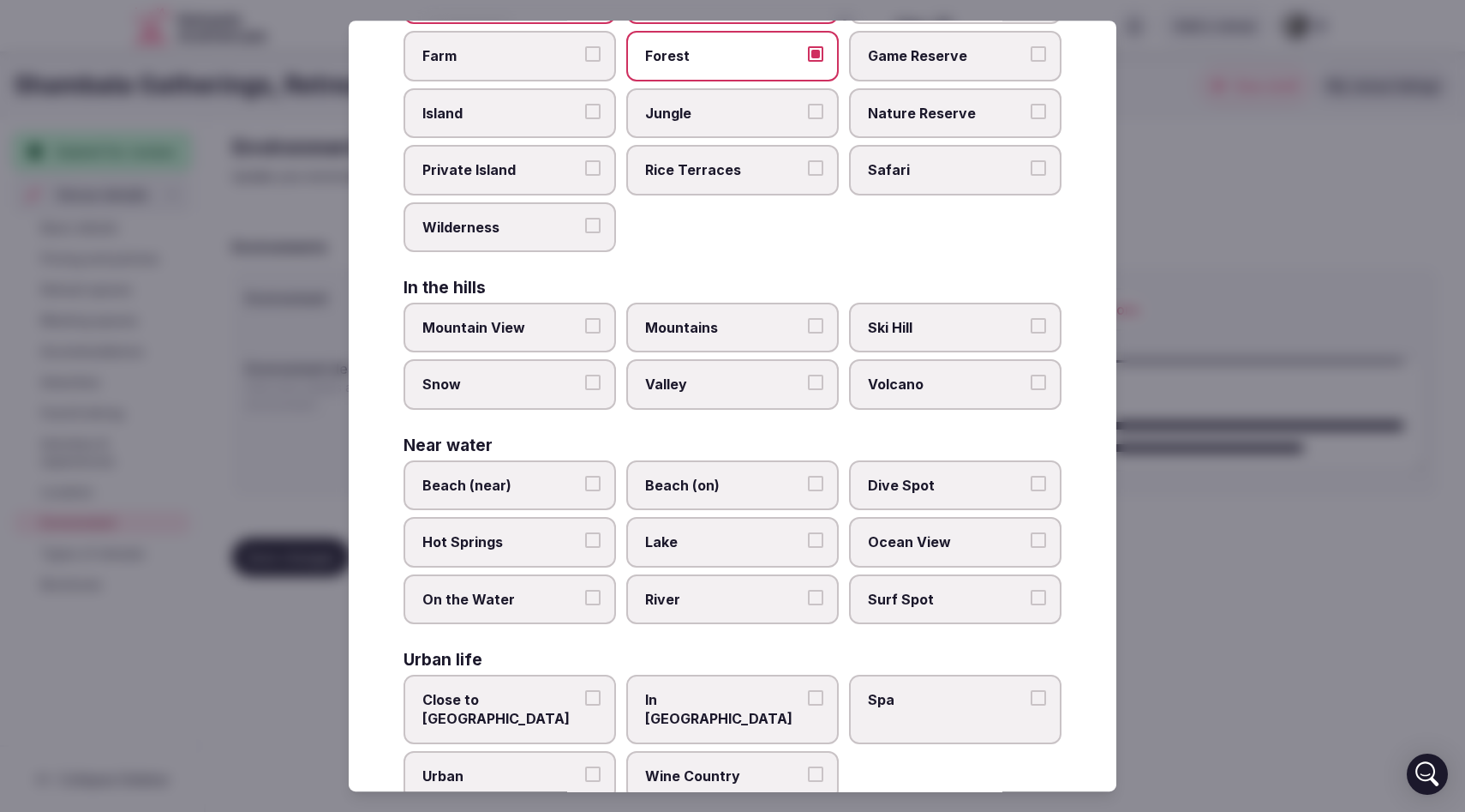
click at [591, 223] on button "Wilderness" at bounding box center [593, 225] width 15 height 15
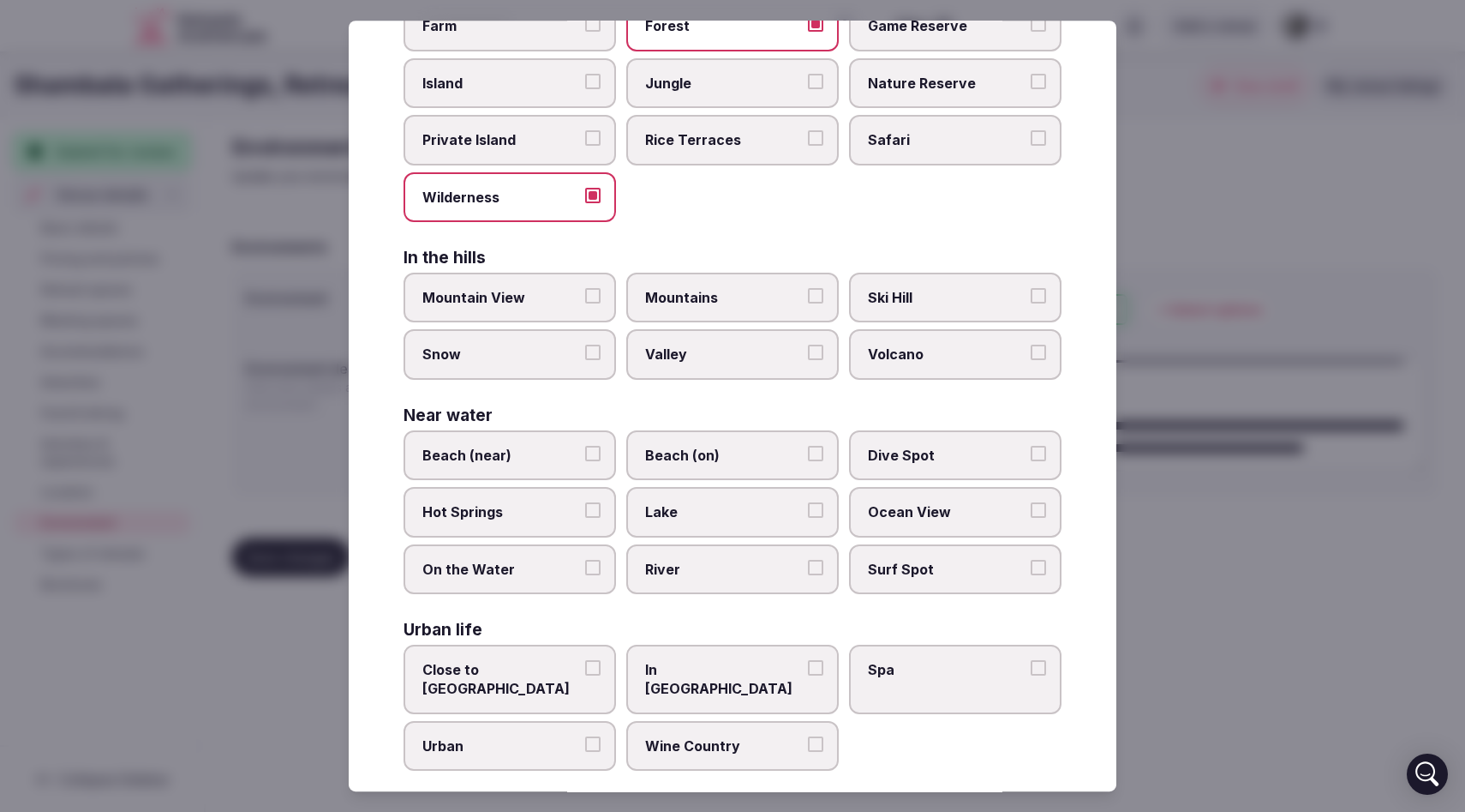
scroll to position [241, 0]
click at [600, 355] on button "Snow" at bounding box center [593, 351] width 15 height 15
click at [812, 514] on button "Lake" at bounding box center [816, 508] width 15 height 15
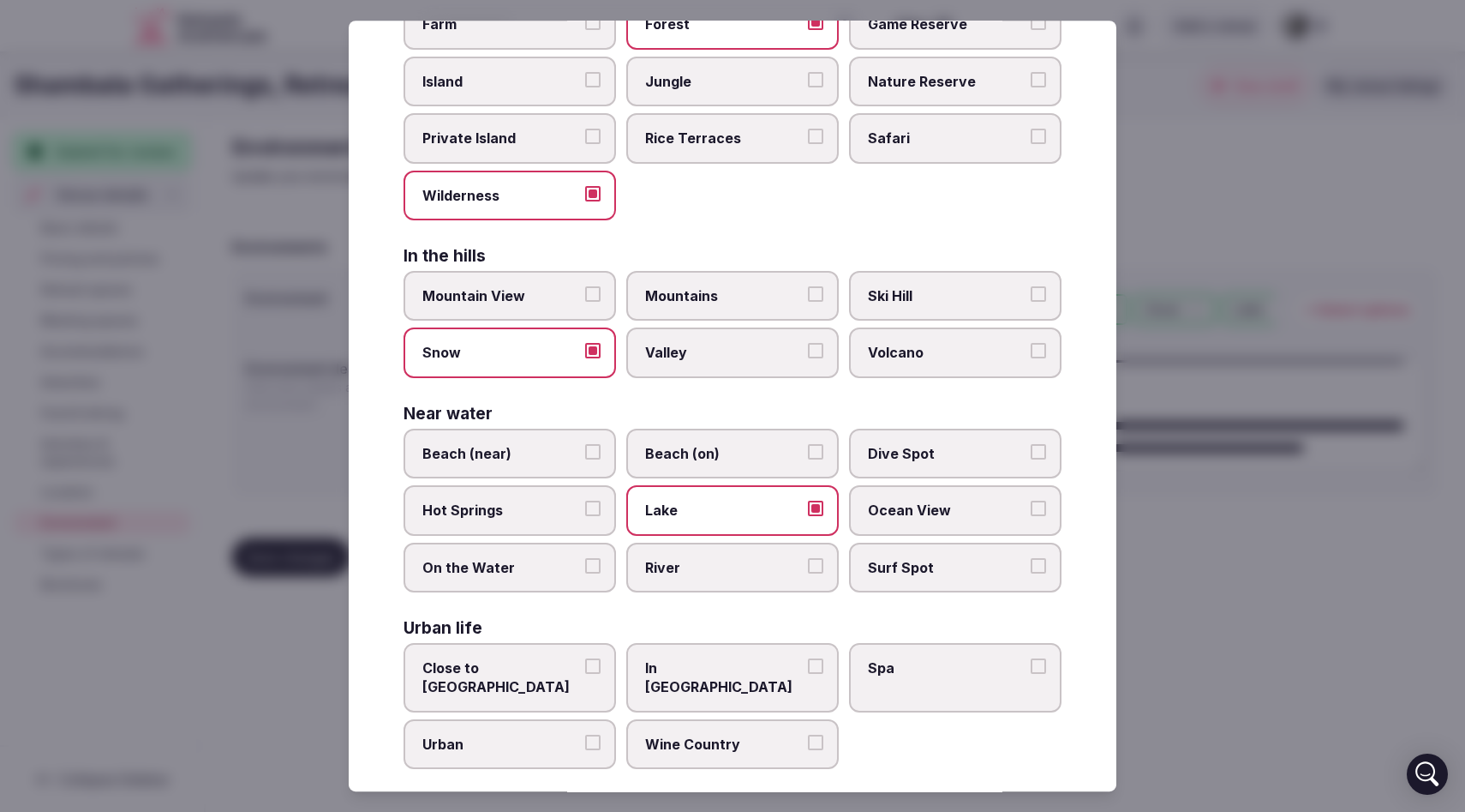
click at [591, 565] on button "On the Water" at bounding box center [593, 565] width 15 height 15
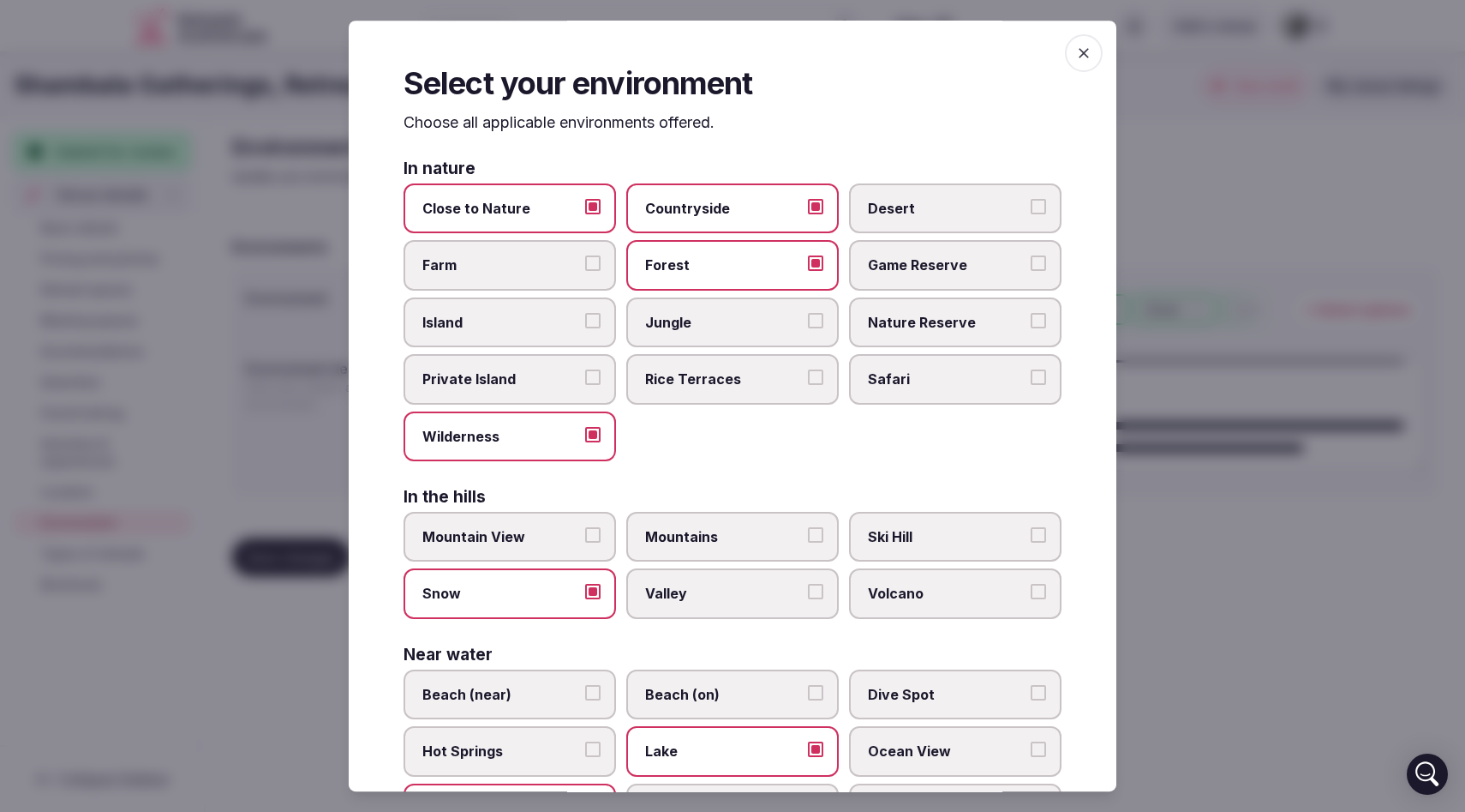
click at [1083, 62] on span "button" at bounding box center [1084, 53] width 38 height 38
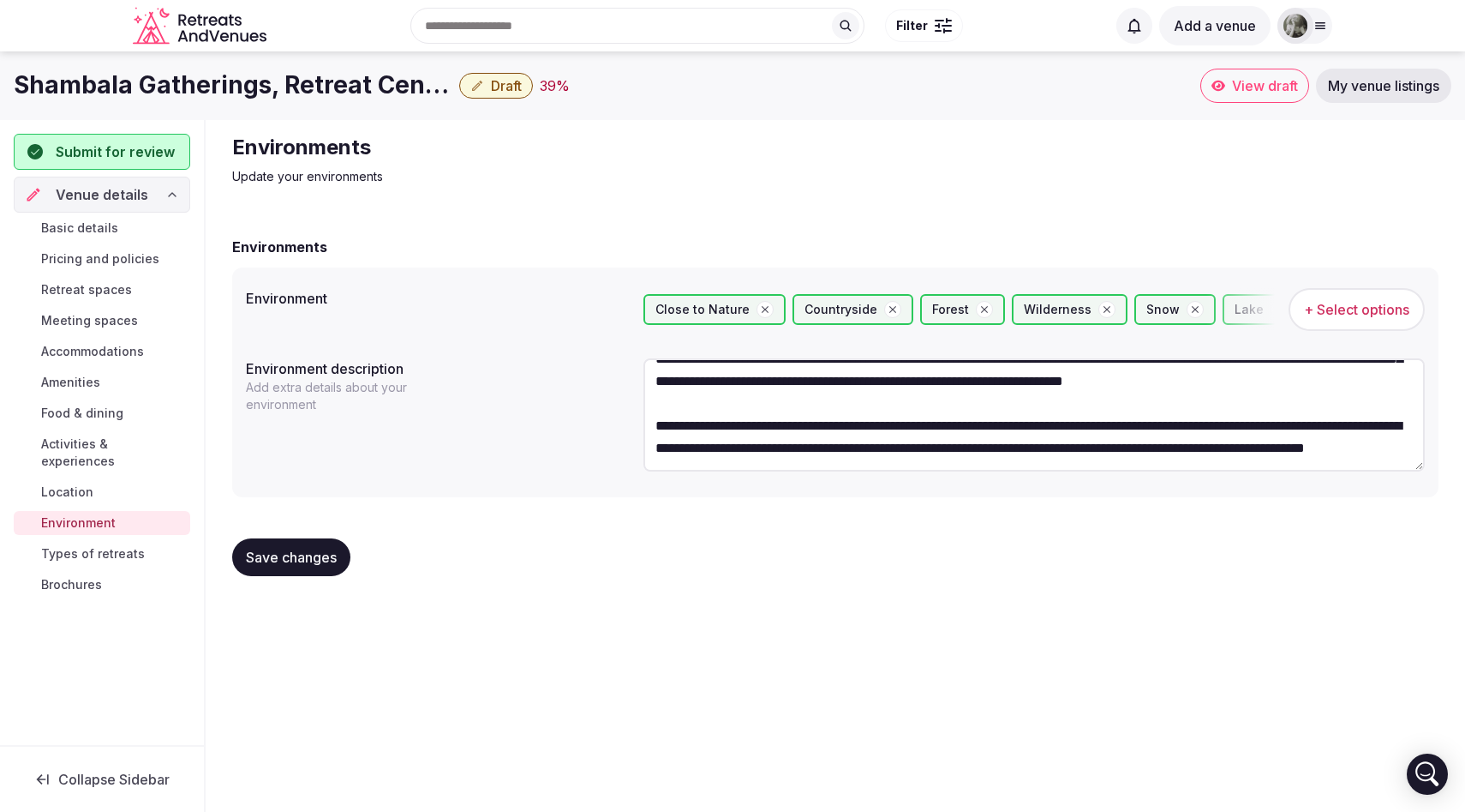
click at [292, 562] on span "Save changes" at bounding box center [291, 557] width 91 height 17
click at [135, 545] on span "Types of retreats" at bounding box center [93, 553] width 104 height 17
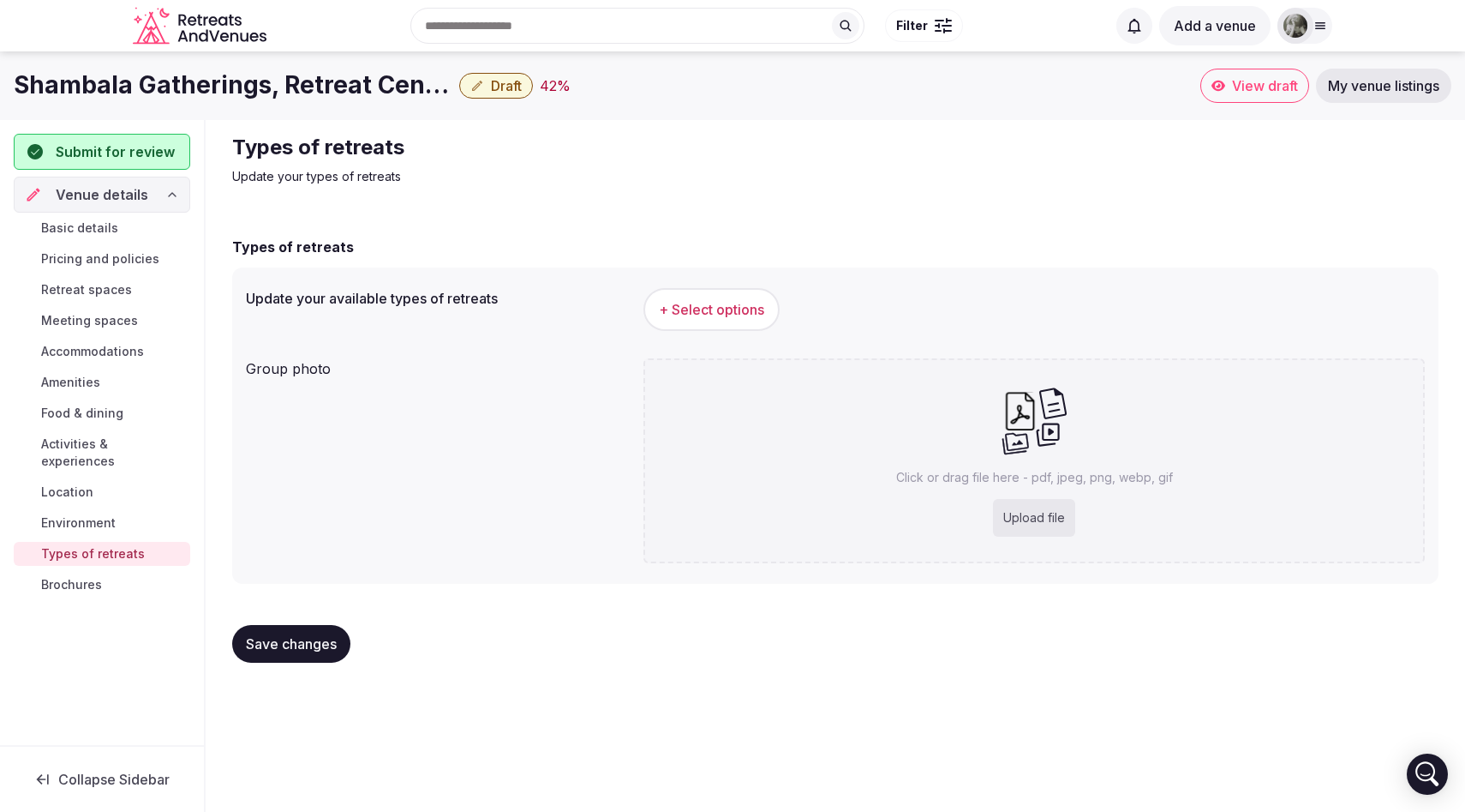
click at [693, 320] on button "+ Select options" at bounding box center [711, 310] width 136 height 43
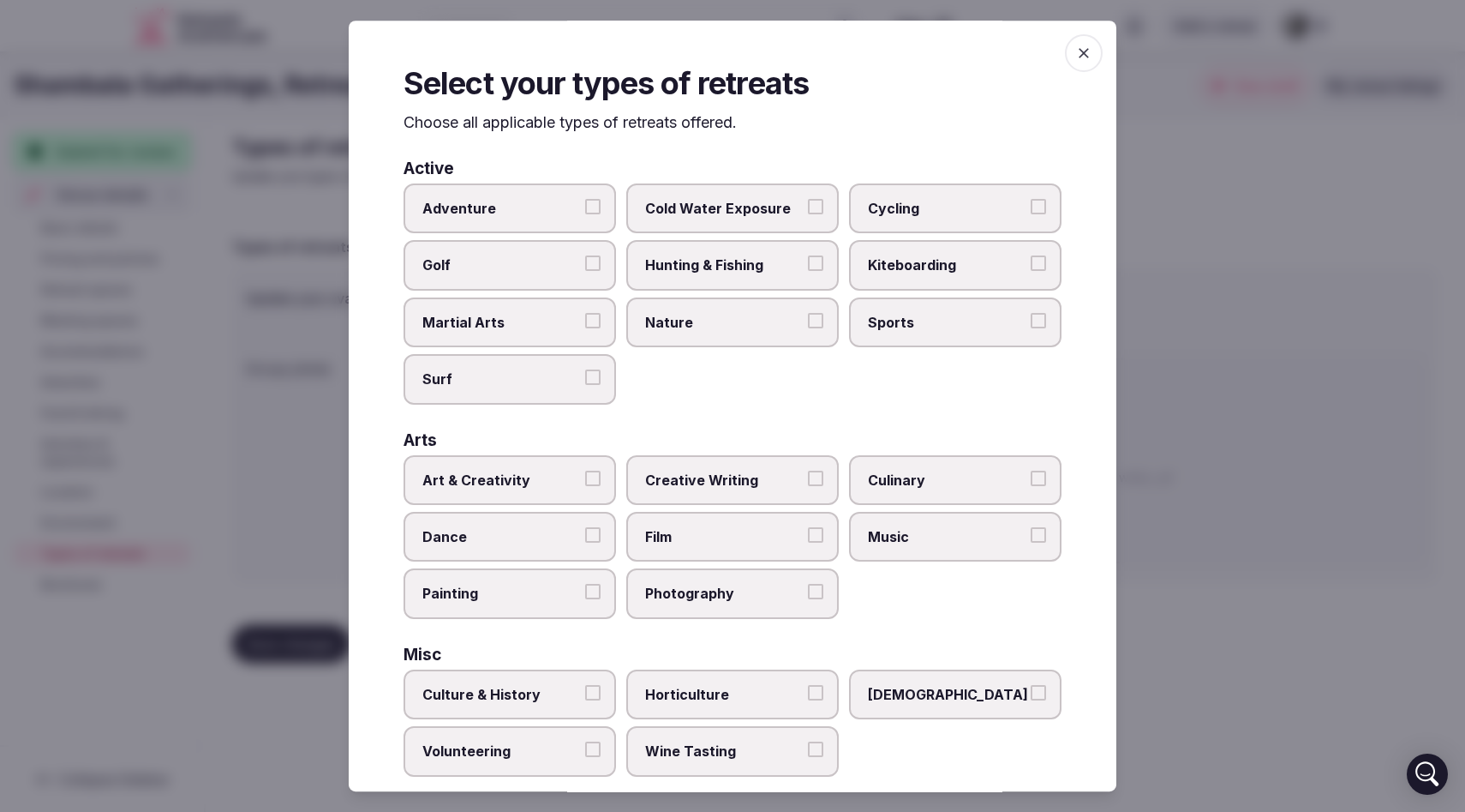
click at [819, 208] on button "Cold Water Exposure" at bounding box center [816, 206] width 15 height 15
click at [822, 326] on button "Nature" at bounding box center [816, 320] width 15 height 15
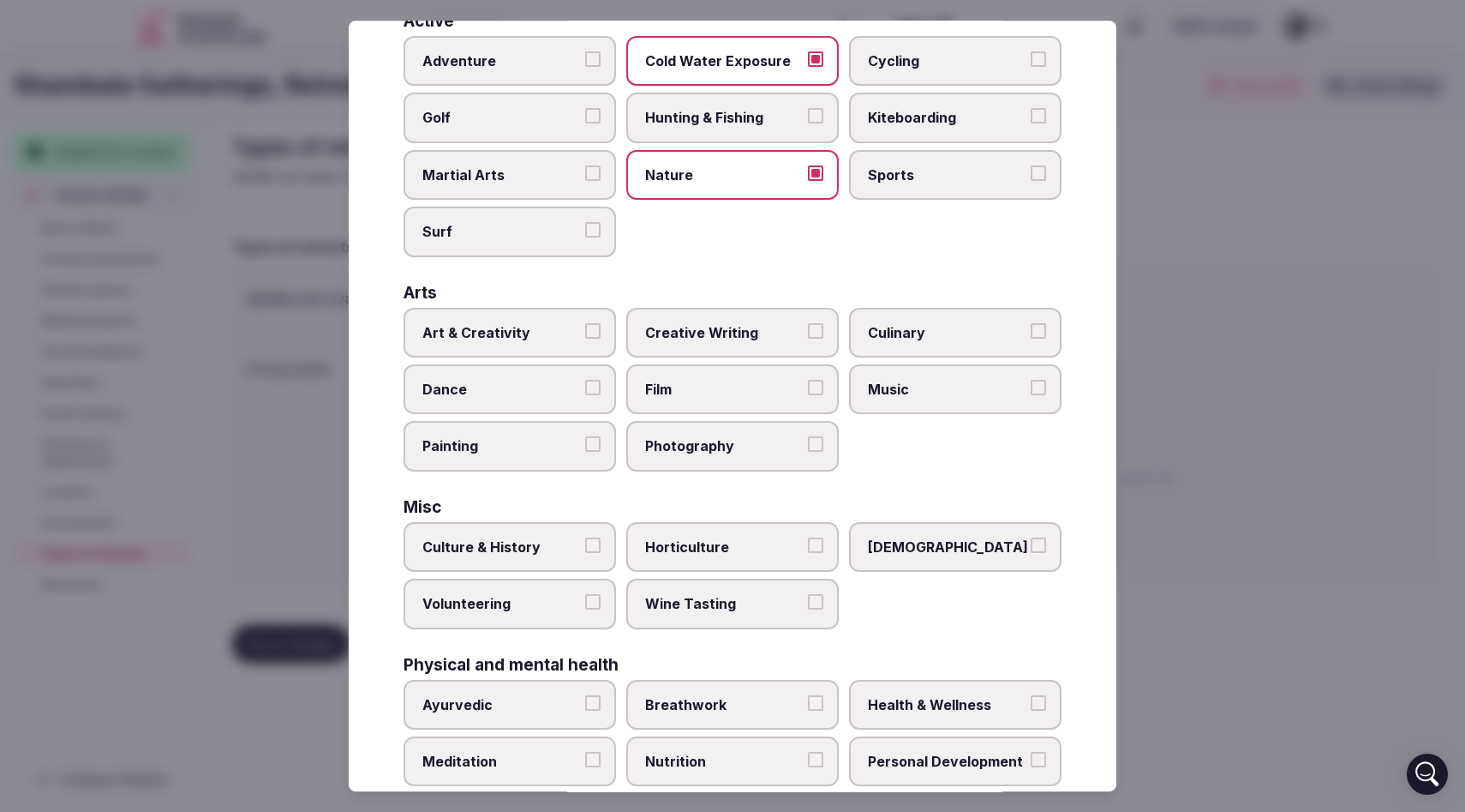
scroll to position [149, 0]
click at [591, 330] on button "Art & Creativity" at bounding box center [593, 329] width 15 height 15
click at [812, 329] on button "Creative Writing" at bounding box center [816, 329] width 15 height 15
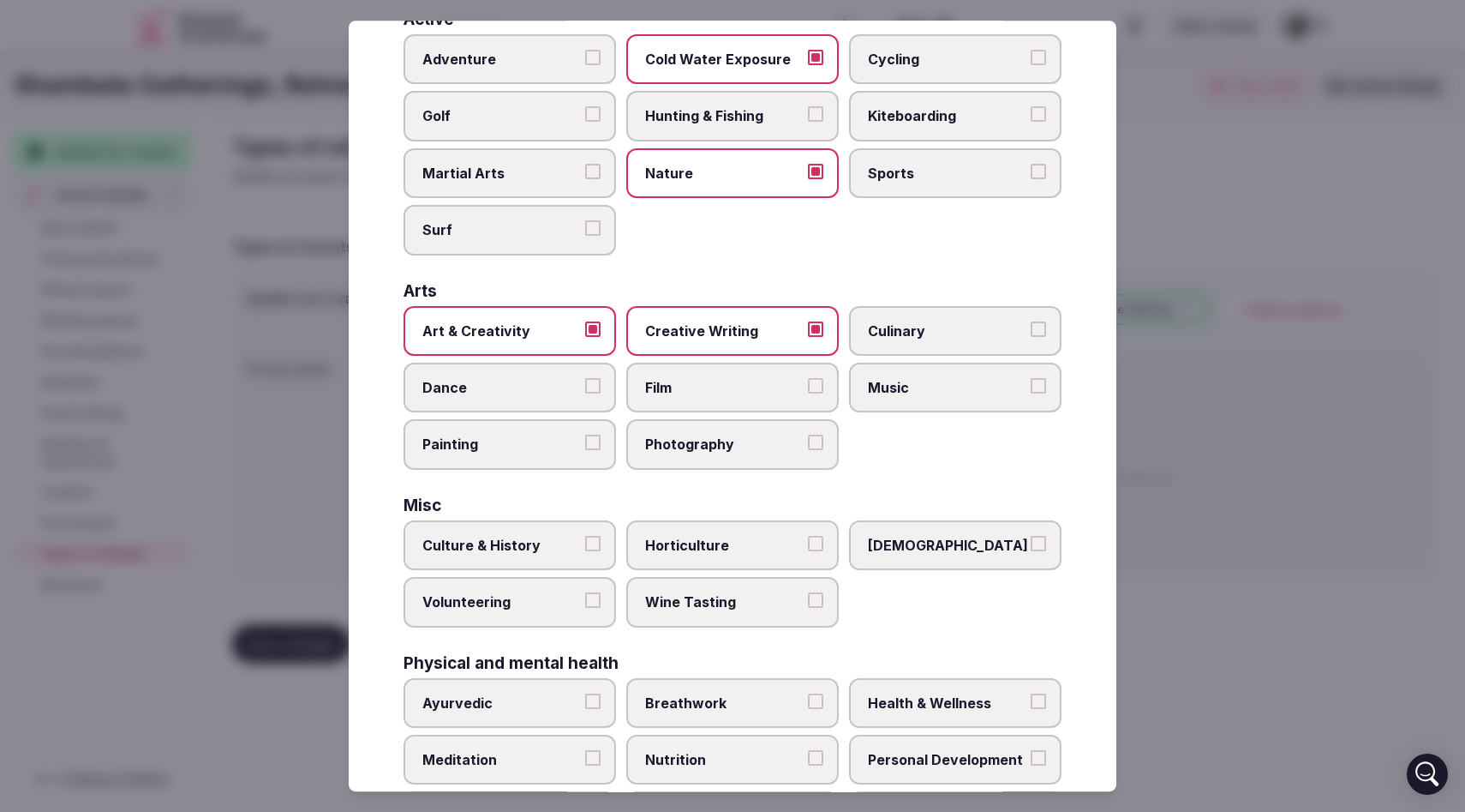
click at [1039, 331] on button "Culinary" at bounding box center [1039, 329] width 15 height 15
click at [1042, 385] on button "Music" at bounding box center [1039, 386] width 15 height 15
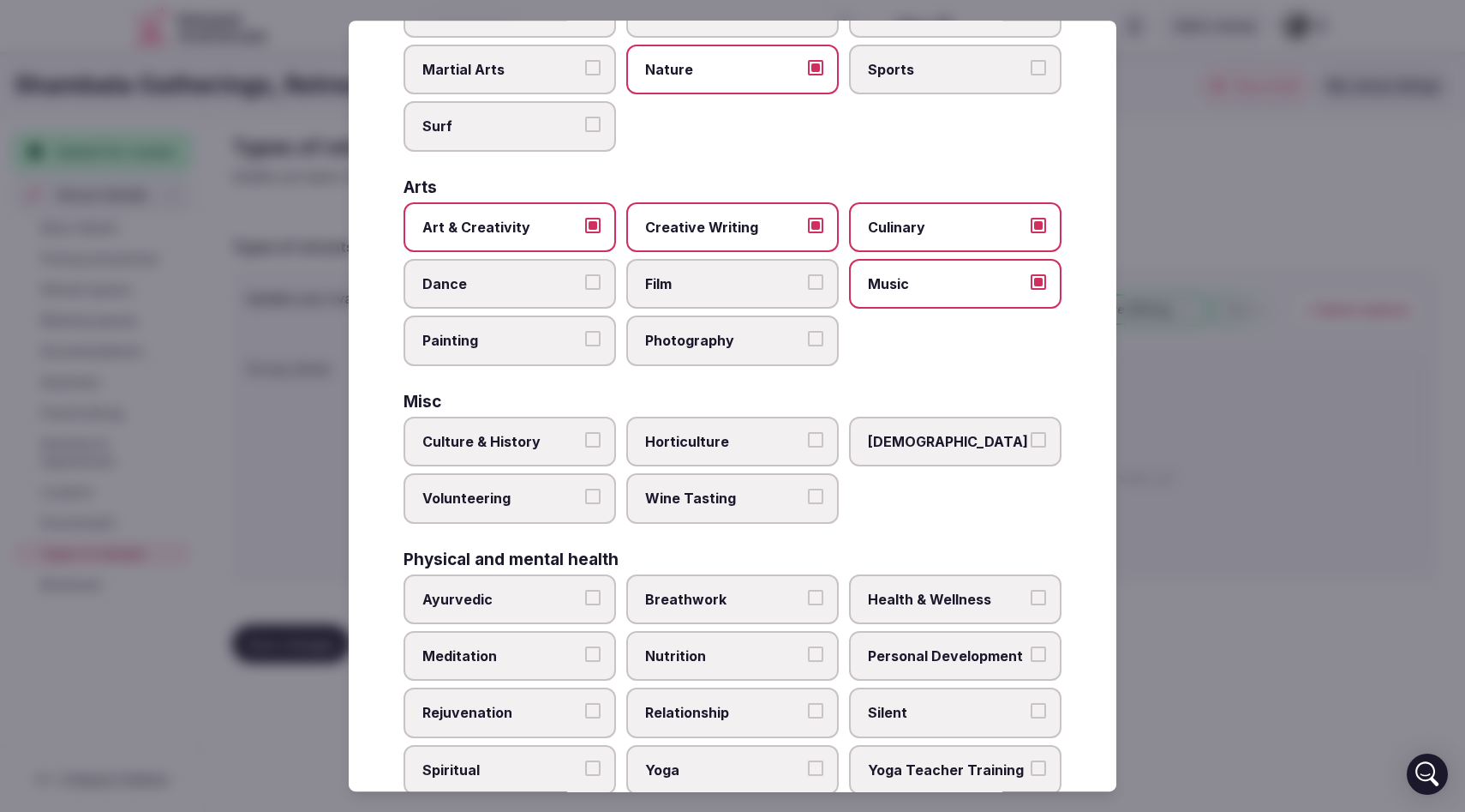
scroll to position [267, 0]
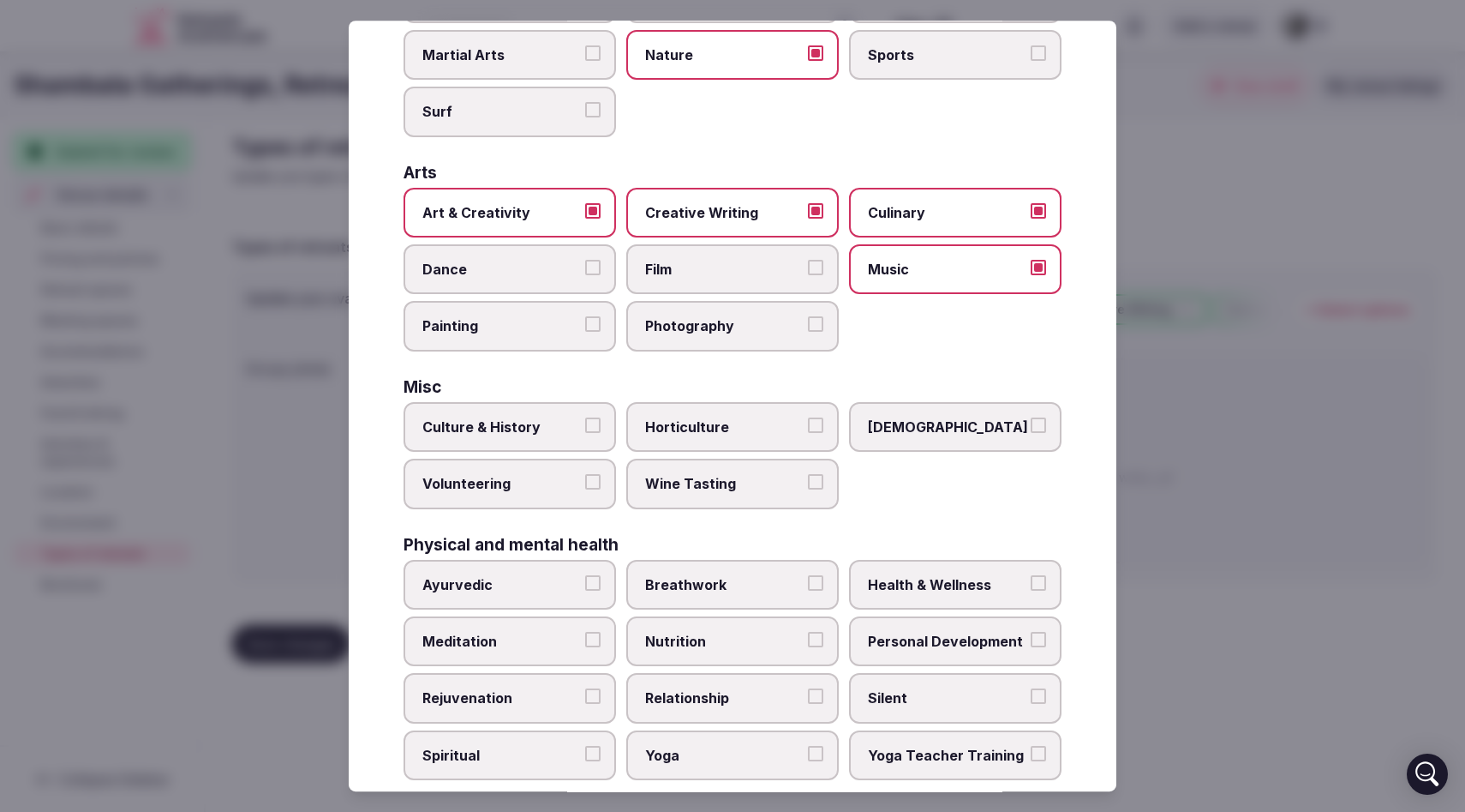
click at [593, 267] on button "Dance" at bounding box center [593, 267] width 15 height 15
click at [595, 323] on button "Painting" at bounding box center [593, 325] width 15 height 15
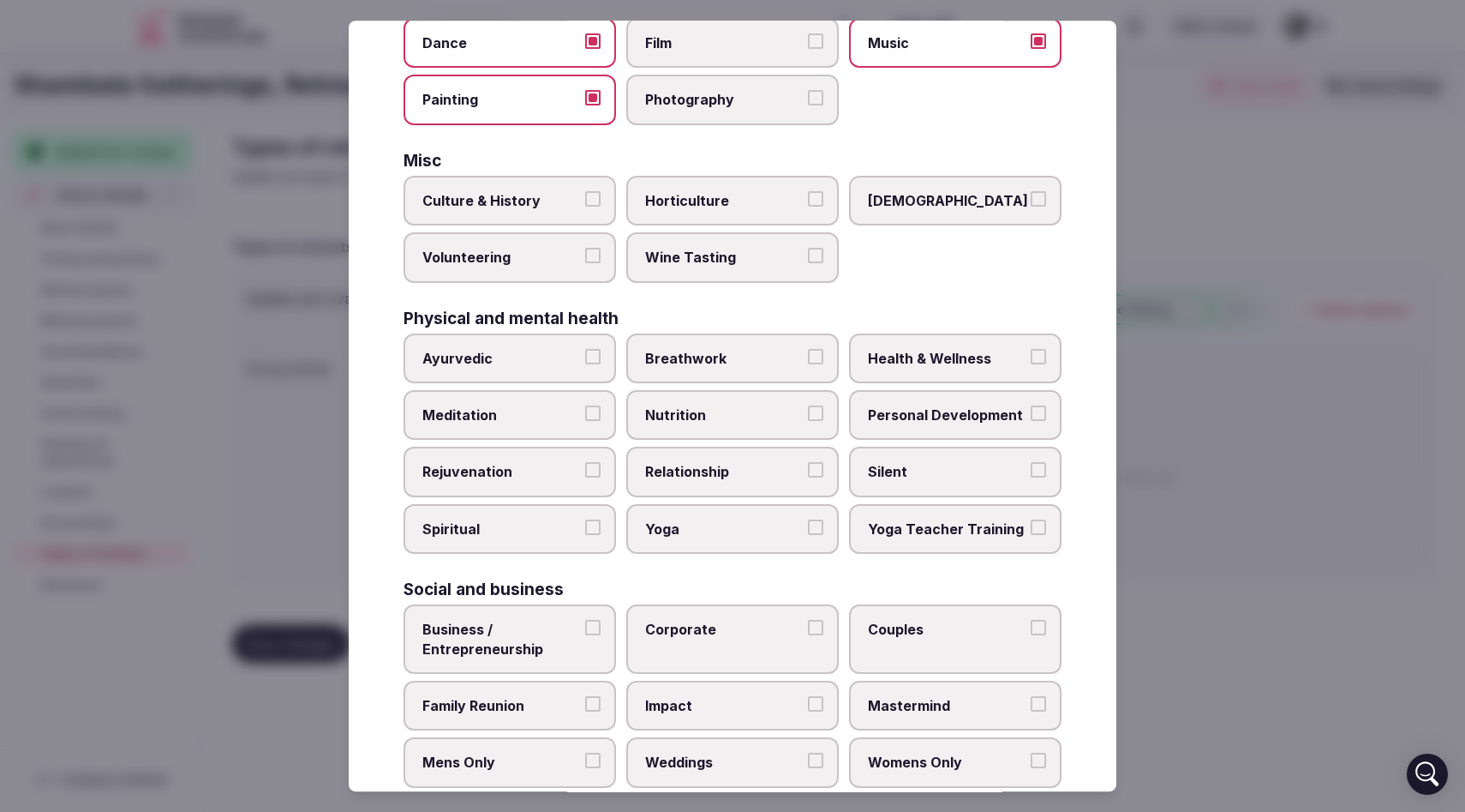
scroll to position [532, 0]
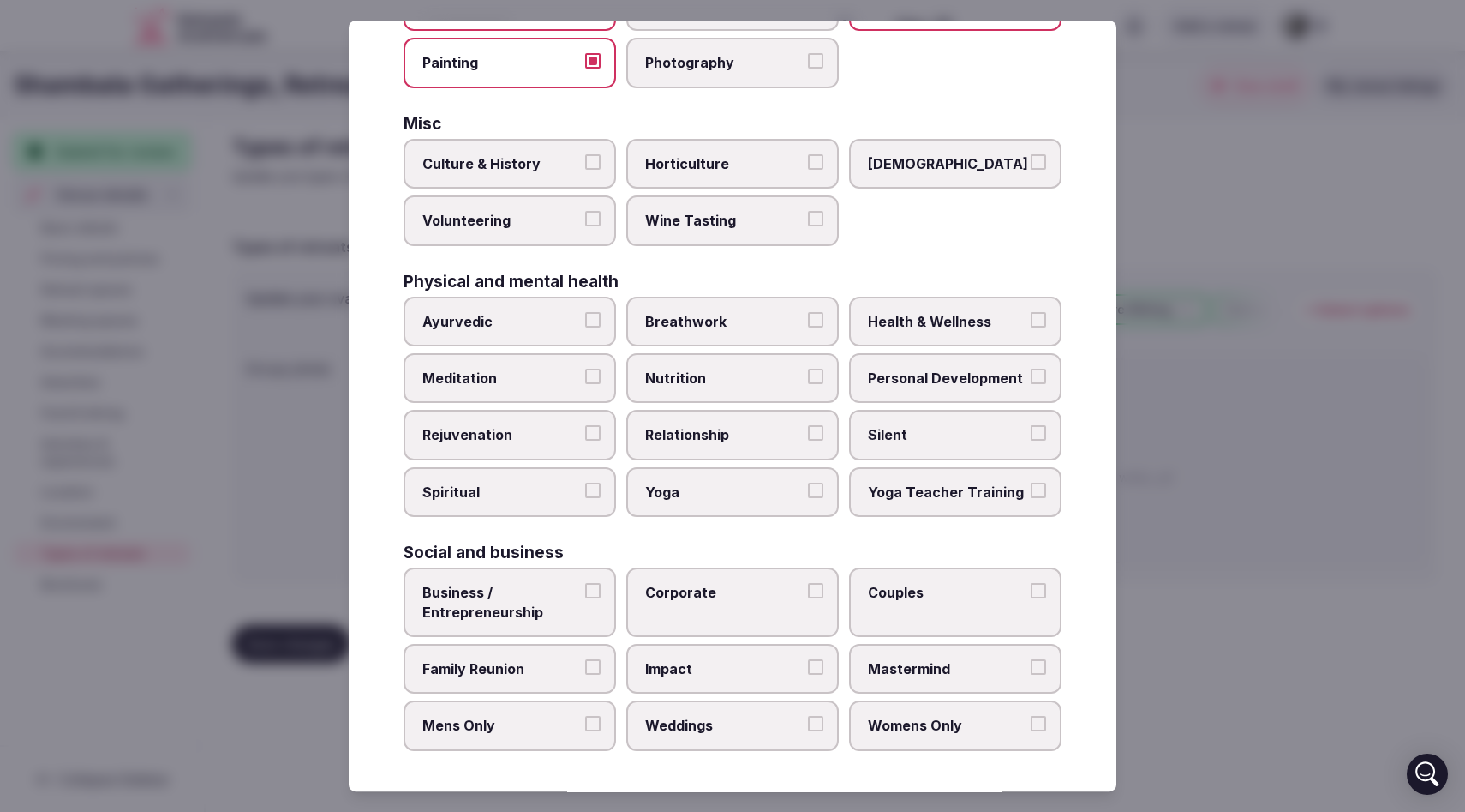
click at [1046, 165] on label "[DEMOGRAPHIC_DATA]" at bounding box center [956, 164] width 213 height 50
click at [1046, 165] on button "[DEMOGRAPHIC_DATA]" at bounding box center [1039, 162] width 15 height 15
click at [599, 320] on button "Ayurvedic" at bounding box center [593, 320] width 15 height 15
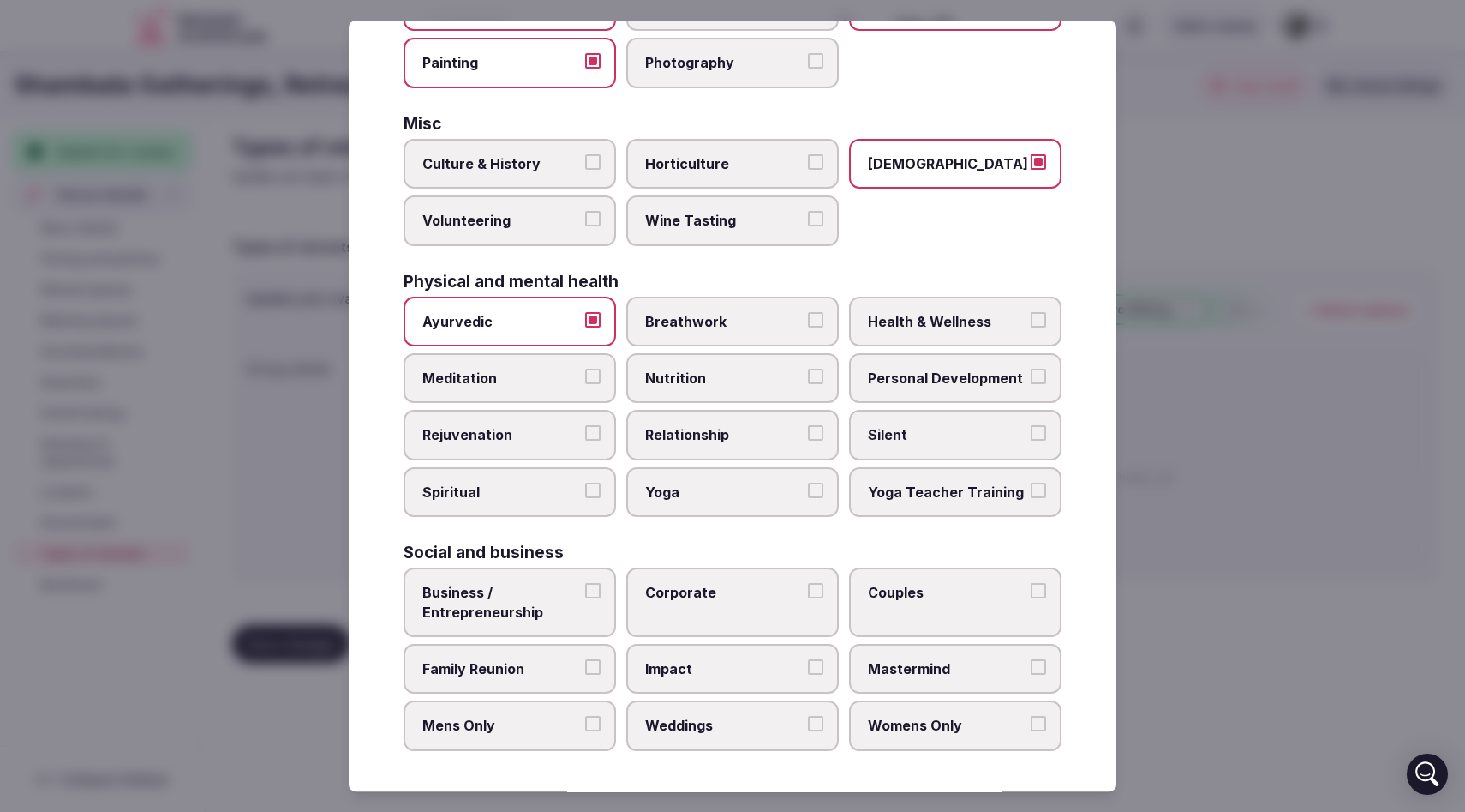
click at [820, 318] on button "Breathwork" at bounding box center [816, 320] width 15 height 15
click at [1050, 314] on label "Health & Wellness" at bounding box center [956, 321] width 213 height 50
click at [1046, 314] on button "Health & Wellness" at bounding box center [1039, 320] width 15 height 15
click at [1047, 369] on label "Personal Development" at bounding box center [956, 377] width 213 height 50
click at [1046, 369] on button "Personal Development" at bounding box center [1039, 376] width 15 height 15
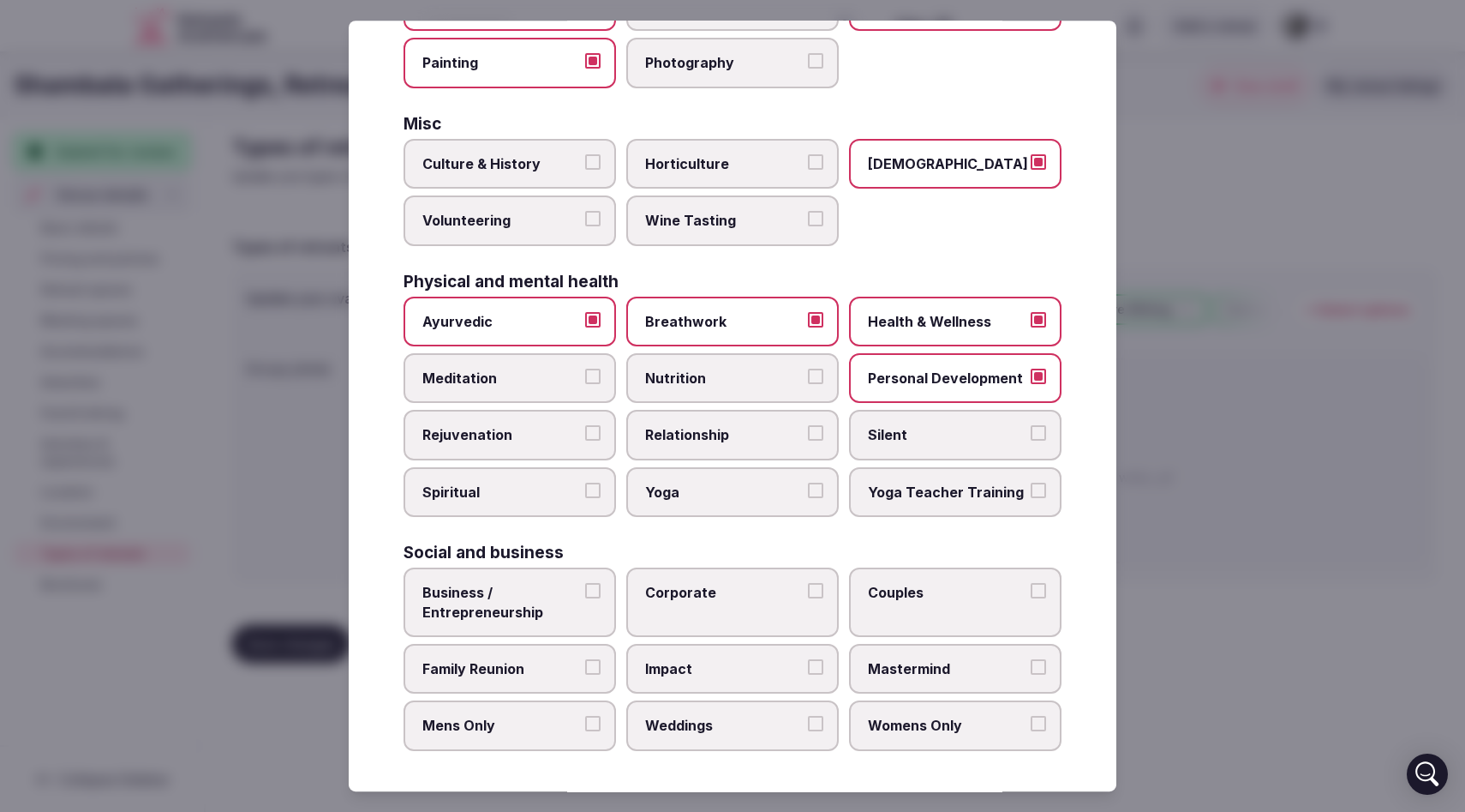
click at [818, 372] on button "Nutrition" at bounding box center [816, 376] width 15 height 15
click at [601, 373] on label "Meditation" at bounding box center [510, 377] width 213 height 50
click at [600, 373] on button "Meditation" at bounding box center [593, 376] width 15 height 15
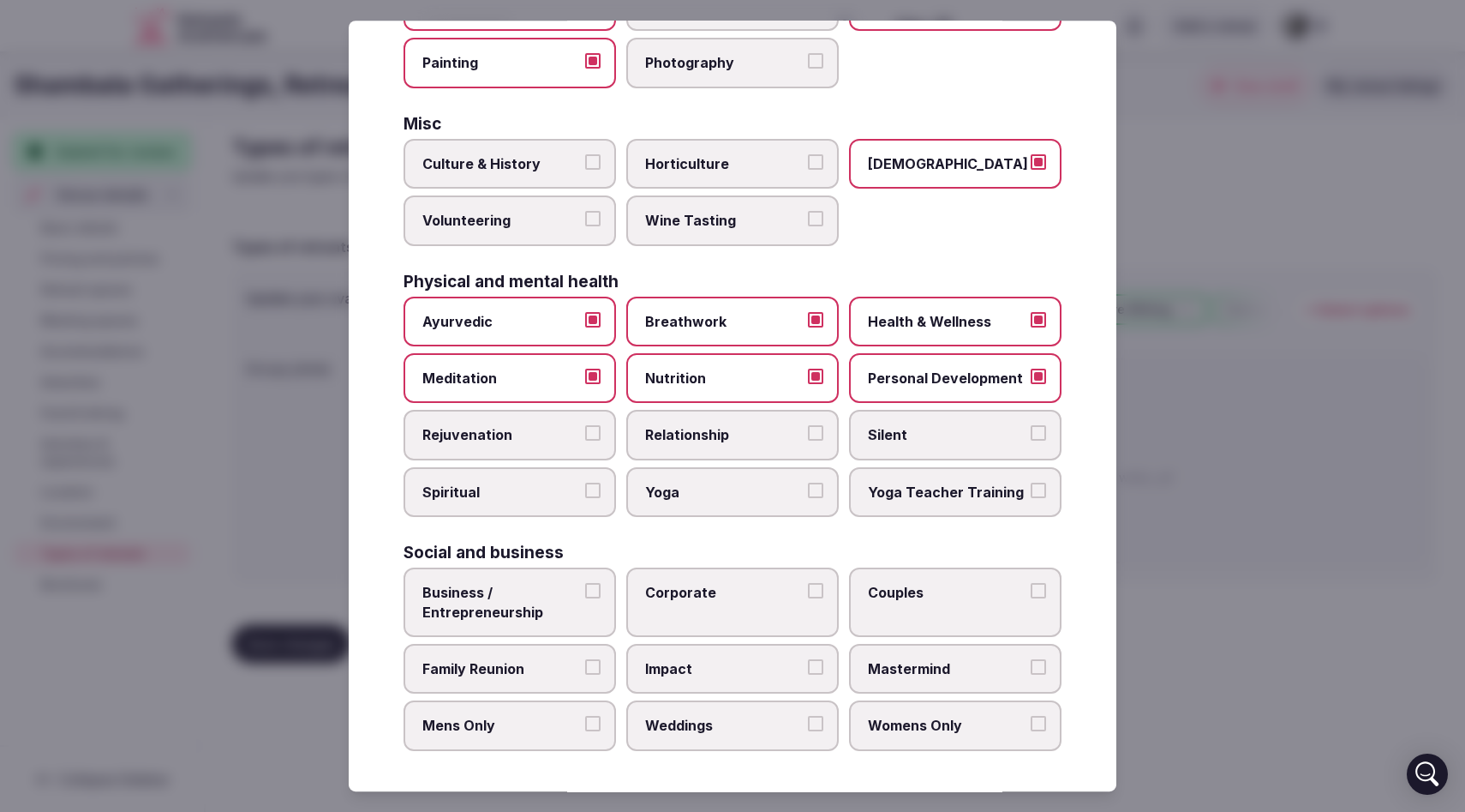
click at [601, 428] on label "Rejuvenation" at bounding box center [510, 435] width 213 height 50
click at [600, 428] on button "Rejuvenation" at bounding box center [593, 434] width 15 height 15
click at [821, 426] on button "Relationship" at bounding box center [816, 434] width 15 height 15
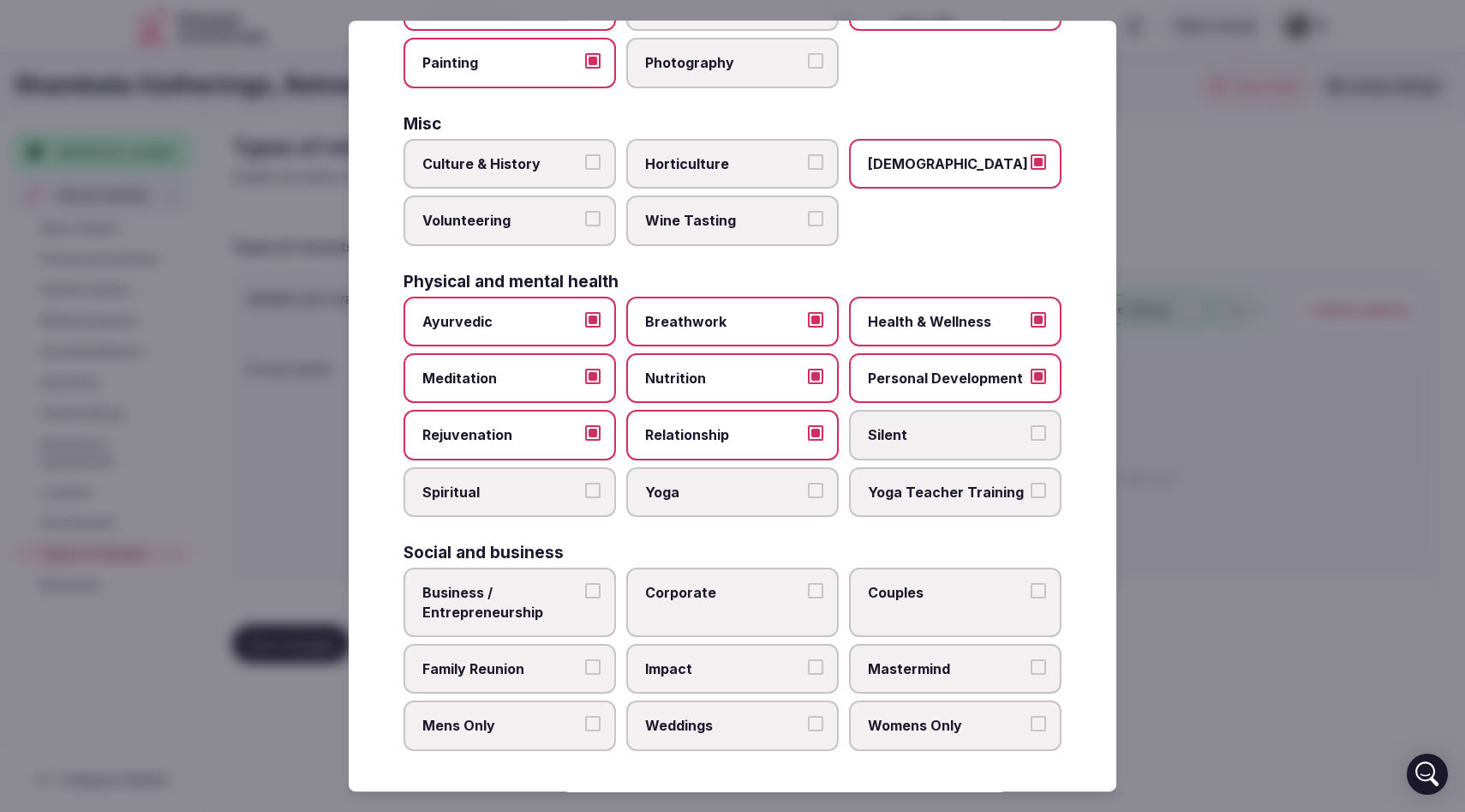
click at [1044, 426] on button "Silent" at bounding box center [1039, 434] width 15 height 15
click at [1043, 485] on button "Yoga Teacher Training" at bounding box center [1039, 490] width 15 height 15
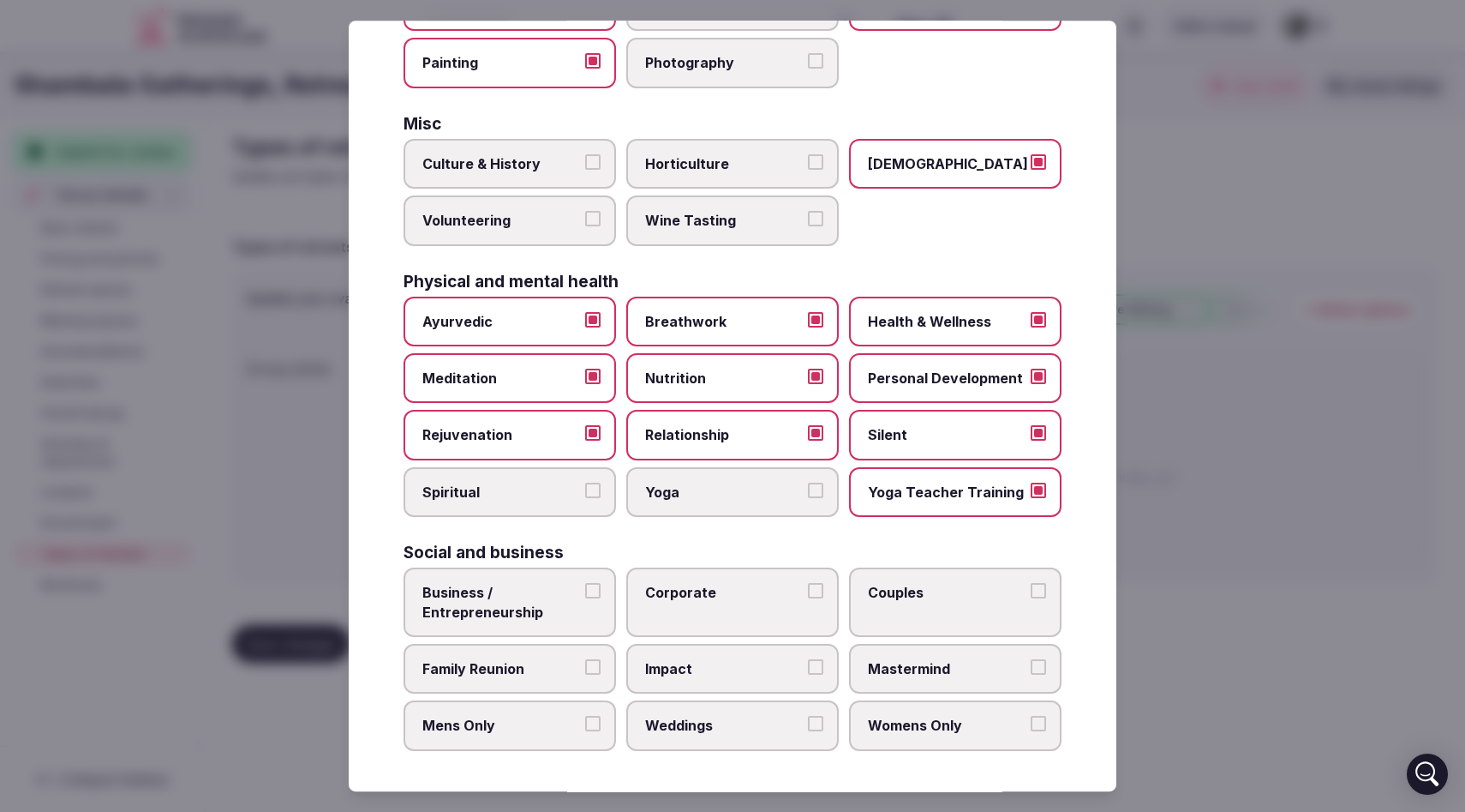
click at [819, 492] on button "Yoga" at bounding box center [816, 490] width 15 height 15
click at [594, 489] on button "Spiritual" at bounding box center [593, 490] width 15 height 15
click at [594, 581] on label "Business / Entrepreneurship" at bounding box center [510, 602] width 213 height 70
click at [594, 582] on button "Business / Entrepreneurship" at bounding box center [593, 590] width 15 height 15
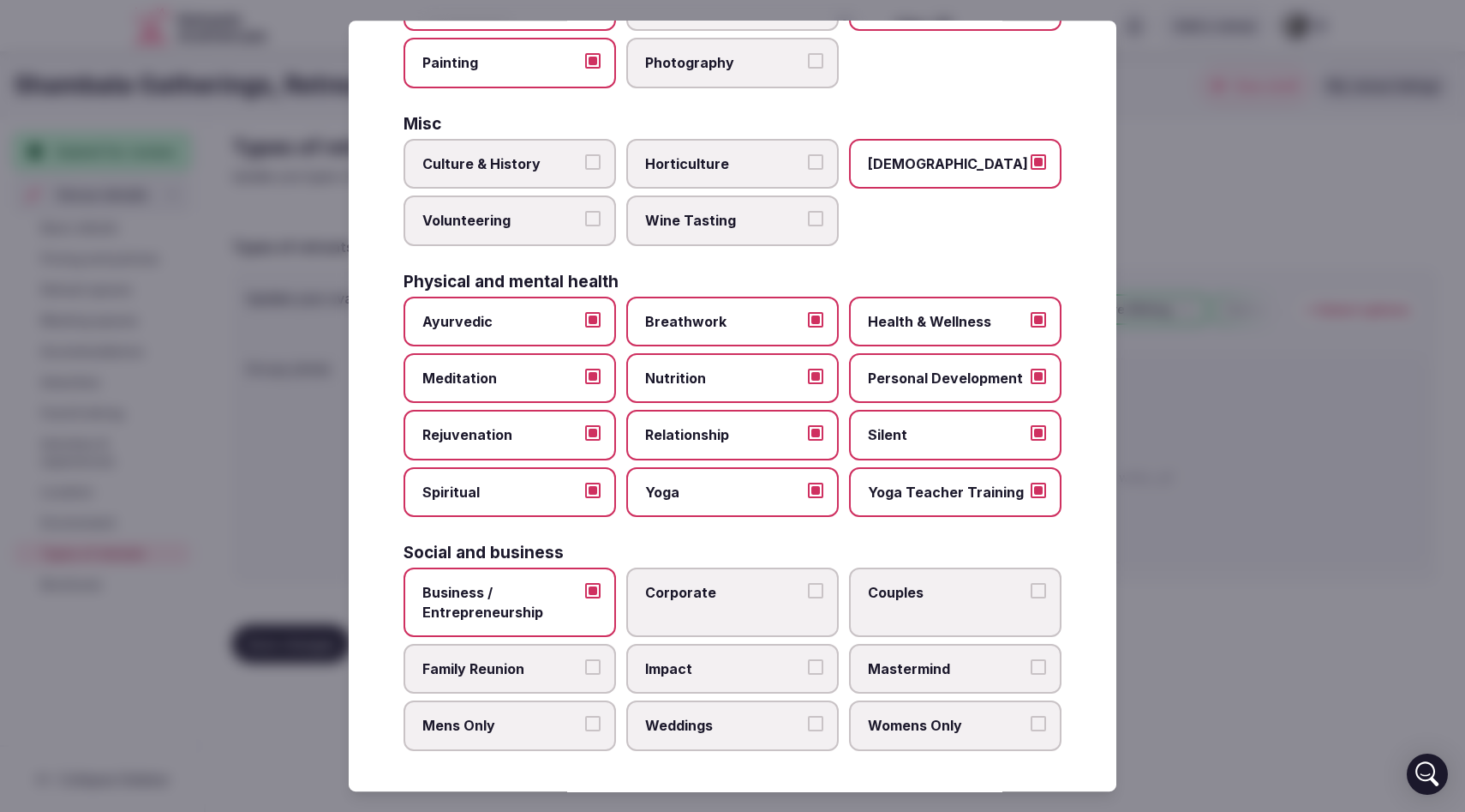
click at [816, 591] on button "Corporate" at bounding box center [816, 590] width 15 height 15
click at [1041, 591] on button "Couples" at bounding box center [1039, 590] width 15 height 15
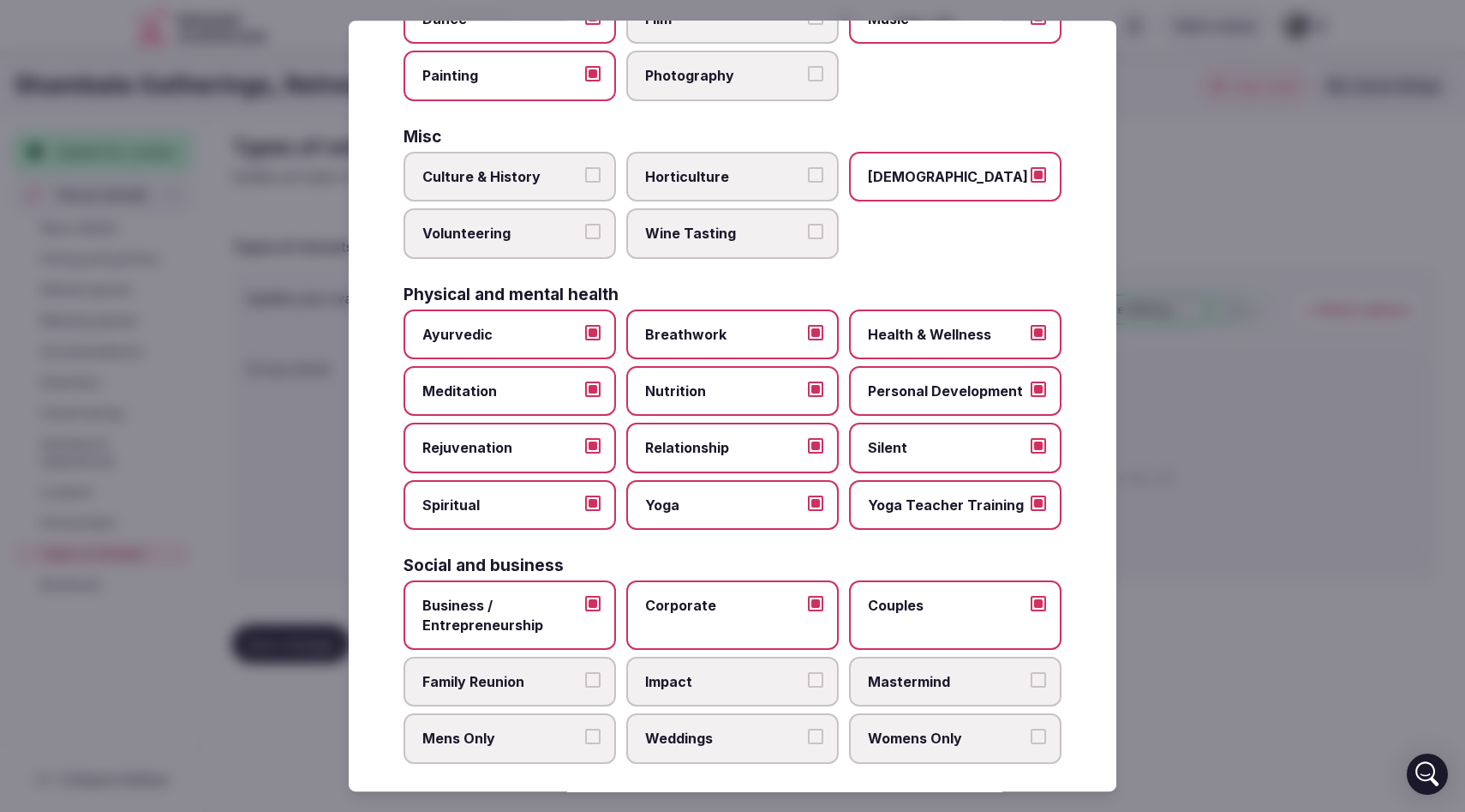
scroll to position [518, 0]
click at [1044, 735] on button "Womens Only" at bounding box center [1039, 736] width 15 height 15
click at [597, 735] on button "Mens Only" at bounding box center [593, 736] width 15 height 15
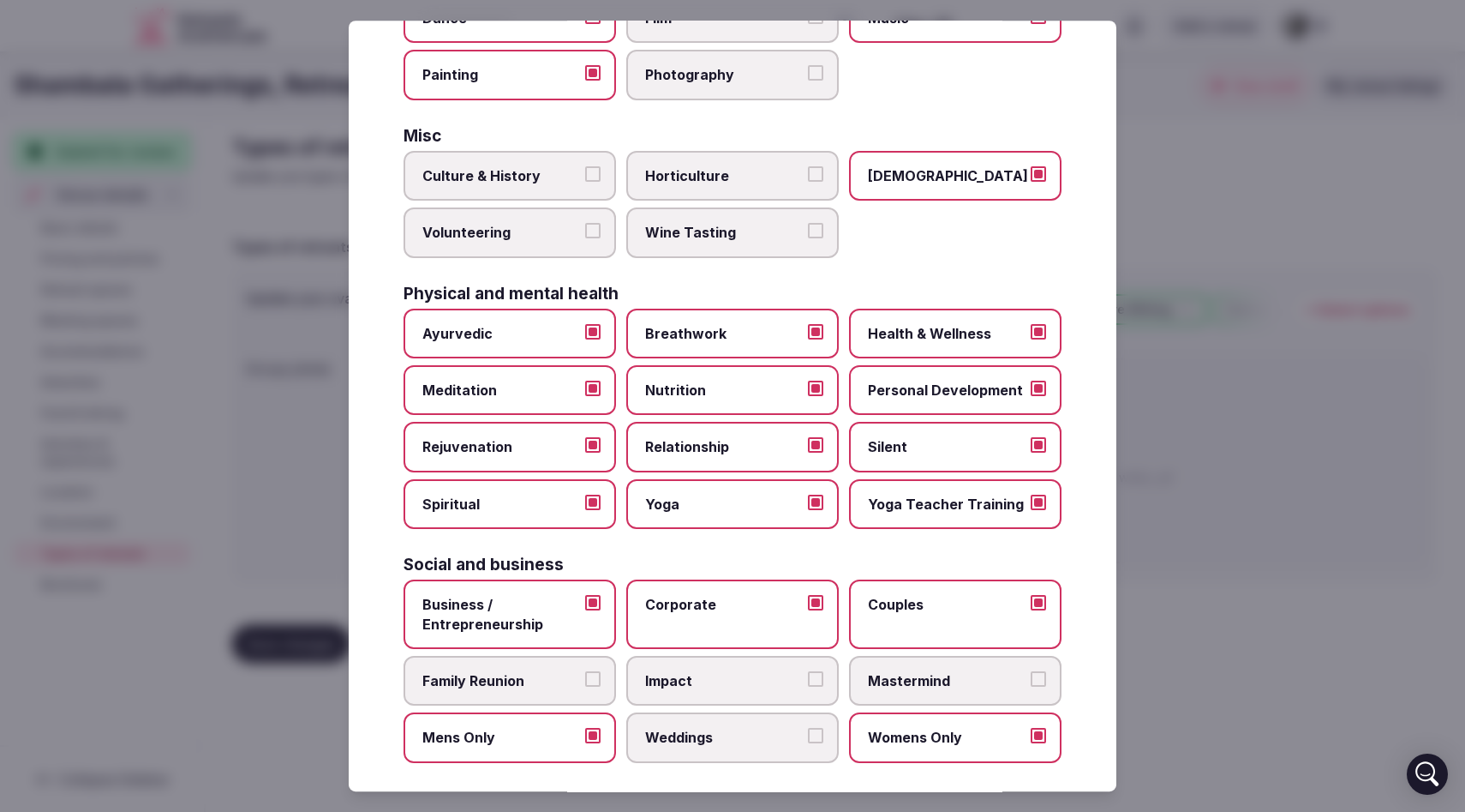
scroll to position [0, 0]
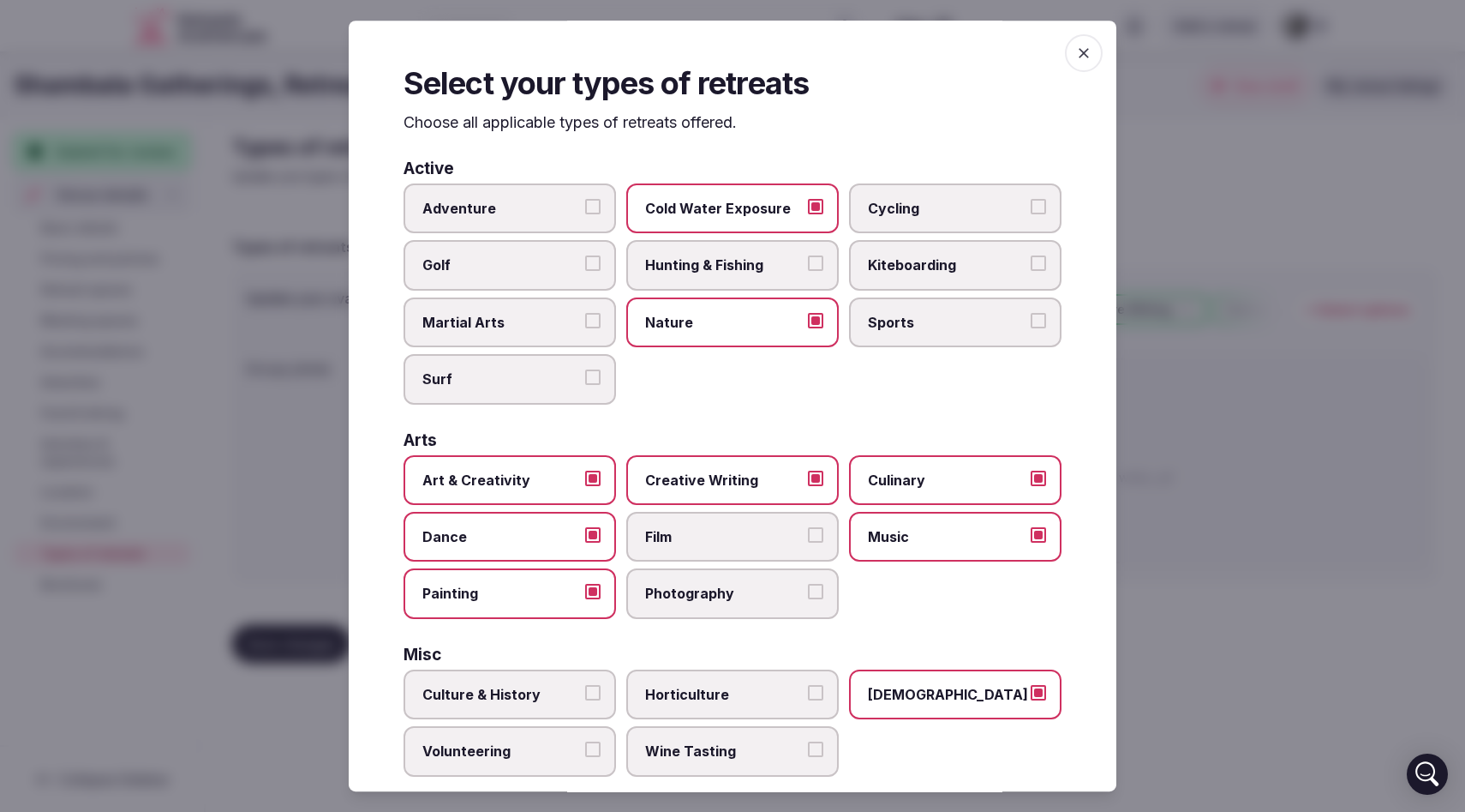
click at [1082, 56] on icon "button" at bounding box center [1084, 53] width 17 height 17
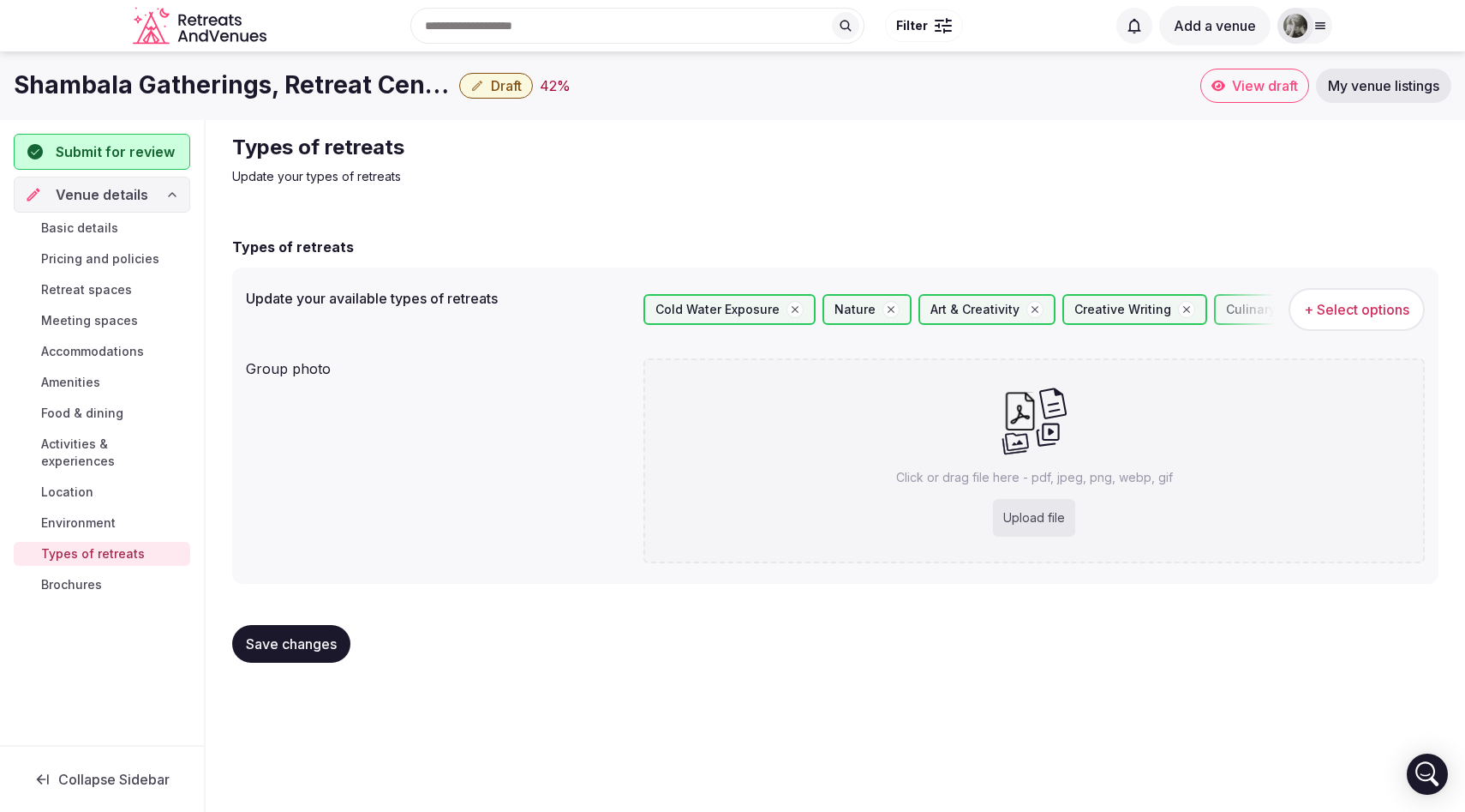
click at [284, 653] on button "Save changes" at bounding box center [292, 644] width 119 height 38
click at [96, 576] on span "Brochures" at bounding box center [72, 584] width 61 height 17
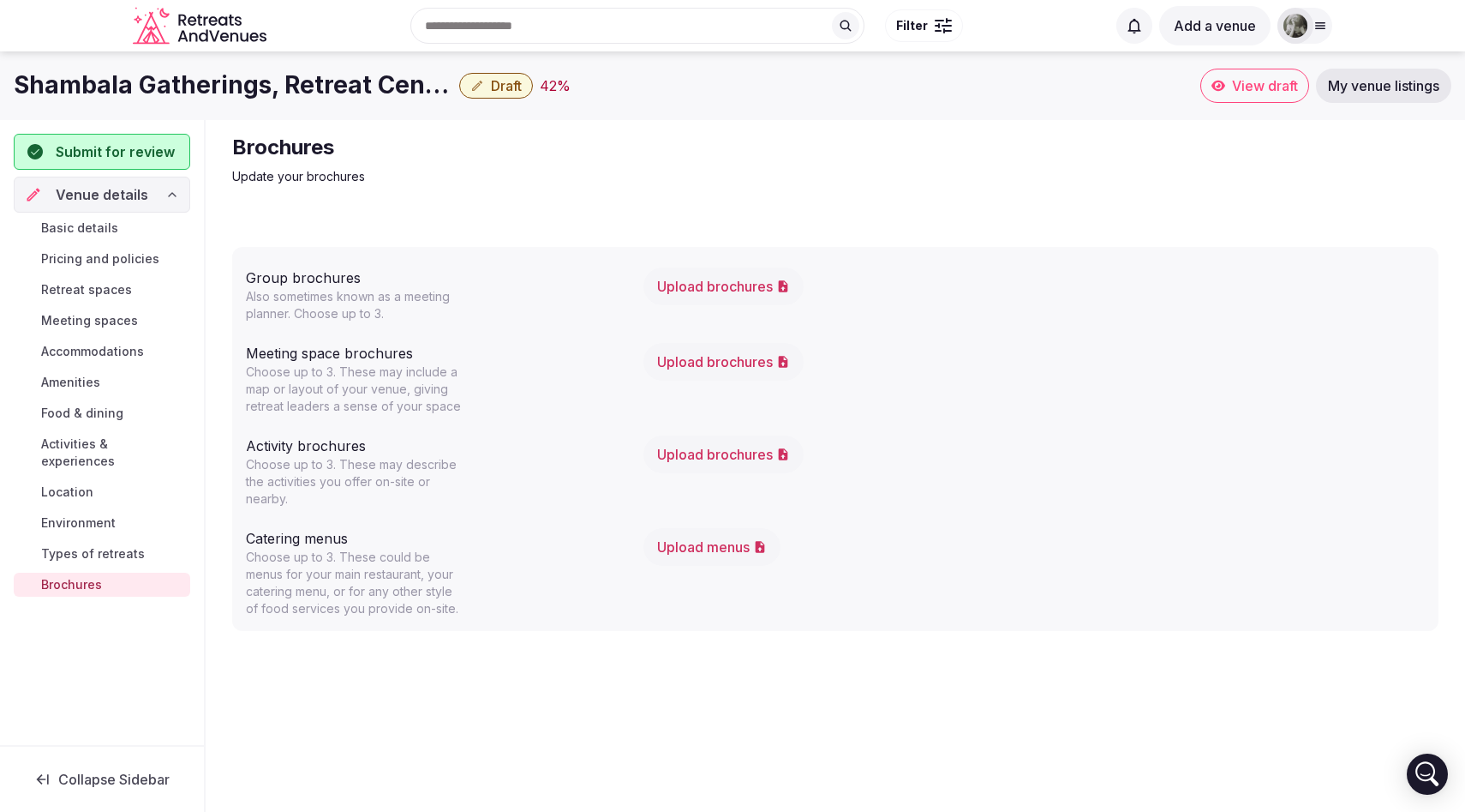
click at [120, 149] on span "Submit for review" at bounding box center [115, 151] width 119 height 21
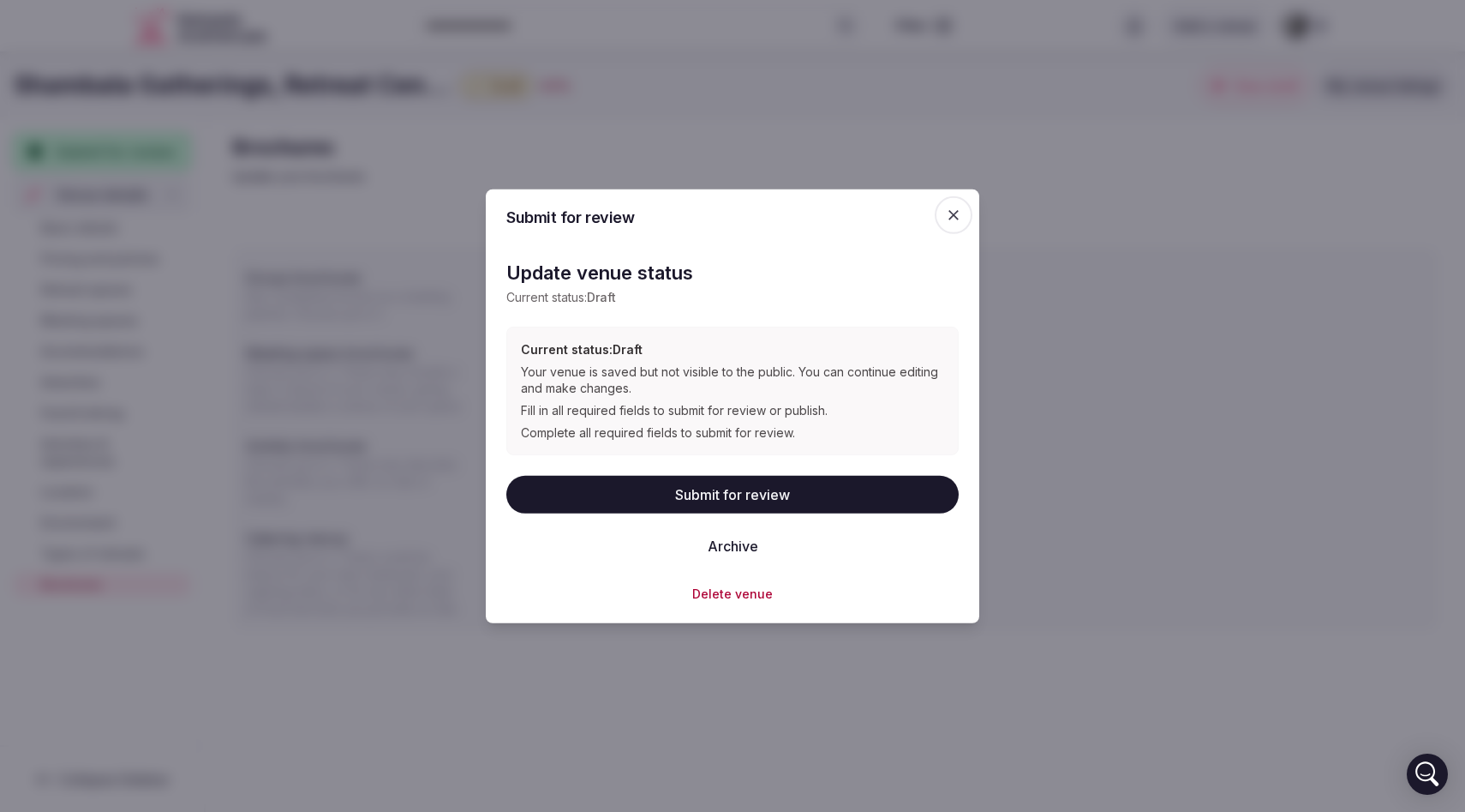
click at [722, 495] on button "Submit for review" at bounding box center [732, 494] width 453 height 38
